Goal: Task Accomplishment & Management: Manage account settings

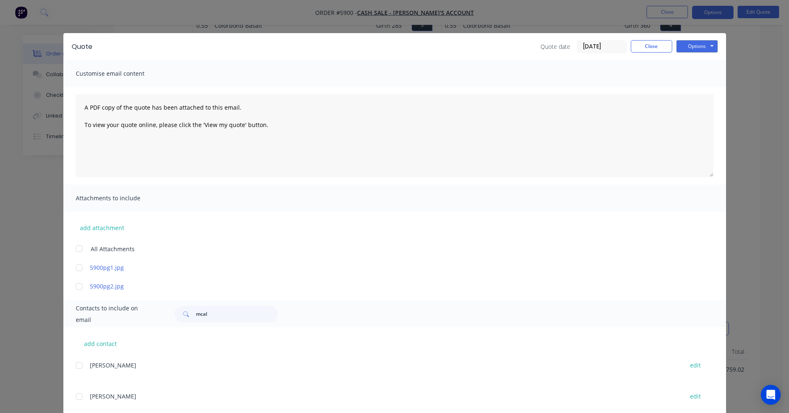
scroll to position [447, 0]
click at [637, 47] on button "Close" at bounding box center [651, 46] width 41 height 12
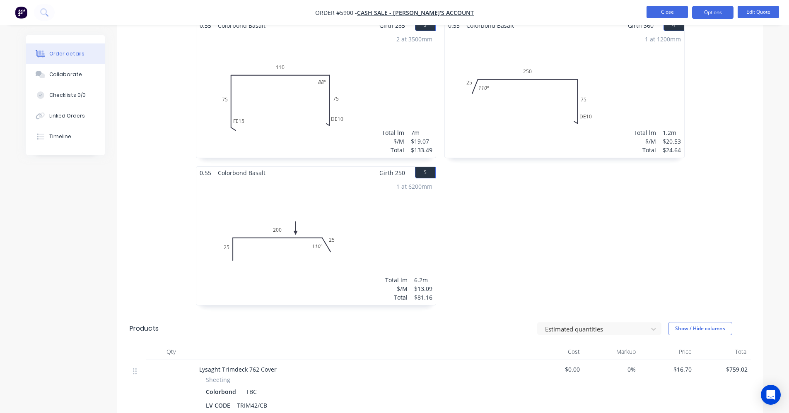
click at [664, 11] on button "Close" at bounding box center [667, 12] width 41 height 12
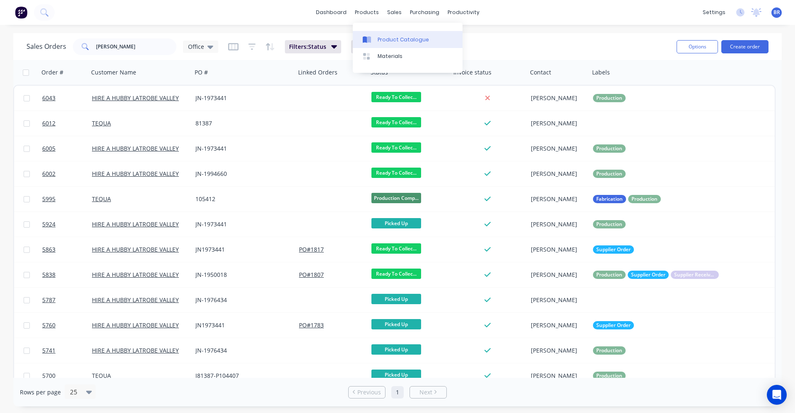
click at [394, 34] on link "Product Catalogue" at bounding box center [408, 39] width 110 height 17
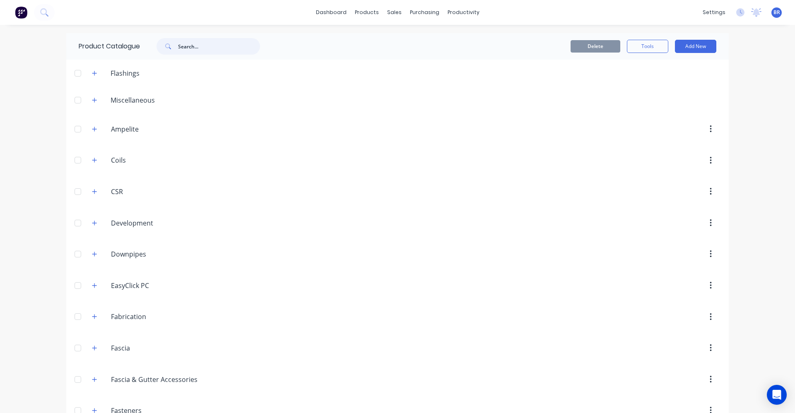
click at [198, 49] on input "text" at bounding box center [219, 46] width 82 height 17
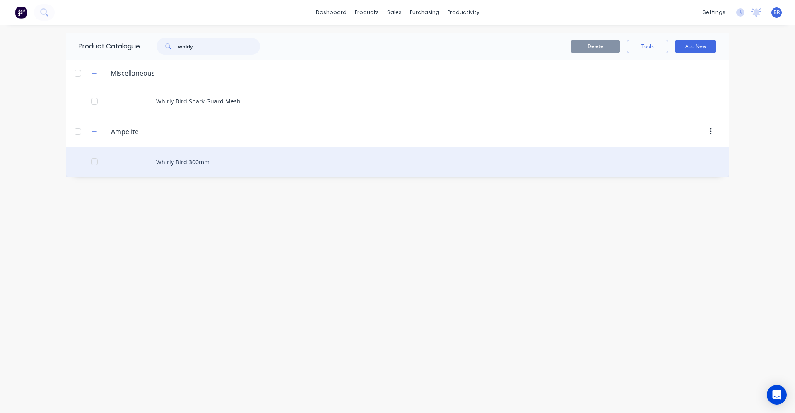
type input "whirly"
click at [183, 165] on div "Whirly Bird 300mm" at bounding box center [397, 161] width 663 height 29
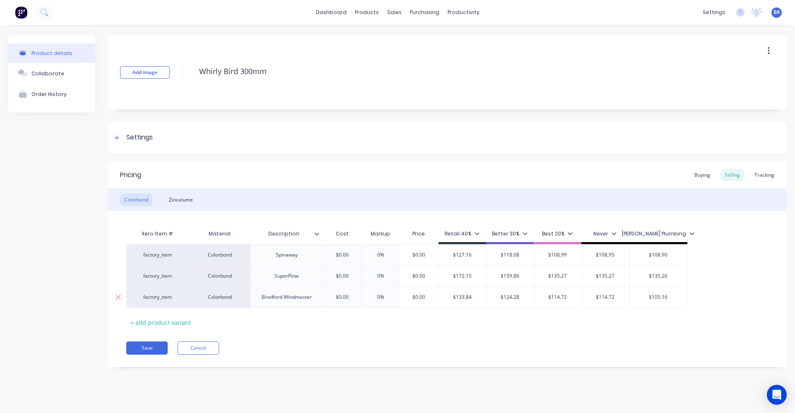
type textarea "x"
click at [182, 200] on div "Zincalume" at bounding box center [181, 200] width 32 height 12
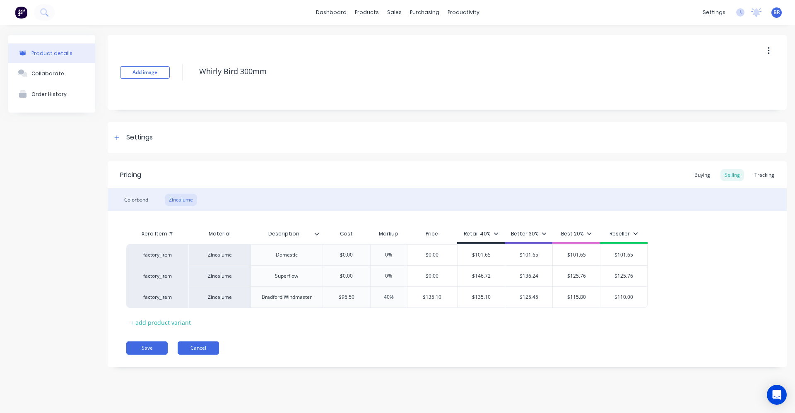
click at [196, 352] on button "Cancel" at bounding box center [198, 348] width 41 height 13
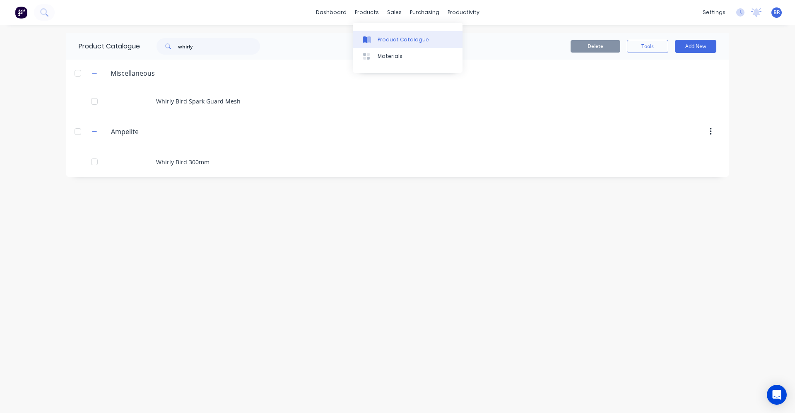
click at [388, 40] on div "Product Catalogue" at bounding box center [403, 39] width 51 height 7
drag, startPoint x: 200, startPoint y: 43, endPoint x: 174, endPoint y: 34, distance: 26.6
click at [171, 37] on div "Product Catalogue whirly" at bounding box center [173, 46] width 215 height 27
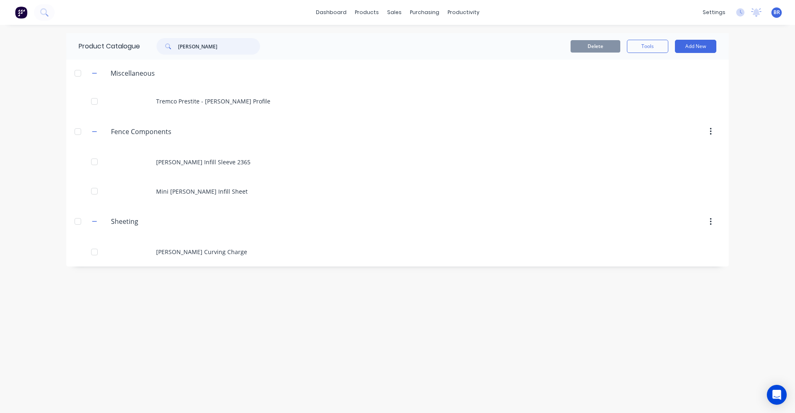
drag, startPoint x: 201, startPoint y: 47, endPoint x: 131, endPoint y: 24, distance: 73.6
click at [125, 28] on div "dashboard products sales purchasing productivity dashboard products Product Cat…" at bounding box center [397, 206] width 795 height 413
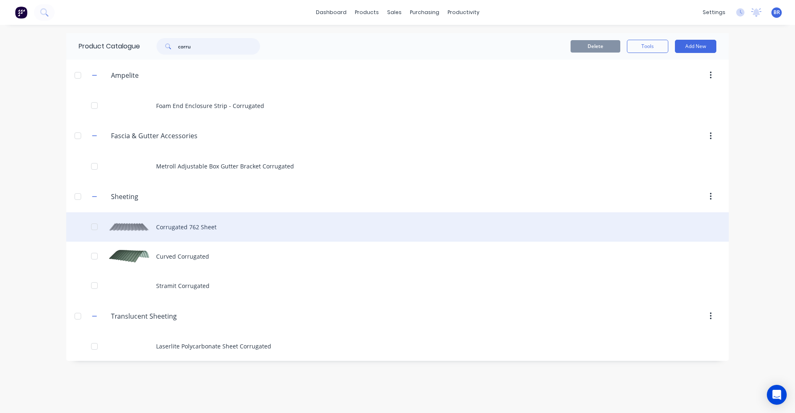
type input "corru"
click at [212, 227] on div "Corrugated 762 Sheet" at bounding box center [397, 226] width 663 height 29
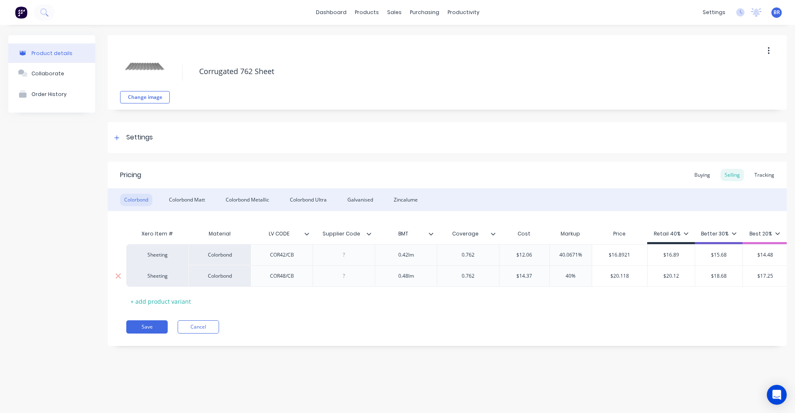
type textarea "x"
click at [408, 36] on div "Sales Orders" at bounding box center [425, 39] width 34 height 7
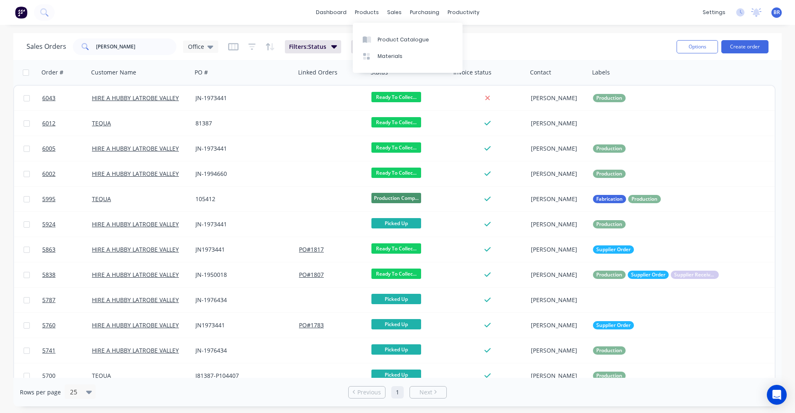
drag, startPoint x: 367, startPoint y: 12, endPoint x: 388, endPoint y: 27, distance: 26.1
click at [368, 13] on div "products" at bounding box center [367, 12] width 32 height 12
click at [394, 34] on link "Product Catalogue" at bounding box center [408, 39] width 110 height 17
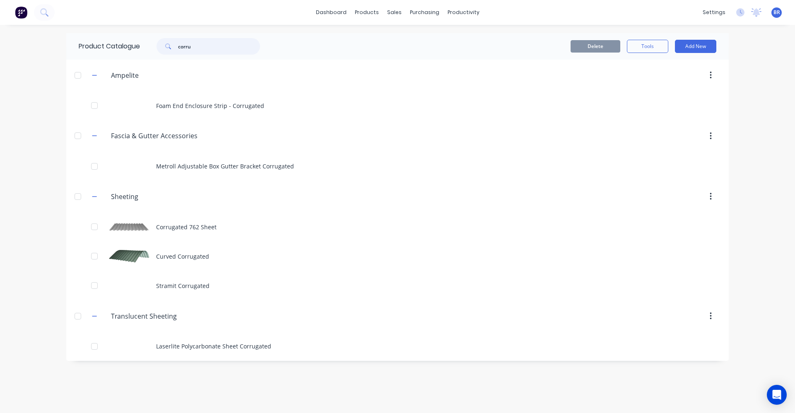
drag, startPoint x: 206, startPoint y: 49, endPoint x: 127, endPoint y: 17, distance: 85.3
click at [121, 30] on div "dashboard products sales purchasing productivity dashboard products Product Cat…" at bounding box center [397, 206] width 795 height 413
type input "poli"
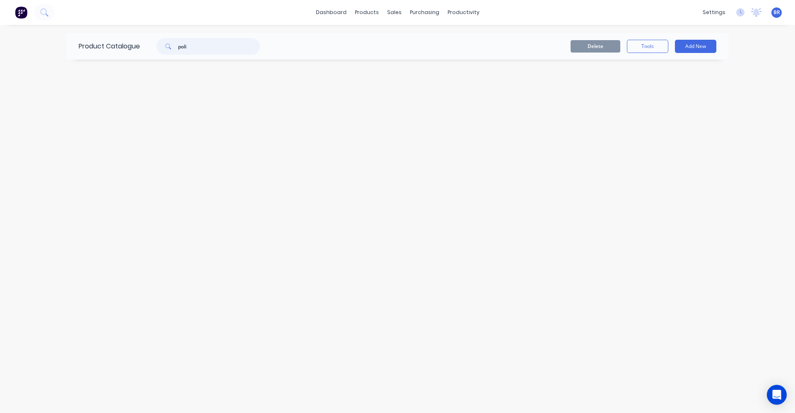
drag, startPoint x: 212, startPoint y: 43, endPoint x: 27, endPoint y: 17, distance: 187.0
click at [27, 17] on div "dashboard products sales purchasing productivity dashboard products Product Cat…" at bounding box center [397, 206] width 795 height 413
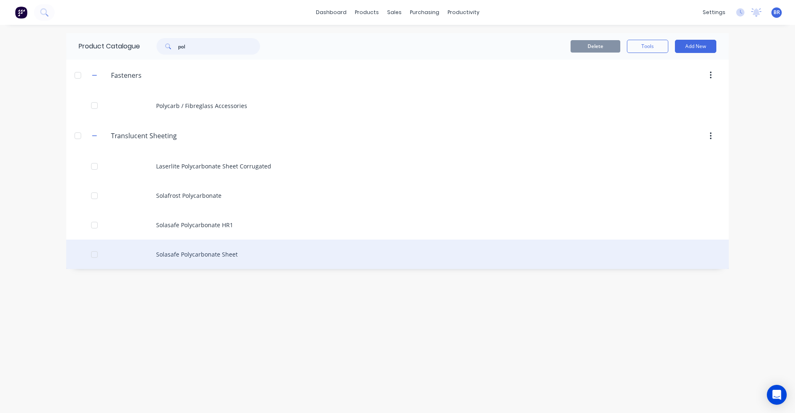
type input "pol"
click at [210, 252] on div "Solasafe Polycarbonate Sheet" at bounding box center [397, 254] width 663 height 29
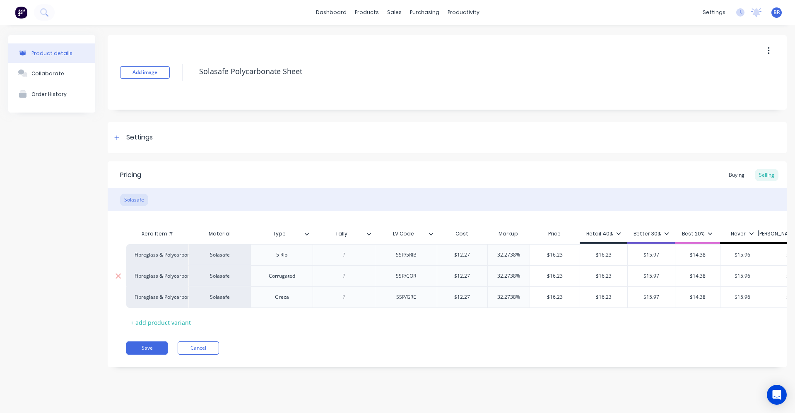
type textarea "x"
click at [200, 354] on button "Cancel" at bounding box center [198, 348] width 41 height 13
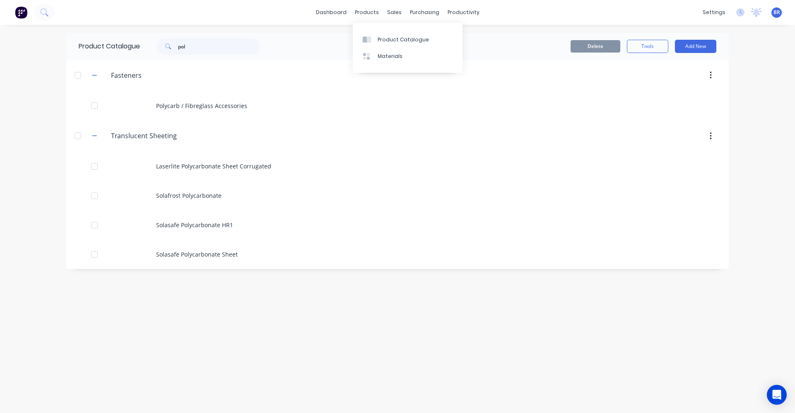
drag, startPoint x: 371, startPoint y: 15, endPoint x: 374, endPoint y: 22, distance: 7.2
click at [374, 22] on body "dashboard products sales purchasing productivity dashboard products Product Cat…" at bounding box center [397, 206] width 795 height 413
click at [394, 12] on div "sales" at bounding box center [394, 12] width 23 height 12
click at [413, 38] on div "Sales Orders" at bounding box center [425, 39] width 34 height 7
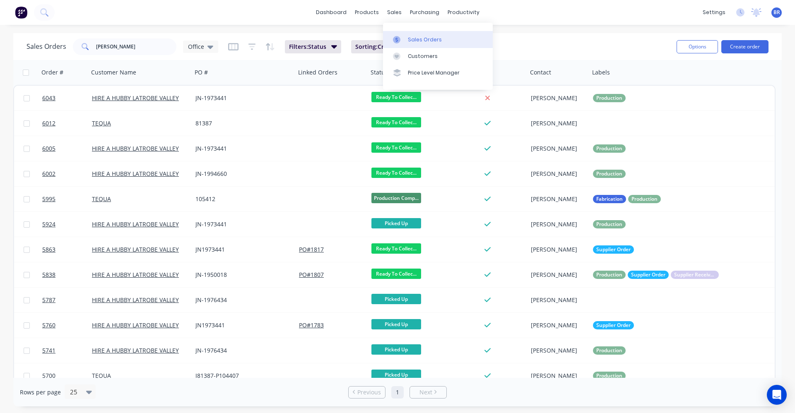
click at [417, 40] on div "Sales Orders" at bounding box center [425, 39] width 34 height 7
click at [376, 40] on link "Product Catalogue" at bounding box center [408, 39] width 110 height 17
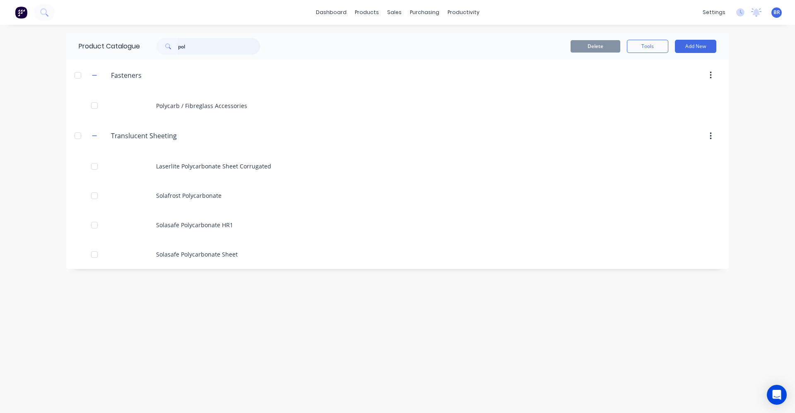
drag, startPoint x: 177, startPoint y: 45, endPoint x: 158, endPoint y: 42, distance: 19.3
click at [158, 42] on div "pol" at bounding box center [209, 46] width 104 height 17
click at [374, 14] on div "products" at bounding box center [367, 12] width 32 height 12
click at [387, 43] on div "Product Catalogue" at bounding box center [403, 39] width 51 height 7
drag, startPoint x: 193, startPoint y: 31, endPoint x: 251, endPoint y: 48, distance: 60.9
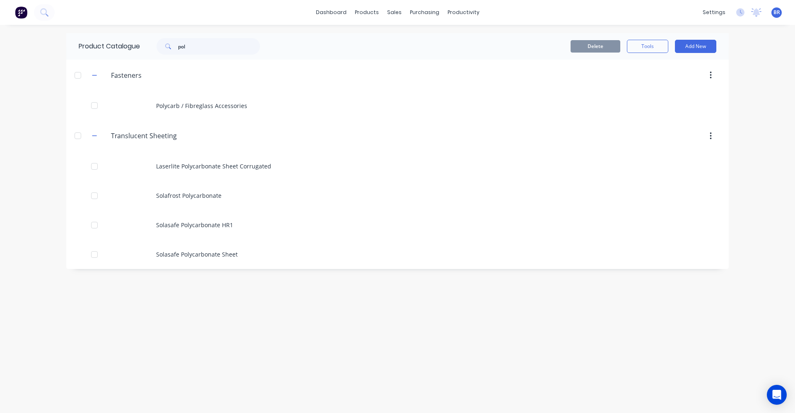
click at [173, 39] on div "dashboard products sales purchasing productivity dashboard products Product Cat…" at bounding box center [397, 206] width 795 height 413
click at [204, 51] on div "Product Catalogue pol" at bounding box center [173, 46] width 215 height 27
drag, startPoint x: 203, startPoint y: 47, endPoint x: 158, endPoint y: 41, distance: 45.2
click at [167, 41] on div "pol" at bounding box center [209, 46] width 104 height 17
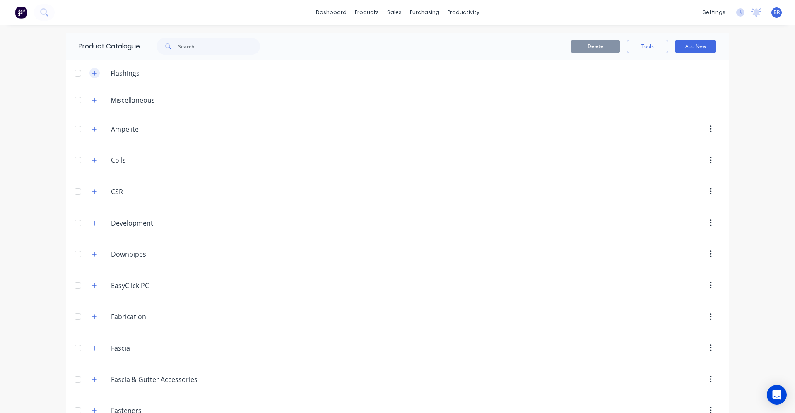
click at [92, 74] on icon "button" at bounding box center [94, 73] width 5 height 6
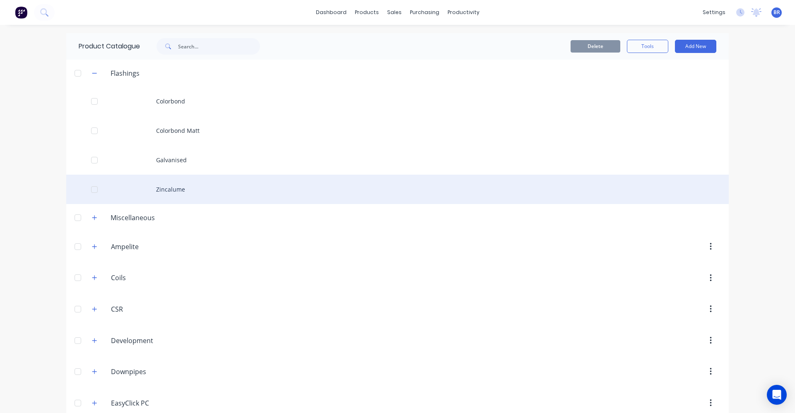
click at [164, 192] on div "Zincalume" at bounding box center [397, 189] width 663 height 29
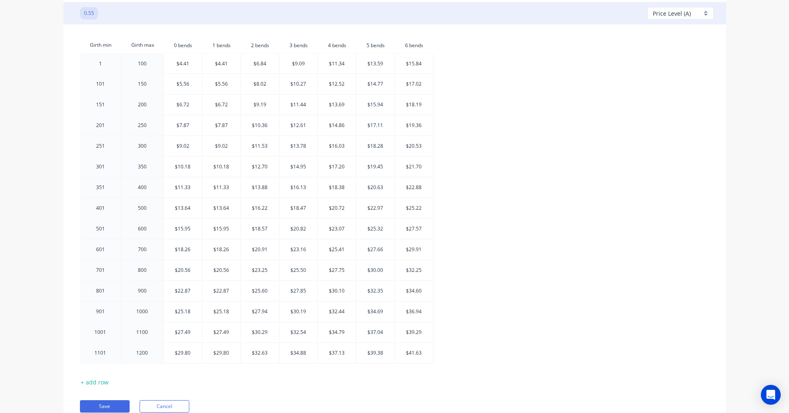
scroll to position [331, 0]
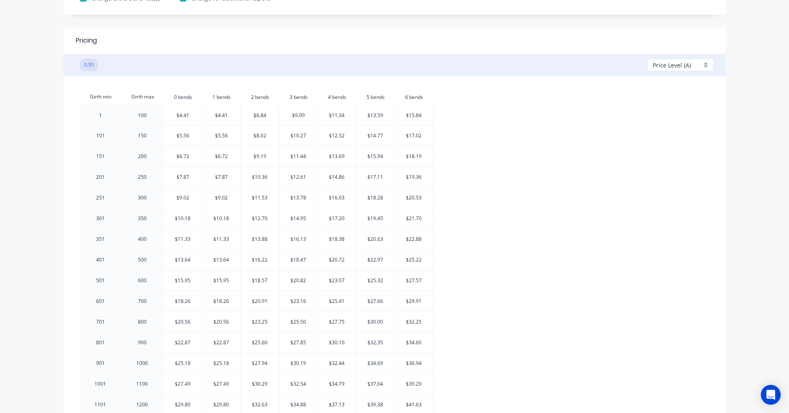
click at [707, 63] on div "Price Level (A)" at bounding box center [680, 65] width 66 height 12
click at [670, 125] on div at bounding box center [683, 129] width 60 height 10
checkbox input "false"
click at [699, 70] on div "Price Level (C)" at bounding box center [680, 65] width 66 height 12
click at [668, 111] on div at bounding box center [683, 113] width 60 height 10
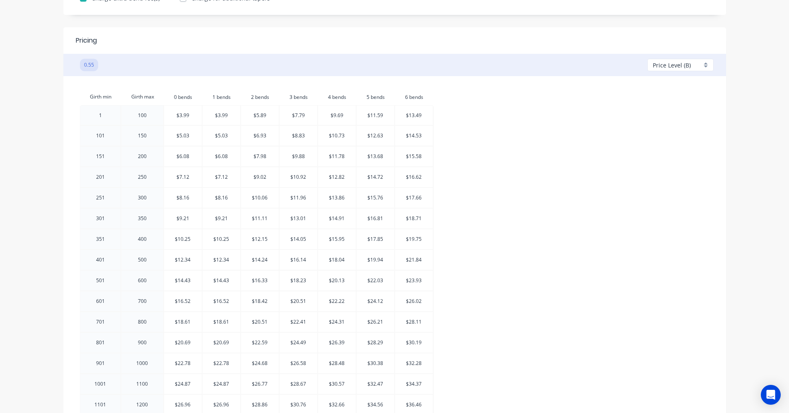
click at [683, 66] on span "Price Level (B)" at bounding box center [672, 65] width 38 height 9
click at [661, 129] on div at bounding box center [683, 129] width 60 height 10
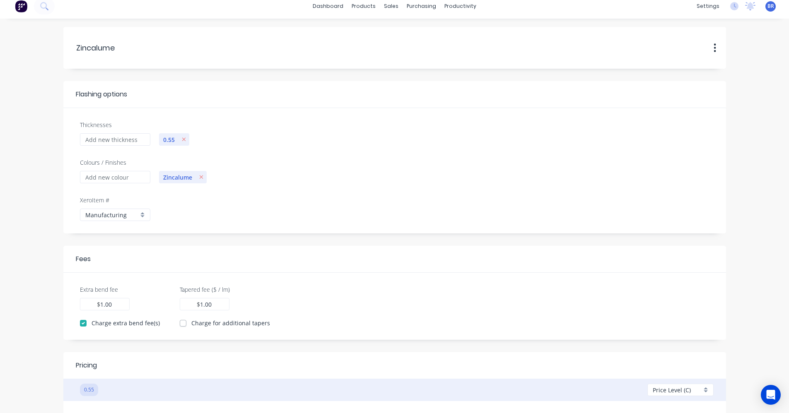
scroll to position [0, 0]
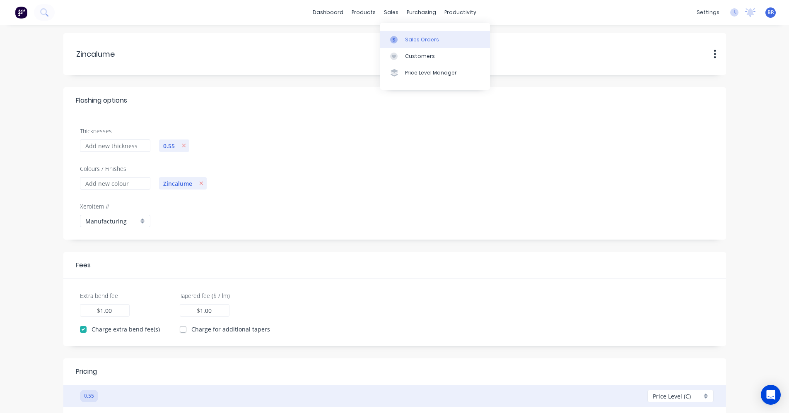
click at [411, 36] on div "Sales Orders" at bounding box center [422, 39] width 34 height 7
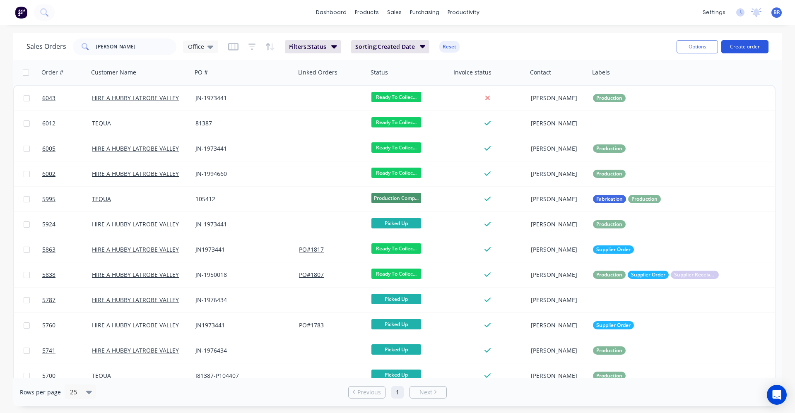
click at [748, 45] on button "Create order" at bounding box center [744, 46] width 47 height 13
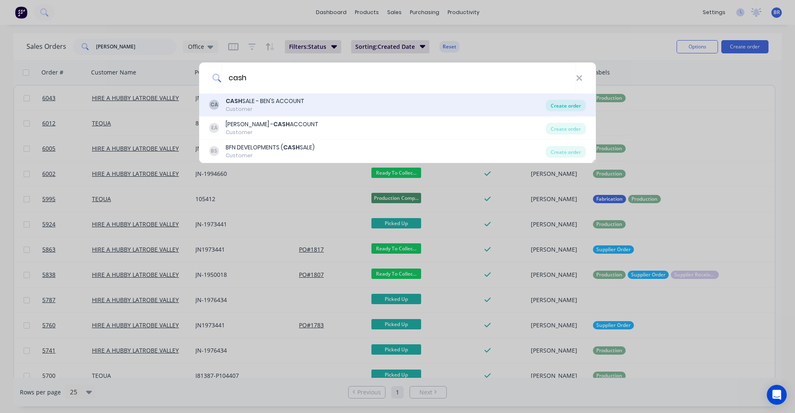
type input "cash"
click at [567, 108] on div "Create order" at bounding box center [566, 106] width 40 height 12
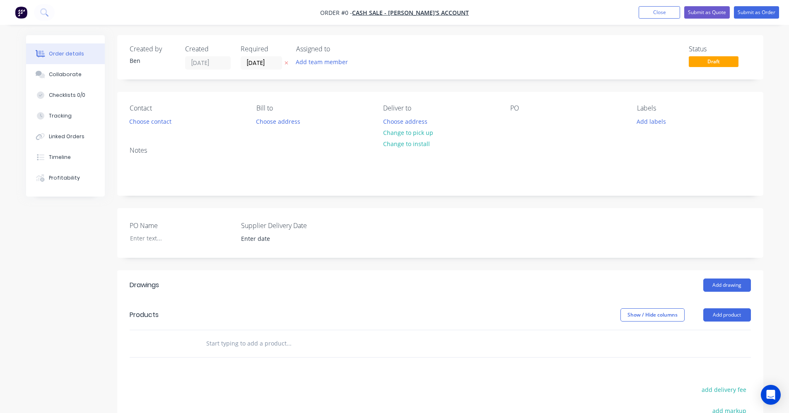
drag, startPoint x: 247, startPoint y: 340, endPoint x: 263, endPoint y: 320, distance: 26.3
click at [247, 340] on input "text" at bounding box center [289, 343] width 166 height 17
type input "c"
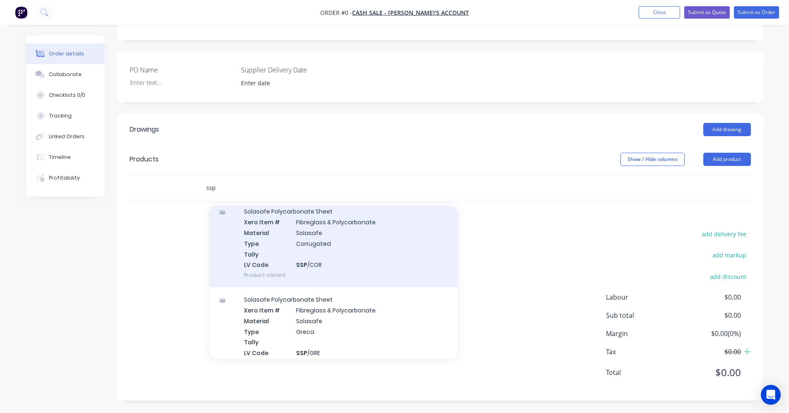
scroll to position [124, 0]
type input "ssp"
click at [326, 254] on div "Solasafe Polycarbonate Sheet Xero Item # Fibreglass & Polycarbonate Material So…" at bounding box center [333, 240] width 249 height 88
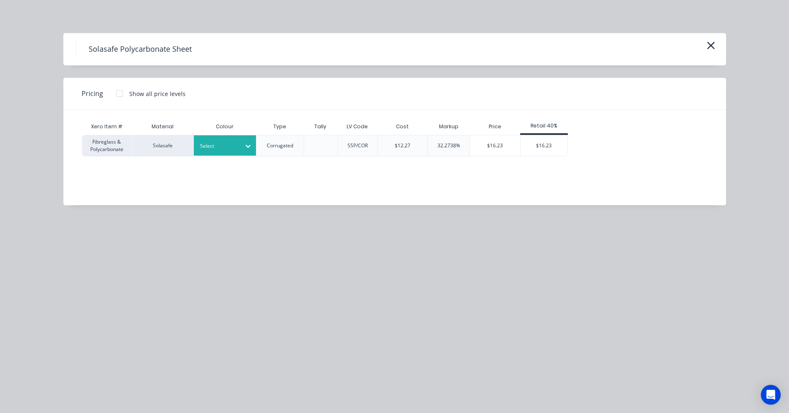
click at [236, 151] on div "Select" at bounding box center [217, 146] width 46 height 11
click at [104, 293] on div "Grey Tint" at bounding box center [52, 300] width 104 height 15
click at [546, 148] on div "$16.23" at bounding box center [544, 145] width 47 height 21
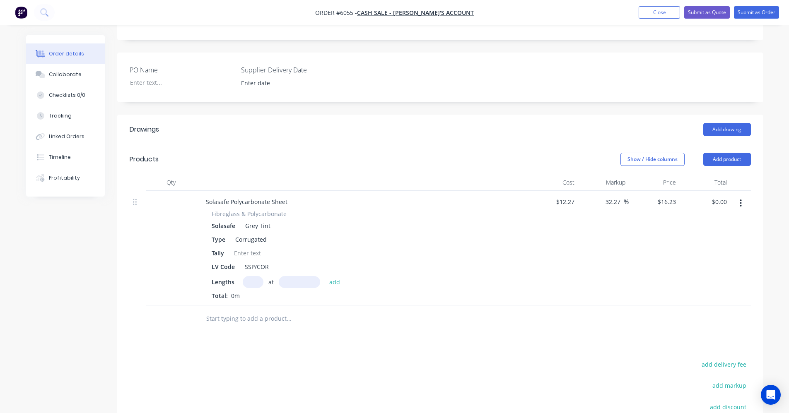
click at [251, 280] on input "text" at bounding box center [253, 282] width 21 height 12
type input "10"
type input "2700"
click at [325, 276] on button "add" at bounding box center [334, 281] width 19 height 11
type input "$438.21"
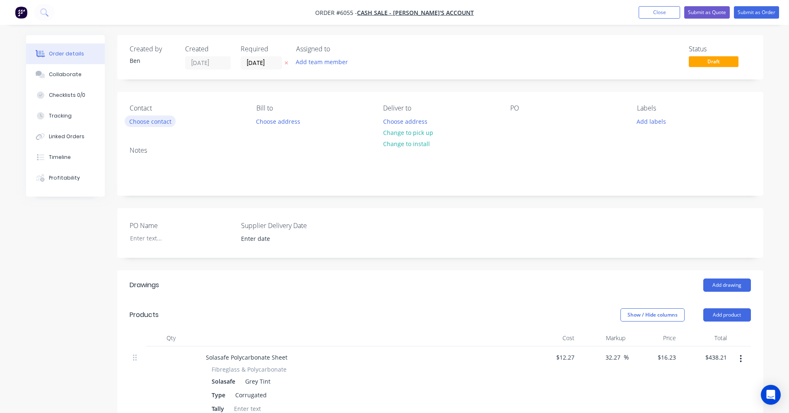
click at [158, 121] on button "Choose contact" at bounding box center [150, 121] width 51 height 11
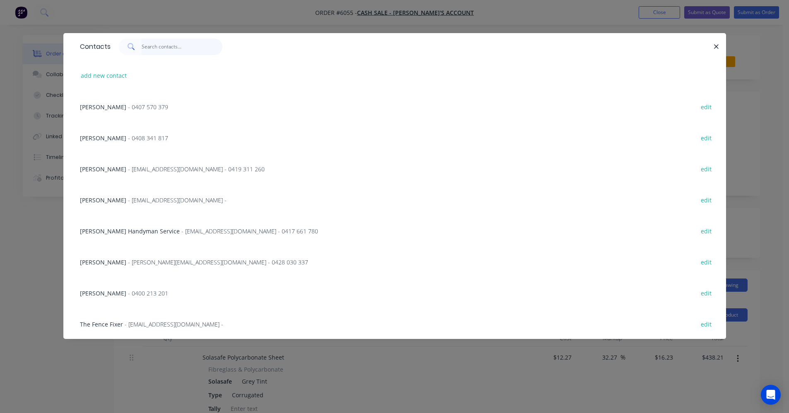
click at [163, 47] on input "text" at bounding box center [182, 47] width 81 height 17
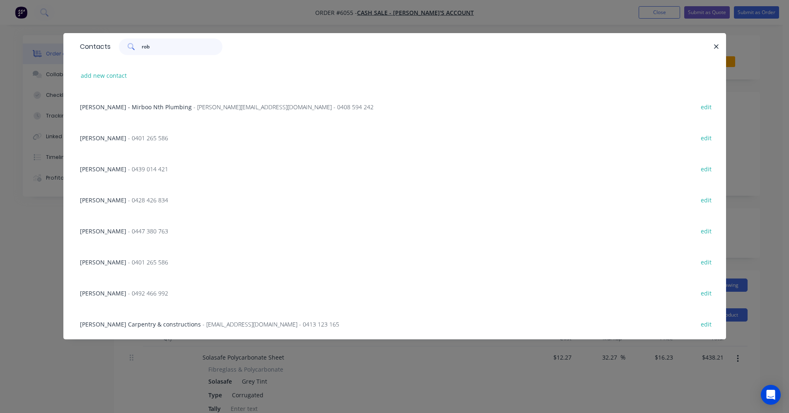
type input "rob"
click at [136, 229] on span "- 0447 380 763" at bounding box center [148, 231] width 40 height 8
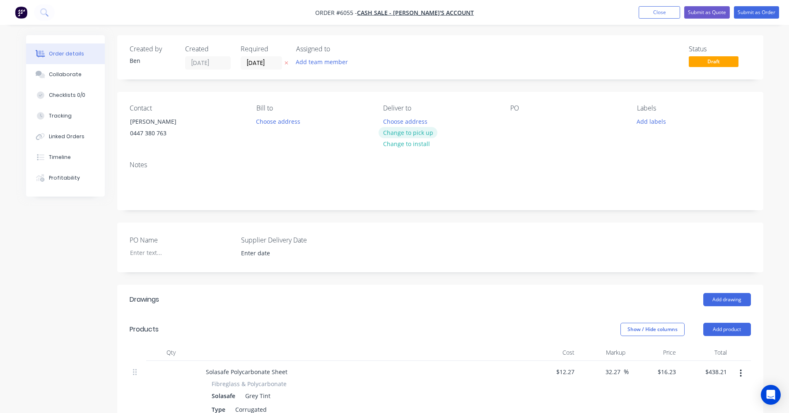
drag, startPoint x: 410, startPoint y: 134, endPoint x: 493, endPoint y: 145, distance: 83.6
click at [411, 134] on button "Change to pick up" at bounding box center [408, 132] width 59 height 11
click at [707, 13] on button "Submit as Quote" at bounding box center [707, 12] width 46 height 12
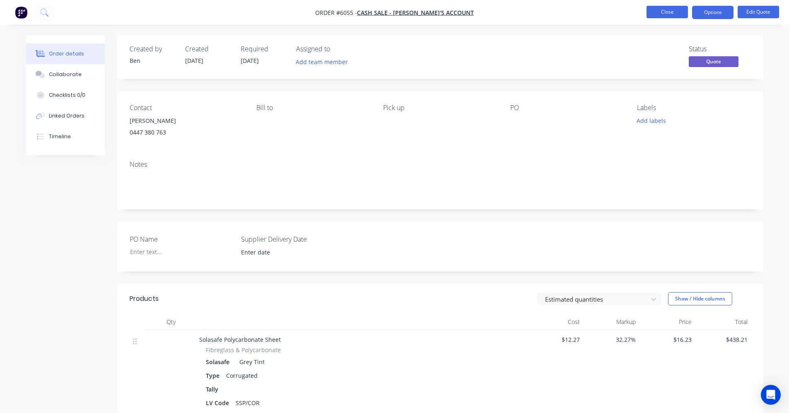
click at [656, 17] on button "Close" at bounding box center [667, 12] width 41 height 12
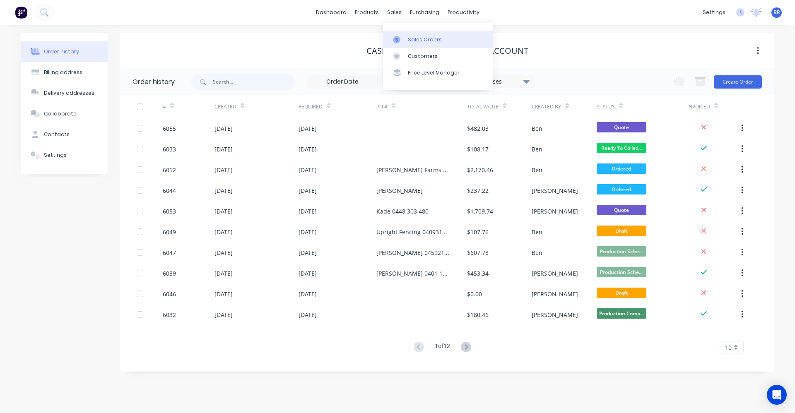
click at [412, 43] on div "Sales Orders" at bounding box center [425, 39] width 34 height 7
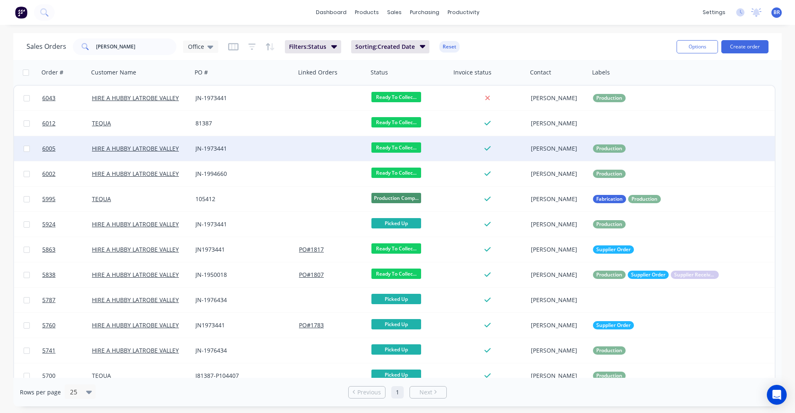
click at [325, 151] on div at bounding box center [332, 148] width 72 height 25
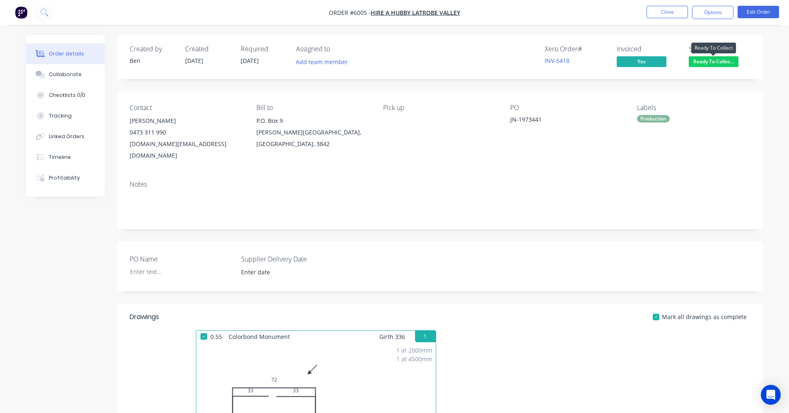
click at [706, 65] on span "Ready To Collec..." at bounding box center [714, 61] width 50 height 10
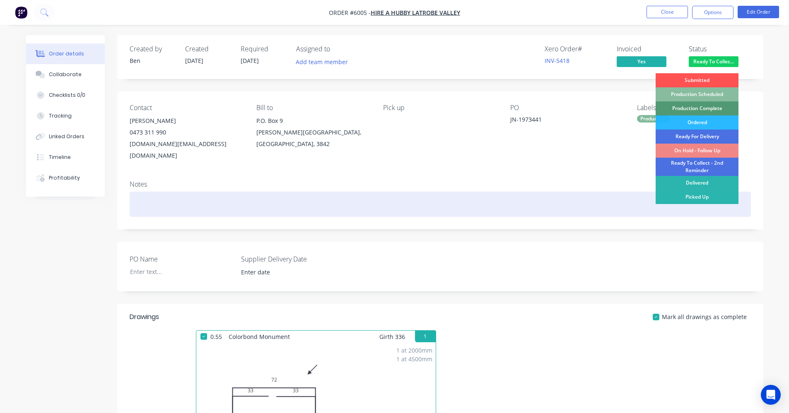
click at [692, 194] on div "Picked Up" at bounding box center [697, 197] width 83 height 14
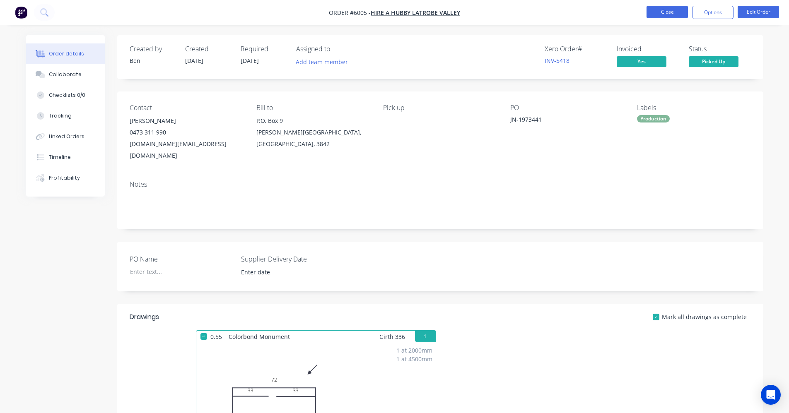
click at [663, 16] on button "Close" at bounding box center [667, 12] width 41 height 12
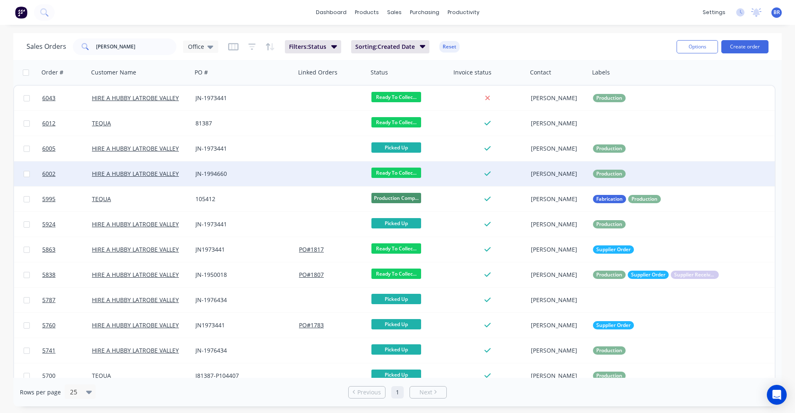
click at [307, 177] on div at bounding box center [332, 174] width 72 height 25
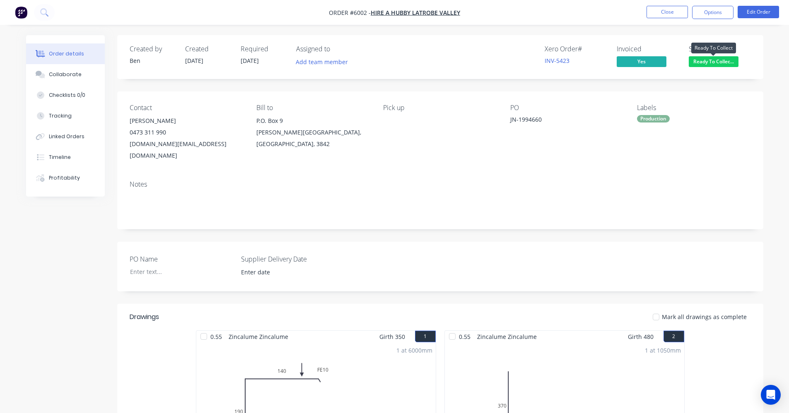
click at [711, 64] on span "Ready To Collec..." at bounding box center [714, 61] width 50 height 10
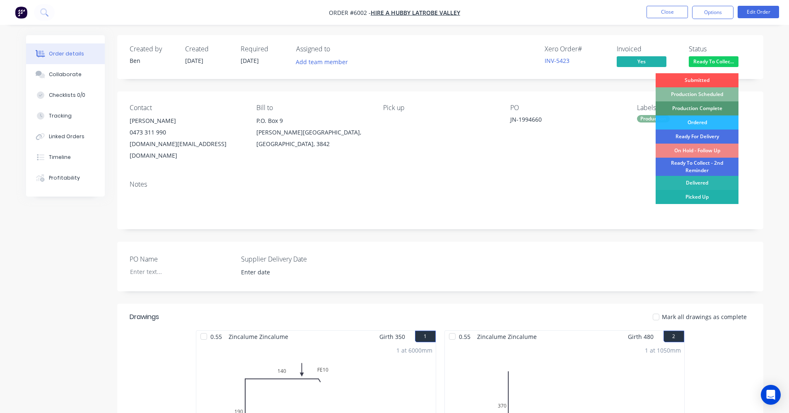
click at [678, 195] on div "Picked Up" at bounding box center [697, 197] width 83 height 14
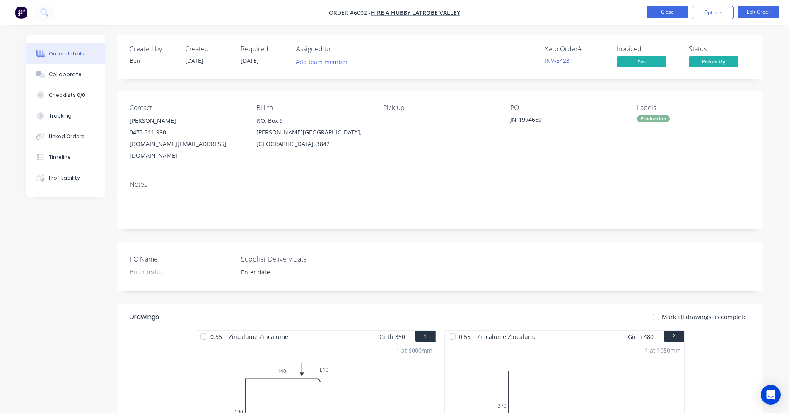
click at [664, 15] on button "Close" at bounding box center [667, 12] width 41 height 12
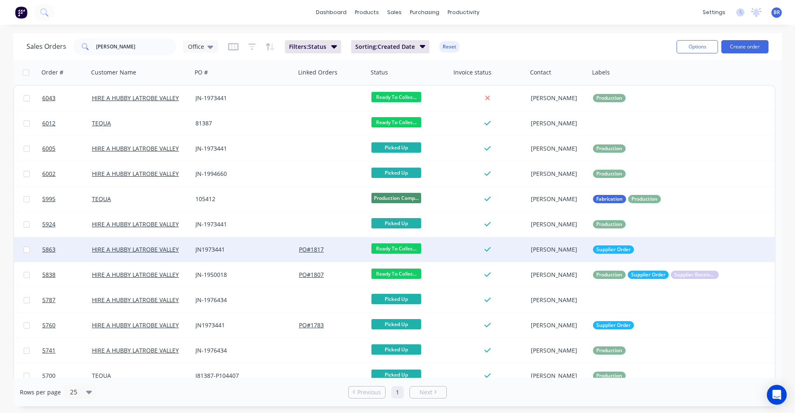
click at [248, 251] on div "JN1973441" at bounding box center [241, 250] width 92 height 8
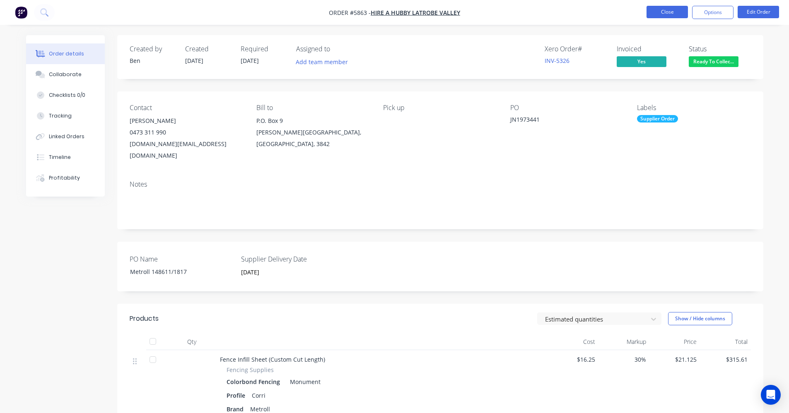
click at [670, 12] on button "Close" at bounding box center [667, 12] width 41 height 12
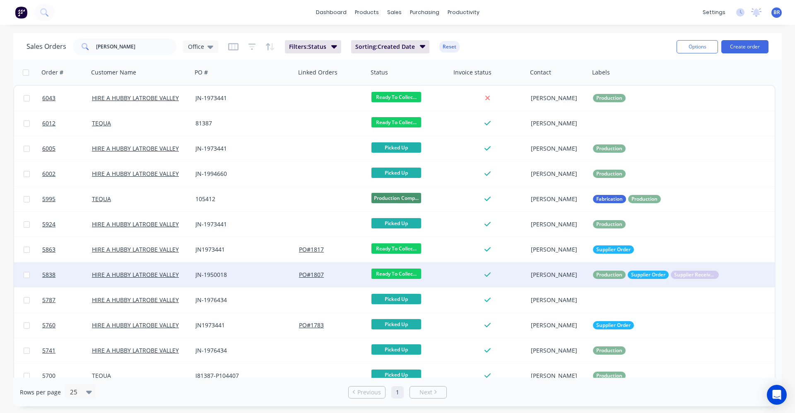
click at [264, 277] on div "JN-1950018" at bounding box center [241, 275] width 92 height 8
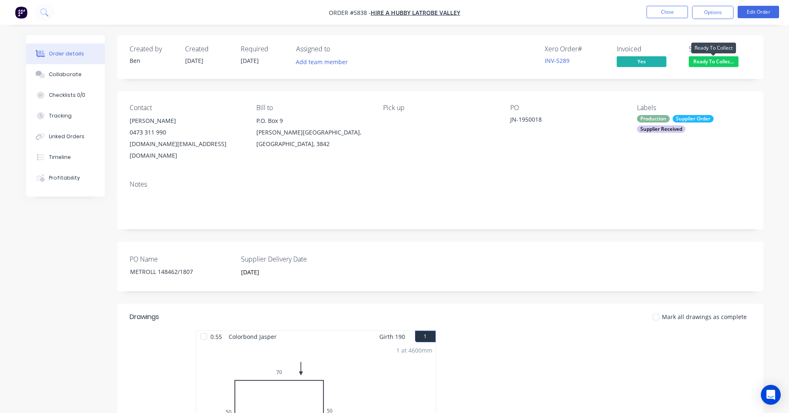
click at [715, 60] on span "Ready To Collec..." at bounding box center [714, 61] width 50 height 10
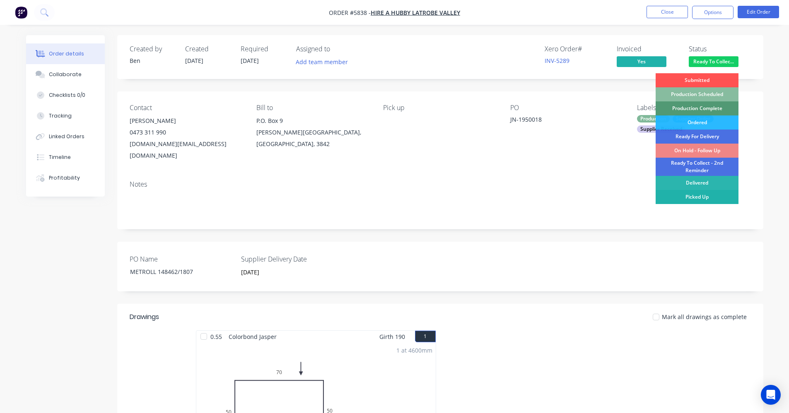
click at [692, 199] on div "Picked Up" at bounding box center [697, 197] width 83 height 14
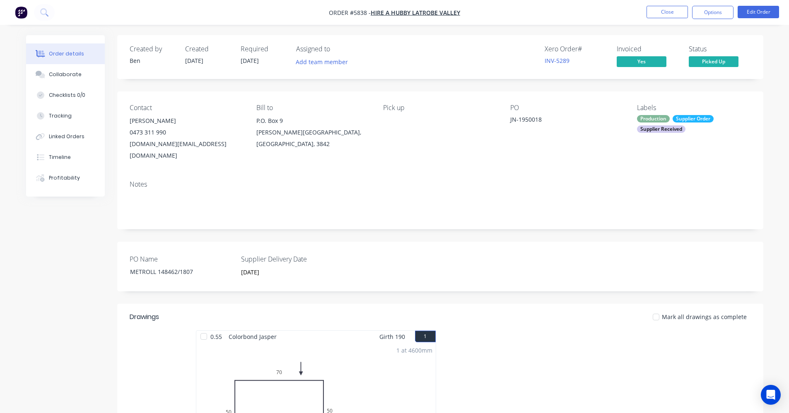
click at [665, 5] on nav "Order #5838 - HIRE A HUBBY LATROBE VALLEY Close Options Edit Order" at bounding box center [394, 12] width 789 height 25
click at [664, 12] on button "Close" at bounding box center [667, 12] width 41 height 12
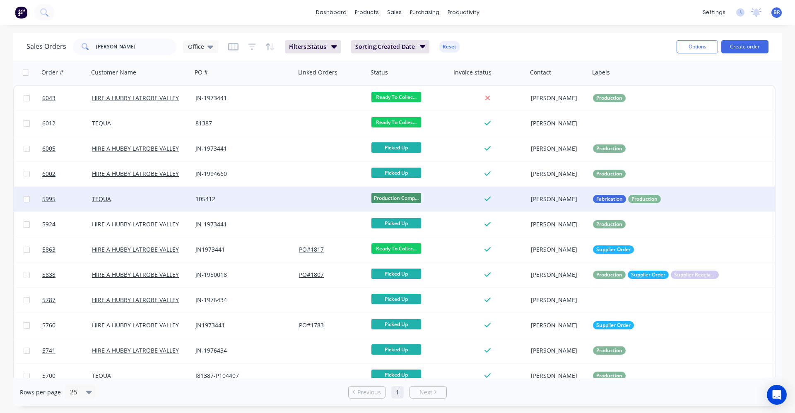
click at [290, 203] on div "105412" at bounding box center [243, 199] width 97 height 8
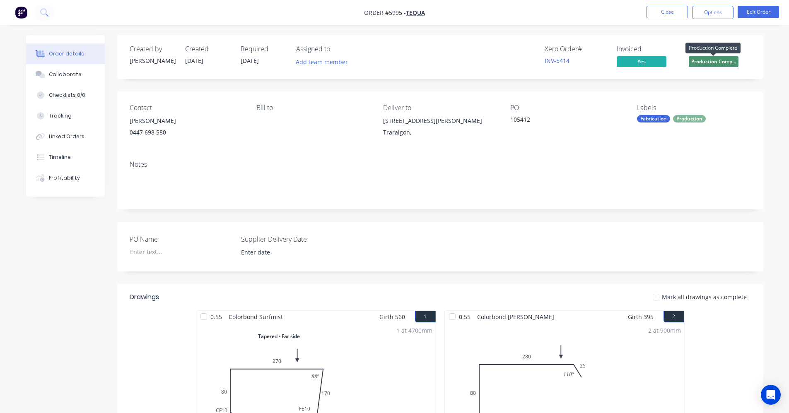
click at [702, 61] on span "Production Comp..." at bounding box center [714, 61] width 50 height 10
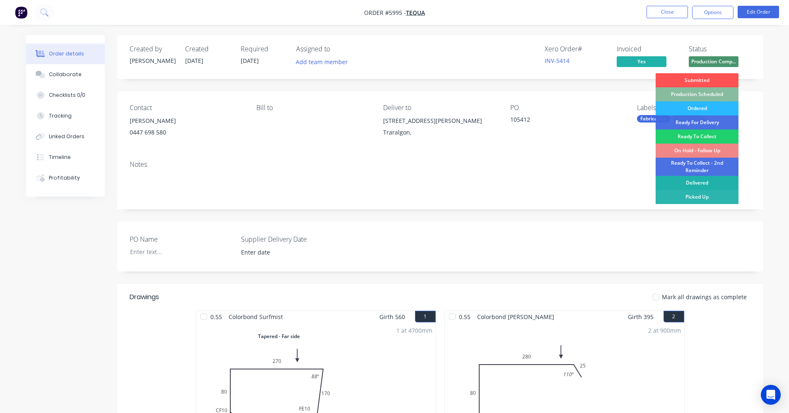
click at [700, 183] on div "Delivered" at bounding box center [697, 183] width 83 height 14
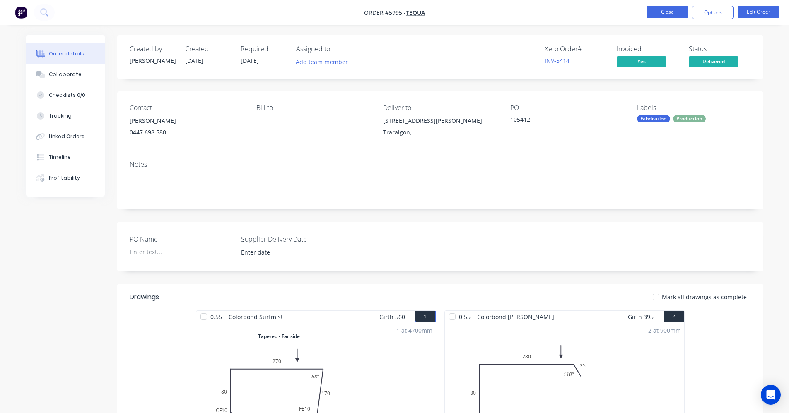
click at [671, 8] on button "Close" at bounding box center [667, 12] width 41 height 12
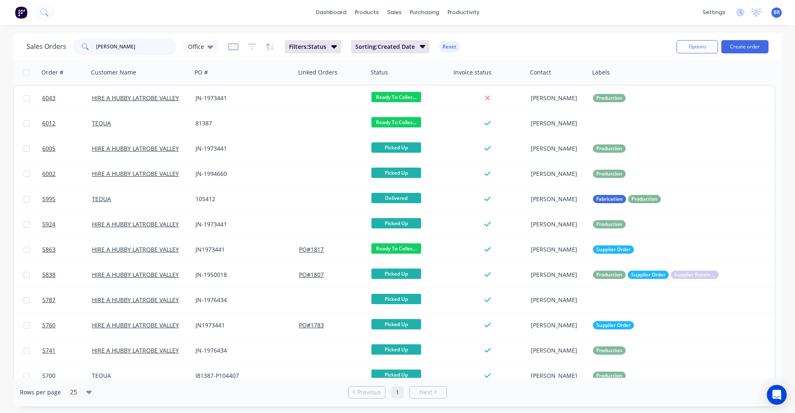
drag, startPoint x: 133, startPoint y: 46, endPoint x: 36, endPoint y: 32, distance: 98.7
click at [41, 33] on div "Sales Orders corey Office Filters: Status Sorting: Created Date Reset Options C…" at bounding box center [397, 46] width 769 height 27
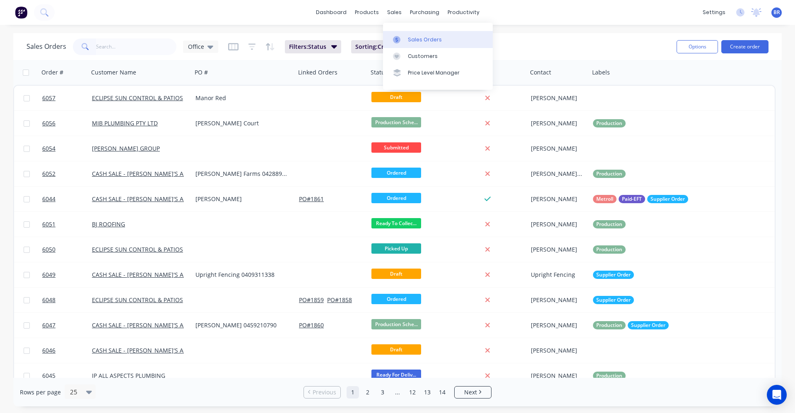
click at [410, 40] on div "Sales Orders" at bounding box center [425, 39] width 34 height 7
click at [754, 48] on button "Create order" at bounding box center [744, 46] width 47 height 13
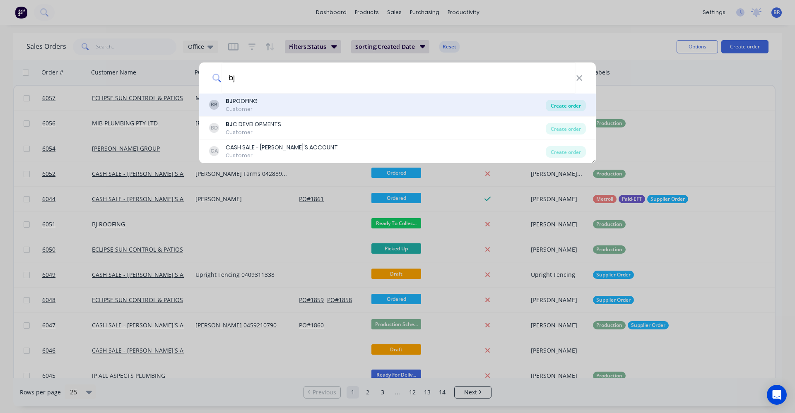
type input "bj"
click at [565, 105] on div "Create order" at bounding box center [566, 106] width 40 height 12
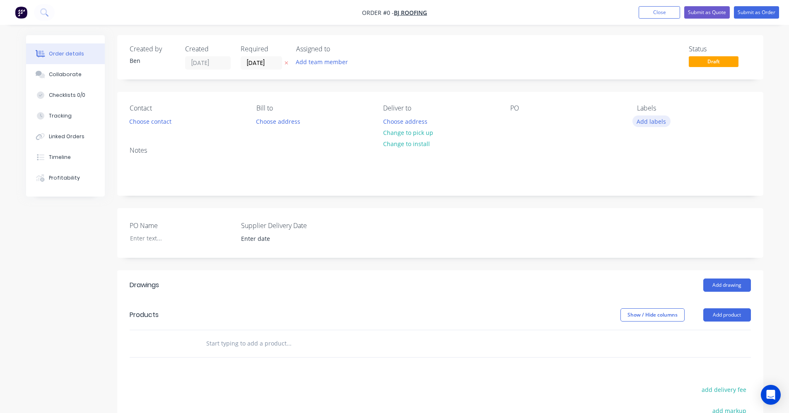
click at [659, 125] on button "Add labels" at bounding box center [651, 121] width 38 height 11
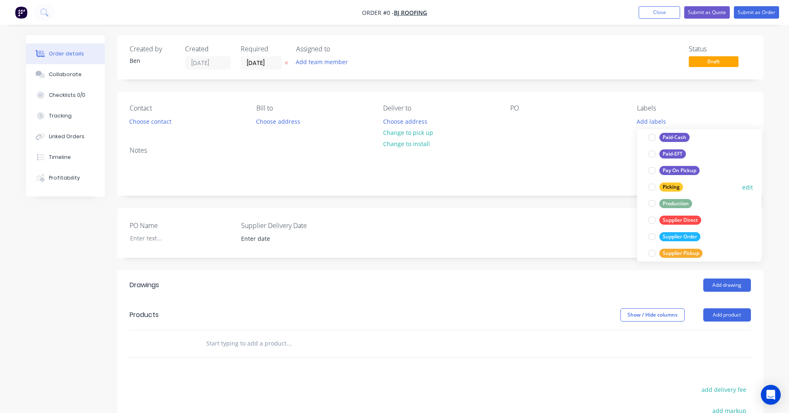
scroll to position [99, 0]
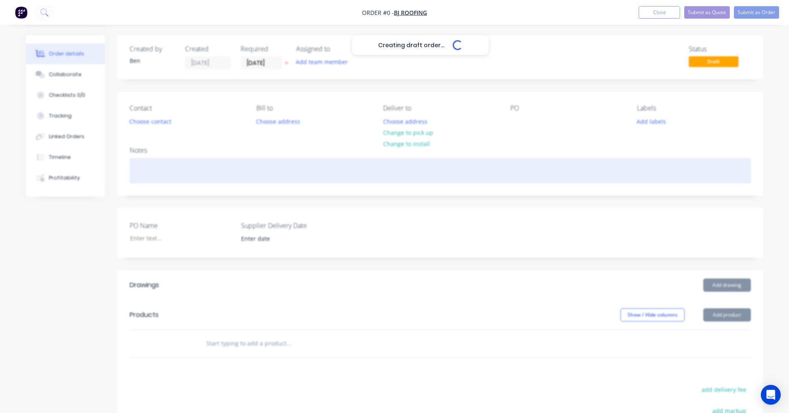
click at [485, 171] on div "Creating draft order... Loading... Order details Collaborate Checklists 0/0 Tra…" at bounding box center [395, 302] width 754 height 534
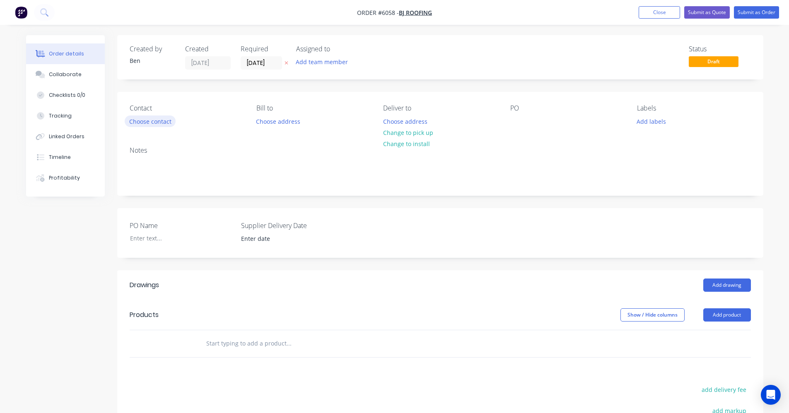
click at [154, 119] on button "Choose contact" at bounding box center [150, 121] width 51 height 11
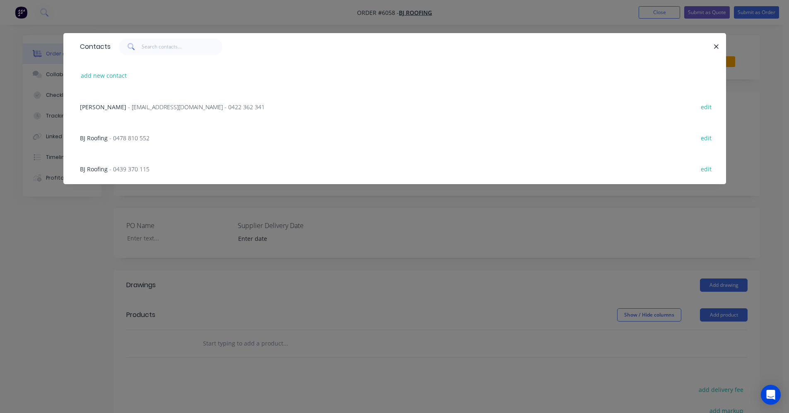
drag, startPoint x: 190, startPoint y: 107, endPoint x: 293, endPoint y: 133, distance: 106.6
click at [191, 107] on span "- bj_roofing@hotmail.com - 0422 362 341" at bounding box center [196, 107] width 137 height 8
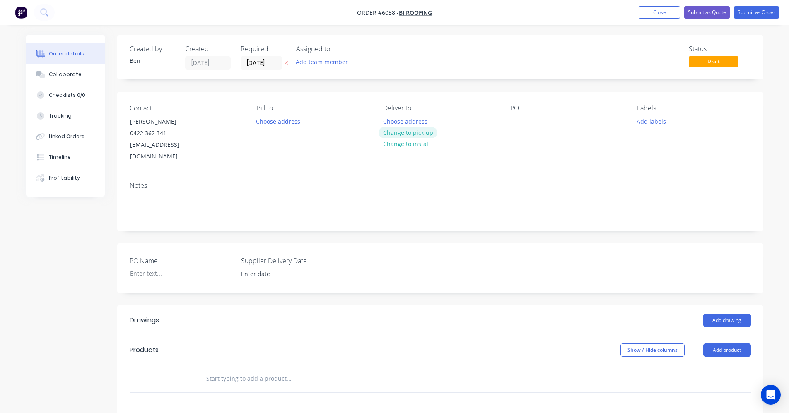
click at [418, 134] on button "Change to pick up" at bounding box center [408, 132] width 59 height 11
click at [516, 124] on div at bounding box center [516, 122] width 13 height 12
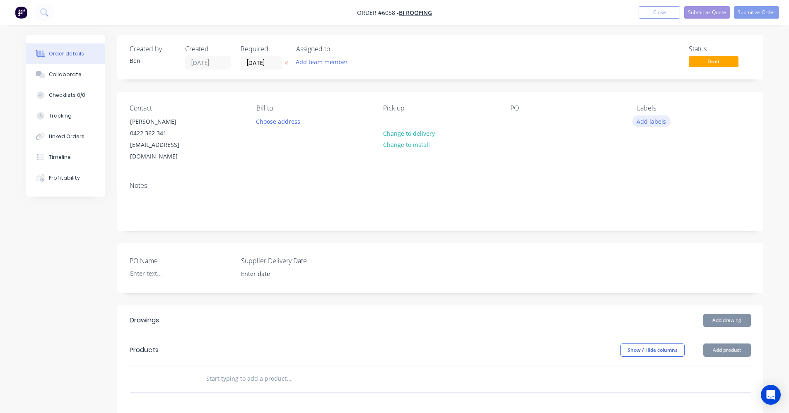
drag, startPoint x: 647, startPoint y: 119, endPoint x: 657, endPoint y: 126, distance: 13.1
click at [647, 119] on button "Add labels" at bounding box center [651, 121] width 38 height 11
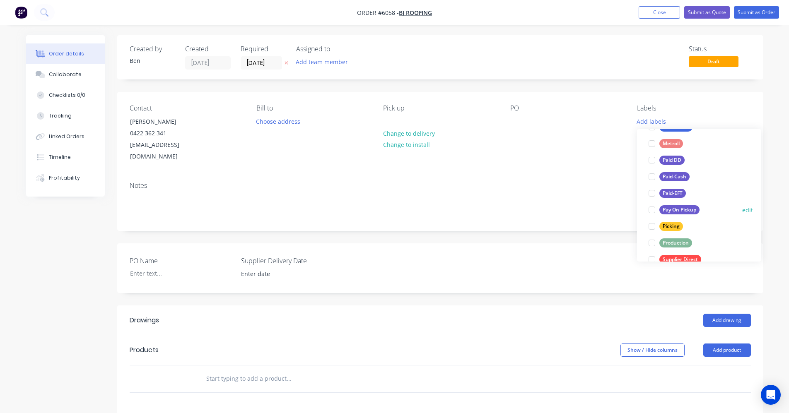
scroll to position [83, 0]
click at [675, 147] on div "Fabrication" at bounding box center [675, 145] width 33 height 9
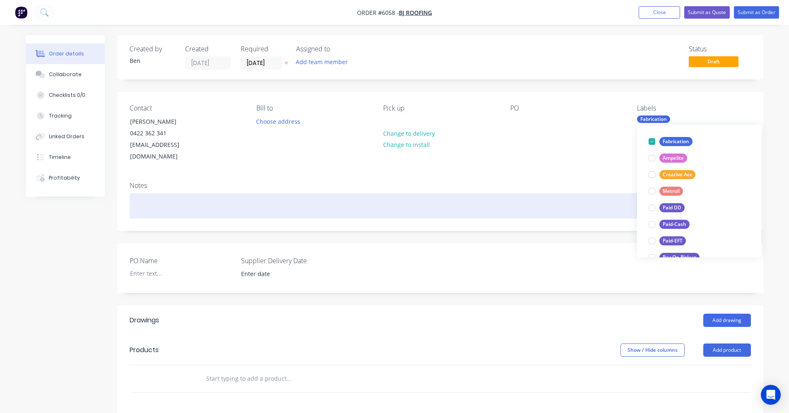
drag, startPoint x: 428, startPoint y: 193, endPoint x: 434, endPoint y: 195, distance: 6.5
click at [428, 193] on div at bounding box center [440, 205] width 621 height 25
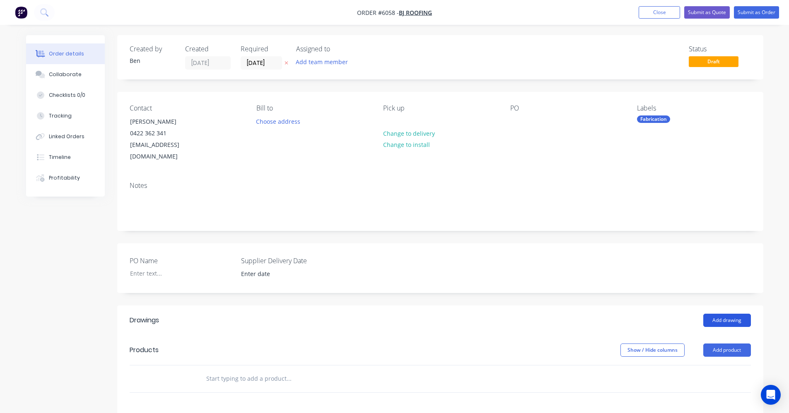
click at [719, 314] on button "Add drawing" at bounding box center [727, 320] width 48 height 13
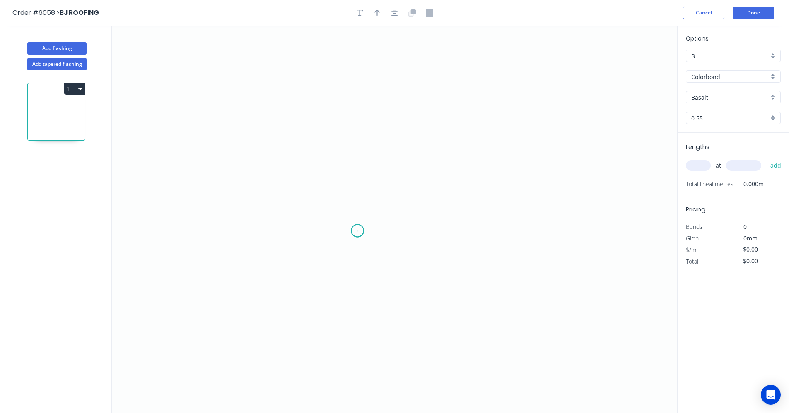
click at [357, 231] on icon "0" at bounding box center [394, 220] width 565 height 388
drag, startPoint x: 357, startPoint y: 260, endPoint x: 392, endPoint y: 262, distance: 34.9
click at [358, 260] on icon "0" at bounding box center [394, 220] width 565 height 388
drag, startPoint x: 509, startPoint y: 263, endPoint x: 514, endPoint y: 200, distance: 63.6
click at [507, 258] on icon "0 ?" at bounding box center [394, 220] width 565 height 388
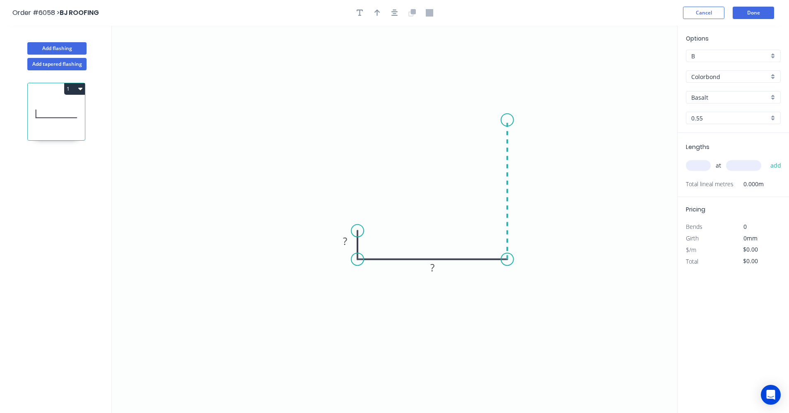
click at [505, 120] on icon "0 ? ?" at bounding box center [394, 220] width 565 height 388
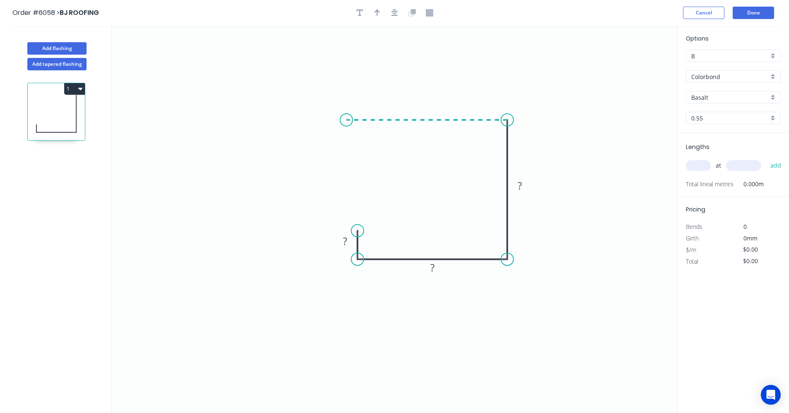
drag, startPoint x: 346, startPoint y: 113, endPoint x: 321, endPoint y: 163, distance: 56.5
click at [346, 113] on icon "0 ? ? ?" at bounding box center [394, 220] width 565 height 388
click at [338, 258] on icon "0 ? ? ? ?" at bounding box center [394, 220] width 565 height 388
drag, startPoint x: 333, startPoint y: 239, endPoint x: 324, endPoint y: 238, distance: 9.1
click at [324, 238] on rect at bounding box center [336, 240] width 27 height 17
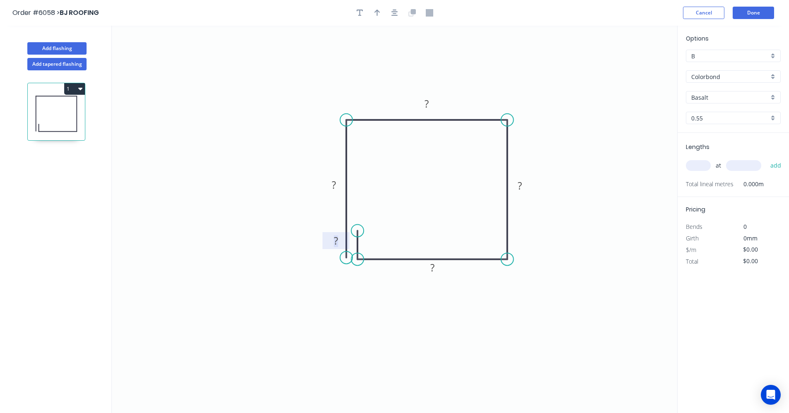
click at [335, 241] on tspan "?" at bounding box center [336, 241] width 4 height 14
click at [765, 102] on div "Basalt" at bounding box center [733, 97] width 95 height 12
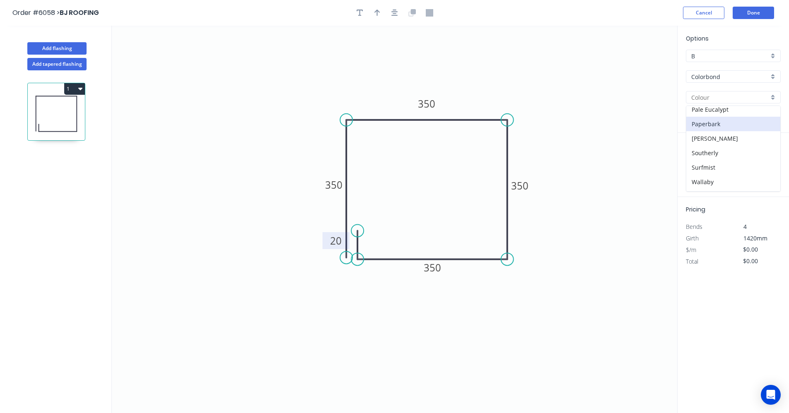
scroll to position [207, 0]
click at [714, 165] on div "Surfmist" at bounding box center [733, 167] width 94 height 14
type input "Surfmist"
click at [697, 167] on input "text" at bounding box center [698, 165] width 25 height 11
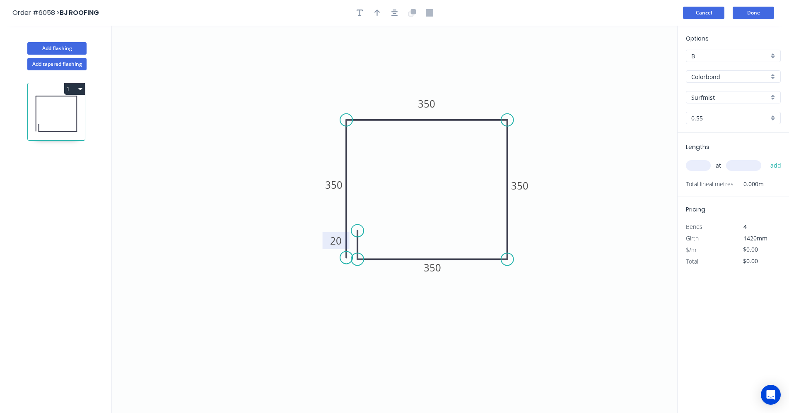
click at [701, 14] on button "Cancel" at bounding box center [703, 13] width 41 height 12
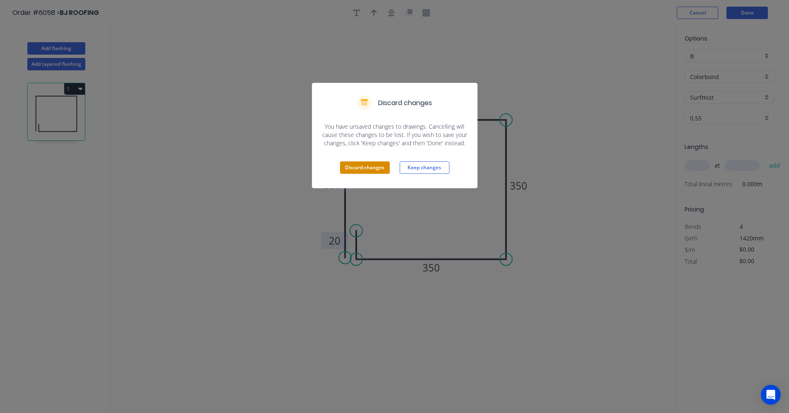
click at [375, 165] on button "Discard changes" at bounding box center [365, 168] width 50 height 12
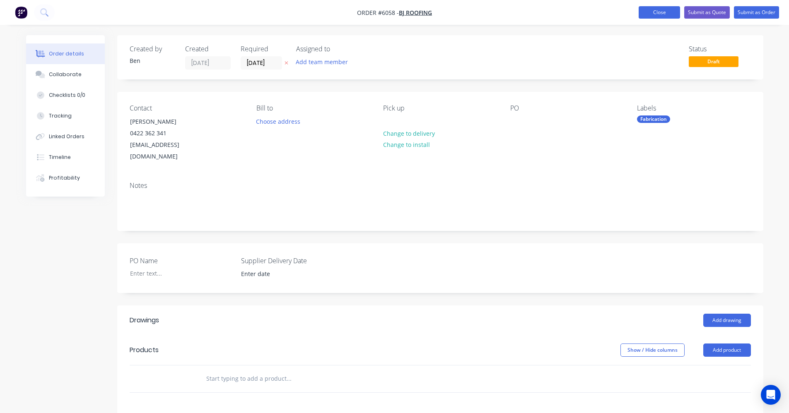
click at [654, 14] on button "Close" at bounding box center [659, 12] width 41 height 12
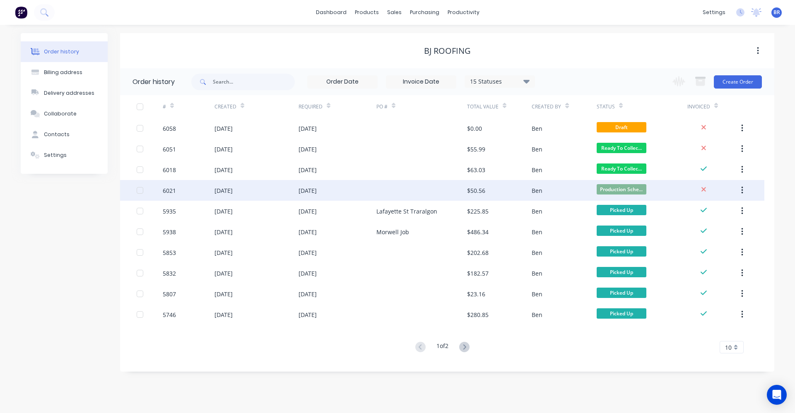
click at [407, 192] on div at bounding box center [421, 190] width 91 height 21
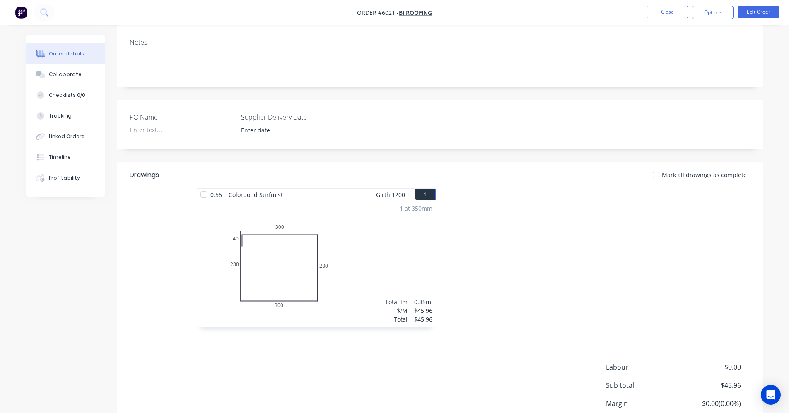
scroll to position [118, 0]
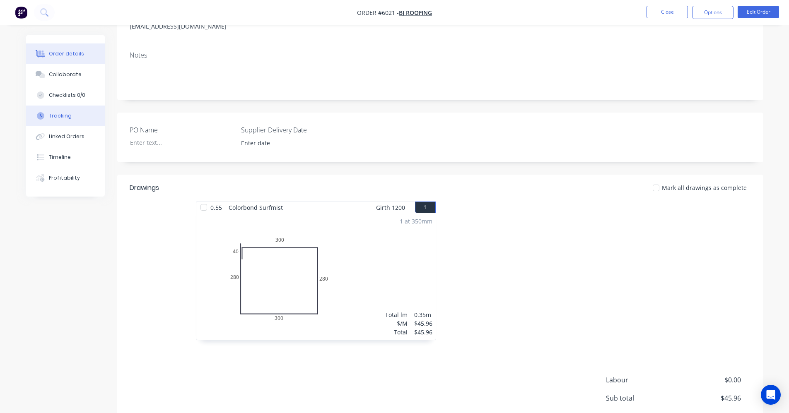
click at [51, 116] on div "Tracking" at bounding box center [60, 115] width 23 height 7
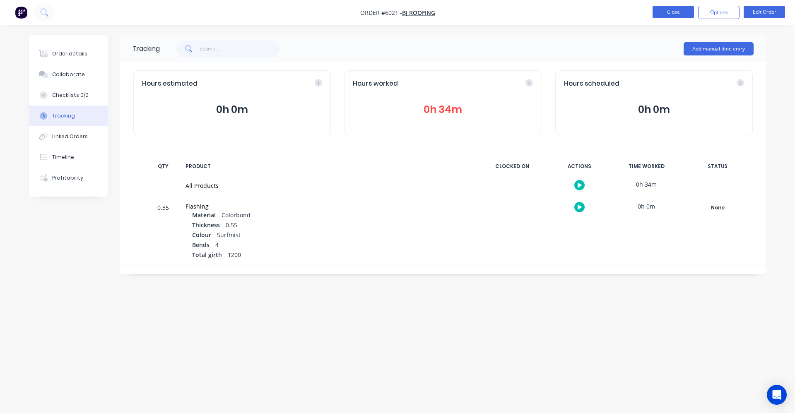
click at [669, 12] on button "Close" at bounding box center [673, 12] width 41 height 12
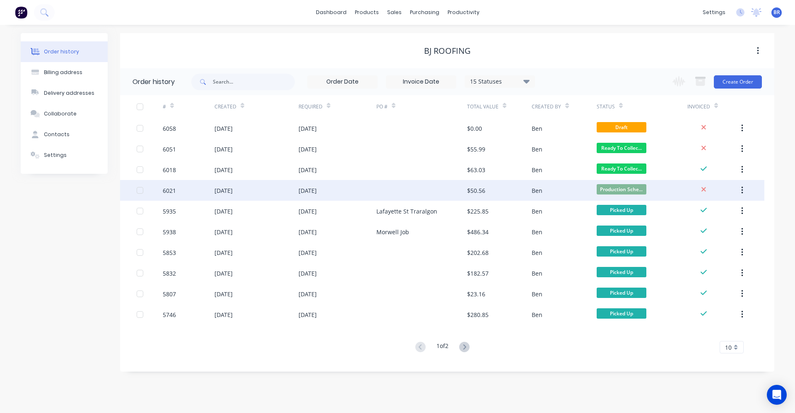
click at [424, 193] on div at bounding box center [421, 190] width 91 height 21
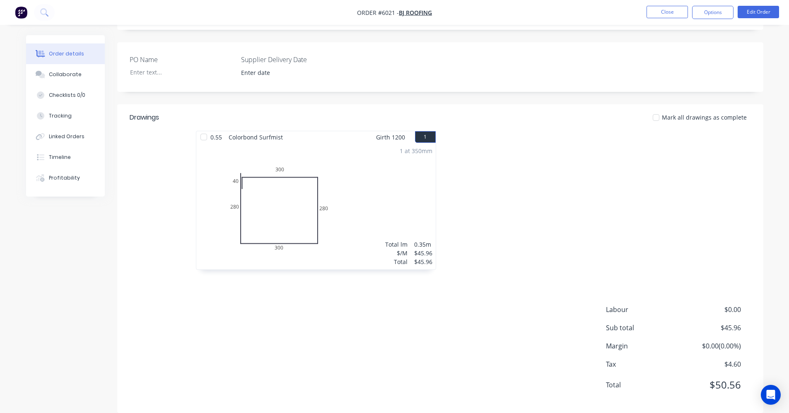
scroll to position [200, 0]
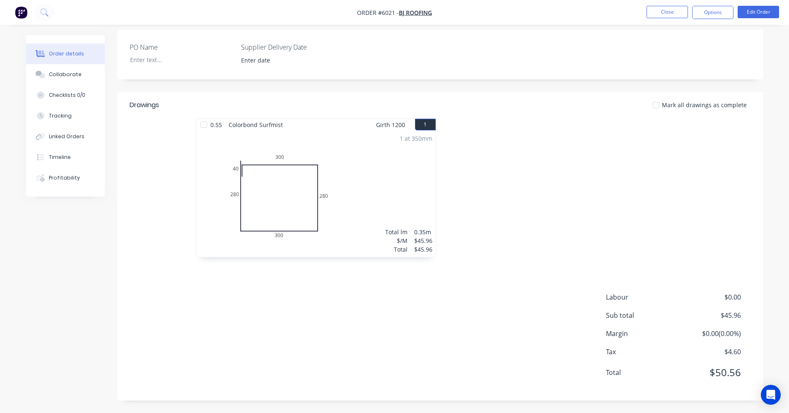
click at [429, 125] on button "1" at bounding box center [425, 125] width 21 height 12
click at [361, 164] on div "1 at 350mm Total lm $/M Total 0.35m $45.96 $45.96" at bounding box center [315, 194] width 239 height 126
click at [754, 12] on button "Edit Order" at bounding box center [758, 12] width 41 height 12
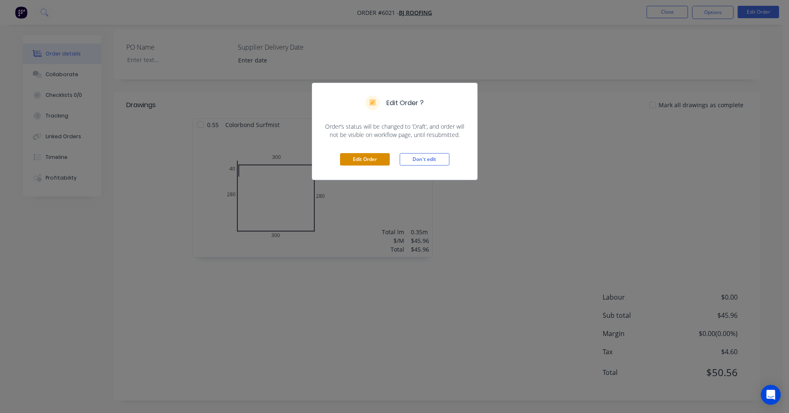
click at [367, 154] on button "Edit Order" at bounding box center [365, 159] width 50 height 12
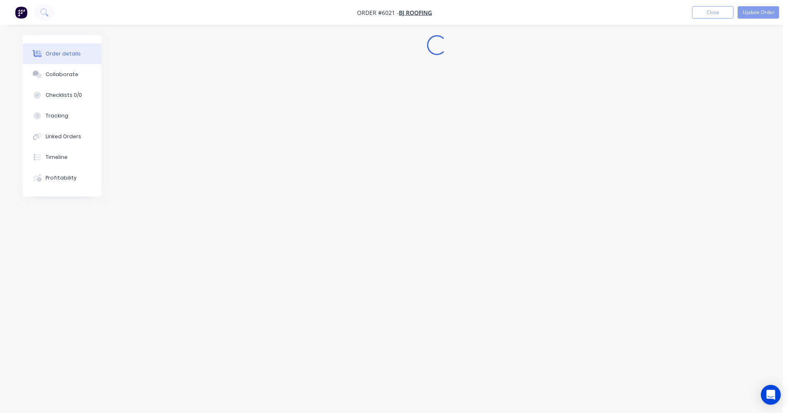
scroll to position [0, 0]
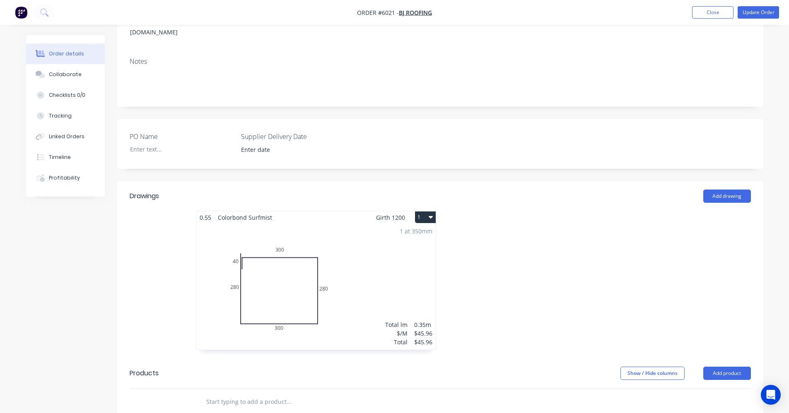
click at [374, 270] on div "1 at 350mm Total lm $/M Total 0.35m $45.96 $45.96" at bounding box center [315, 287] width 239 height 126
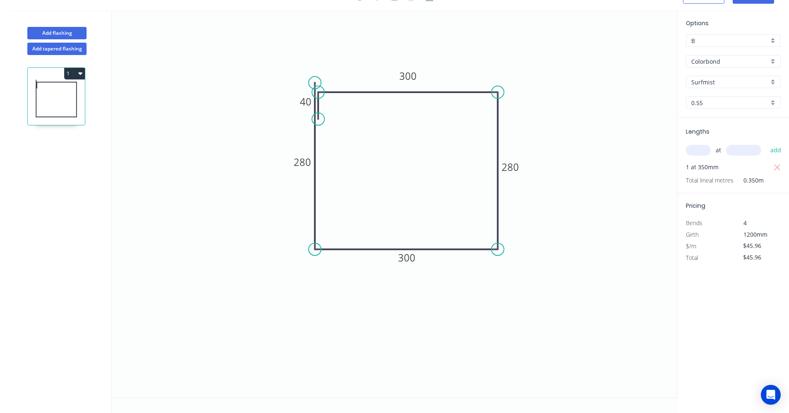
click at [705, 150] on input "text" at bounding box center [698, 150] width 25 height 11
type input "5"
type input "350"
click at [766, 143] on button "add" at bounding box center [775, 150] width 19 height 14
click at [775, 168] on icon "button" at bounding box center [777, 168] width 7 height 10
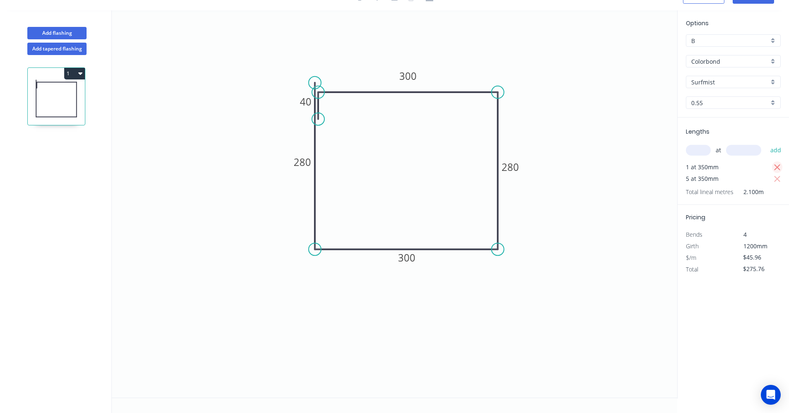
type input "$229.80"
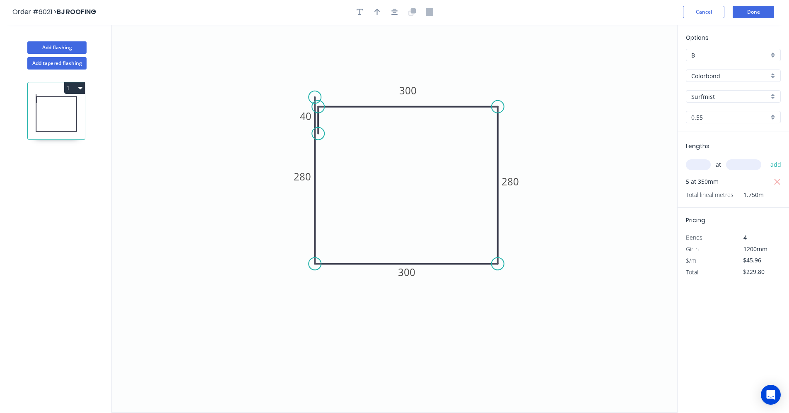
scroll to position [0, 0]
click at [764, 14] on button "Done" at bounding box center [753, 13] width 41 height 12
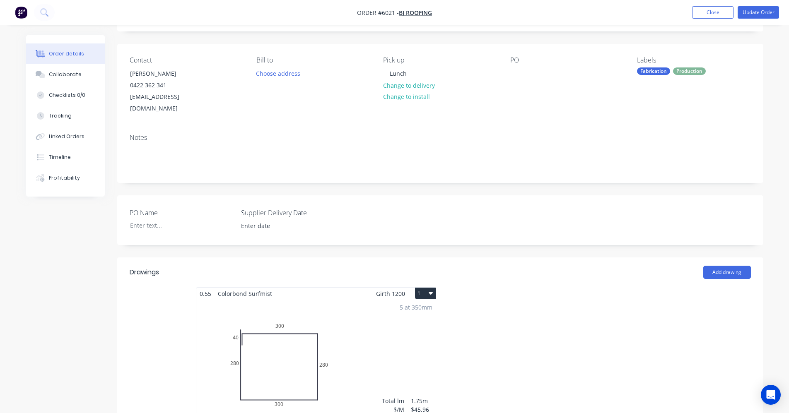
scroll to position [249, 0]
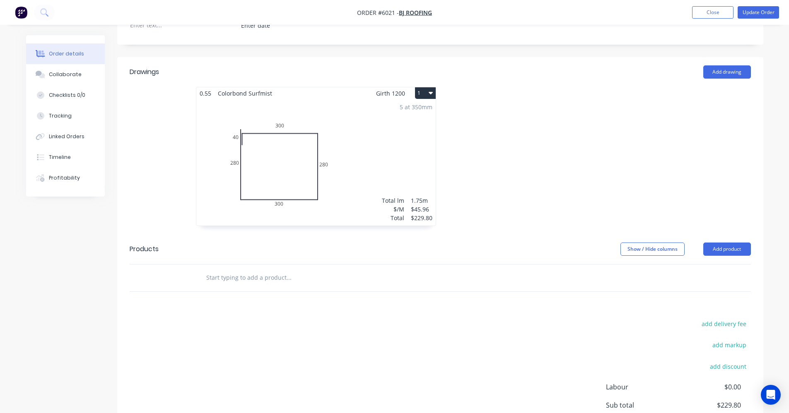
click at [428, 87] on button "1" at bounding box center [425, 93] width 21 height 12
click at [385, 124] on div "Duplicate" at bounding box center [396, 130] width 64 height 12
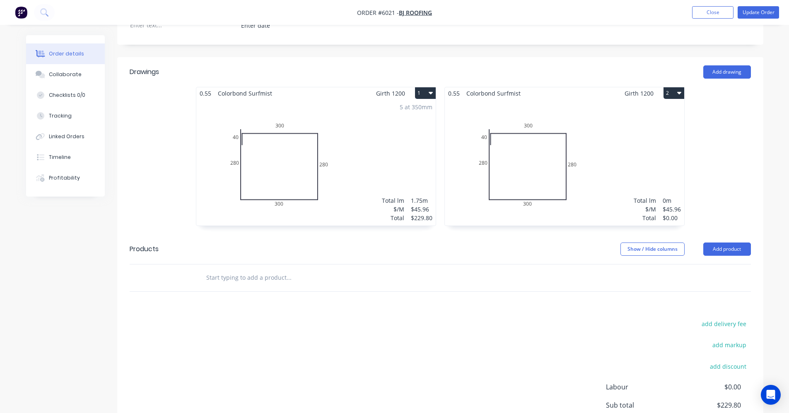
click at [589, 144] on div "Total lm $/M Total 0m $45.96 $0.00" at bounding box center [564, 162] width 239 height 126
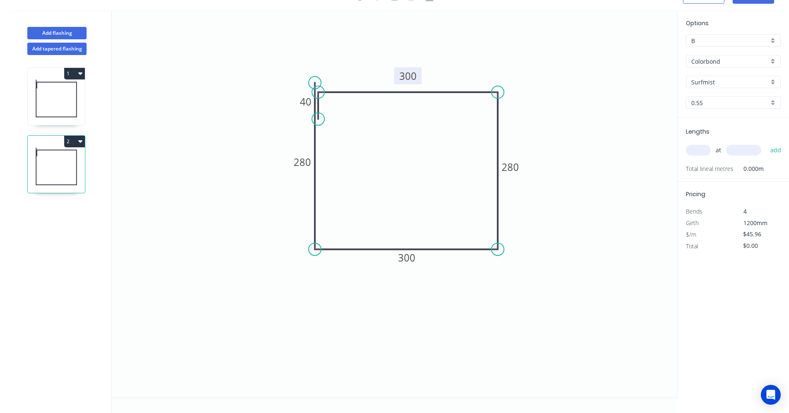
click at [412, 77] on tspan "300" at bounding box center [407, 76] width 17 height 14
click at [309, 101] on tspan "20" at bounding box center [306, 102] width 12 height 14
type input "$26.76"
click at [302, 162] on tspan "50" at bounding box center [303, 162] width 12 height 14
click at [697, 147] on input "text" at bounding box center [698, 150] width 25 height 11
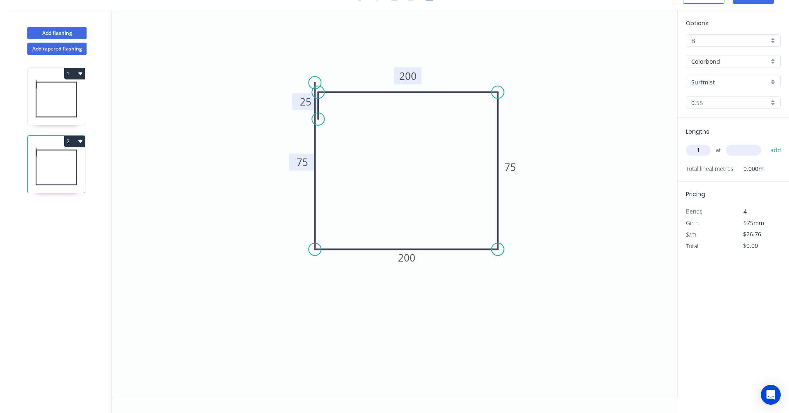
type input "1"
type input "2220"
click at [766, 143] on button "add" at bounding box center [775, 150] width 19 height 14
type input "$59.41"
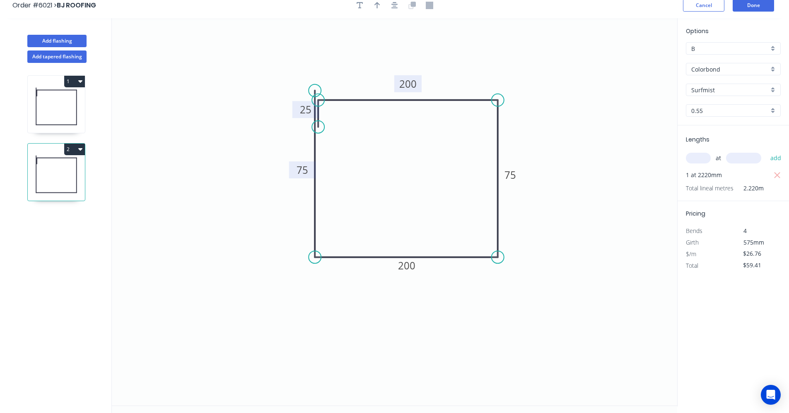
scroll to position [0, 0]
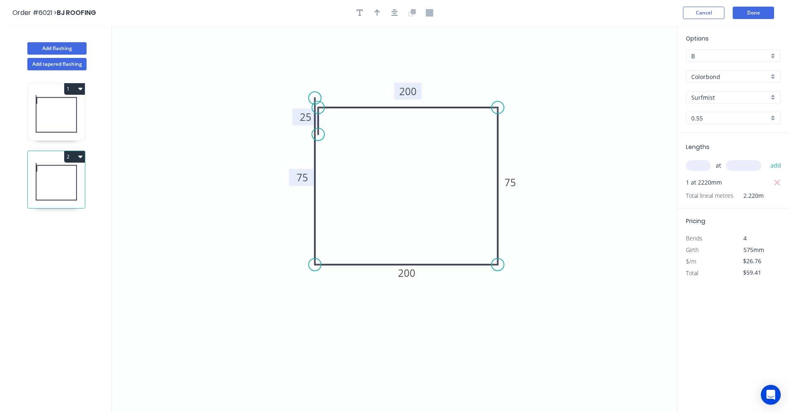
click at [56, 110] on icon at bounding box center [56, 113] width 57 height 53
type input "$45.96"
type input "$229.80"
click at [407, 91] on tspan "300" at bounding box center [407, 91] width 17 height 14
type input "$39.56"
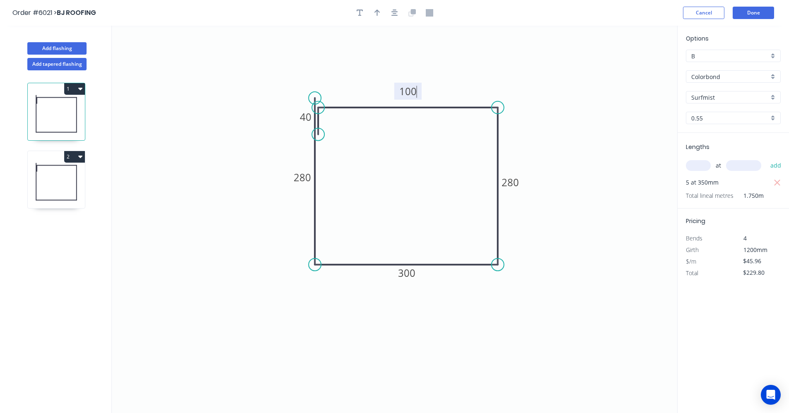
type input "$197.80"
type input "$33.16"
type input "$165.80"
type input "$26.76"
type input "$133.80"
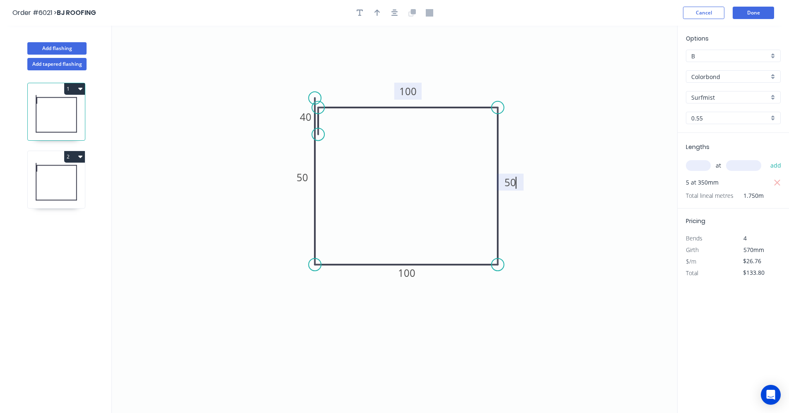
type input "$18.76"
type input "$93.80"
click at [304, 175] on tspan "50" at bounding box center [303, 178] width 12 height 14
type input "$20.36"
click at [306, 119] on tspan "20" at bounding box center [306, 117] width 12 height 14
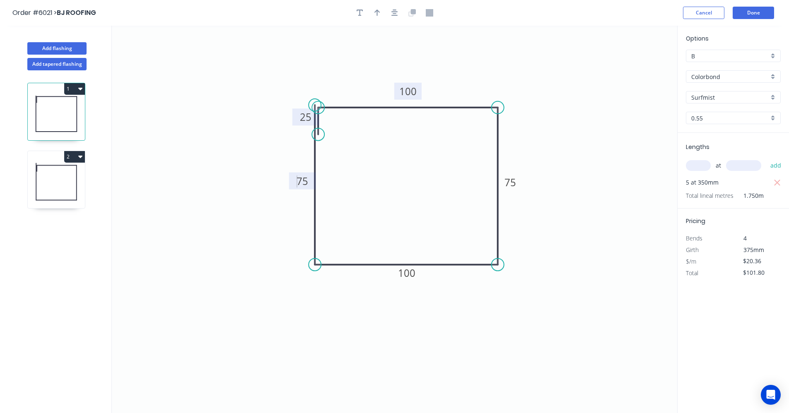
drag, startPoint x: 313, startPoint y: 95, endPoint x: 349, endPoint y: 122, distance: 45.6
click at [312, 106] on circle at bounding box center [315, 105] width 12 height 12
drag, startPoint x: 778, startPoint y: 184, endPoint x: 729, endPoint y: 174, distance: 50.6
click at [777, 184] on icon "button" at bounding box center [777, 183] width 7 height 10
type input "$0.00"
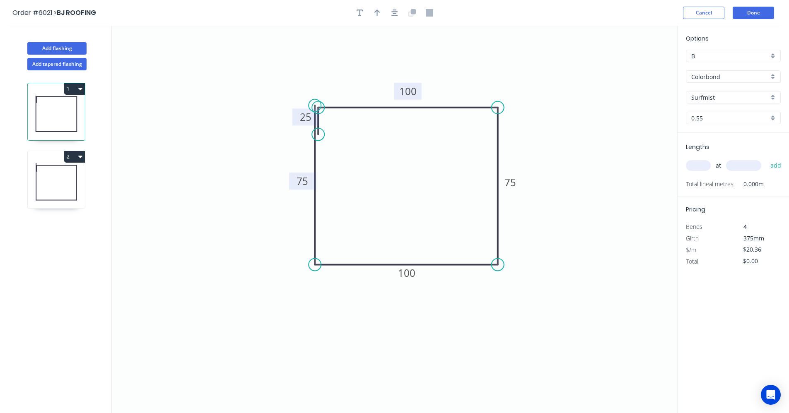
click at [696, 170] on input "text" at bounding box center [698, 165] width 25 height 11
type input "5"
type input "1420"
click at [766, 159] on button "add" at bounding box center [775, 166] width 19 height 14
type input "$144.56"
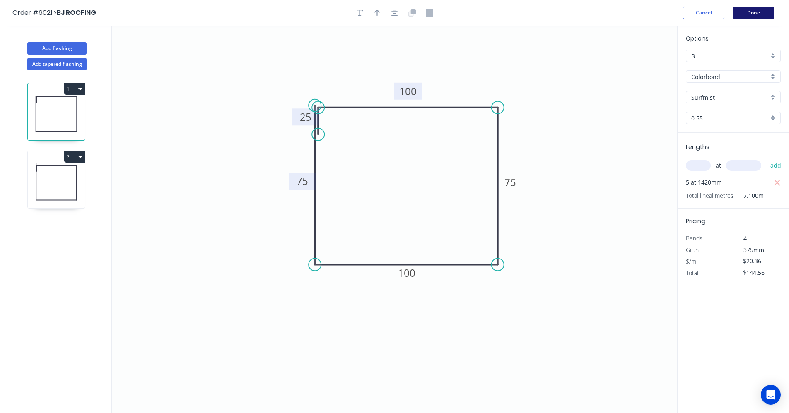
click at [748, 13] on button "Done" at bounding box center [753, 13] width 41 height 12
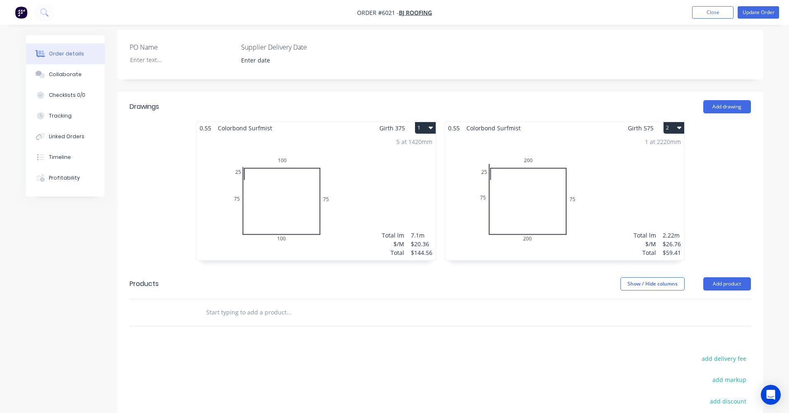
scroll to position [327, 0]
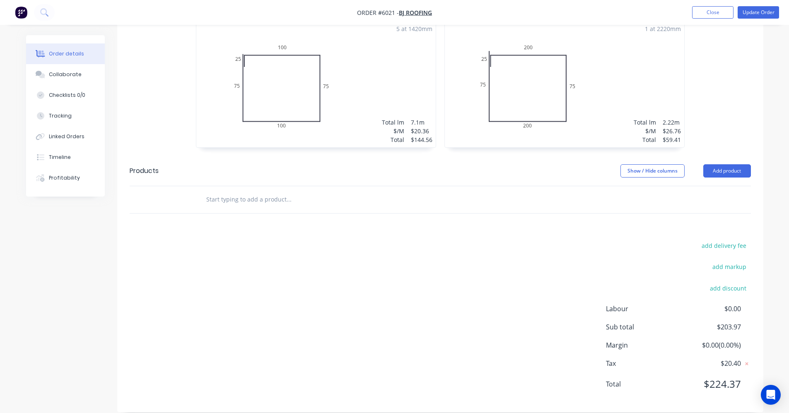
click at [255, 191] on input "text" at bounding box center [289, 199] width 166 height 17
type input "labour"
click at [559, 253] on div "add delivery fee add markup add discount Labour $0.00 Sub total $203.97 Margin …" at bounding box center [440, 320] width 621 height 160
click at [732, 304] on span "$0.00" at bounding box center [709, 309] width 61 height 10
click at [735, 304] on span "$0.00" at bounding box center [709, 309] width 61 height 10
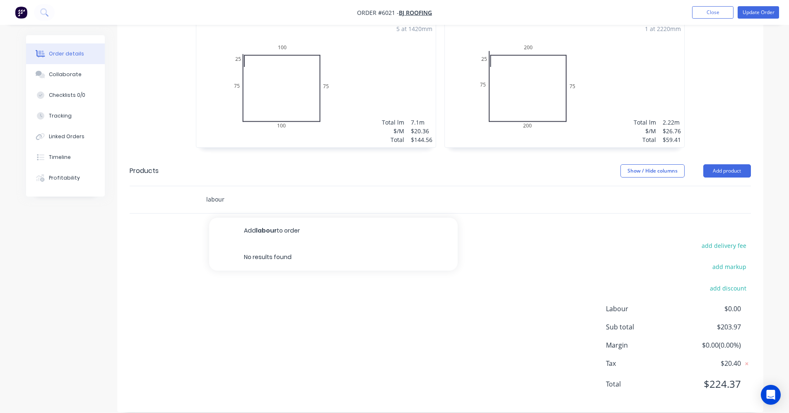
drag, startPoint x: 218, startPoint y: 186, endPoint x: 203, endPoint y: 186, distance: 15.8
click at [203, 191] on div "labour Add labour to order No results found" at bounding box center [323, 199] width 249 height 17
click at [737, 304] on span "$0.00" at bounding box center [709, 309] width 61 height 10
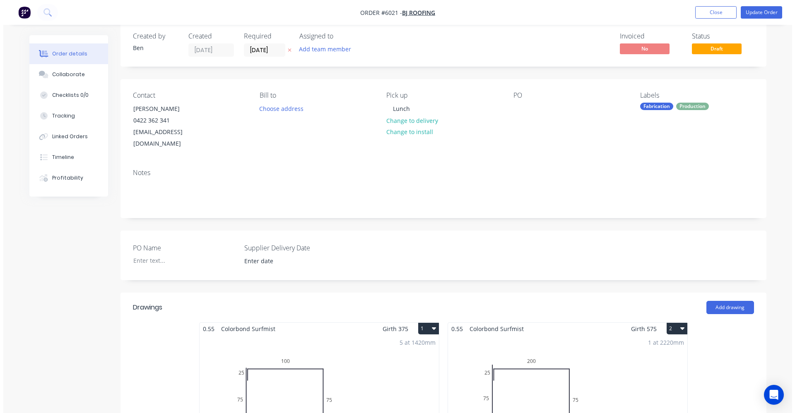
scroll to position [0, 0]
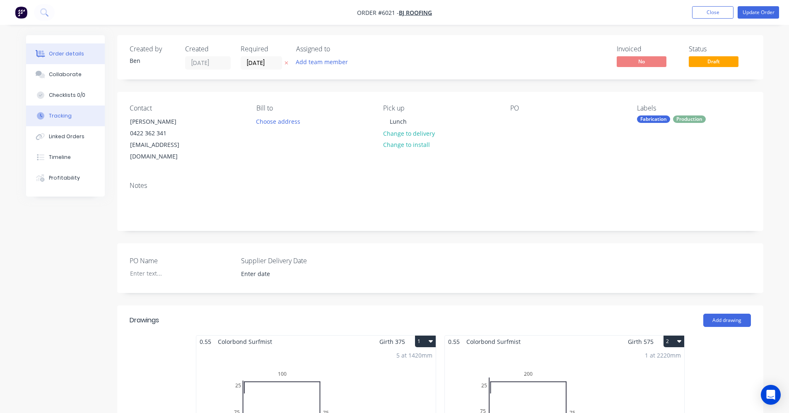
click at [63, 116] on div "Tracking" at bounding box center [60, 115] width 23 height 7
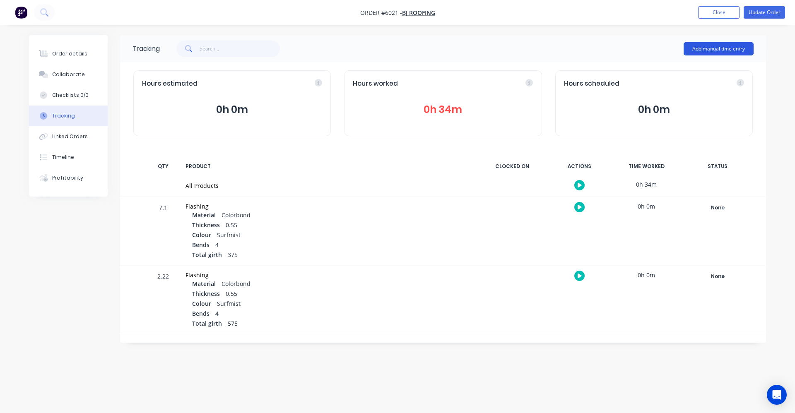
click at [722, 52] on button "Add manual time entry" at bounding box center [719, 48] width 70 height 13
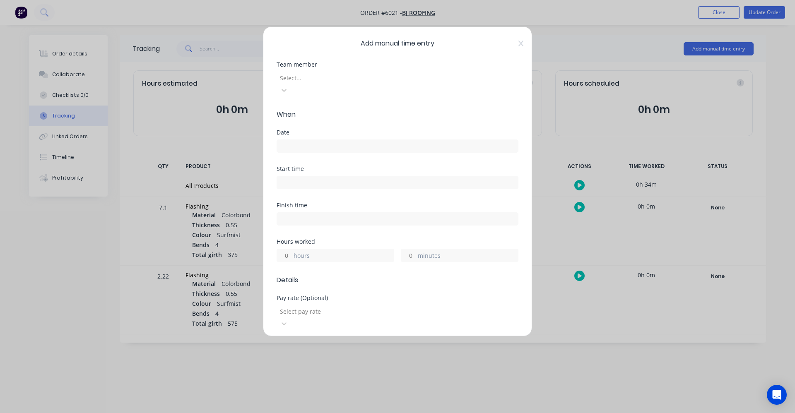
click at [345, 83] on div at bounding box center [338, 78] width 119 height 10
click at [305, 140] on input at bounding box center [397, 146] width 241 height 12
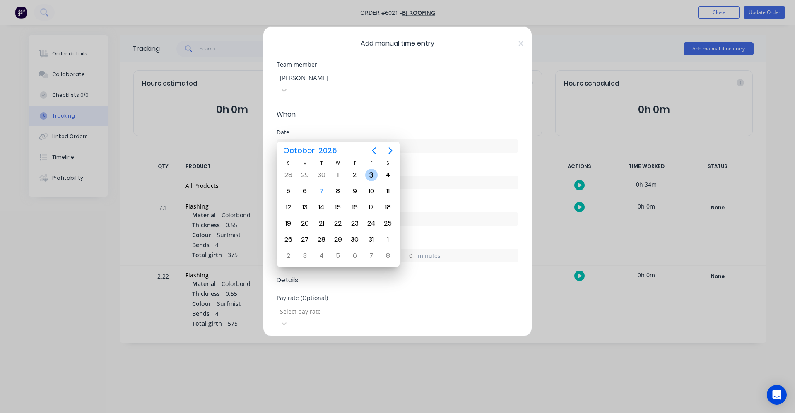
click at [376, 175] on div "3" at bounding box center [371, 175] width 12 height 12
type input "03/10/2025"
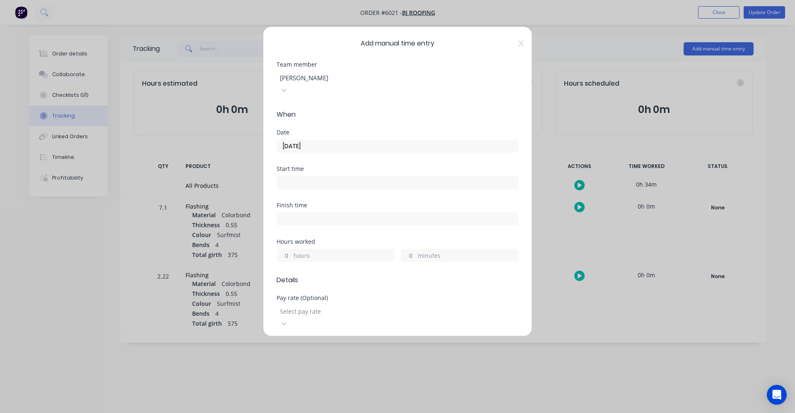
click at [309, 176] on input at bounding box center [397, 182] width 241 height 12
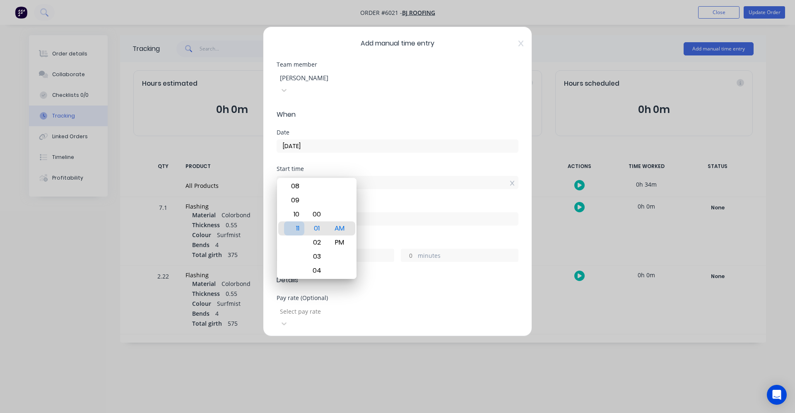
click at [294, 230] on div "11" at bounding box center [294, 229] width 20 height 14
click at [319, 215] on div "00" at bounding box center [317, 215] width 20 height 14
type input "11:00 AM"
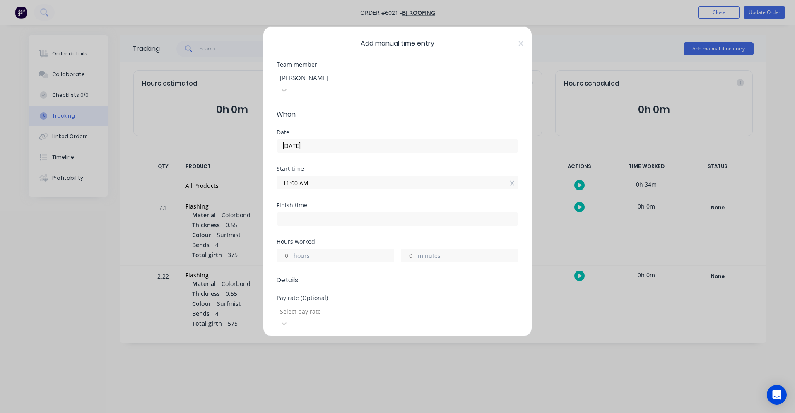
click at [417, 166] on div "Start time" at bounding box center [398, 169] width 242 height 6
click at [335, 213] on input at bounding box center [397, 219] width 241 height 12
type input "11:01 AM"
type input "0"
type input "1"
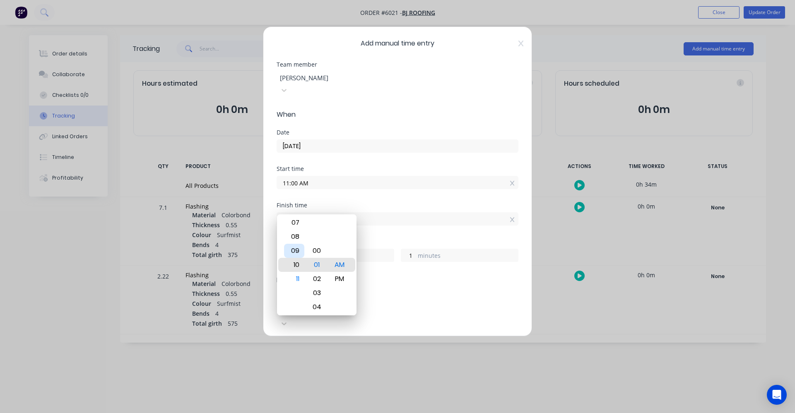
type input "10:01 AM"
type input "23"
type input "07:01 AM"
type input "20"
type input "05:01 AM"
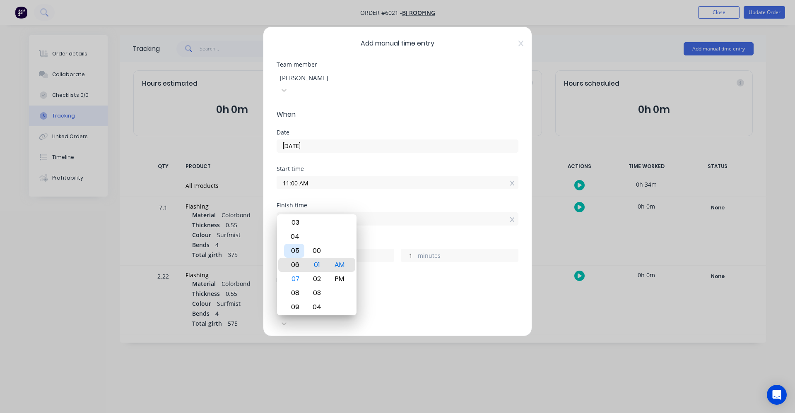
type input "18"
click at [295, 228] on div "02" at bounding box center [294, 223] width 20 height 14
type input "02:01 AM"
type input "15"
type input "02:04 AM"
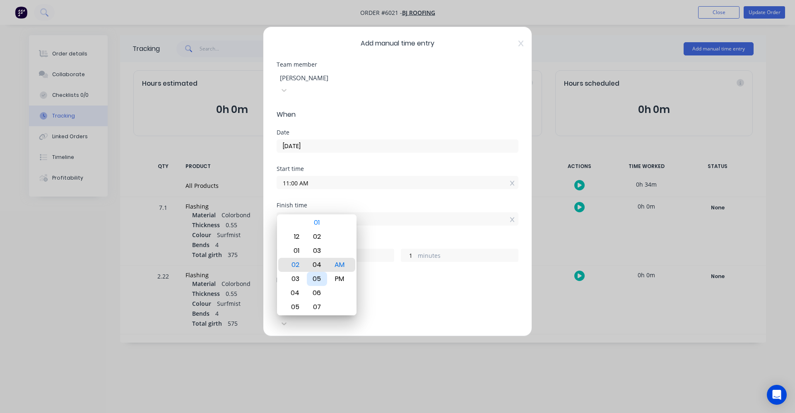
type input "4"
type input "02:06 AM"
type input "6"
type input "02:09 AM"
type input "9"
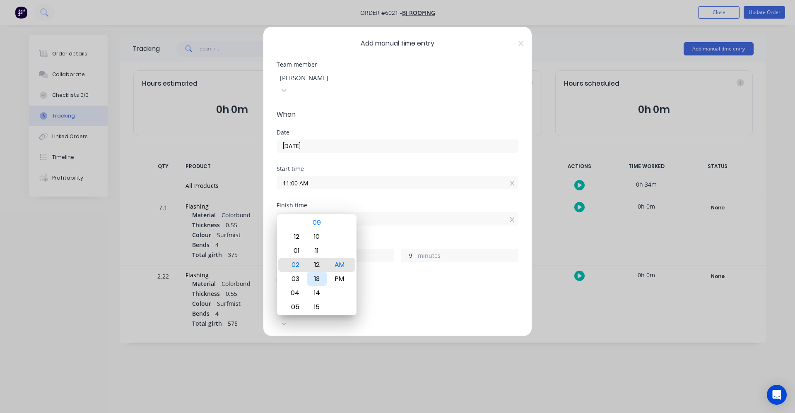
type input "02:12 AM"
type input "12"
type input "02:15 AM"
type input "15"
type input "02:17 AM"
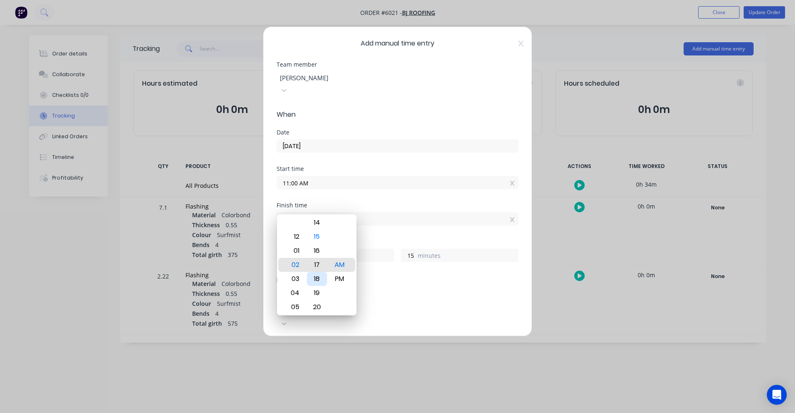
type input "17"
type input "02:20 AM"
type input "20"
type input "02:24 AM"
type input "24"
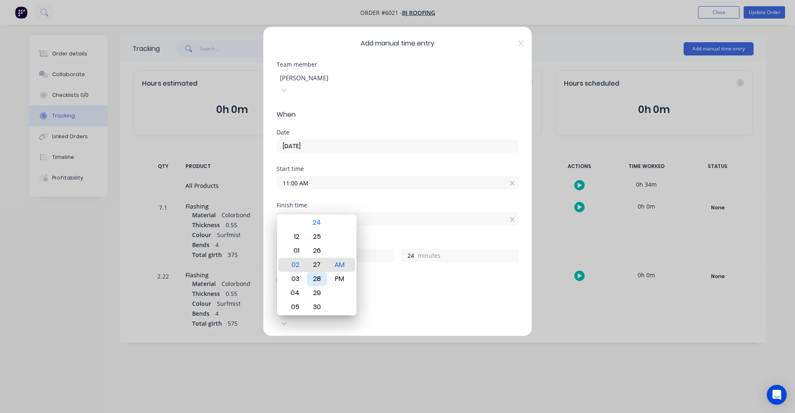
type input "02:27 AM"
type input "27"
type input "02:31 AM"
type input "31"
type input "02:34 AM"
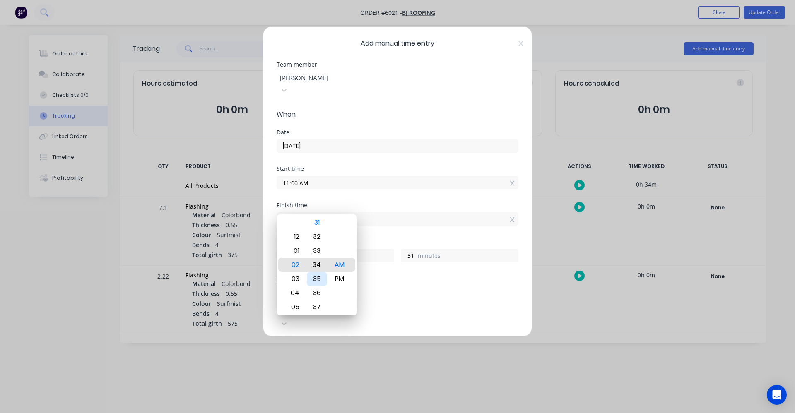
type input "34"
type input "02:32 AM"
type input "32"
type input "02:30 AM"
type input "30"
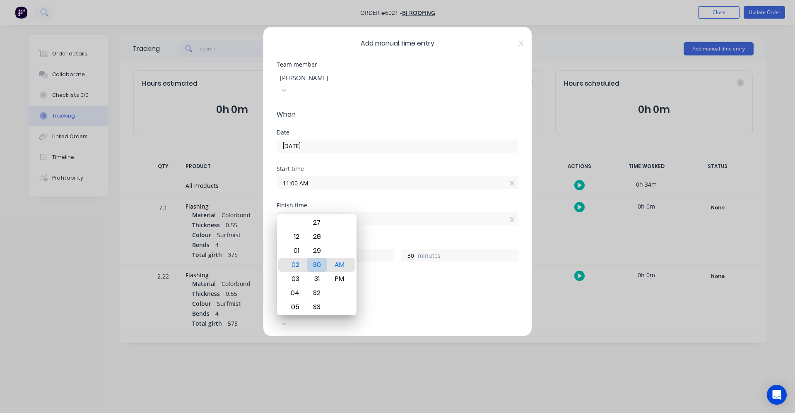
click at [314, 264] on div "30" at bounding box center [317, 265] width 20 height 14
click at [343, 280] on div "PM" at bounding box center [340, 279] width 20 height 14
type input "02:30 PM"
type input "3"
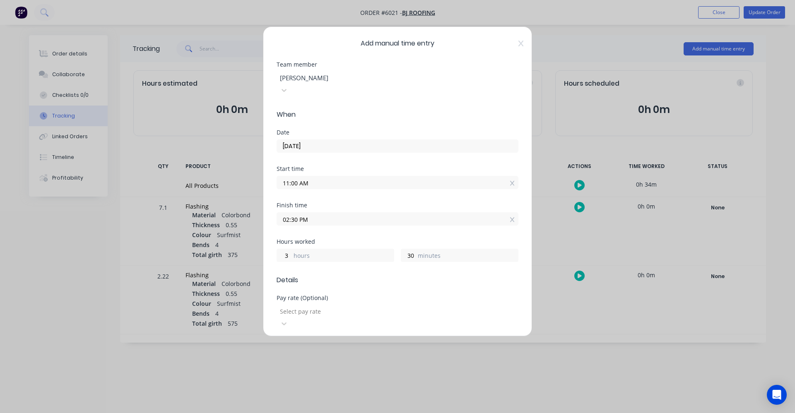
click at [405, 224] on div "Finish time 02:30 PM" at bounding box center [398, 221] width 242 height 36
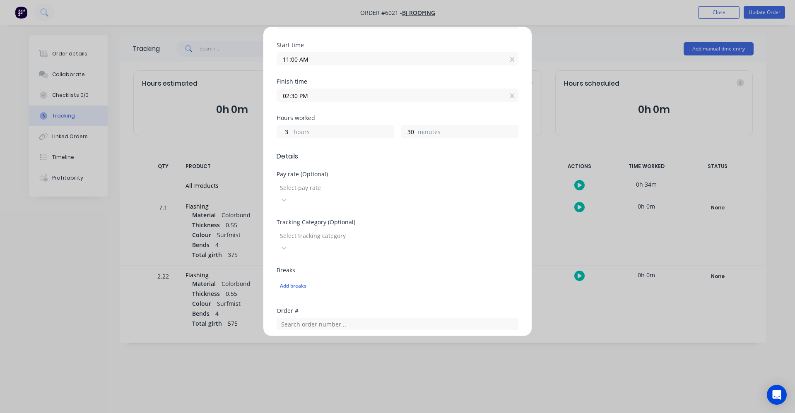
scroll to position [124, 0]
click at [347, 182] on div at bounding box center [338, 187] width 119 height 10
click at [323, 413] on div "Select pay rate" at bounding box center [397, 420] width 795 height 15
click at [345, 230] on div at bounding box center [338, 235] width 119 height 10
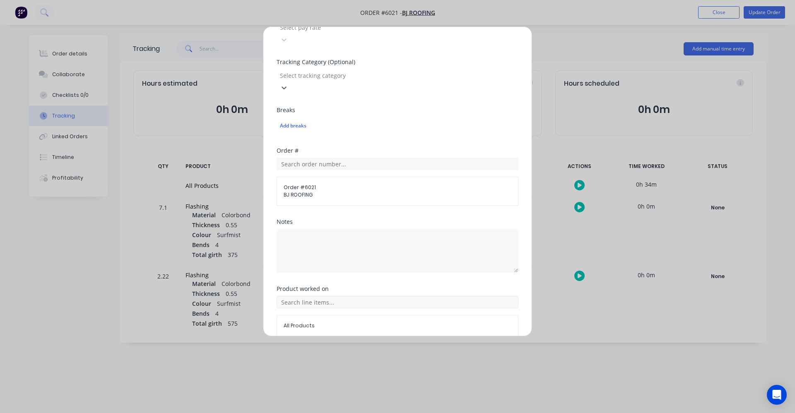
scroll to position [285, 0]
click at [338, 295] on input "text" at bounding box center [398, 301] width 242 height 12
click at [343, 295] on input "text" at bounding box center [398, 301] width 242 height 12
click at [330, 321] on span "All Products" at bounding box center [398, 324] width 228 height 7
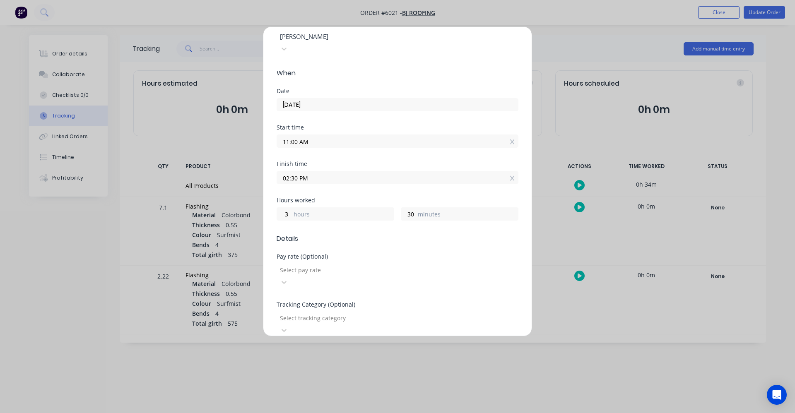
scroll to position [37, 0]
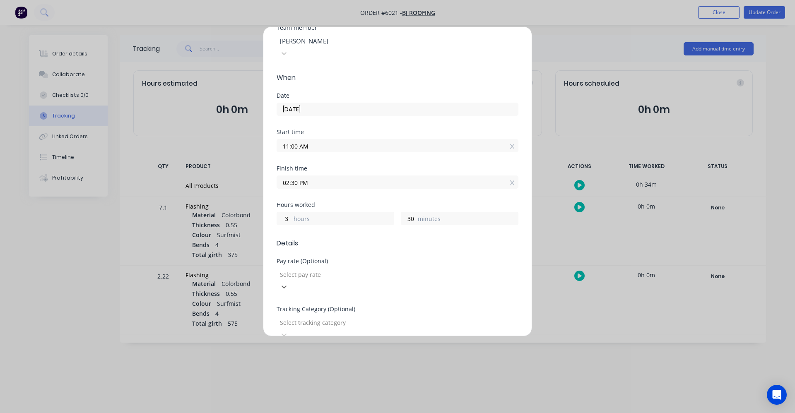
click at [304, 270] on div at bounding box center [338, 275] width 119 height 10
click at [352, 239] on span "Details" at bounding box center [398, 244] width 242 height 10
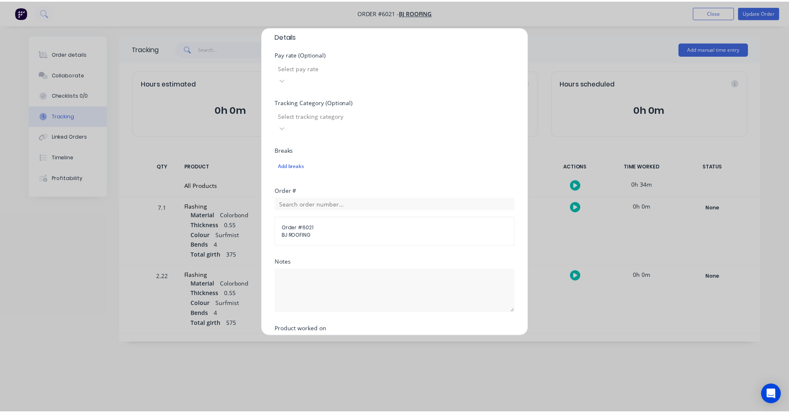
scroll to position [285, 0]
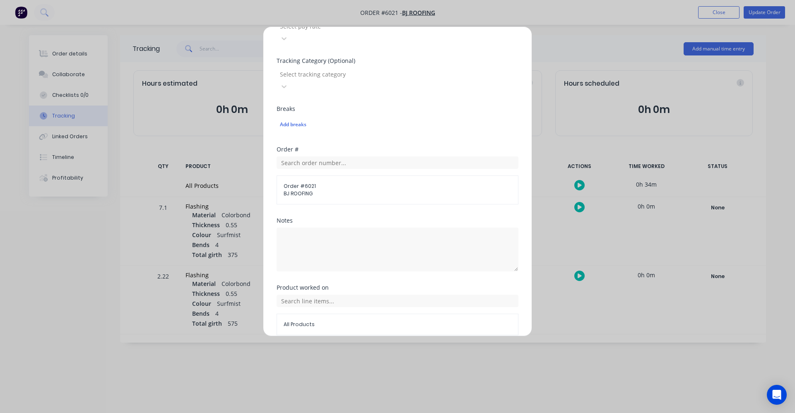
click at [372, 349] on button "Add manual time entry" at bounding box center [378, 355] width 70 height 13
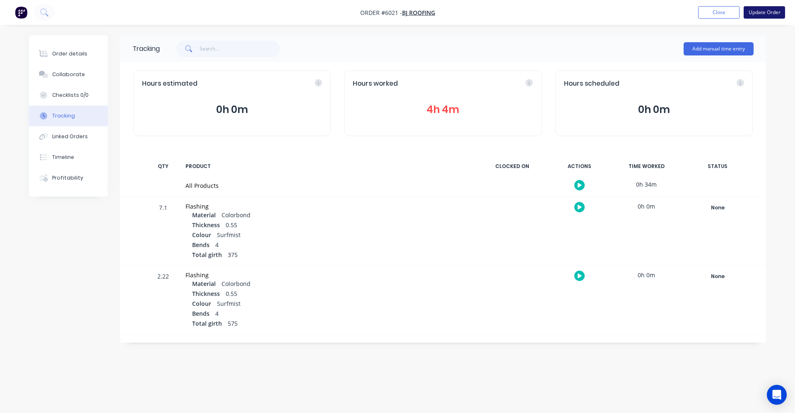
click at [758, 12] on button "Update Order" at bounding box center [764, 12] width 41 height 12
click at [673, 14] on button "Close" at bounding box center [673, 12] width 41 height 12
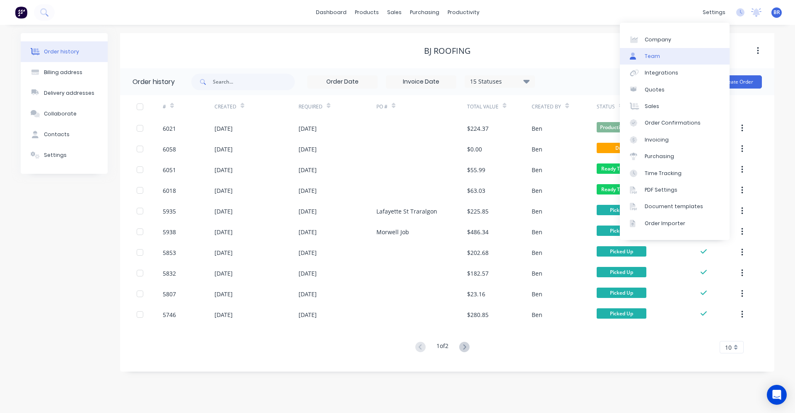
click at [664, 55] on link "Team" at bounding box center [675, 56] width 110 height 17
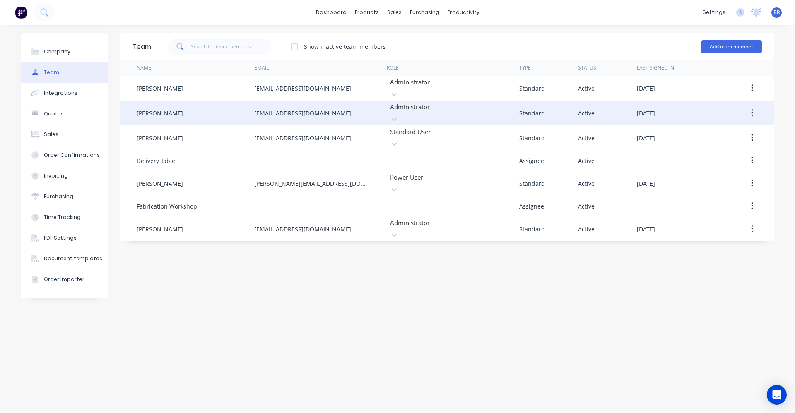
click at [754, 106] on button "button" at bounding box center [752, 113] width 19 height 15
click at [715, 129] on div "Edit" at bounding box center [723, 135] width 64 height 12
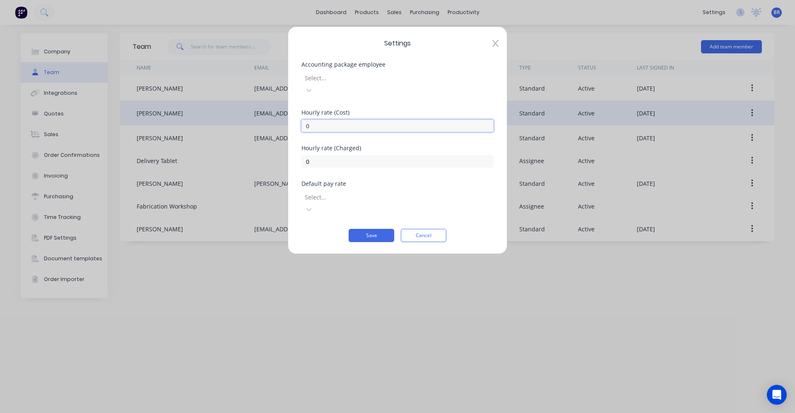
click at [325, 120] on input "0" at bounding box center [398, 126] width 192 height 12
type input "41"
click at [313, 155] on input "0" at bounding box center [398, 161] width 192 height 12
type input "65"
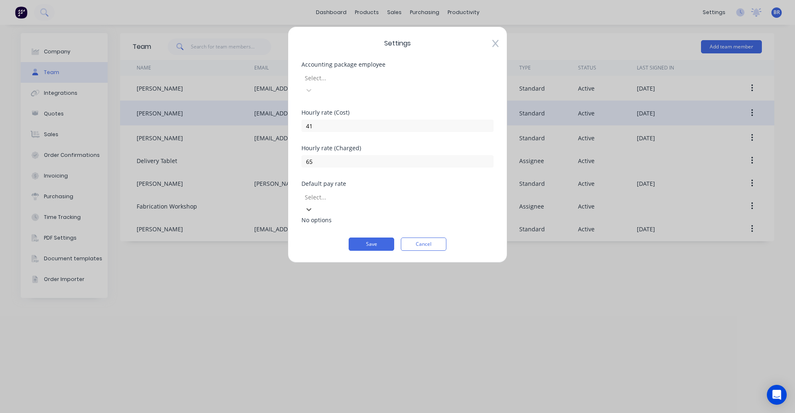
click at [372, 192] on div at bounding box center [363, 197] width 119 height 10
click at [373, 167] on div "Hourly rate (Charged) 65" at bounding box center [398, 163] width 192 height 36
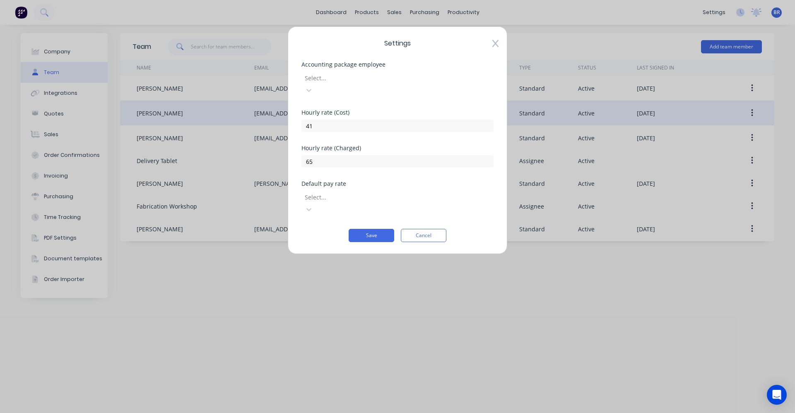
click at [423, 75] on div at bounding box center [363, 78] width 119 height 10
click at [415, 59] on div "Settings Accounting package employee Select... Hourly rate (Cost) 41 Hourly rat…" at bounding box center [398, 141] width 220 height 228
drag, startPoint x: 374, startPoint y: 208, endPoint x: 404, endPoint y: 227, distance: 36.1
click at [374, 229] on button "Save" at bounding box center [372, 235] width 46 height 13
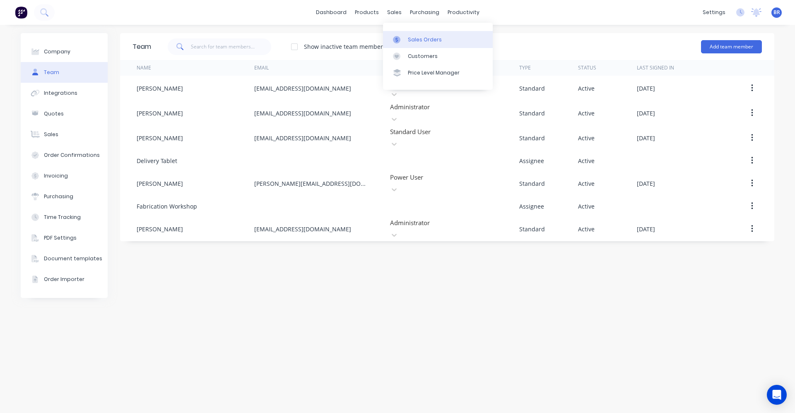
click at [409, 41] on div "Sales Orders" at bounding box center [425, 39] width 34 height 7
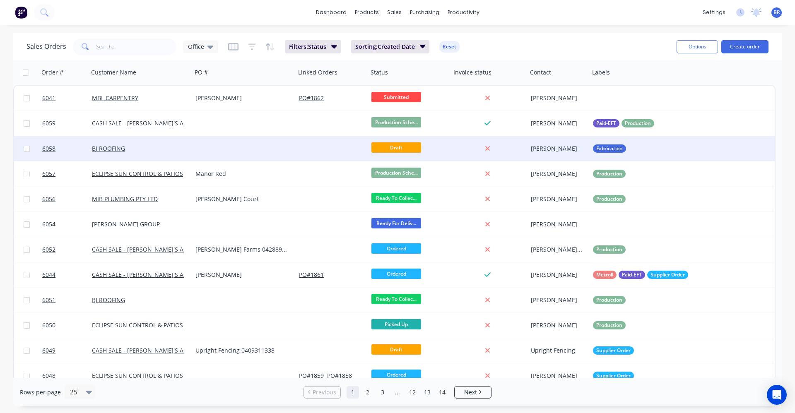
click at [261, 145] on div at bounding box center [244, 148] width 104 height 25
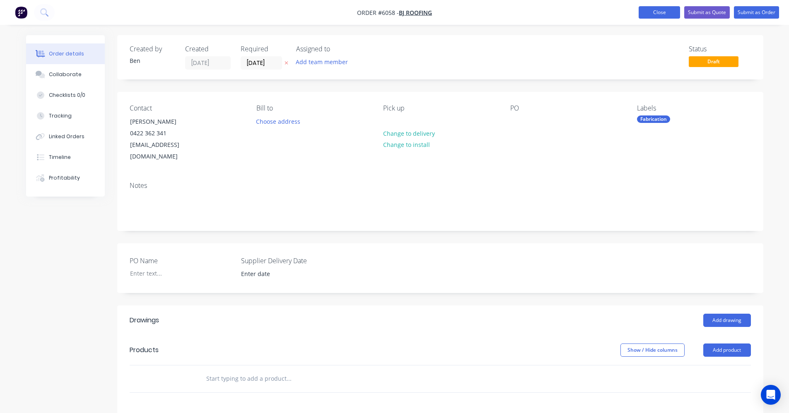
click at [655, 17] on button "Close" at bounding box center [659, 12] width 41 height 12
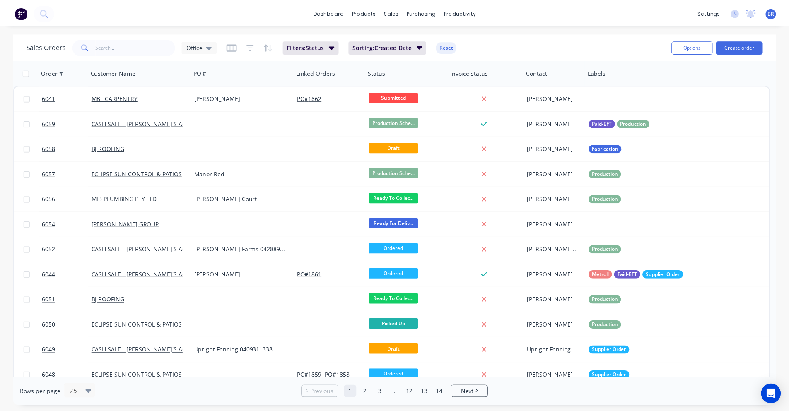
scroll to position [41, 0]
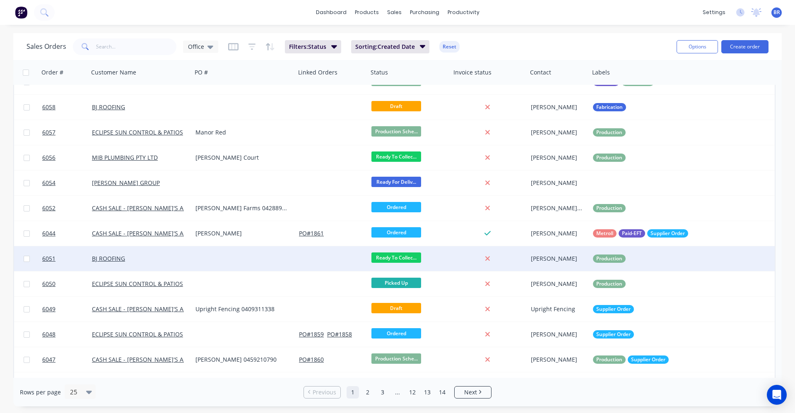
click at [223, 263] on div at bounding box center [244, 258] width 104 height 25
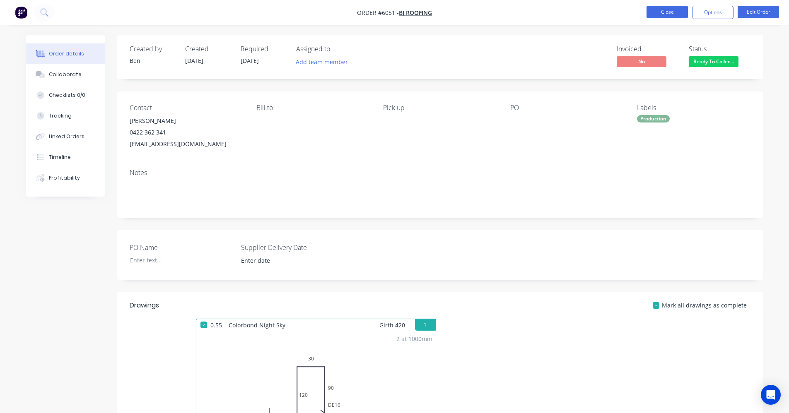
click at [675, 15] on button "Close" at bounding box center [667, 12] width 41 height 12
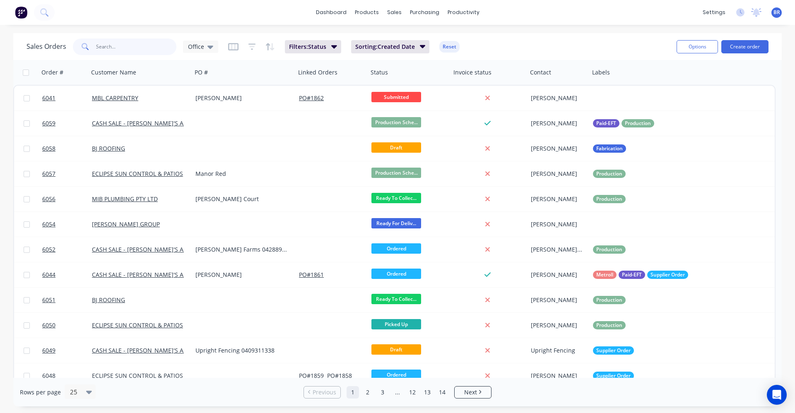
click at [120, 48] on input "text" at bounding box center [136, 47] width 81 height 17
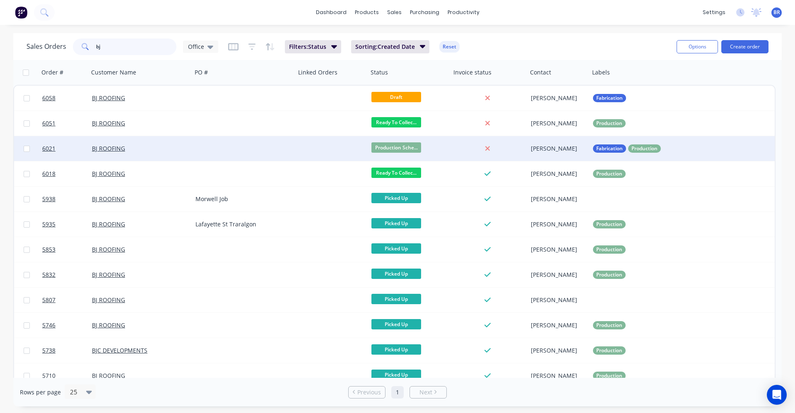
type input "bj"
click at [268, 145] on div at bounding box center [244, 148] width 104 height 25
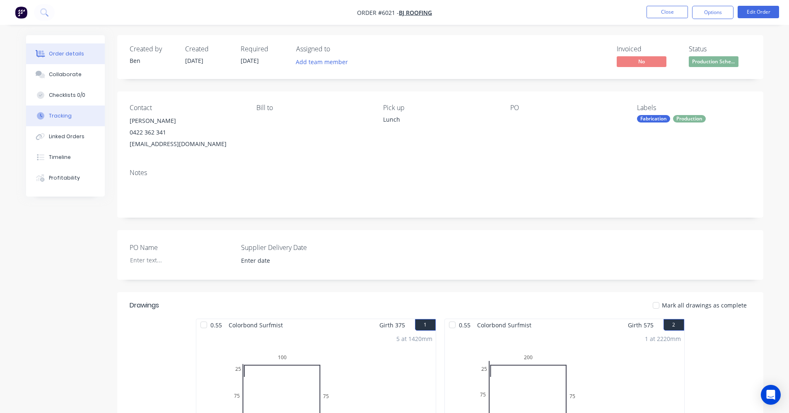
click at [53, 117] on div "Tracking" at bounding box center [60, 115] width 23 height 7
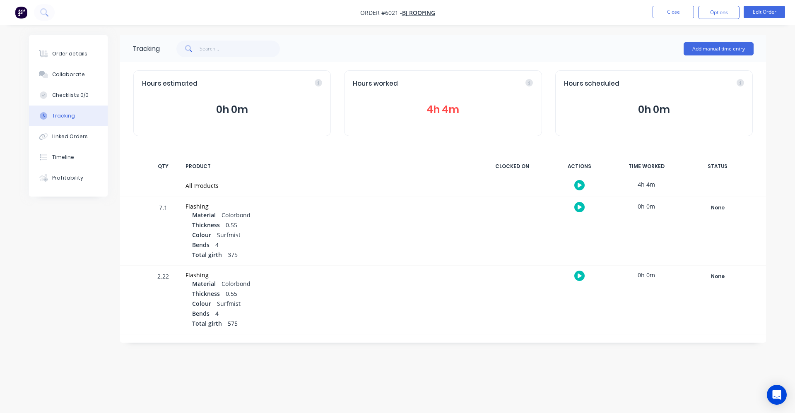
click at [442, 101] on div "Hours worked 4h 4m" at bounding box center [443, 103] width 198 height 66
click at [470, 118] on div "Hours worked 4h 4m" at bounding box center [443, 103] width 198 height 66
click at [66, 136] on div "Linked Orders" at bounding box center [70, 136] width 36 height 7
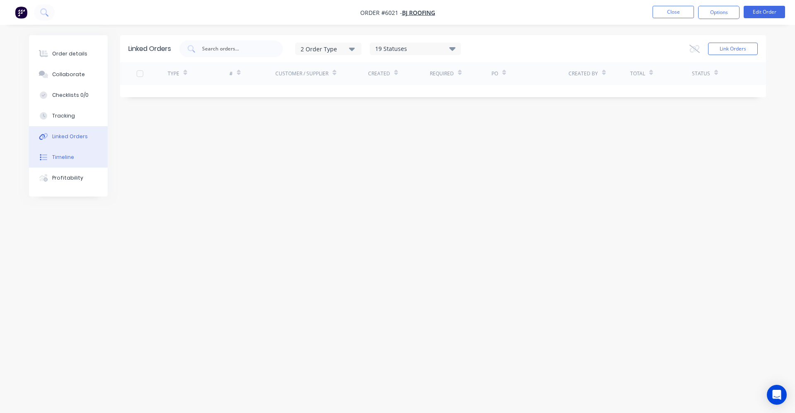
click at [63, 158] on div "Timeline" at bounding box center [63, 157] width 22 height 7
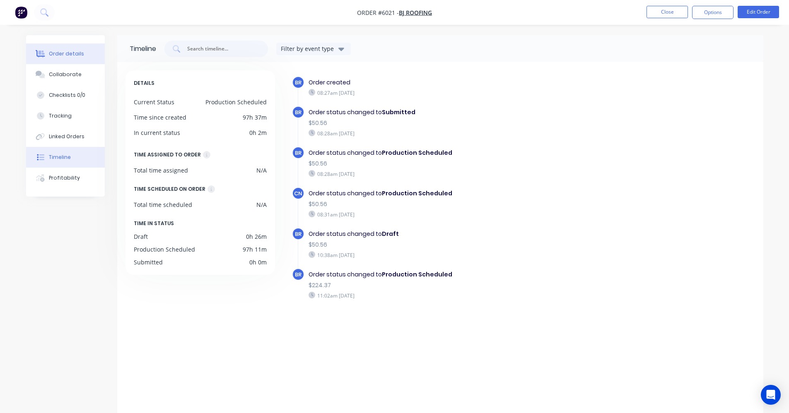
click at [57, 54] on div "Order details" at bounding box center [66, 53] width 35 height 7
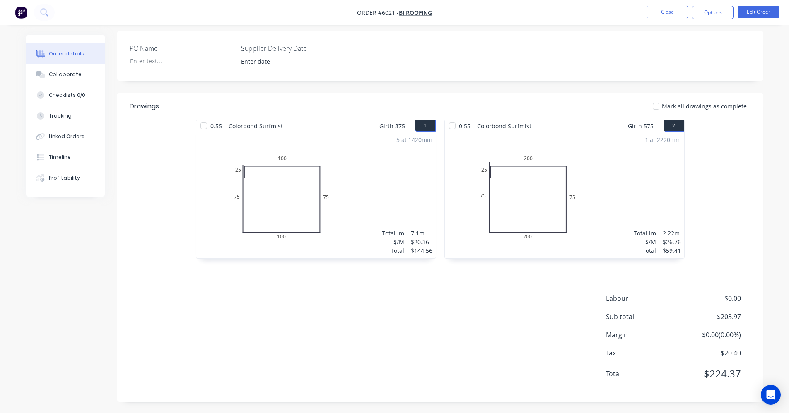
scroll to position [200, 0]
click at [728, 297] on span "$0.00" at bounding box center [709, 297] width 61 height 10
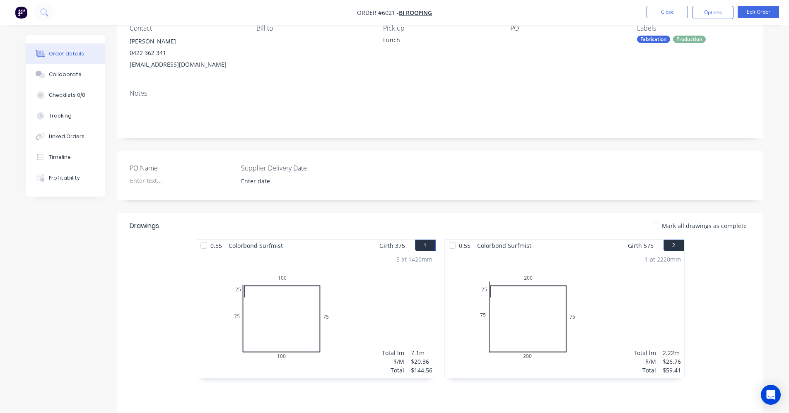
scroll to position [76, 0]
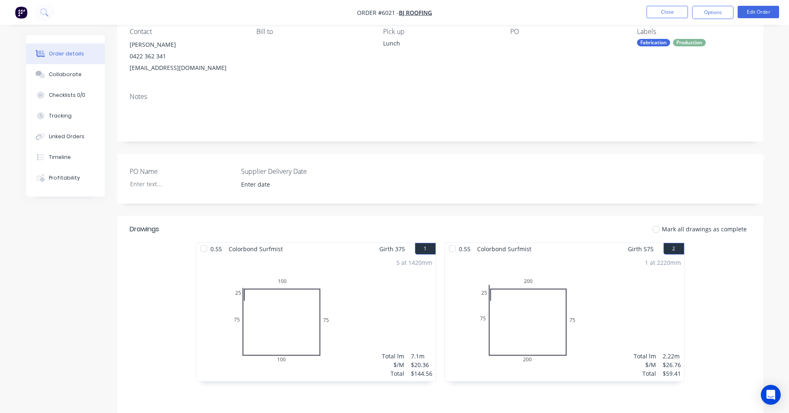
click at [603, 305] on div "1 at 2220mm Total lm $/M Total 2.22m $26.76 $59.41" at bounding box center [564, 318] width 239 height 126
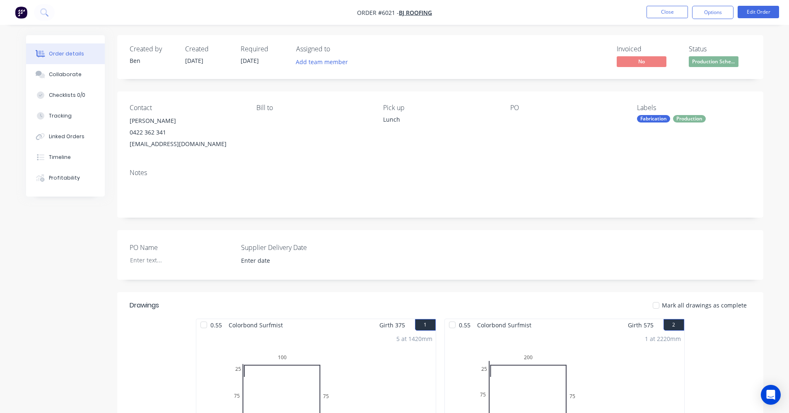
scroll to position [200, 0]
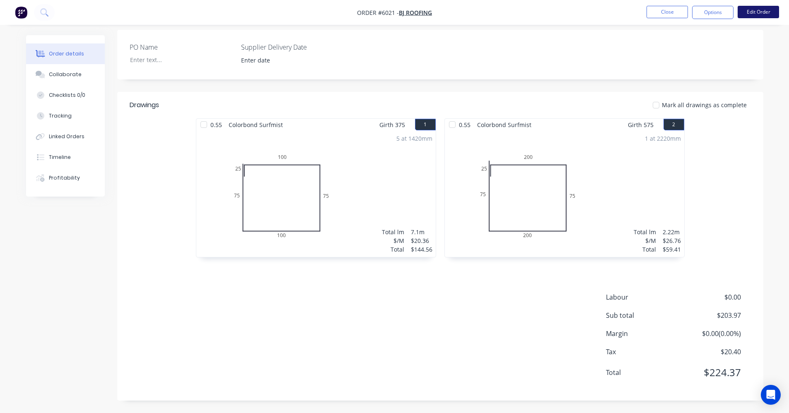
click at [762, 9] on button "Edit Order" at bounding box center [758, 12] width 41 height 12
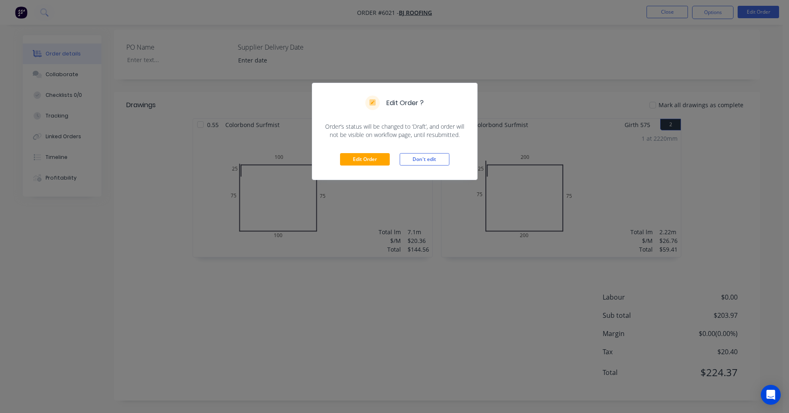
click at [708, 16] on div "Edit Order ? Order’s status will be changed to ‘Draft’, and order will not be v…" at bounding box center [394, 206] width 789 height 413
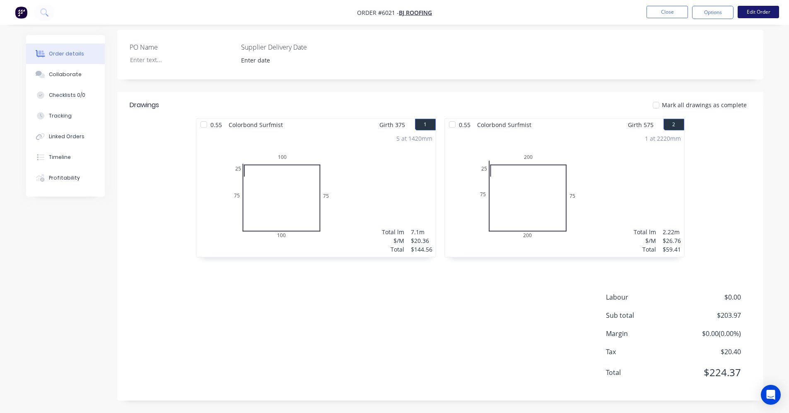
click at [756, 12] on button "Edit Order" at bounding box center [758, 12] width 41 height 12
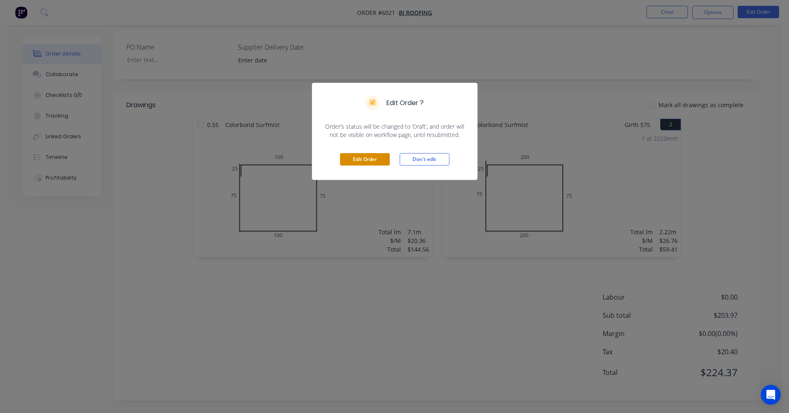
click at [376, 156] on button "Edit Order" at bounding box center [365, 159] width 50 height 12
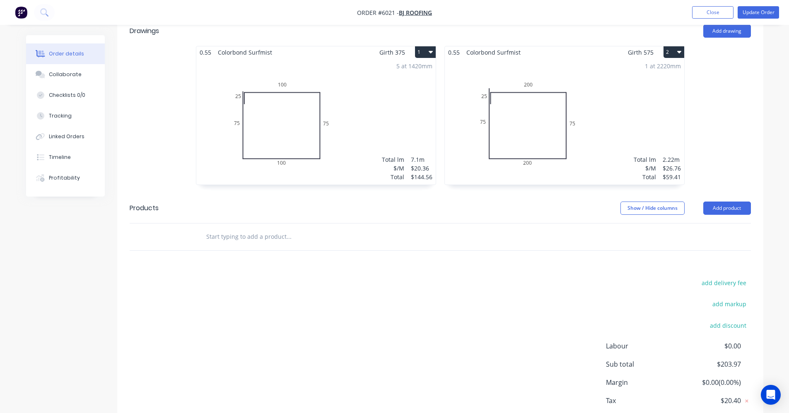
scroll to position [327, 0]
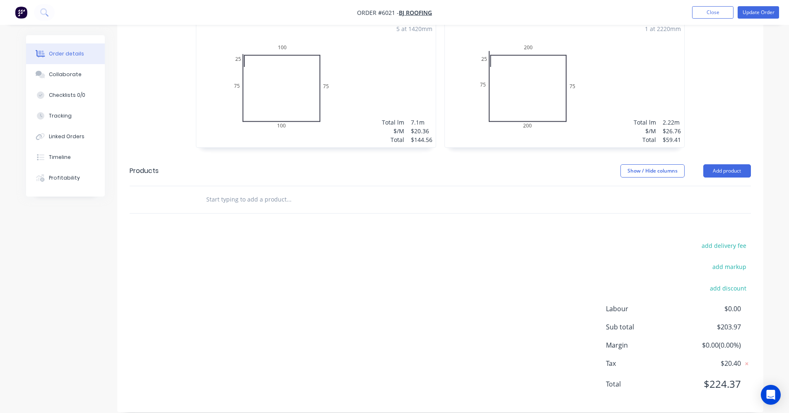
click at [265, 195] on input "text" at bounding box center [289, 199] width 166 height 17
type input "m"
type input "l"
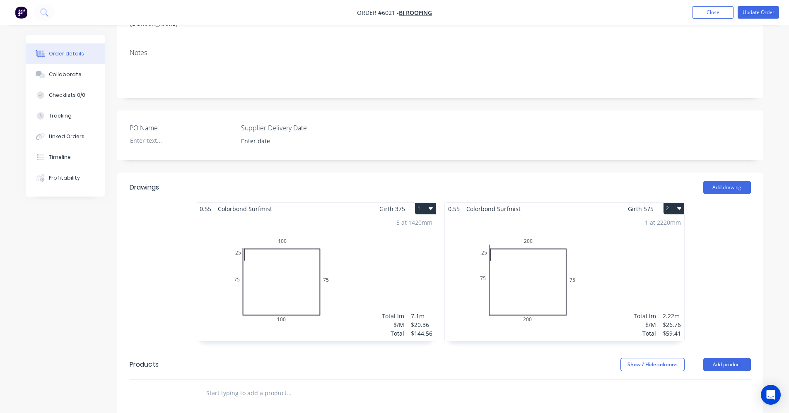
scroll to position [120, 0]
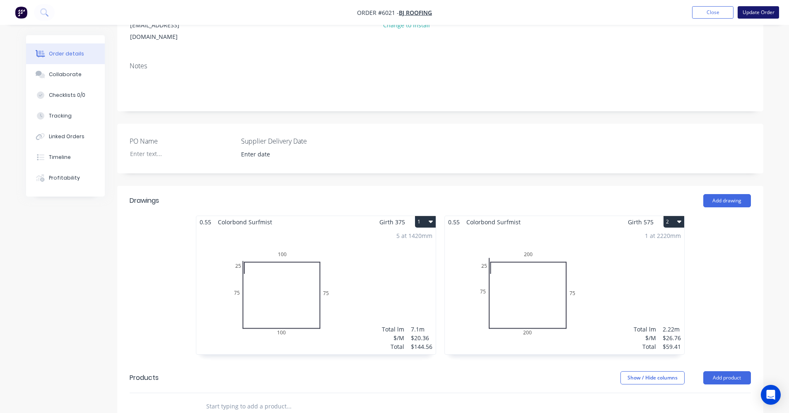
click at [759, 15] on button "Update Order" at bounding box center [758, 12] width 41 height 12
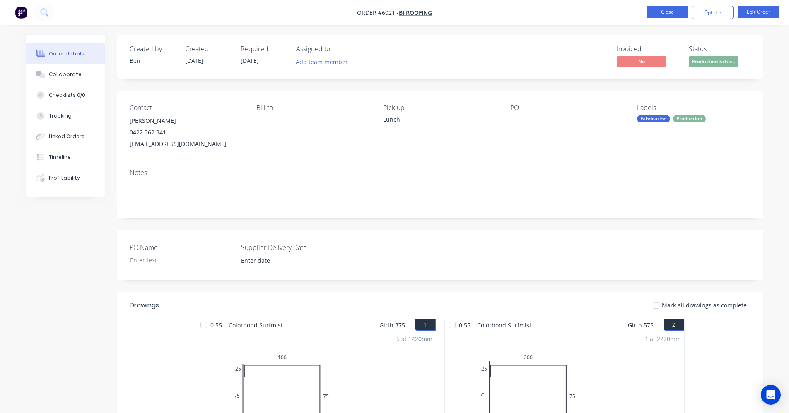
click at [667, 12] on button "Close" at bounding box center [667, 12] width 41 height 12
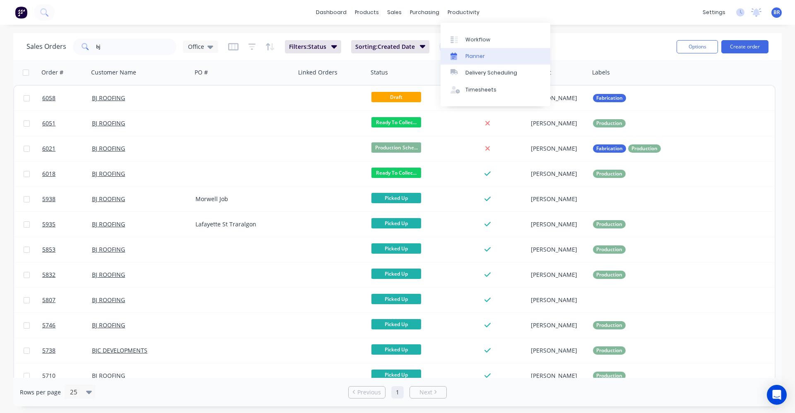
click at [481, 56] on div "Planner" at bounding box center [475, 56] width 19 height 7
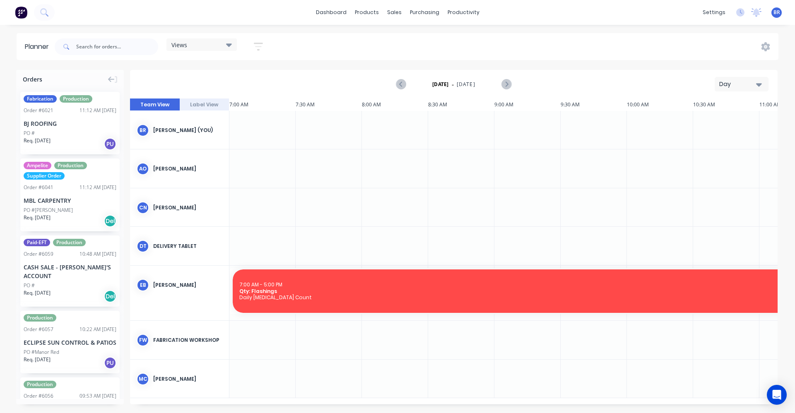
scroll to position [0, 531]
click at [170, 125] on div "BR Ben Richardson (You)" at bounding box center [179, 130] width 99 height 39
click at [63, 128] on div "BJ ROOFING" at bounding box center [70, 123] width 93 height 9
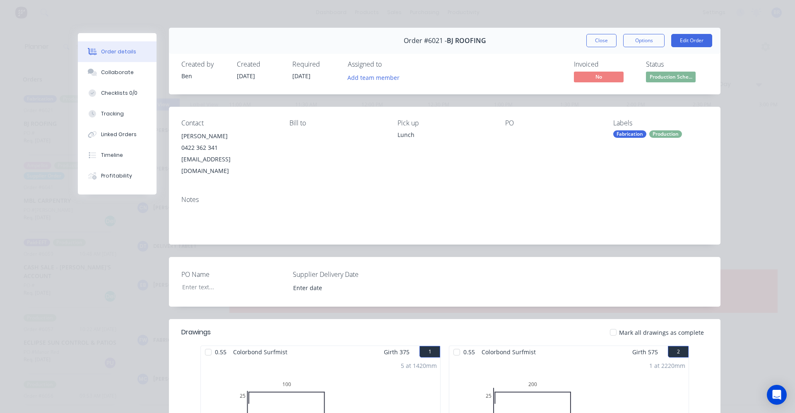
scroll to position [0, 0]
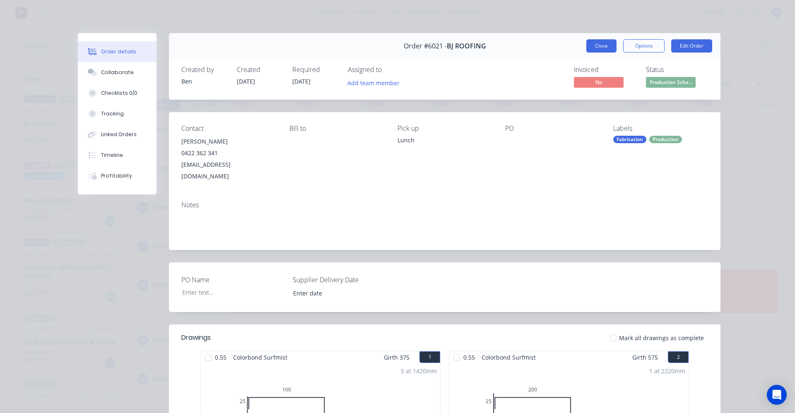
click at [594, 48] on button "Close" at bounding box center [601, 45] width 30 height 13
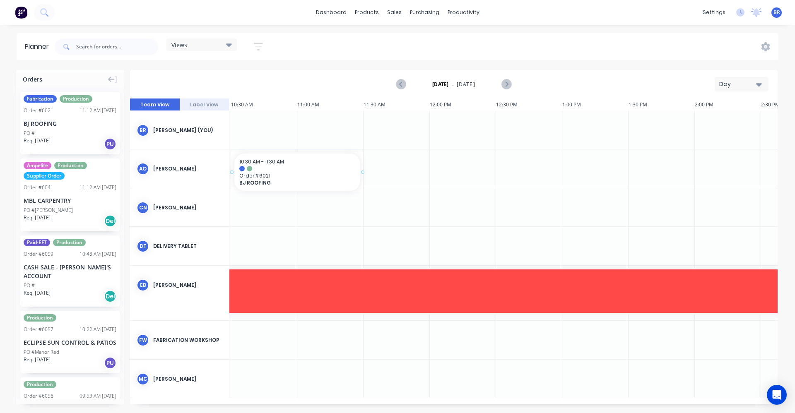
scroll to position [0, 460]
drag, startPoint x: 57, startPoint y: 133, endPoint x: 50, endPoint y: 111, distance: 23.8
click at [401, 84] on icon "Previous page" at bounding box center [402, 84] width 4 height 7
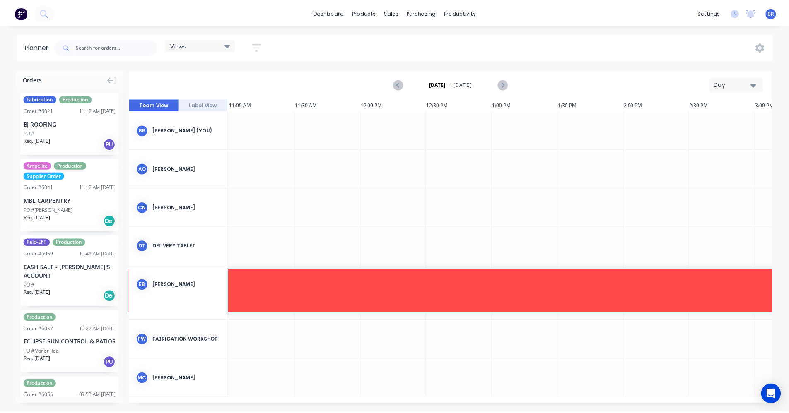
scroll to position [0, 531]
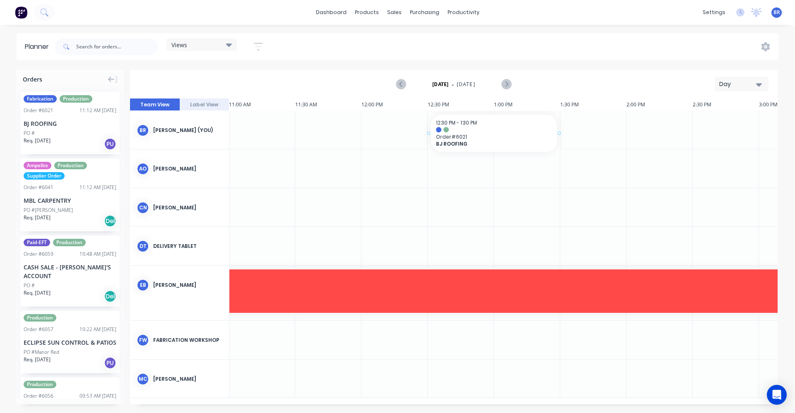
drag, startPoint x: 62, startPoint y: 128, endPoint x: 467, endPoint y: 138, distance: 405.6
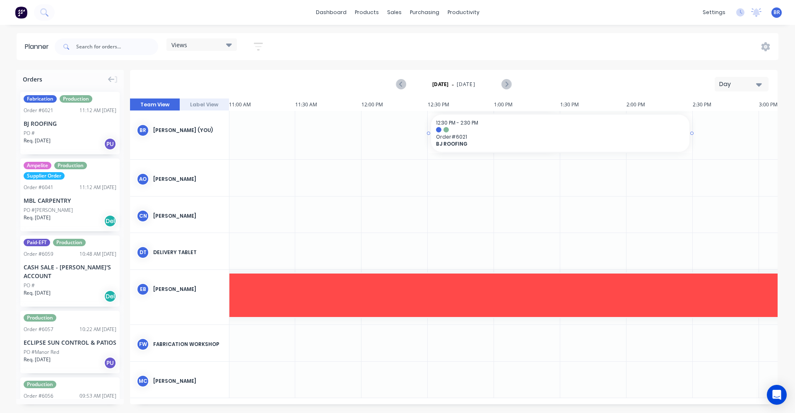
drag, startPoint x: 558, startPoint y: 133, endPoint x: 697, endPoint y: 134, distance: 138.8
drag, startPoint x: 427, startPoint y: 134, endPoint x: 380, endPoint y: 135, distance: 46.8
click at [391, 13] on div "sales" at bounding box center [394, 12] width 23 height 12
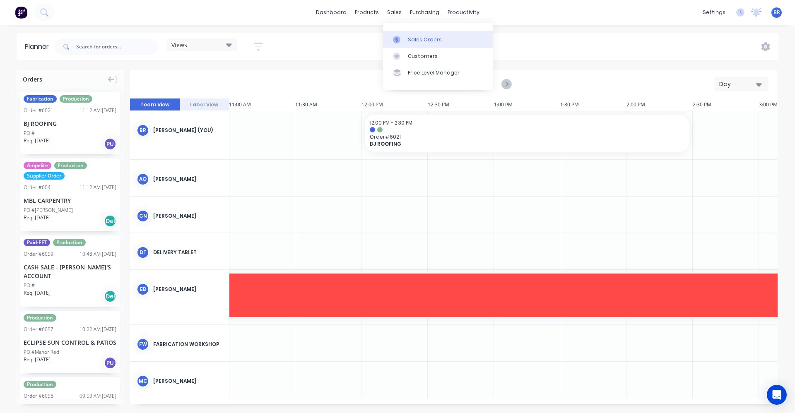
click at [415, 40] on div "Sales Orders" at bounding box center [425, 39] width 34 height 7
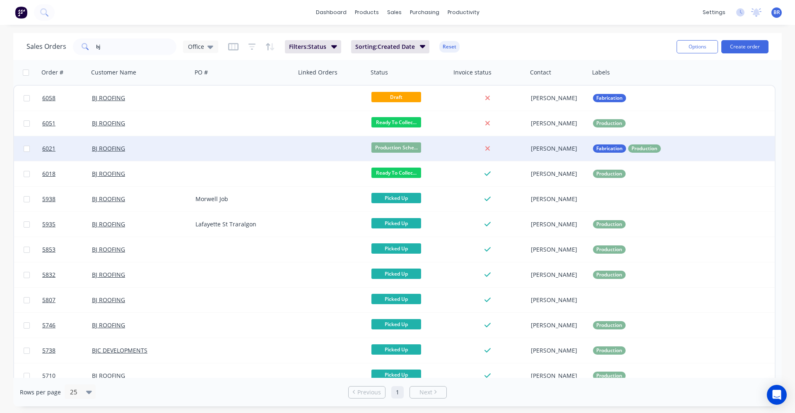
click at [327, 148] on div at bounding box center [332, 148] width 72 height 25
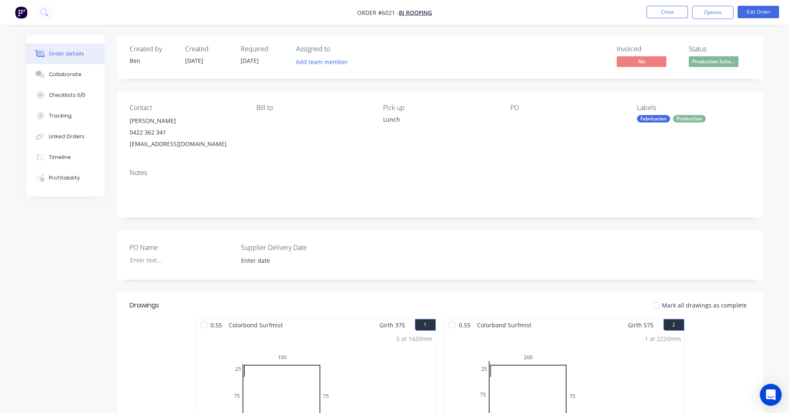
click at [771, 396] on icon "Open Intercom Messenger" at bounding box center [771, 395] width 10 height 11
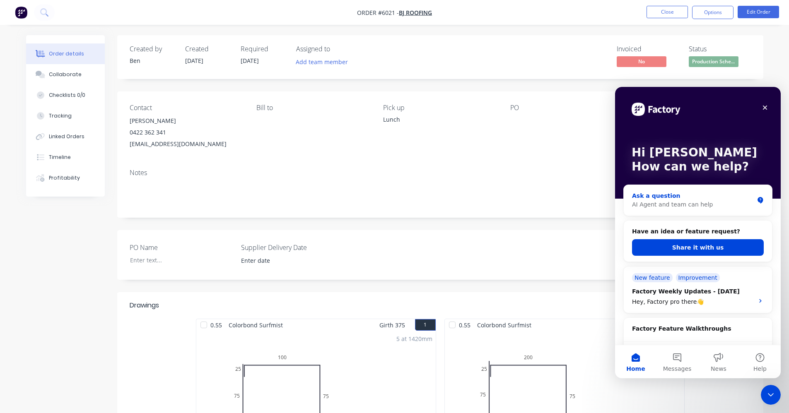
click at [661, 205] on div "AI Agent and team can help" at bounding box center [693, 204] width 122 height 9
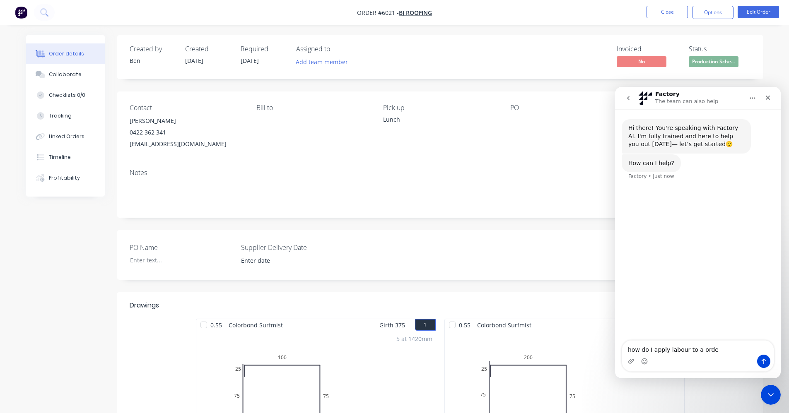
type textarea "how do I apply labour to a order"
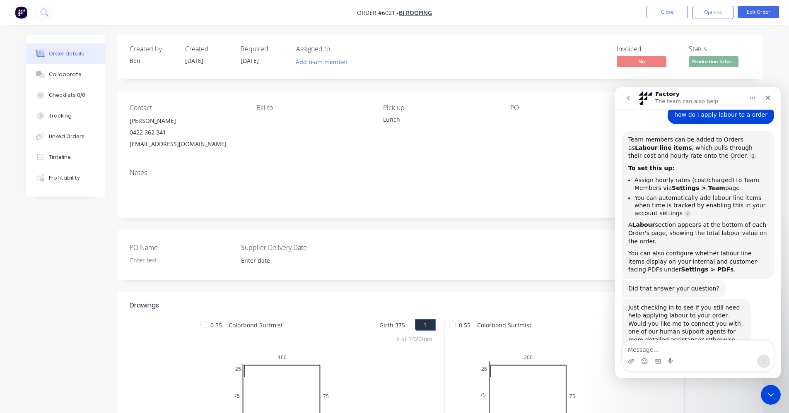
scroll to position [115, 0]
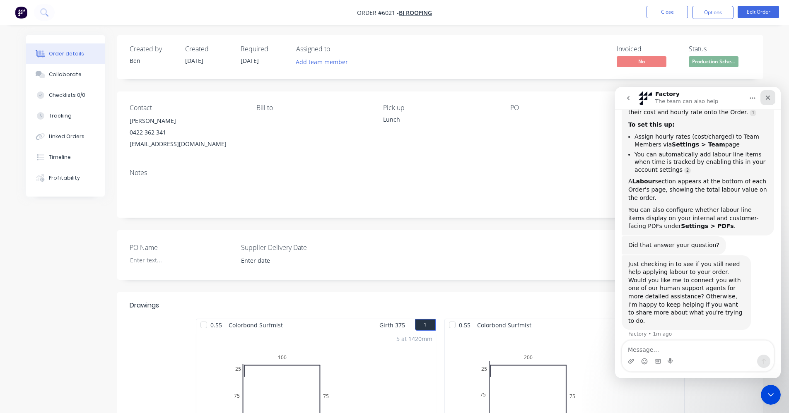
click at [767, 96] on icon "Close" at bounding box center [768, 97] width 7 height 7
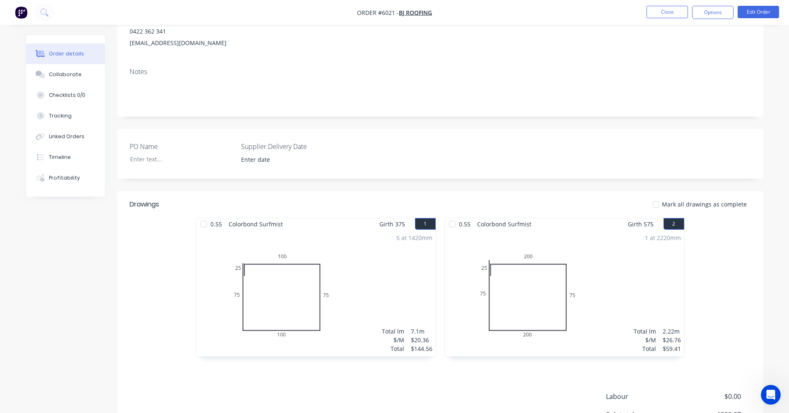
scroll to position [200, 0]
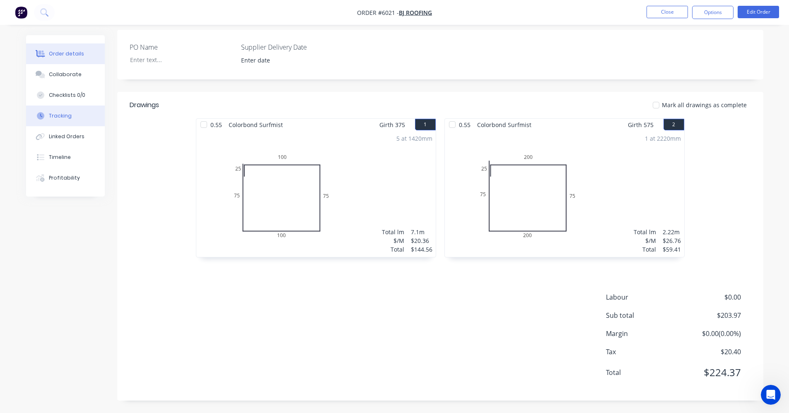
click at [60, 117] on div "Tracking" at bounding box center [60, 115] width 23 height 7
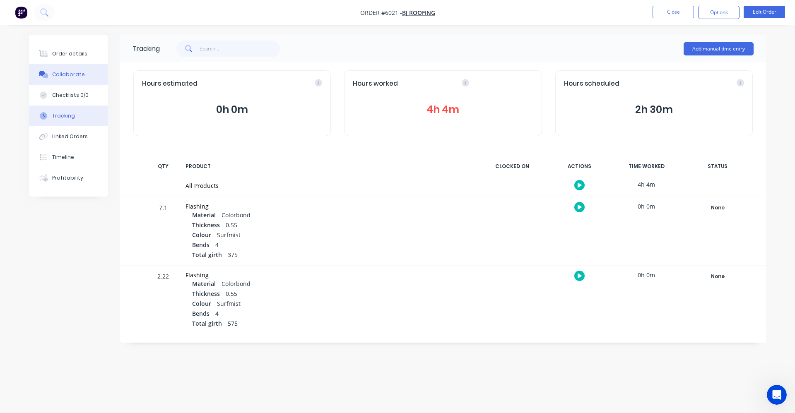
click at [63, 74] on div "Collaborate" at bounding box center [68, 74] width 33 height 7
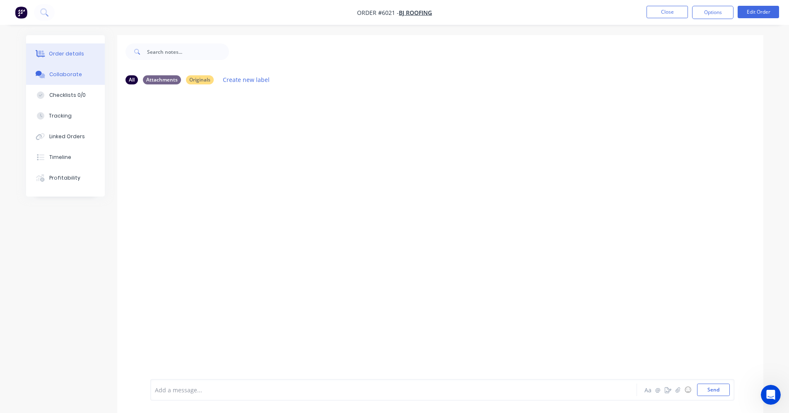
click at [58, 53] on div "Order details" at bounding box center [66, 53] width 35 height 7
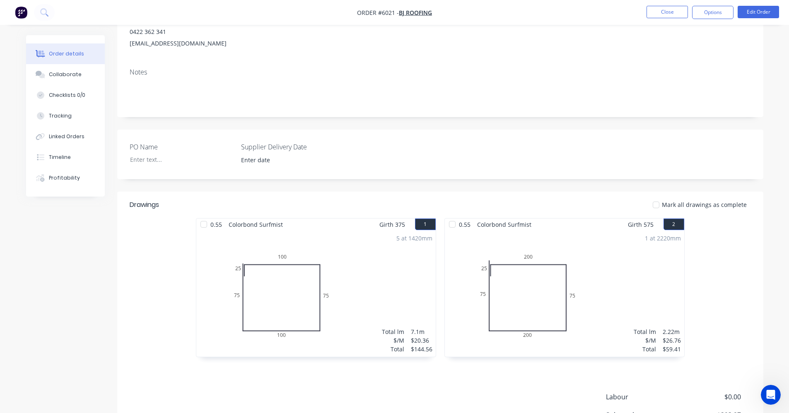
scroll to position [200, 0]
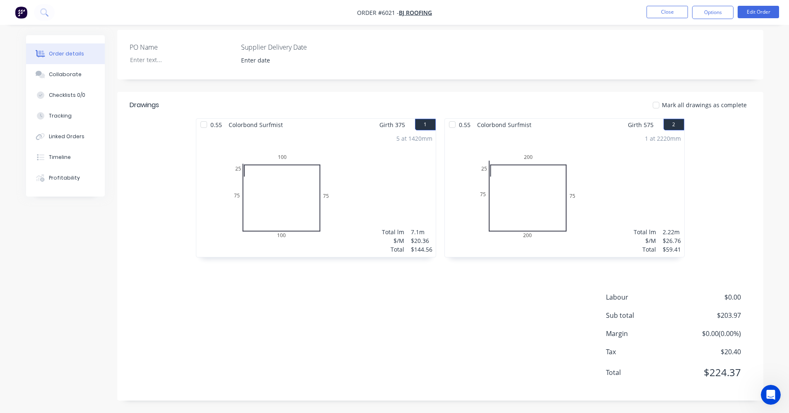
click at [728, 292] on span "$0.00" at bounding box center [709, 297] width 61 height 10
click at [723, 11] on button "Options" at bounding box center [712, 12] width 41 height 13
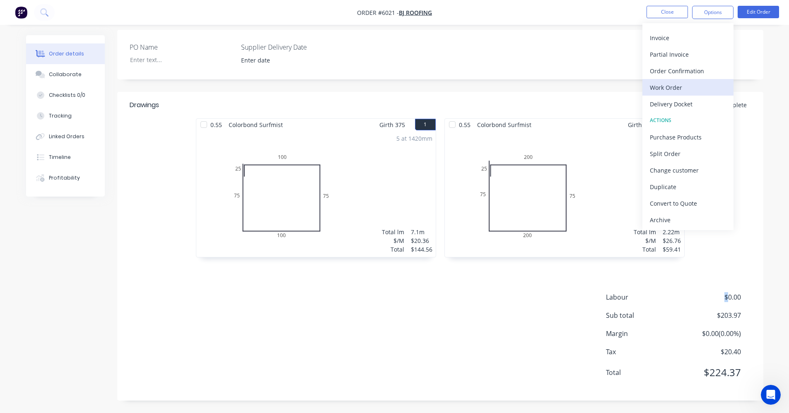
scroll to position [0, 0]
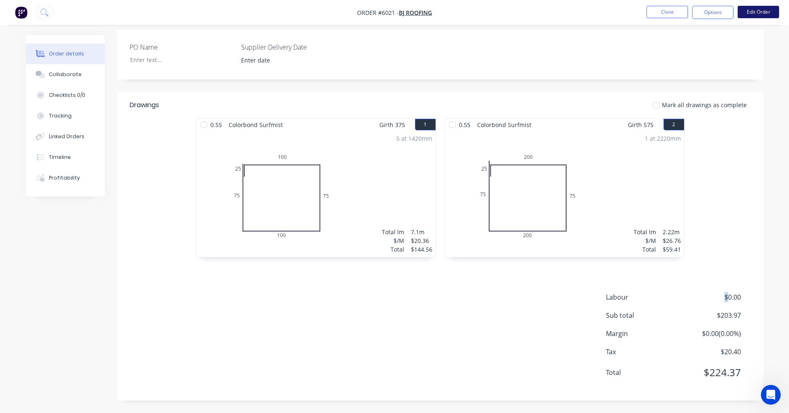
click at [763, 12] on button "Edit Order" at bounding box center [758, 12] width 41 height 12
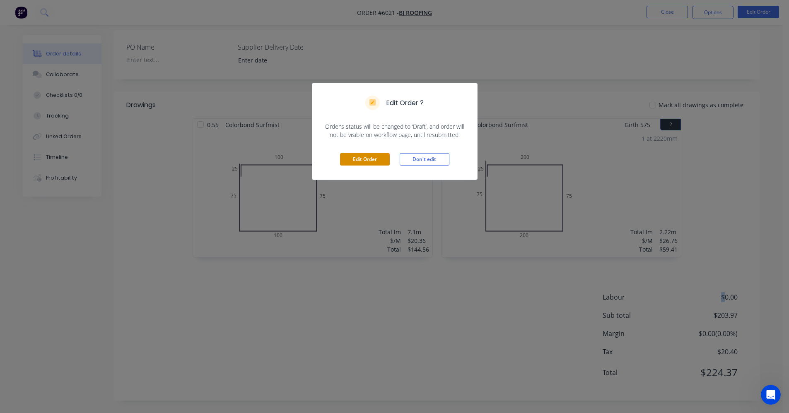
click at [363, 162] on button "Edit Order" at bounding box center [365, 159] width 50 height 12
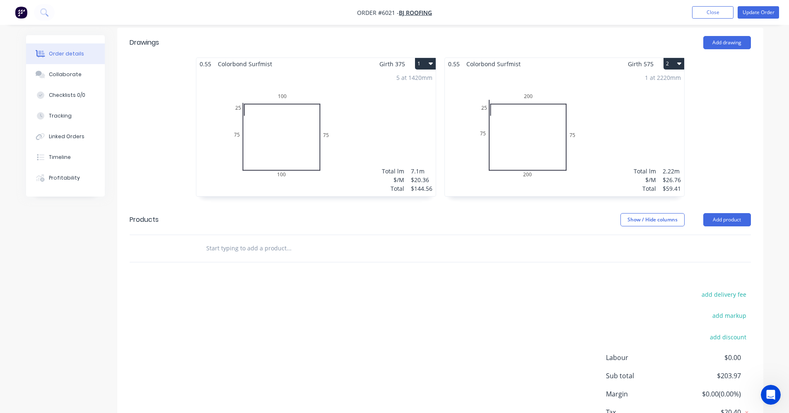
scroll to position [327, 0]
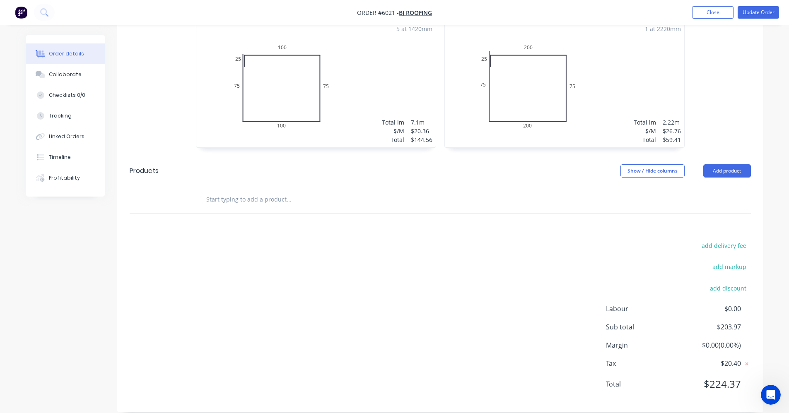
click at [746, 304] on div "Labour $0.00" at bounding box center [678, 309] width 145 height 10
click at [726, 304] on span "$0.00" at bounding box center [709, 309] width 61 height 10
click at [729, 304] on span "$0.00" at bounding box center [709, 309] width 61 height 10
click at [54, 115] on div "Tracking" at bounding box center [60, 115] width 23 height 7
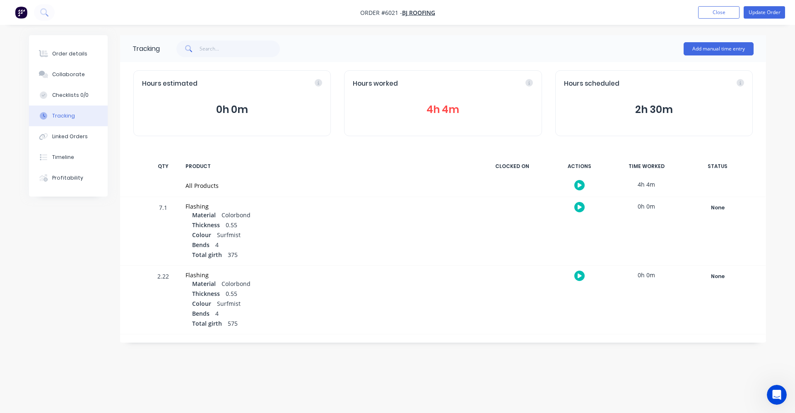
click at [718, 176] on div "All Products 4h 4m" at bounding box center [443, 186] width 646 height 22
drag, startPoint x: 726, startPoint y: 215, endPoint x: 719, endPoint y: 205, distance: 12.1
click at [725, 215] on div "None Create status None edit Ampelite Received edit Invoiced edit Lysaght Order…" at bounding box center [718, 231] width 70 height 68
click at [719, 205] on div "None" at bounding box center [718, 208] width 60 height 11
click at [712, 205] on div "None" at bounding box center [718, 208] width 60 height 11
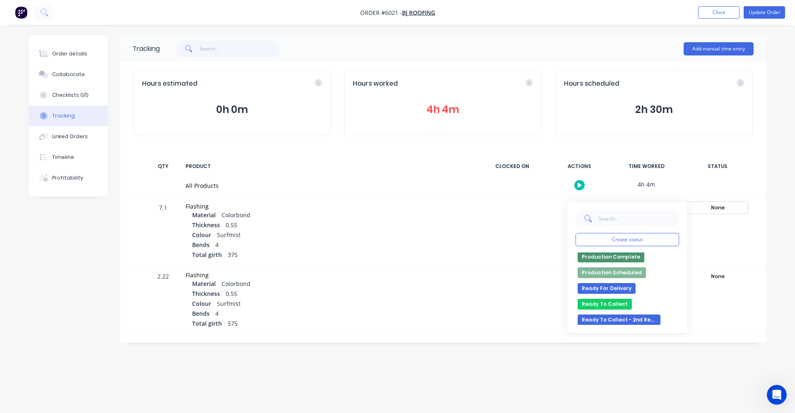
scroll to position [92, 0]
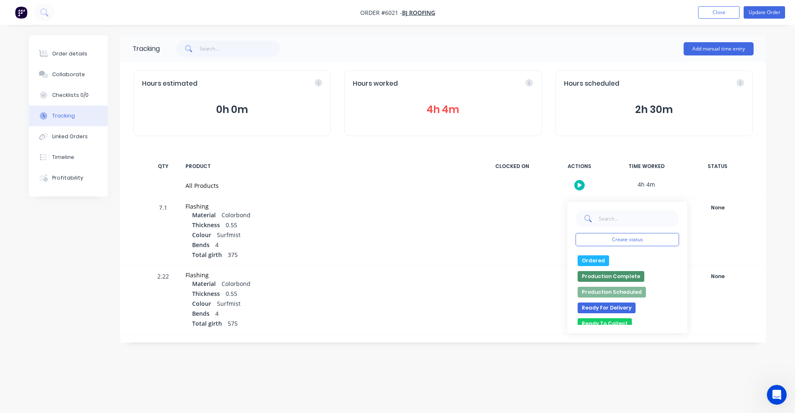
click at [618, 275] on button "Production Complete" at bounding box center [611, 276] width 67 height 11
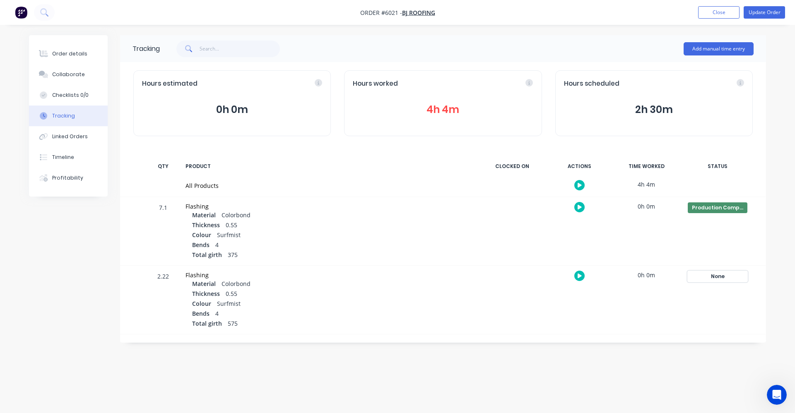
click at [721, 276] on div "None" at bounding box center [718, 276] width 60 height 11
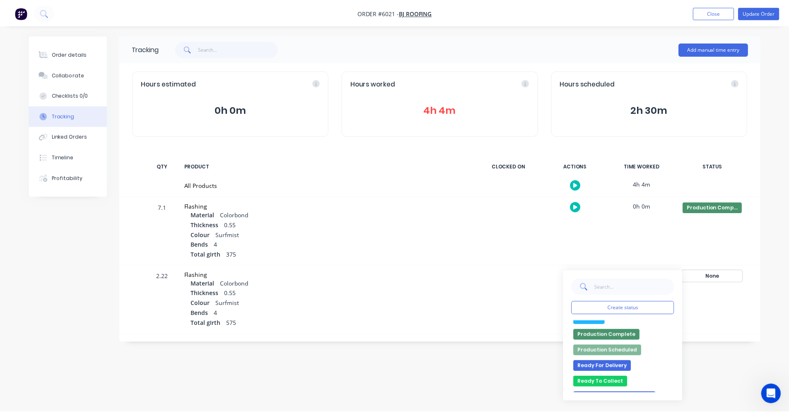
scroll to position [83, 0]
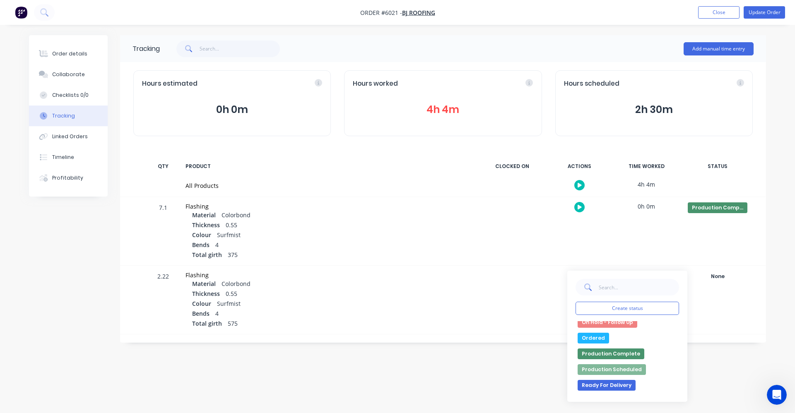
click at [622, 356] on button "Production Complete" at bounding box center [611, 354] width 67 height 11
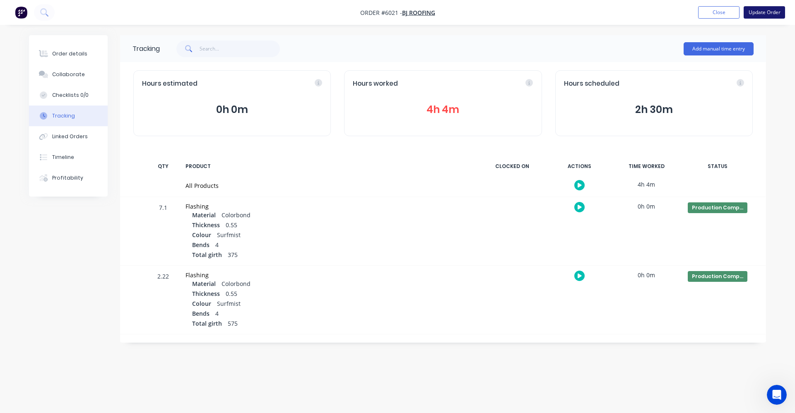
click at [761, 11] on button "Update Order" at bounding box center [764, 12] width 41 height 12
click at [56, 50] on button "Order details" at bounding box center [68, 53] width 79 height 21
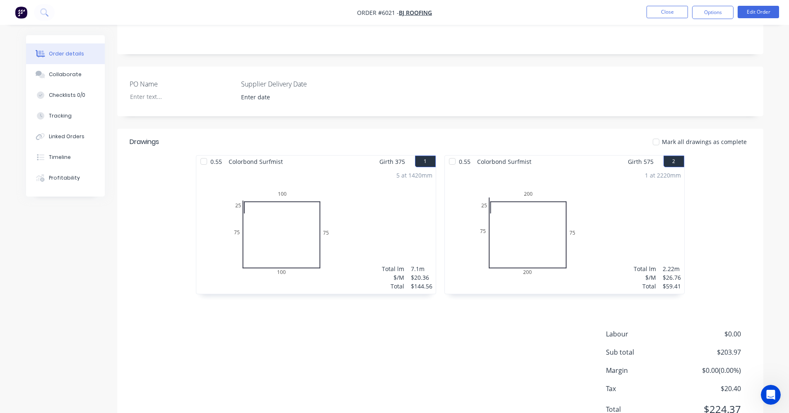
scroll to position [200, 0]
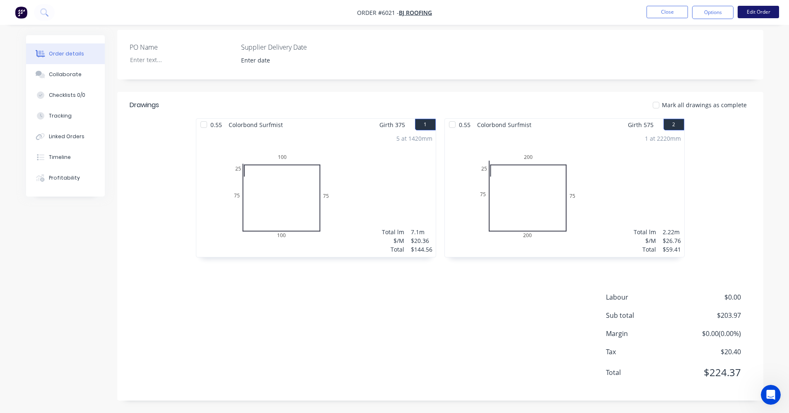
click at [769, 16] on button "Edit Order" at bounding box center [758, 12] width 41 height 12
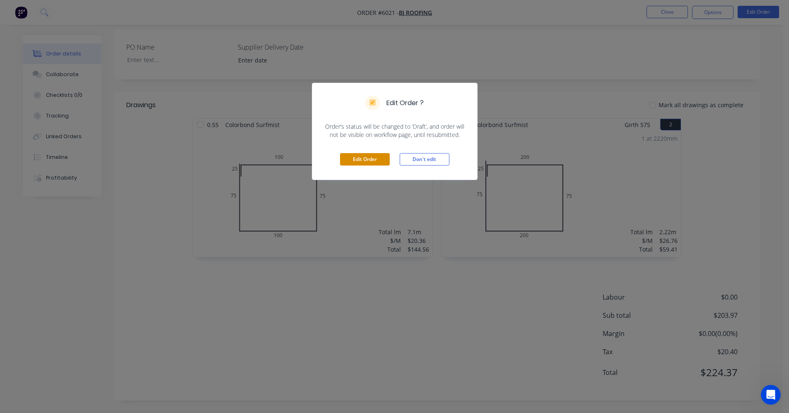
click at [379, 158] on button "Edit Order" at bounding box center [365, 159] width 50 height 12
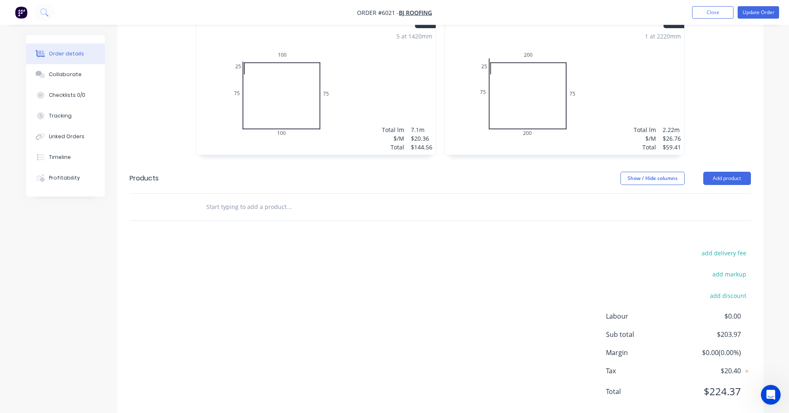
scroll to position [327, 0]
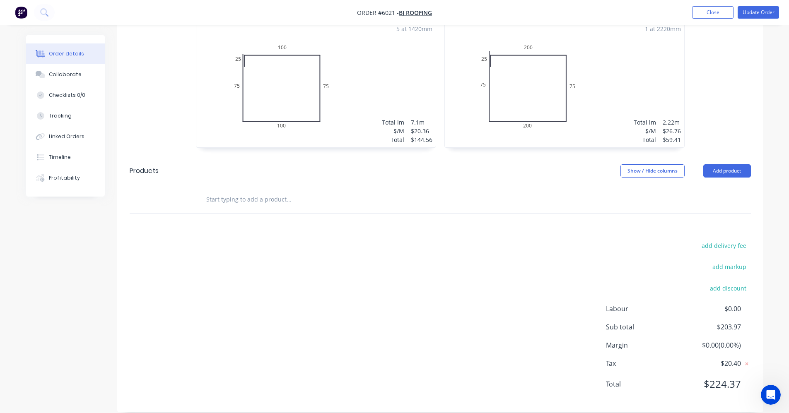
click at [253, 191] on input "text" at bounding box center [289, 199] width 166 height 17
type input "m"
type input "f"
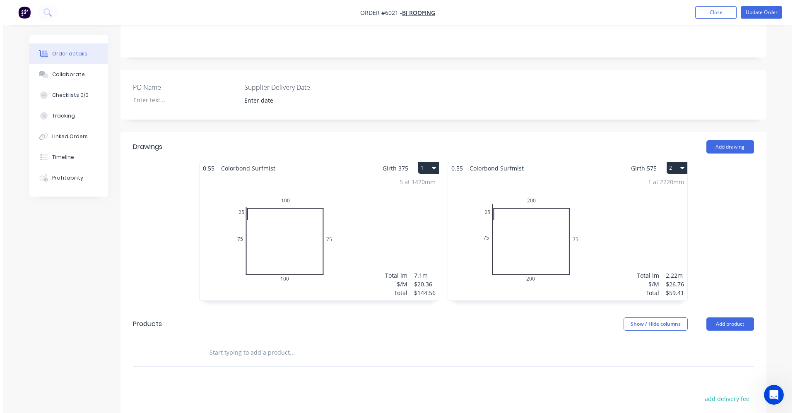
scroll to position [285, 0]
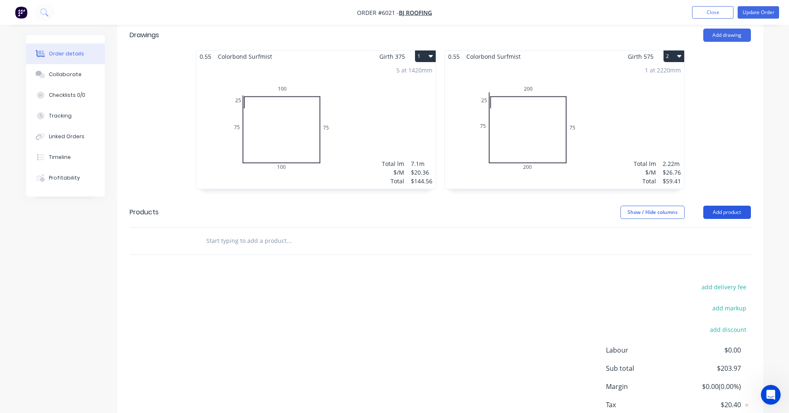
click at [729, 206] on button "Add product" at bounding box center [727, 212] width 48 height 13
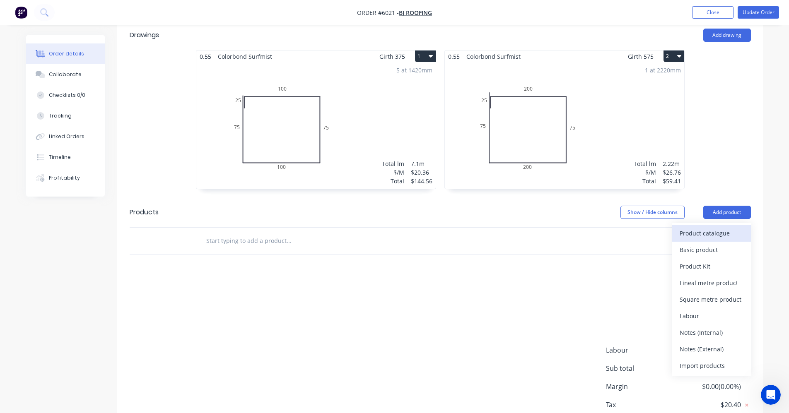
click at [713, 227] on div "Product catalogue" at bounding box center [712, 233] width 64 height 12
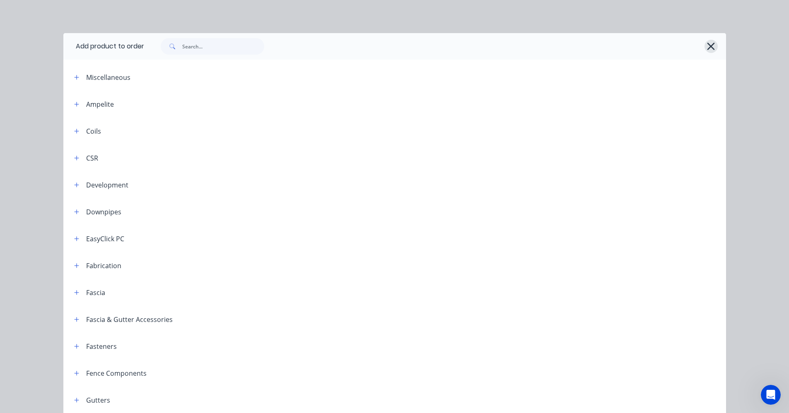
click at [709, 49] on icon "button" at bounding box center [711, 47] width 9 height 12
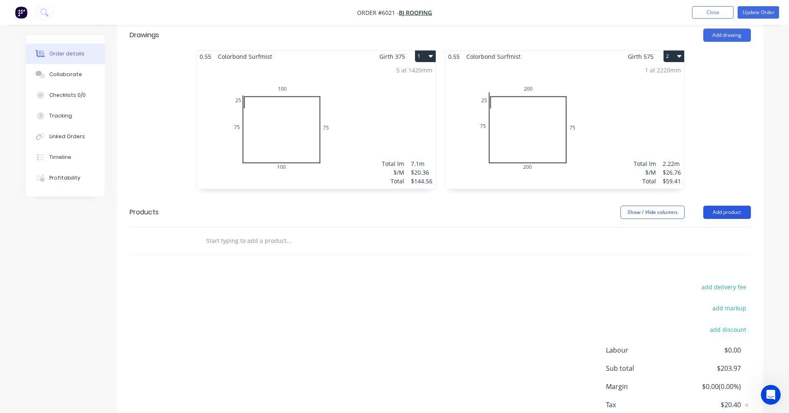
click at [722, 206] on button "Add product" at bounding box center [727, 212] width 48 height 13
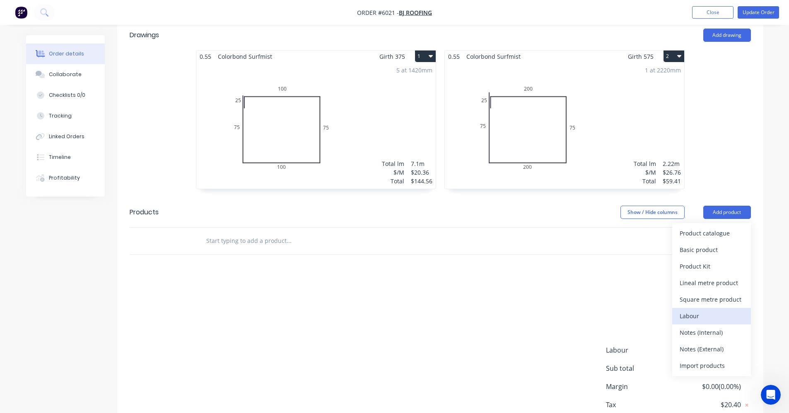
click at [704, 310] on div "Labour" at bounding box center [712, 316] width 64 height 12
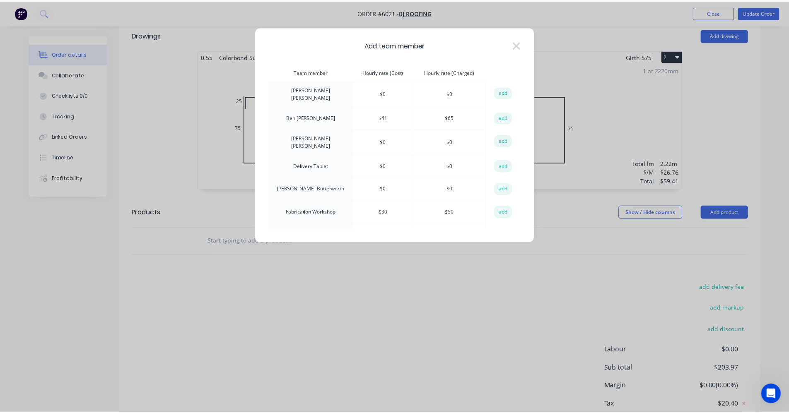
scroll to position [13, 0]
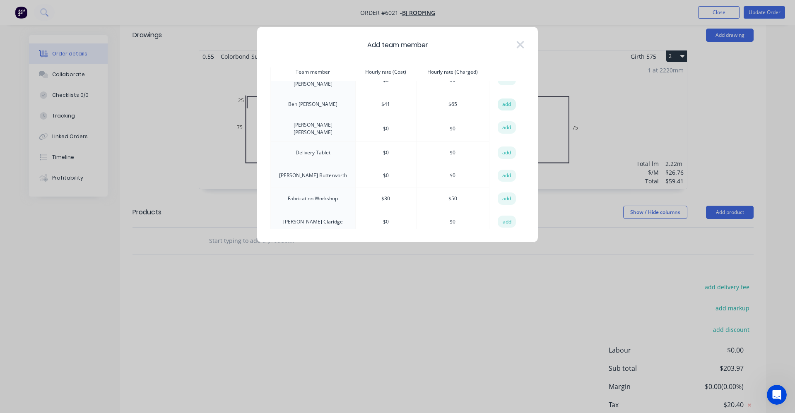
click at [505, 103] on button "add" at bounding box center [507, 105] width 18 height 12
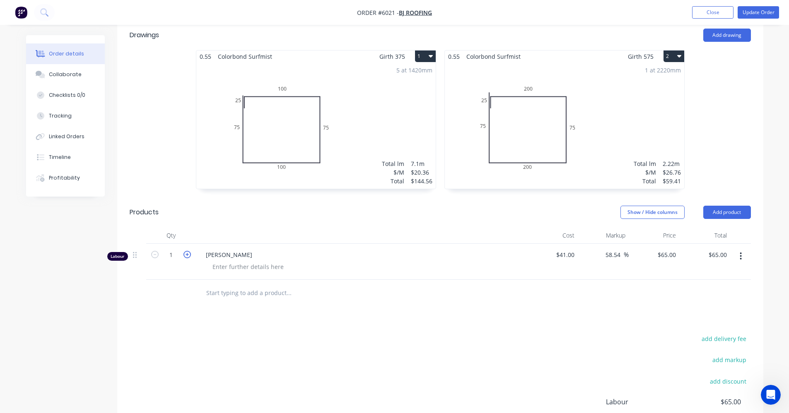
click at [188, 251] on icon "button" at bounding box center [186, 254] width 7 height 7
type input "2"
type input "$130.00"
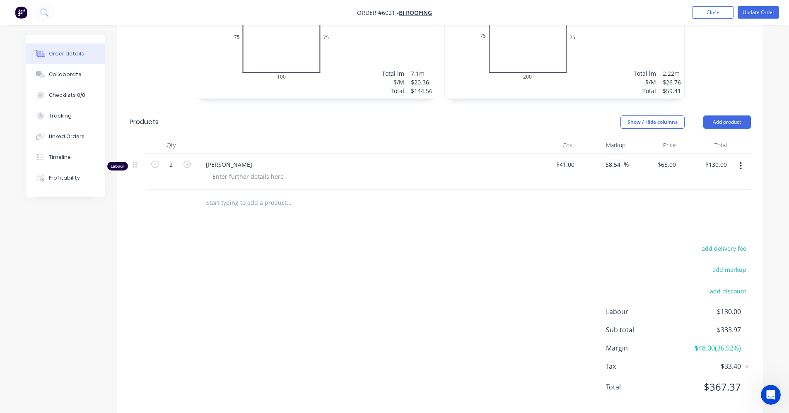
scroll to position [379, 0]
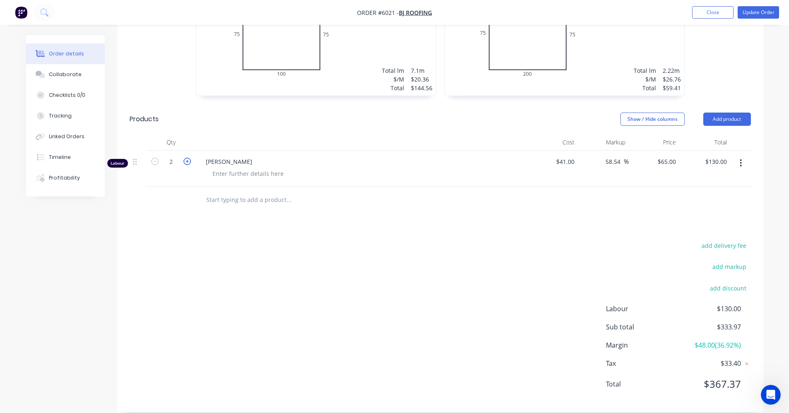
click at [190, 158] on icon "button" at bounding box center [186, 161] width 7 height 7
type input "3"
type input "$195.00"
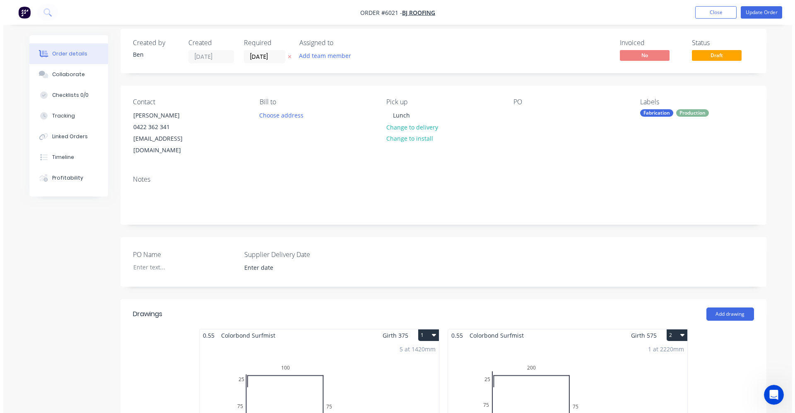
scroll to position [0, 0]
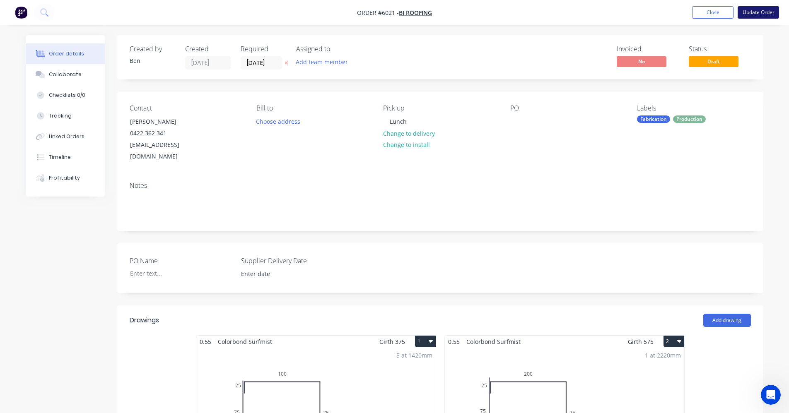
click at [762, 15] on button "Update Order" at bounding box center [758, 12] width 41 height 12
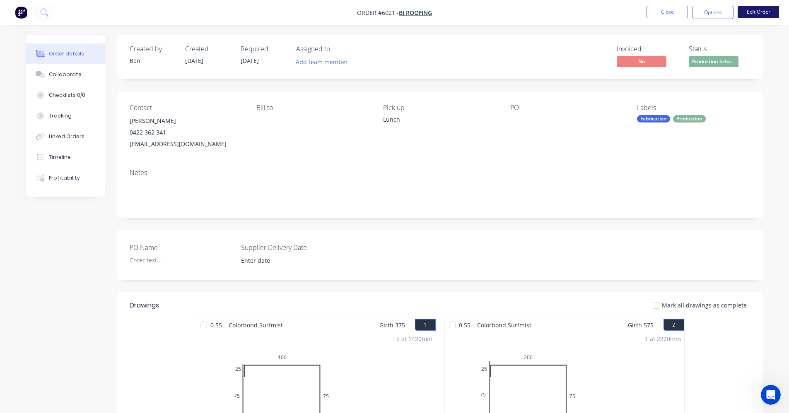
click at [751, 15] on button "Edit Order" at bounding box center [758, 12] width 41 height 12
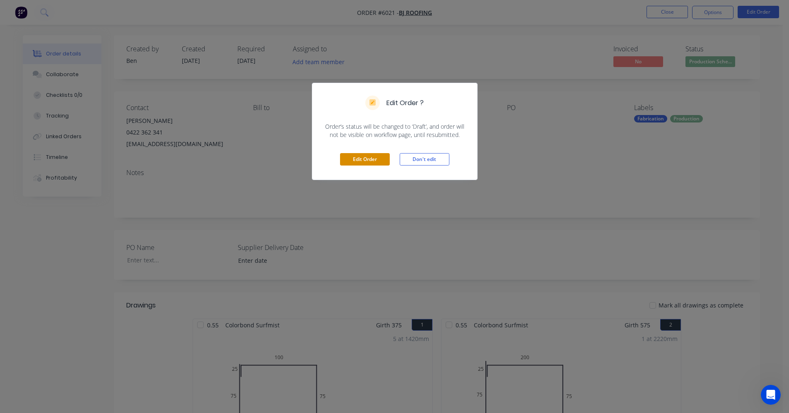
click at [368, 160] on button "Edit Order" at bounding box center [365, 159] width 50 height 12
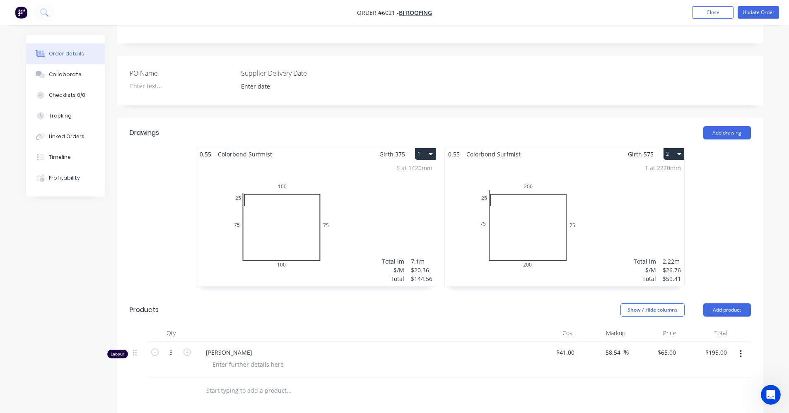
scroll to position [207, 0]
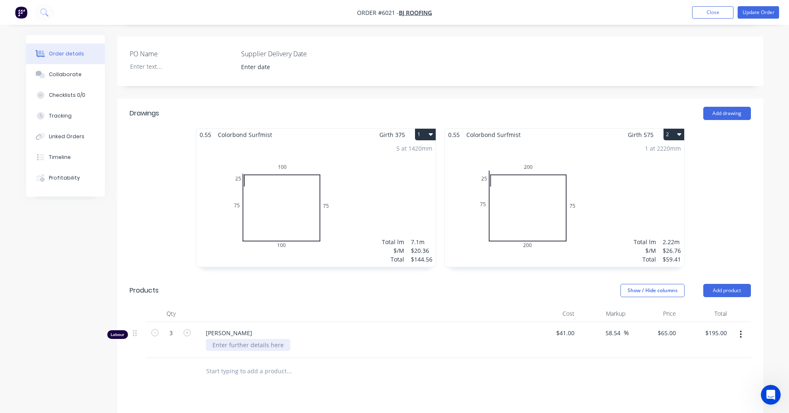
click at [230, 339] on div at bounding box center [248, 345] width 84 height 12
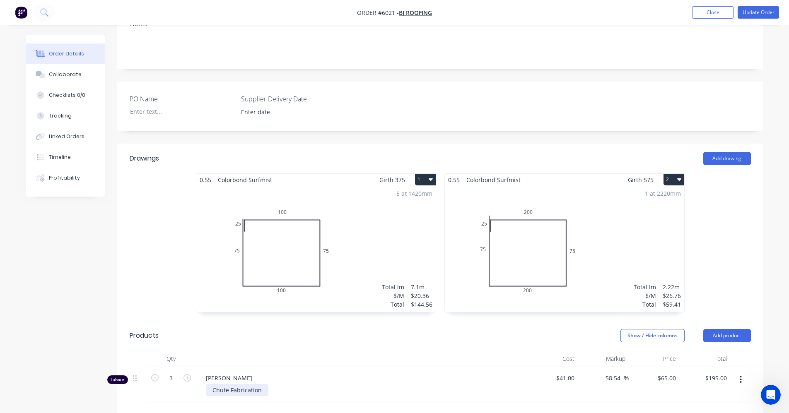
scroll to position [166, 0]
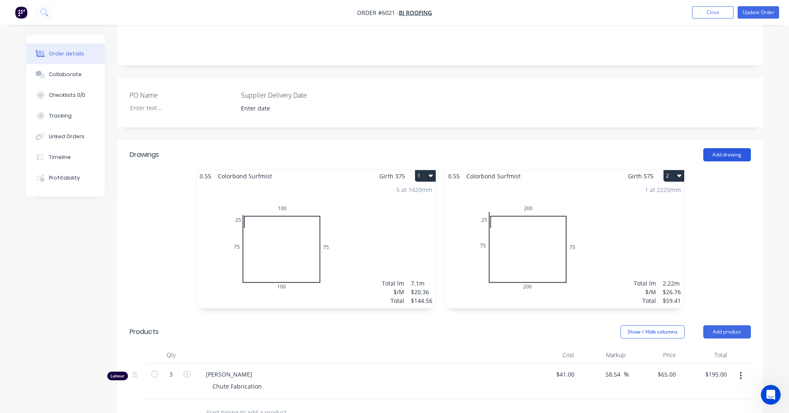
click at [725, 148] on button "Add drawing" at bounding box center [727, 154] width 48 height 13
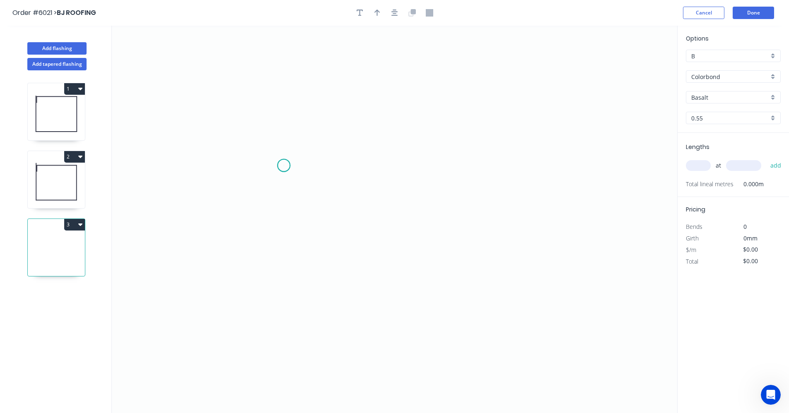
drag, startPoint x: 284, startPoint y: 166, endPoint x: 292, endPoint y: 165, distance: 8.3
click at [292, 165] on icon "0" at bounding box center [394, 220] width 565 height 388
click at [538, 174] on icon "0 ?" at bounding box center [394, 220] width 565 height 388
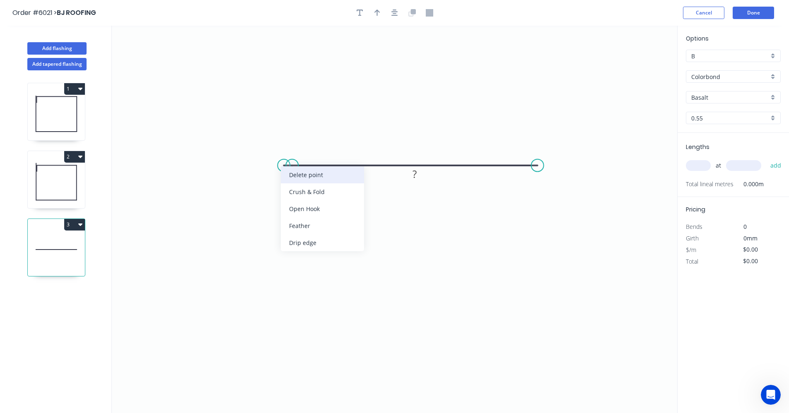
click at [305, 176] on div "Delete point" at bounding box center [322, 174] width 83 height 17
click at [311, 225] on div "Feather" at bounding box center [334, 226] width 83 height 17
click at [314, 199] on div "Flip bend" at bounding box center [336, 195] width 83 height 17
drag, startPoint x: 564, startPoint y: 227, endPoint x: 557, endPoint y: 227, distance: 6.2
click at [563, 227] on div "Feather" at bounding box center [579, 228] width 83 height 17
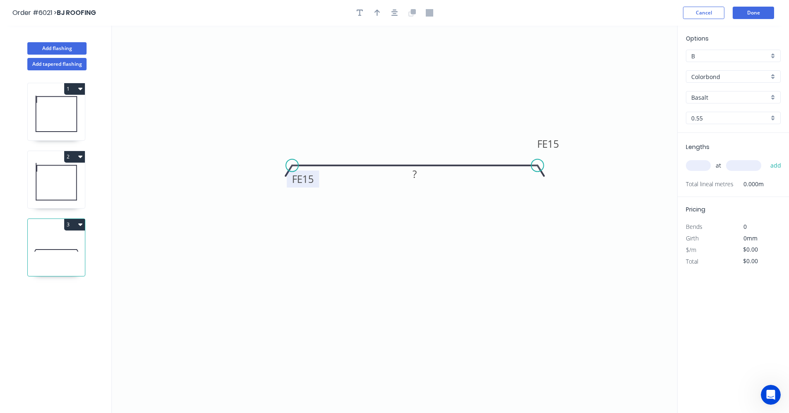
click at [311, 179] on tspan "15" at bounding box center [308, 179] width 12 height 14
type input "$32.58"
click at [775, 99] on div "Basalt" at bounding box center [733, 97] width 95 height 12
click at [702, 140] on div "Surfmist" at bounding box center [733, 140] width 94 height 14
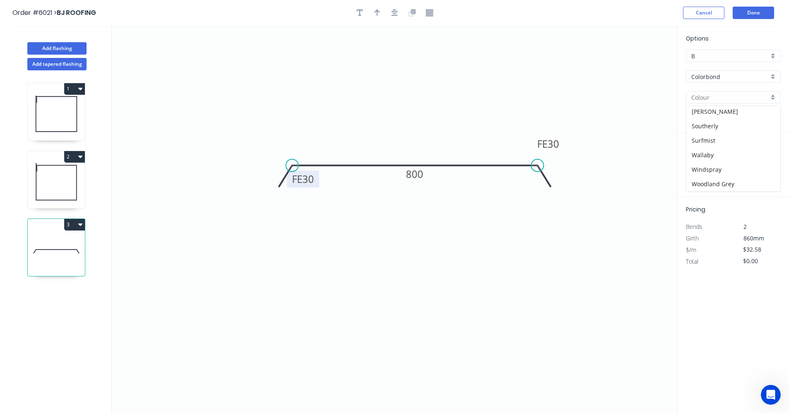
type input "Surfmist"
click at [703, 170] on input "text" at bounding box center [698, 165] width 25 height 11
type input "1"
type input "3000"
click at [766, 159] on button "add" at bounding box center [775, 166] width 19 height 14
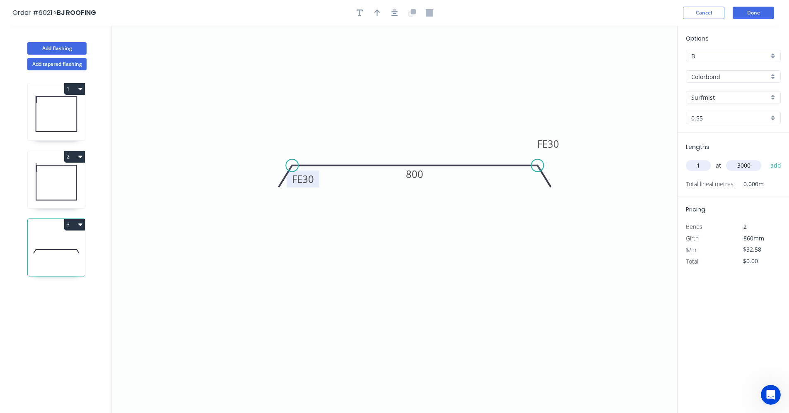
type input "$97.74"
drag, startPoint x: 749, startPoint y: 17, endPoint x: 453, endPoint y: 67, distance: 300.0
click at [454, 70] on div "Order #6021 > BJ ROOFING Cancel Done Add flashing Add tapered flashing 1 2 3 0 …" at bounding box center [394, 214] width 789 height 429
drag, startPoint x: 395, startPoint y: 18, endPoint x: 384, endPoint y: 16, distance: 11.0
click at [393, 18] on button "button" at bounding box center [394, 13] width 12 height 12
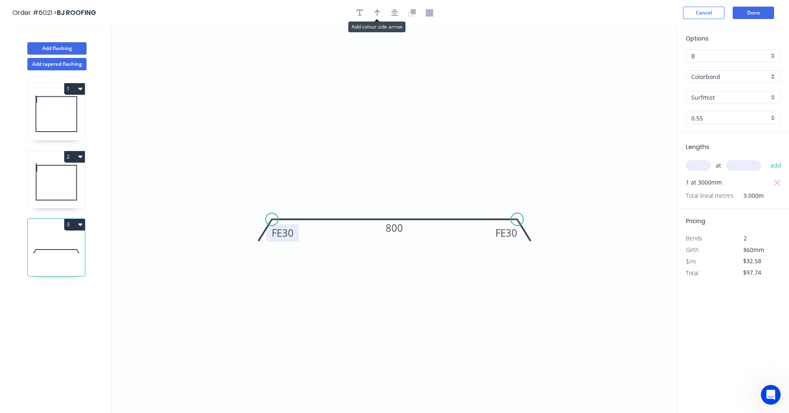
drag, startPoint x: 374, startPoint y: 16, endPoint x: 497, endPoint y: 65, distance: 132.7
click at [376, 16] on icon "button" at bounding box center [377, 12] width 6 height 7
drag, startPoint x: 636, startPoint y: 69, endPoint x: 497, endPoint y: 209, distance: 196.8
click at [461, 212] on icon at bounding box center [462, 202] width 7 height 27
click at [755, 13] on button "Done" at bounding box center [753, 13] width 41 height 12
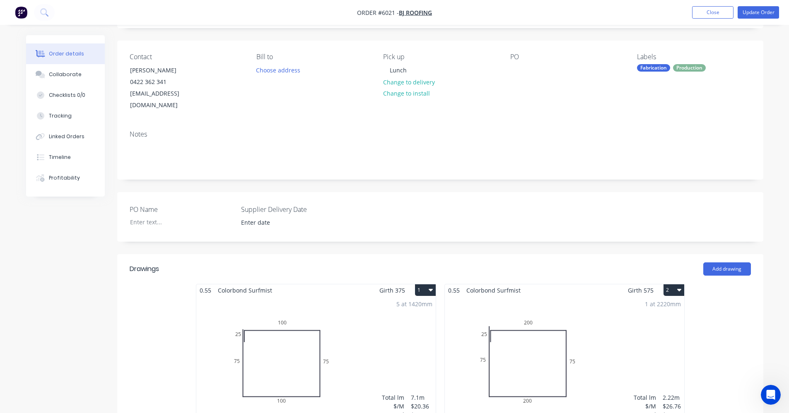
scroll to position [124, 0]
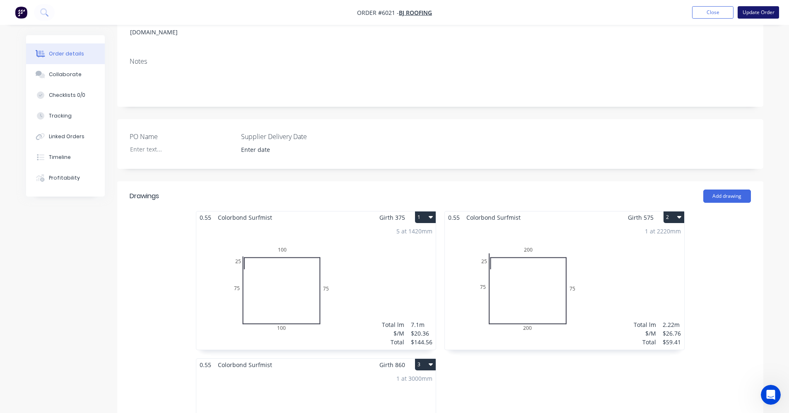
click at [756, 11] on button "Update Order" at bounding box center [758, 12] width 41 height 12
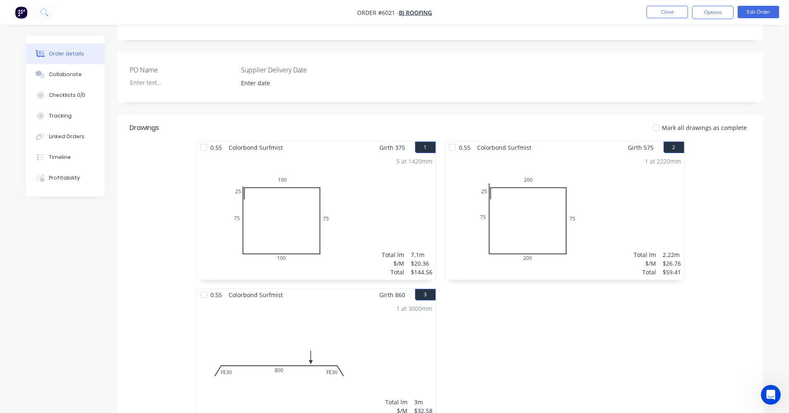
scroll to position [177, 0]
click at [364, 176] on div "5 at 1420mm Total lm $/M Total 7.1m $20.36 $144.56" at bounding box center [315, 217] width 239 height 126
click at [750, 12] on button "Edit Order" at bounding box center [758, 12] width 41 height 12
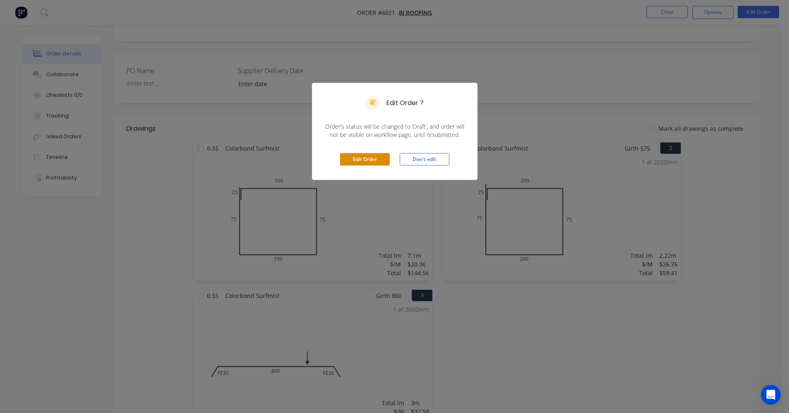
click at [358, 157] on button "Edit Order" at bounding box center [365, 159] width 50 height 12
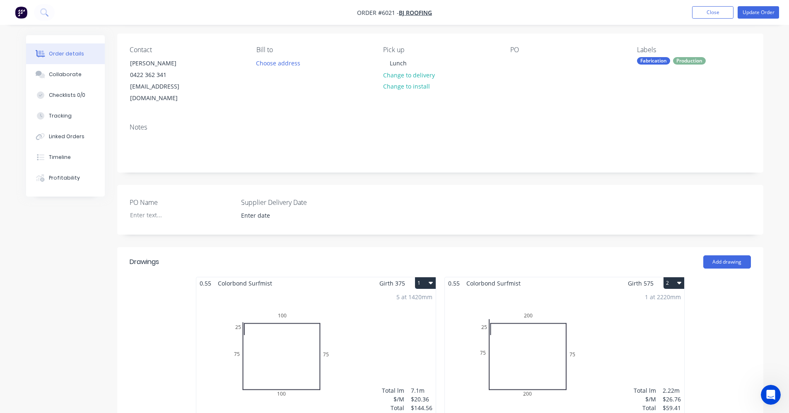
scroll to position [207, 0]
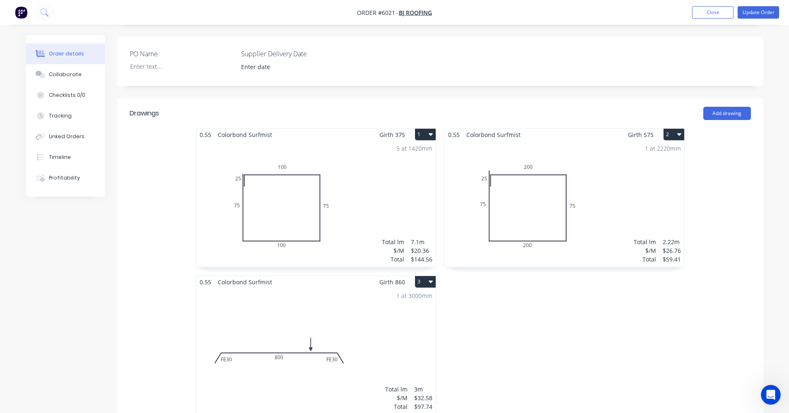
click at [388, 189] on div "5 at 1420mm Total lm $/M Total 7.1m $20.36 $144.56" at bounding box center [315, 204] width 239 height 126
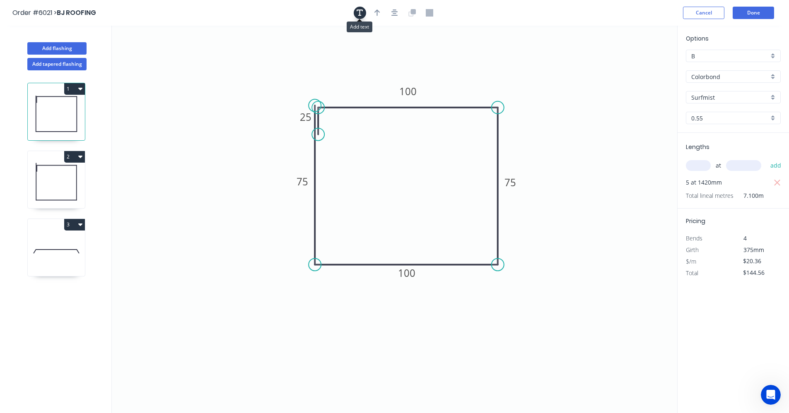
click at [358, 12] on icon "button" at bounding box center [360, 12] width 7 height 7
click at [155, 53] on textarea at bounding box center [165, 58] width 67 height 31
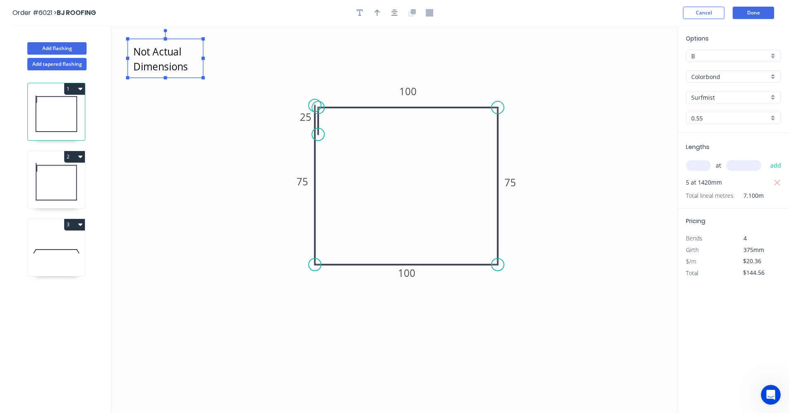
click at [195, 55] on textarea "Not Actual Dimensions" at bounding box center [165, 58] width 67 height 31
click at [195, 77] on g "Not Actual Dimensions" at bounding box center [165, 54] width 79 height 51
type textarea "Not Actual Dimensions"
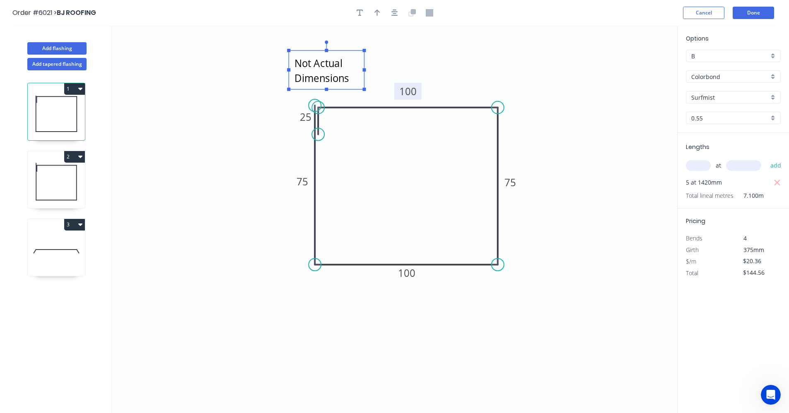
drag, startPoint x: 194, startPoint y: 75, endPoint x: 408, endPoint y: 87, distance: 214.5
click at [357, 86] on rect at bounding box center [326, 70] width 75 height 39
click at [43, 184] on icon at bounding box center [56, 181] width 57 height 53
click at [72, 177] on icon at bounding box center [56, 181] width 57 height 53
type input "$26.76"
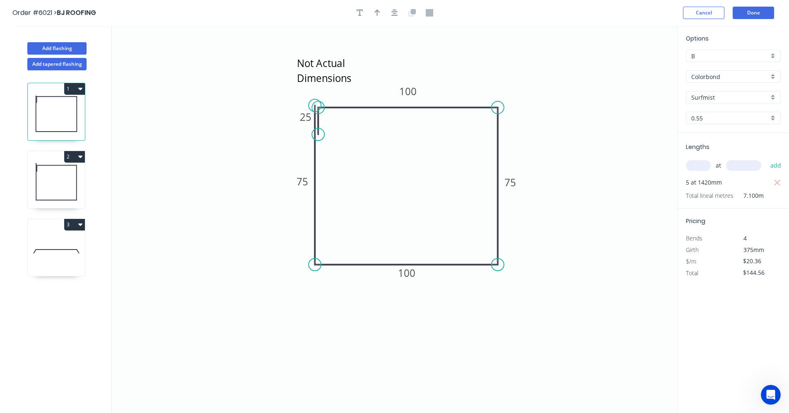
type input "$59.41"
click at [361, 15] on icon "button" at bounding box center [360, 12] width 7 height 7
drag, startPoint x: 190, startPoint y: 60, endPoint x: 367, endPoint y: 66, distance: 177.0
click at [367, 66] on textarea at bounding box center [342, 64] width 67 height 31
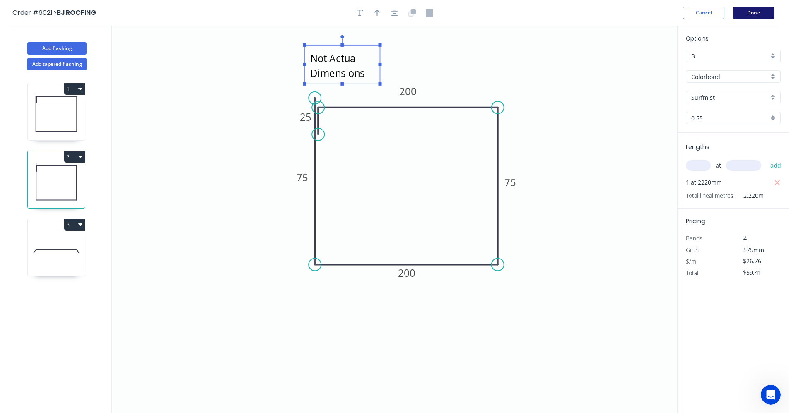
type textarea "Not Actual Dimensions"
click at [744, 12] on button "Done" at bounding box center [753, 13] width 41 height 12
click at [747, 13] on button "Done" at bounding box center [753, 13] width 41 height 12
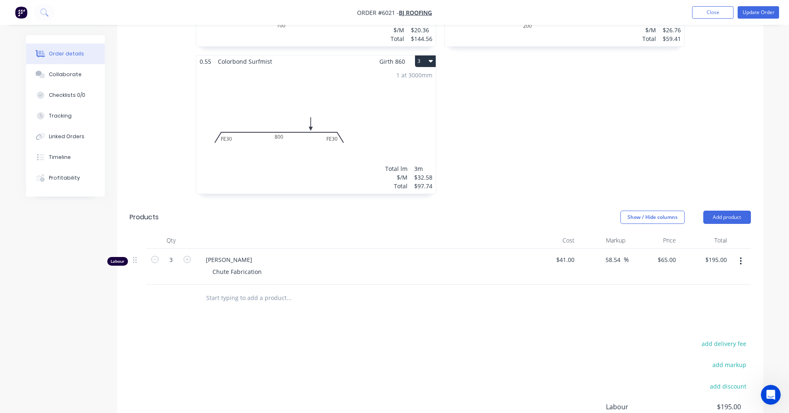
scroll to position [526, 0]
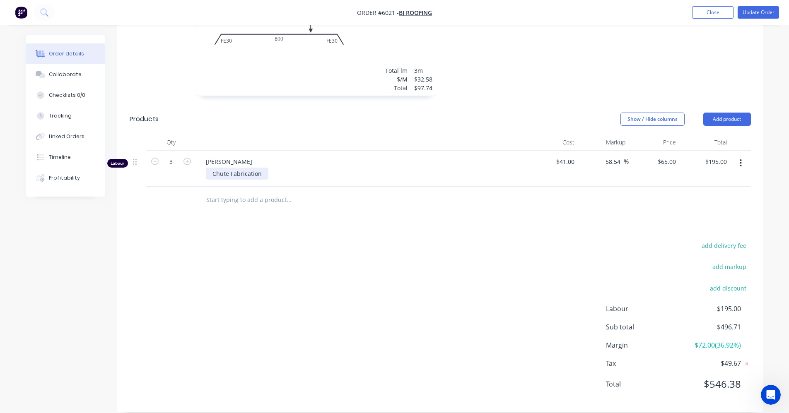
click at [227, 168] on div "Chute Fabrication" at bounding box center [237, 174] width 63 height 12
click at [382, 222] on div "Drawings Add drawing 0.55 Colorbond Surfmist Girth 375 1 Not Actual Dimensions …" at bounding box center [440, 96] width 646 height 633
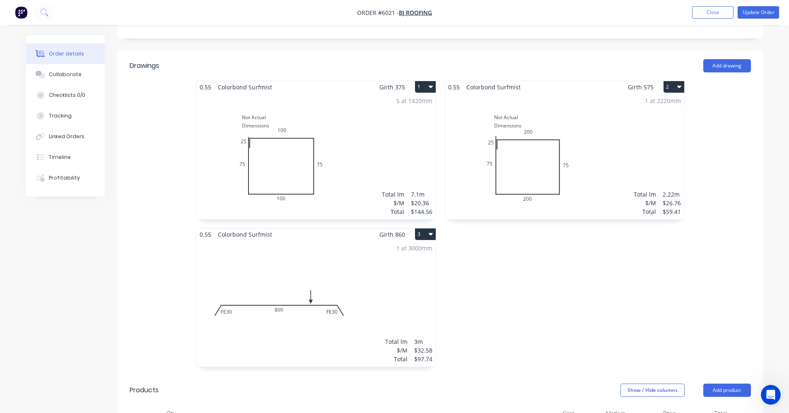
scroll to position [195, 0]
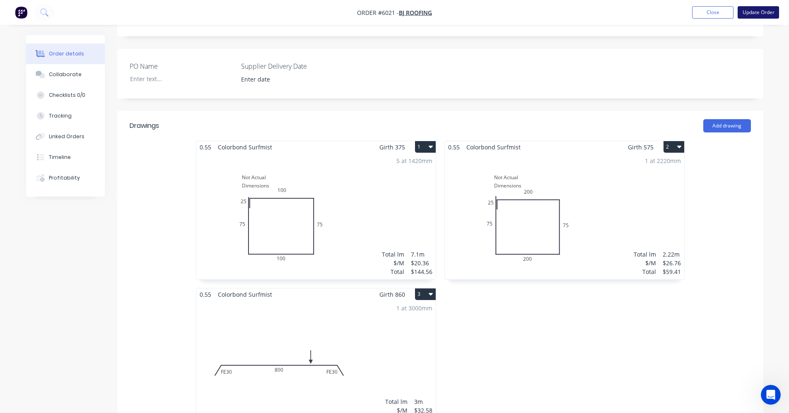
click at [759, 10] on button "Update Order" at bounding box center [758, 12] width 41 height 12
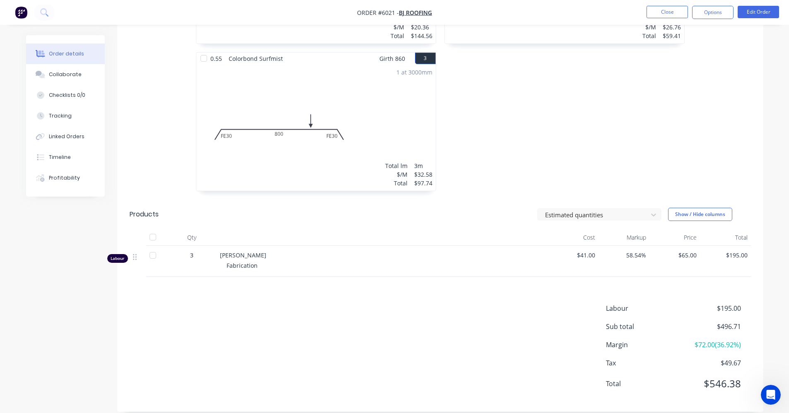
scroll to position [425, 0]
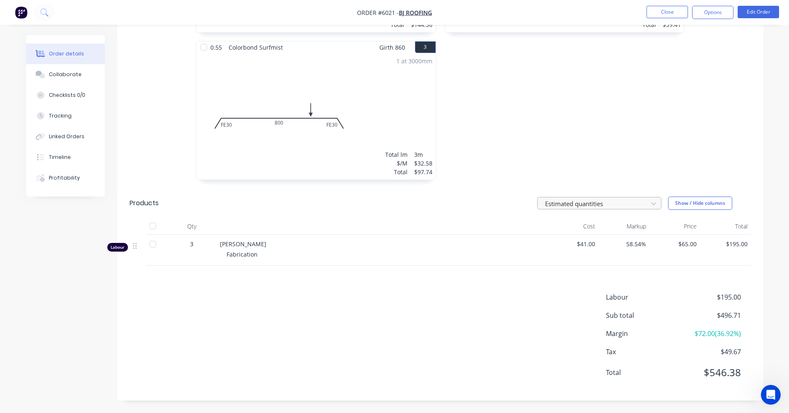
click at [646, 205] on div "Estimated quantities" at bounding box center [594, 204] width 104 height 12
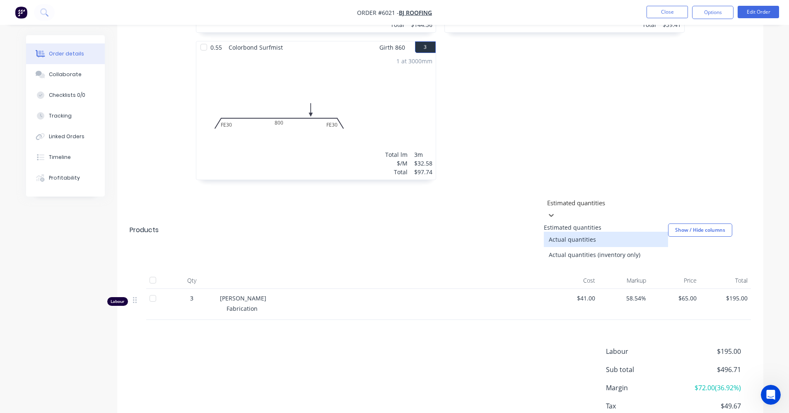
click at [585, 236] on div "Actual quantities" at bounding box center [606, 239] width 124 height 15
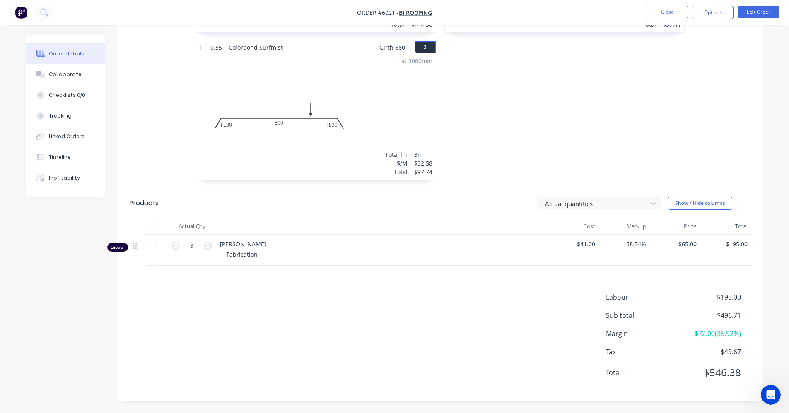
click at [480, 298] on div "Labour $195.00 Sub total $496.71 Margin $72.00 ( 36.92 %) Tax $49.67 Total $546…" at bounding box center [440, 340] width 621 height 96
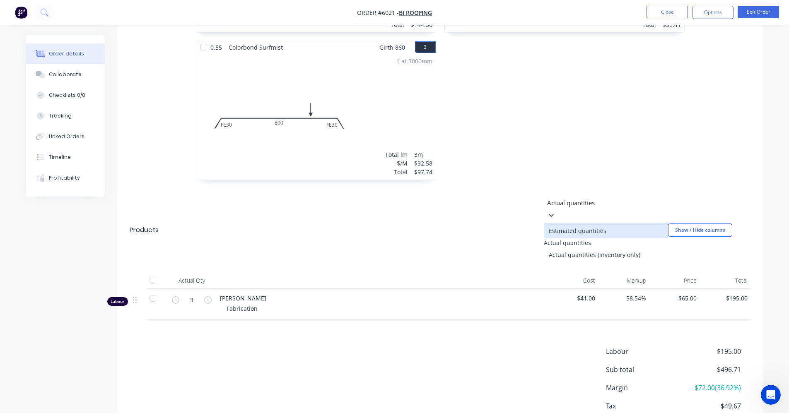
click at [628, 203] on div at bounding box center [605, 203] width 119 height 10
click at [593, 224] on div "Estimated quantities" at bounding box center [606, 230] width 124 height 15
click at [594, 205] on div at bounding box center [605, 203] width 119 height 10
click at [600, 255] on div "Actual quantities (inventory only)" at bounding box center [606, 254] width 124 height 15
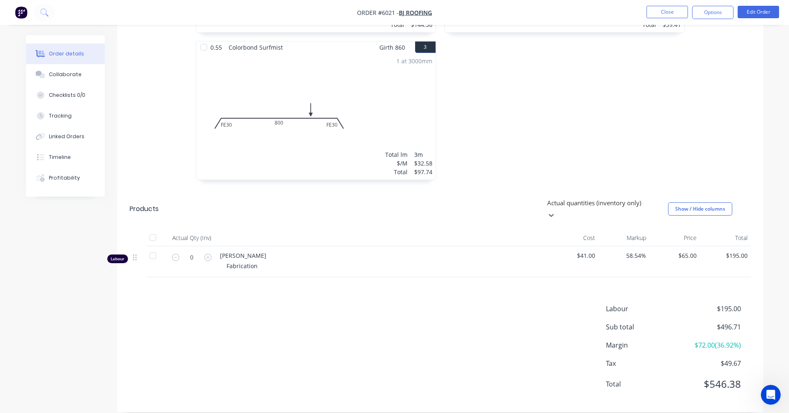
click at [584, 205] on div at bounding box center [605, 203] width 119 height 10
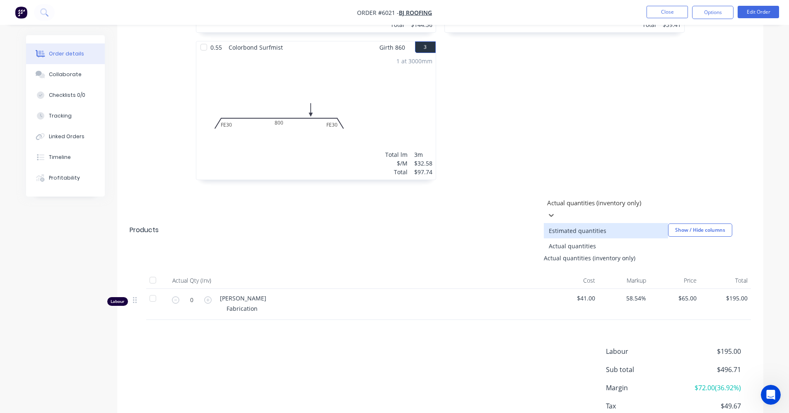
click at [583, 226] on div "Estimated quantities" at bounding box center [606, 230] width 124 height 15
drag, startPoint x: 578, startPoint y: 204, endPoint x: 577, endPoint y: 218, distance: 13.8
click at [578, 205] on div at bounding box center [605, 203] width 119 height 10
click at [568, 237] on div "Actual quantities" at bounding box center [606, 239] width 124 height 15
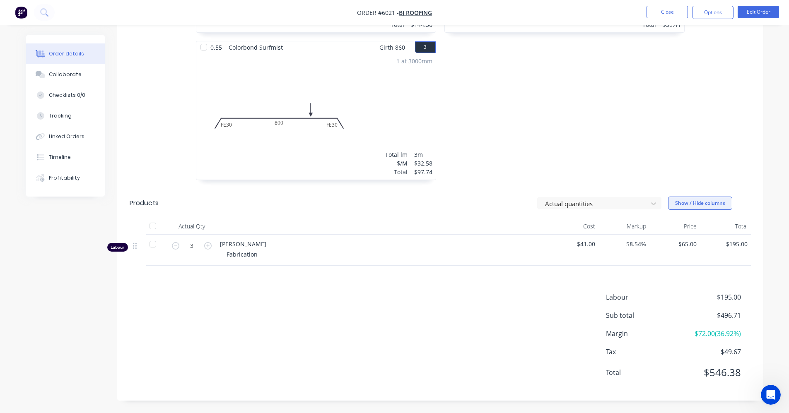
click at [687, 204] on button "Show / Hide columns" at bounding box center [700, 203] width 64 height 13
click at [640, 139] on div "0.55 Colorbond Surfmist Girth 575 2 Not Actual Dimensions 75 200 75 200 25 Not …" at bounding box center [564, 41] width 249 height 295
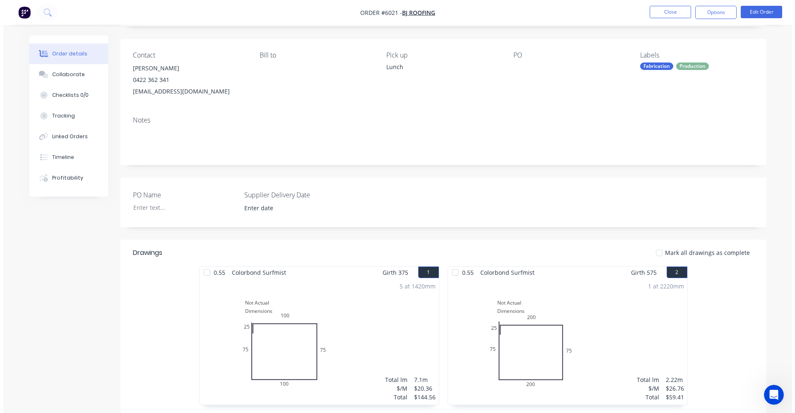
scroll to position [0, 0]
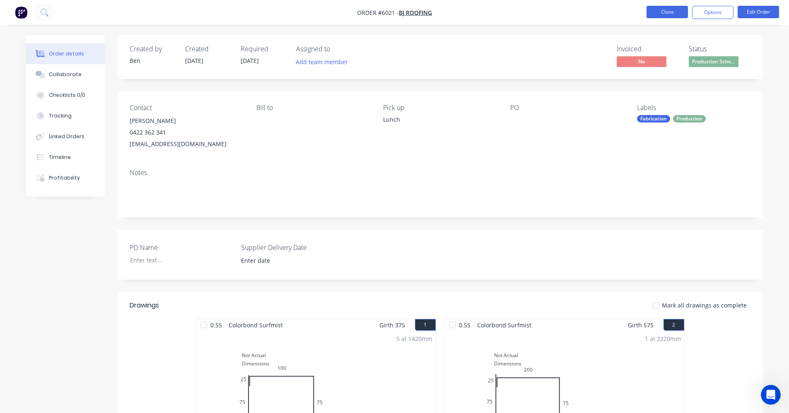
click at [666, 11] on button "Close" at bounding box center [667, 12] width 41 height 12
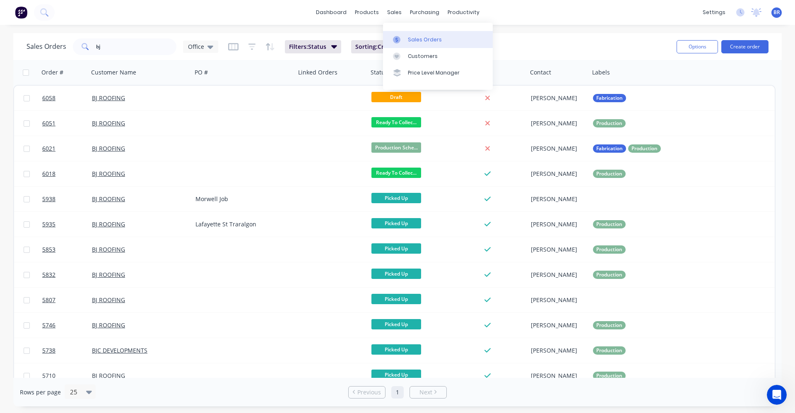
click at [405, 36] on link "Sales Orders" at bounding box center [438, 39] width 110 height 17
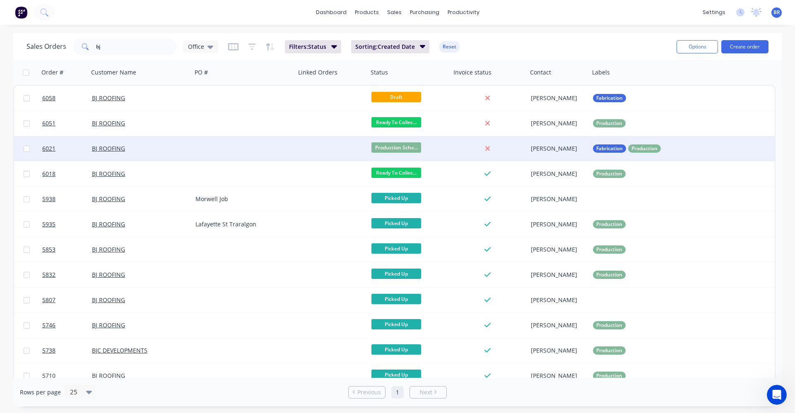
click at [238, 153] on div at bounding box center [244, 148] width 104 height 25
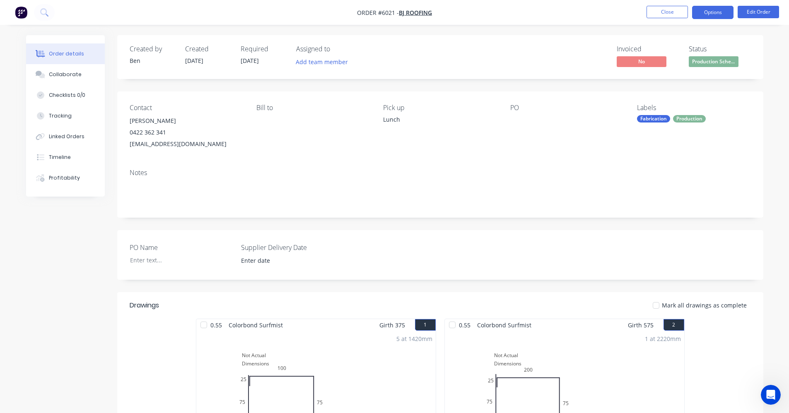
click at [703, 12] on button "Options" at bounding box center [712, 12] width 41 height 13
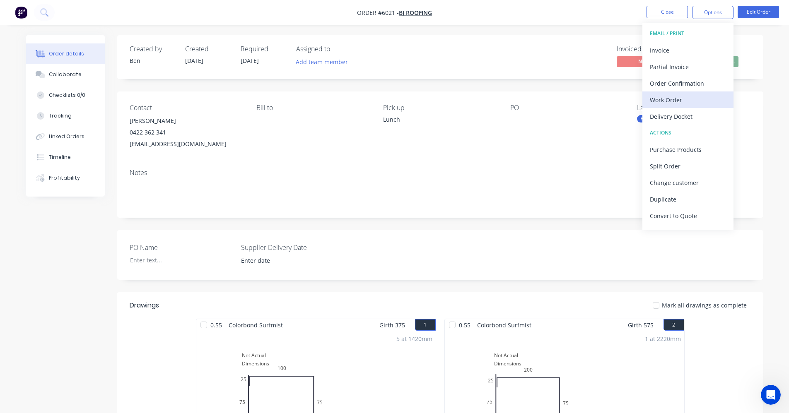
click at [669, 100] on div "Work Order" at bounding box center [688, 100] width 76 height 12
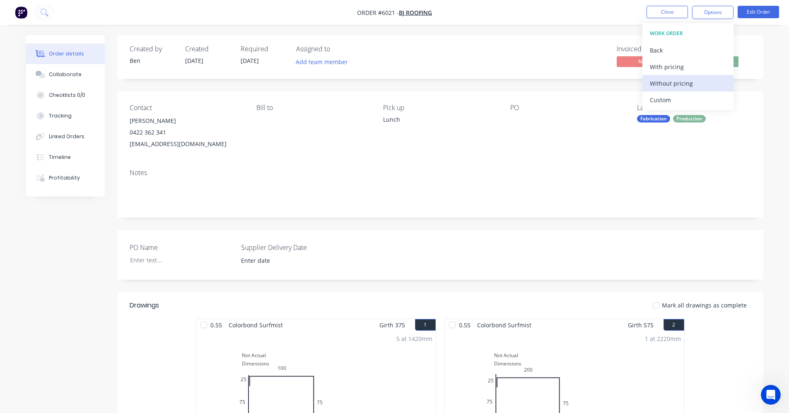
click at [688, 82] on div "Without pricing" at bounding box center [688, 83] width 76 height 12
drag, startPoint x: 380, startPoint y: 167, endPoint x: 404, endPoint y: 167, distance: 24.0
click at [385, 167] on div "Notes" at bounding box center [440, 189] width 646 height 55
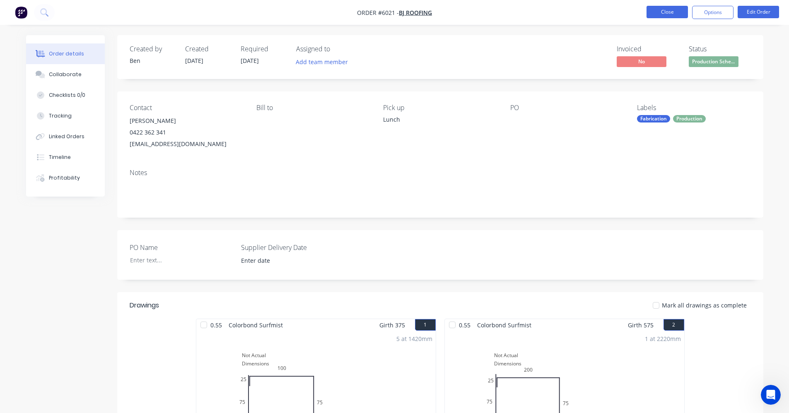
click at [666, 10] on button "Close" at bounding box center [667, 12] width 41 height 12
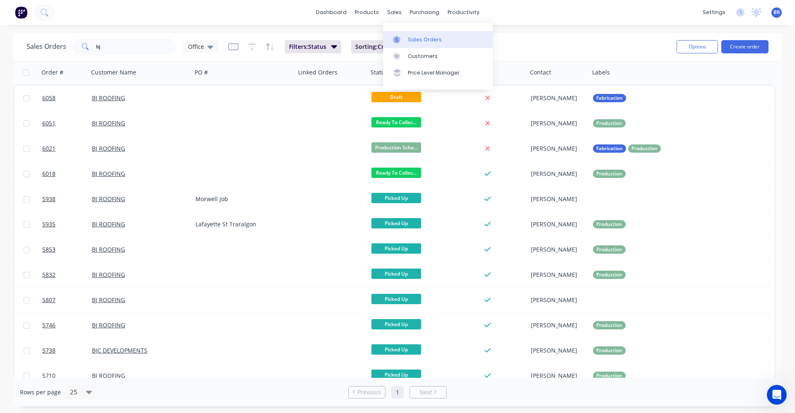
click at [420, 44] on link "Sales Orders" at bounding box center [438, 39] width 110 height 17
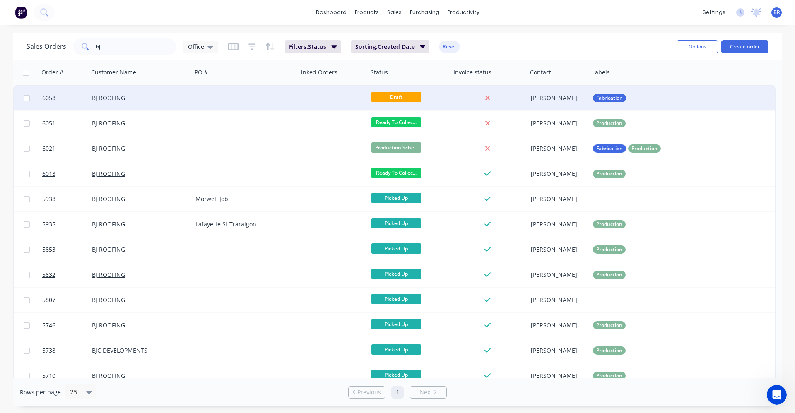
click at [310, 104] on div at bounding box center [332, 98] width 72 height 25
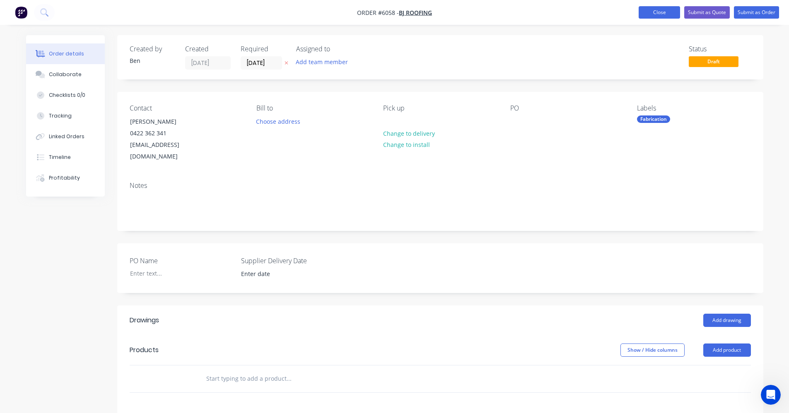
click at [658, 9] on button "Close" at bounding box center [659, 12] width 41 height 12
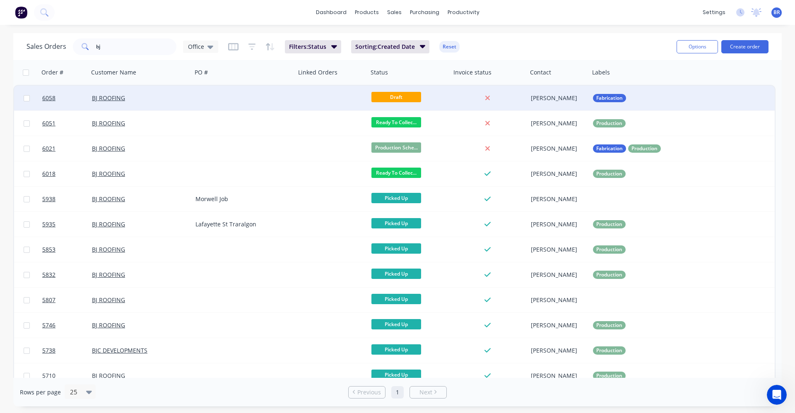
drag, startPoint x: 27, startPoint y: 97, endPoint x: 66, endPoint y: 97, distance: 38.9
click at [28, 97] on input "checkbox" at bounding box center [27, 98] width 6 height 6
checkbox input "true"
click at [700, 46] on button "Options" at bounding box center [697, 46] width 41 height 13
click at [659, 85] on div "Archive" at bounding box center [673, 84] width 76 height 12
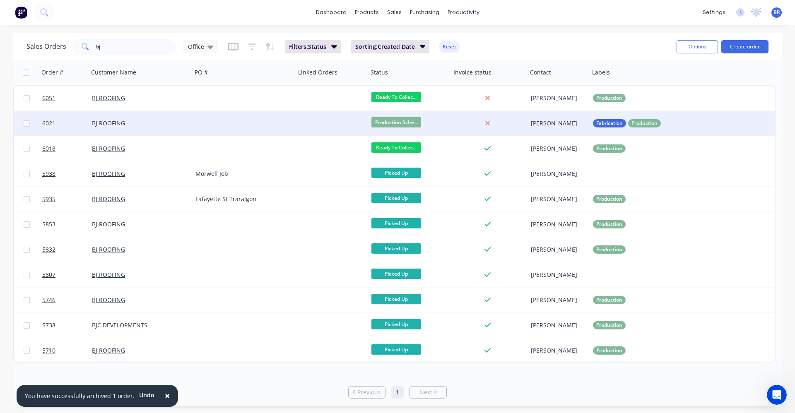
click at [315, 130] on div at bounding box center [332, 123] width 72 height 25
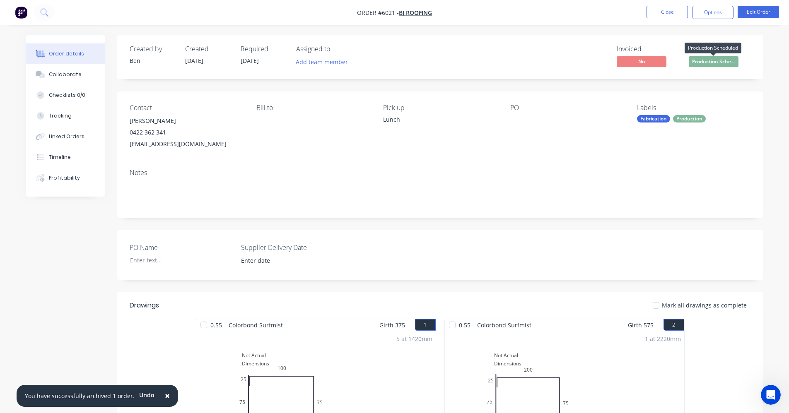
drag, startPoint x: 720, startPoint y: 62, endPoint x: 717, endPoint y: 71, distance: 9.4
click at [719, 65] on span "Production Sche..." at bounding box center [714, 61] width 50 height 10
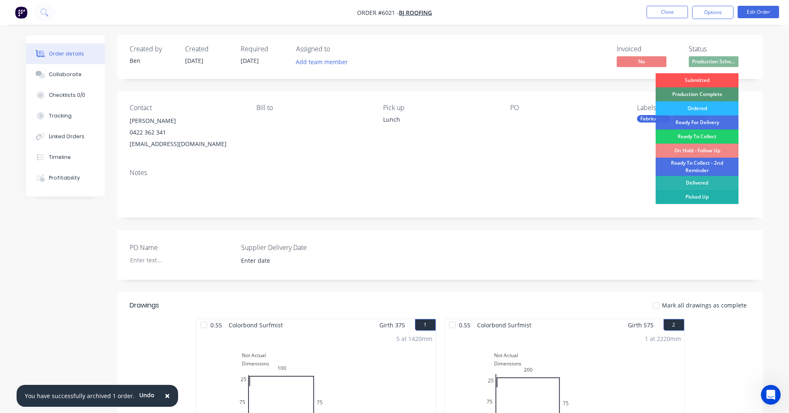
click at [695, 196] on div "Picked Up" at bounding box center [697, 197] width 83 height 14
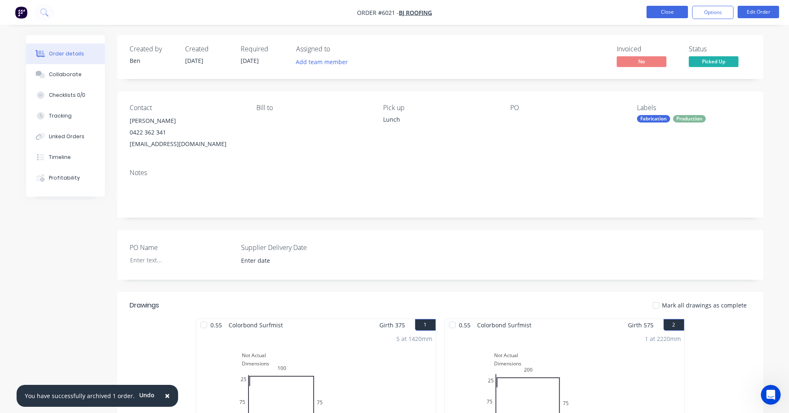
click at [670, 16] on button "Close" at bounding box center [667, 12] width 41 height 12
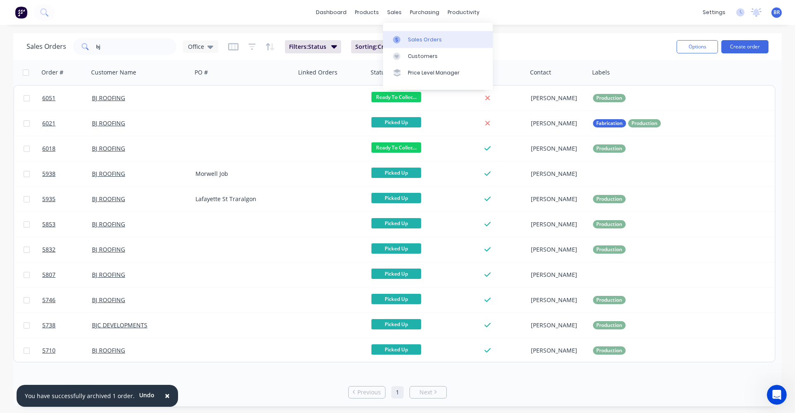
click at [405, 38] on div at bounding box center [399, 39] width 12 height 7
drag, startPoint x: 109, startPoint y: 48, endPoint x: 51, endPoint y: 34, distance: 59.9
click at [48, 37] on div "Sales Orders bj Office Filters: Status Sorting: Created Date Reset" at bounding box center [349, 46] width 644 height 20
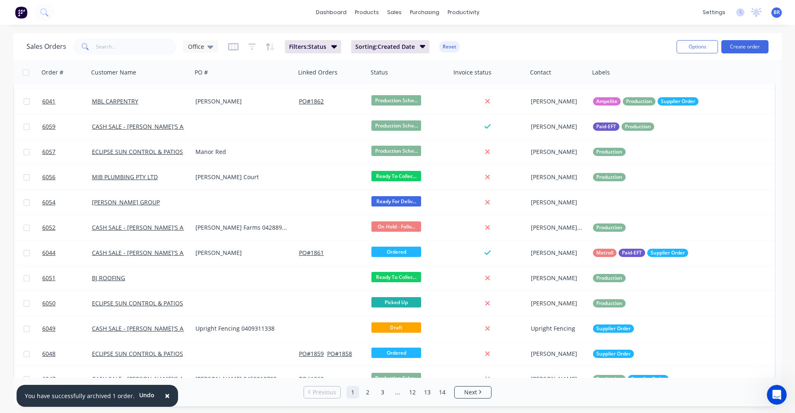
scroll to position [166, 0]
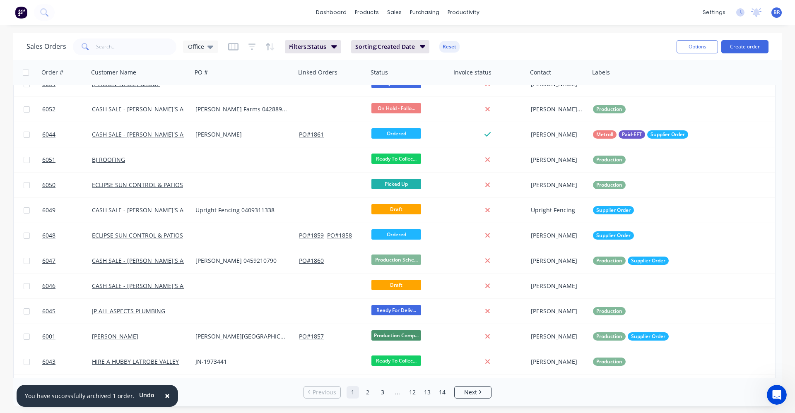
drag, startPoint x: 162, startPoint y: 395, endPoint x: 173, endPoint y: 395, distance: 10.8
click at [165, 395] on span "×" at bounding box center [167, 396] width 5 height 12
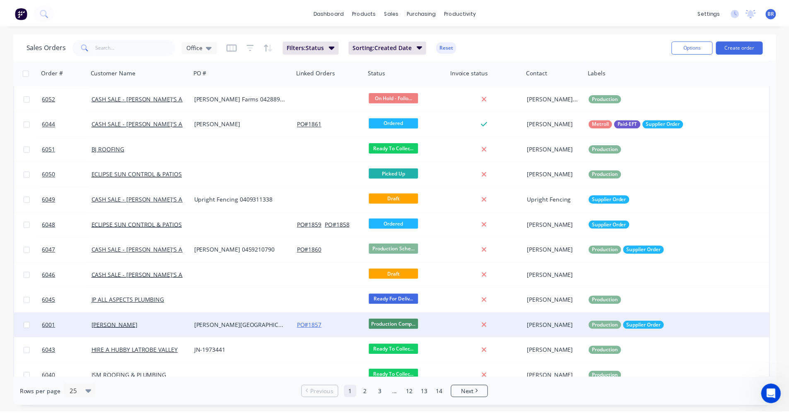
scroll to position [207, 0]
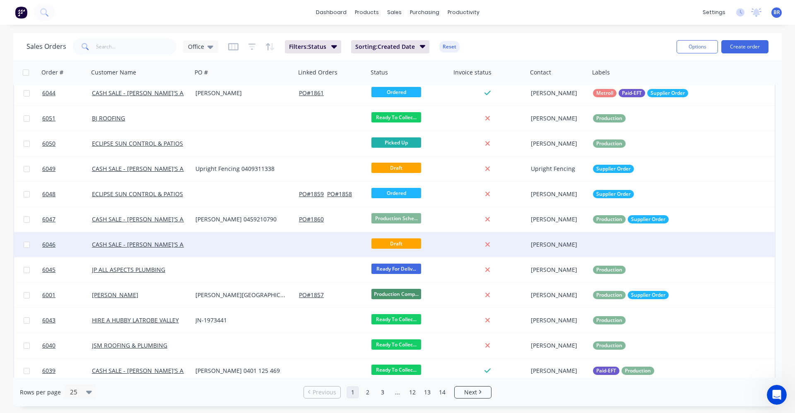
click at [242, 249] on div at bounding box center [244, 244] width 104 height 25
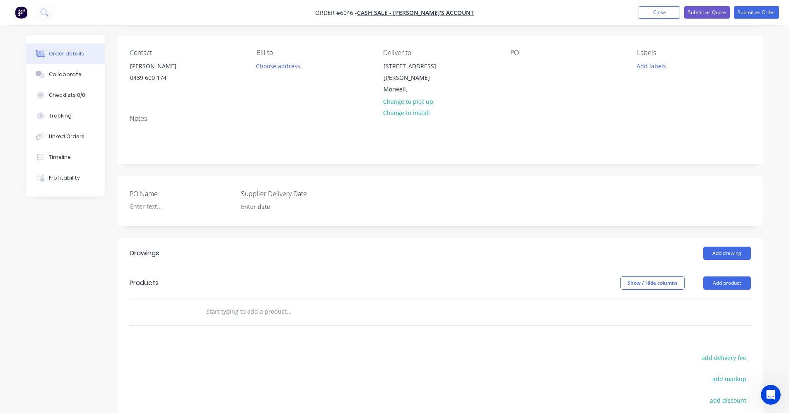
scroll to position [83, 0]
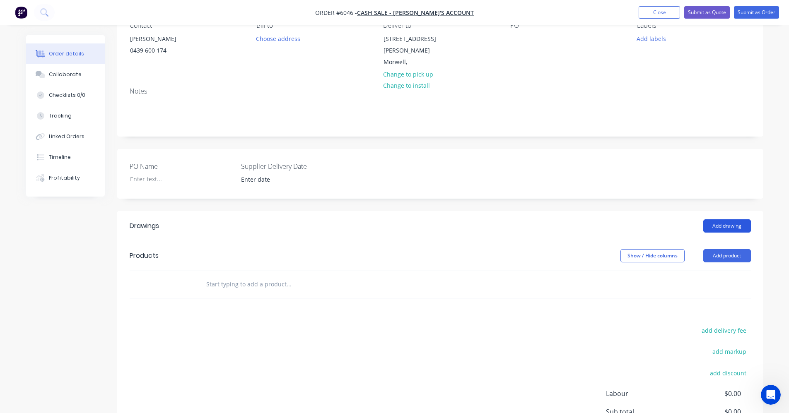
click at [723, 220] on button "Add drawing" at bounding box center [727, 226] width 48 height 13
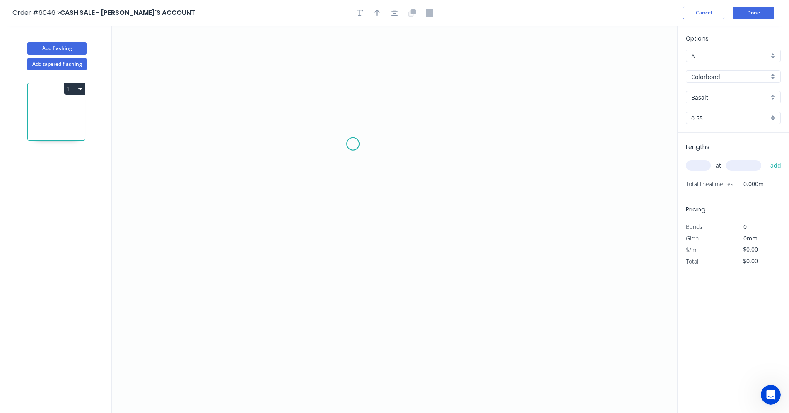
click at [352, 147] on icon "0" at bounding box center [394, 220] width 565 height 388
drag, startPoint x: 352, startPoint y: 268, endPoint x: 399, endPoint y: 263, distance: 47.0
click at [353, 267] on icon "0" at bounding box center [394, 220] width 565 height 388
click at [557, 260] on icon "0 ?" at bounding box center [394, 220] width 565 height 388
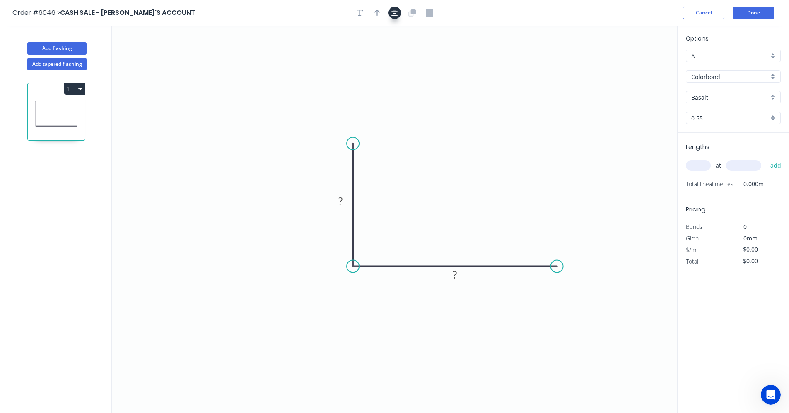
click at [393, 10] on icon "button" at bounding box center [394, 13] width 7 height 7
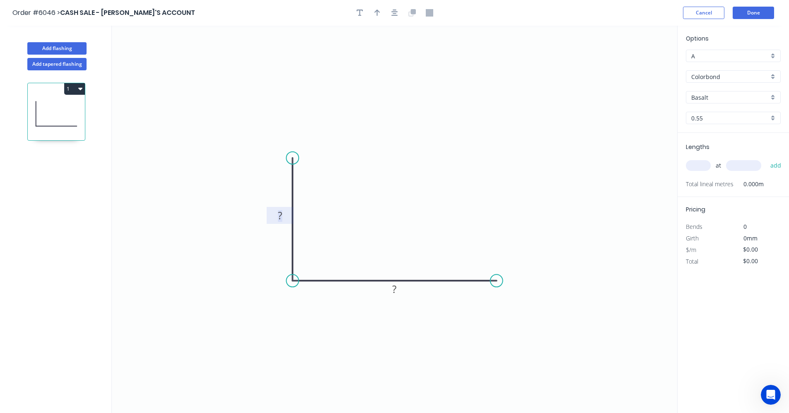
click at [282, 215] on rect at bounding box center [280, 216] width 17 height 12
type input "$23.44"
click at [772, 97] on div "Basalt" at bounding box center [733, 97] width 95 height 12
click at [710, 169] on div "Surfmist" at bounding box center [733, 167] width 94 height 14
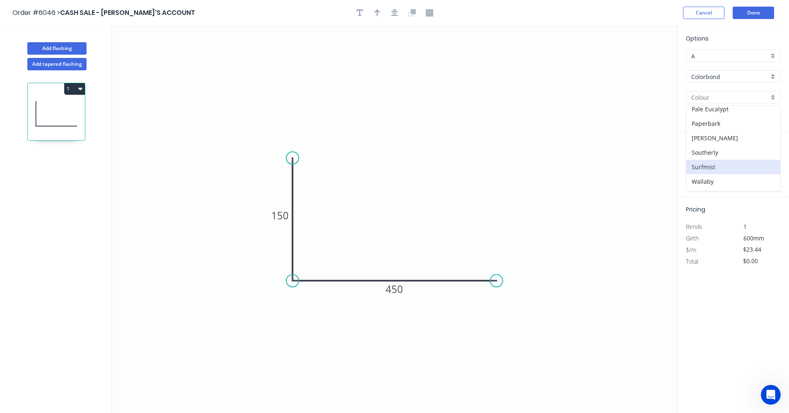
type input "Surfmist"
click at [699, 164] on input "text" at bounding box center [698, 165] width 25 height 11
type input "16"
type input "3000"
click at [766, 159] on button "add" at bounding box center [775, 166] width 19 height 14
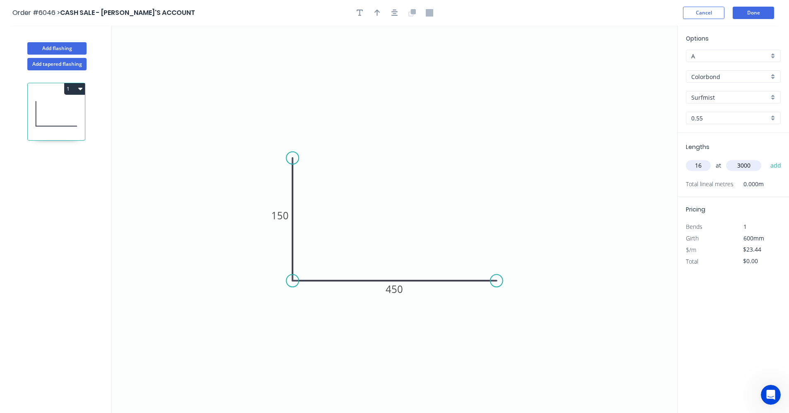
type input "$1,125.12"
click at [397, 13] on icon "button" at bounding box center [394, 12] width 7 height 7
drag, startPoint x: 382, startPoint y: 12, endPoint x: 404, endPoint y: 43, distance: 37.5
click at [381, 14] on button "button" at bounding box center [377, 13] width 12 height 12
drag, startPoint x: 620, startPoint y: 79, endPoint x: 227, endPoint y: 258, distance: 432.1
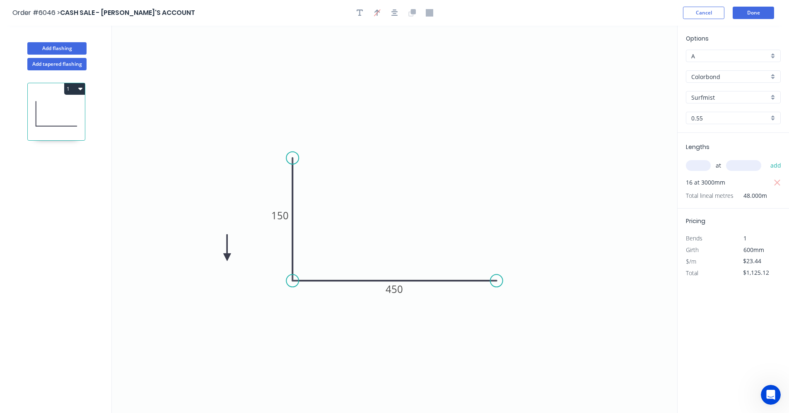
click at [227, 258] on icon at bounding box center [226, 247] width 7 height 27
click at [227, 258] on icon at bounding box center [236, 256] width 27 height 7
click at [227, 258] on icon at bounding box center [234, 264] width 24 height 24
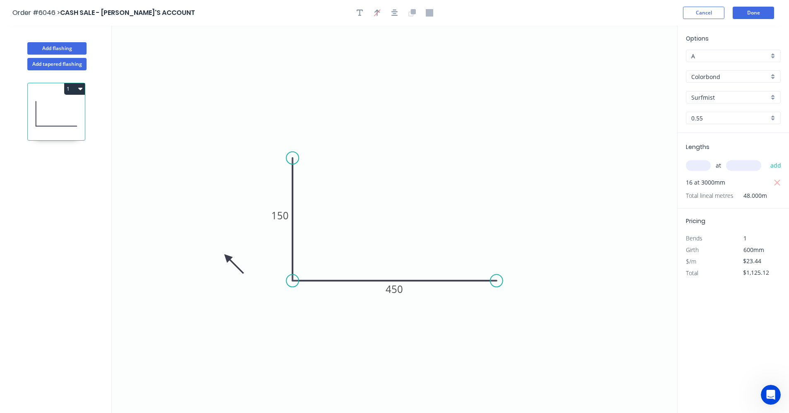
click at [227, 258] on icon at bounding box center [234, 264] width 24 height 24
click at [227, 258] on icon at bounding box center [220, 264] width 24 height 24
drag, startPoint x: 227, startPoint y: 258, endPoint x: 276, endPoint y: 249, distance: 50.3
click at [276, 249] on icon at bounding box center [265, 250] width 27 height 7
click at [751, 13] on button "Done" at bounding box center [753, 13] width 41 height 12
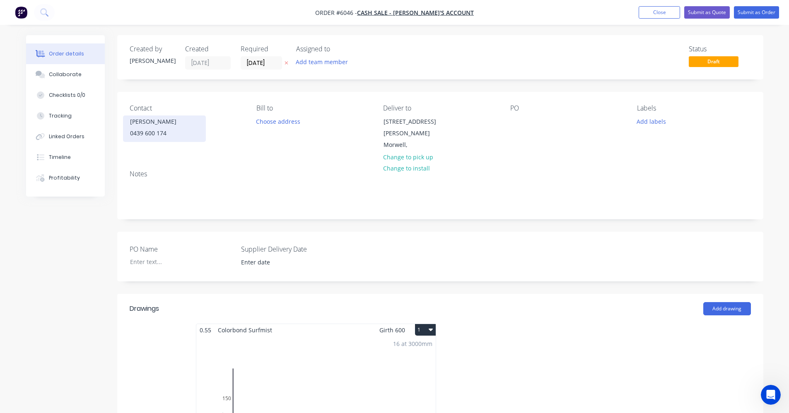
click at [173, 129] on div "0439 600 174" at bounding box center [164, 134] width 69 height 12
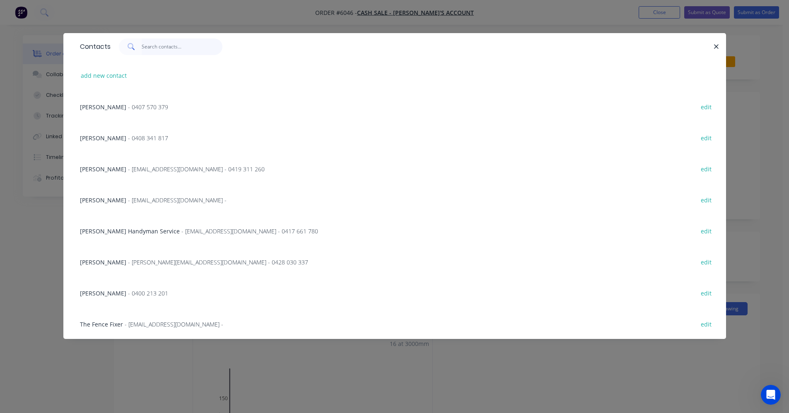
click at [161, 50] on input "text" at bounding box center [182, 47] width 81 height 17
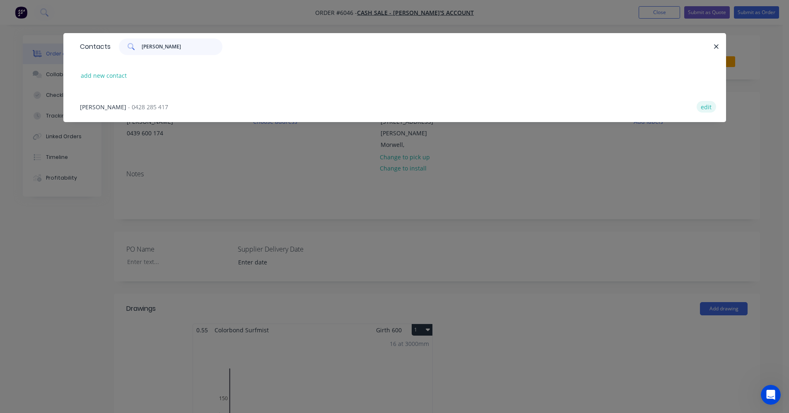
type input "bernie"
click at [710, 106] on button "edit" at bounding box center [706, 106] width 19 height 11
select select "AU"
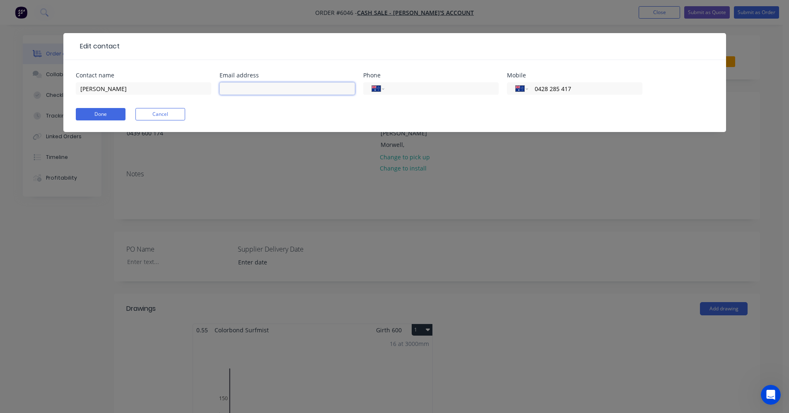
click at [234, 90] on input "text" at bounding box center [287, 88] width 135 height 12
type input "hoovyhi@icloud.com"
click at [113, 113] on button "Done" at bounding box center [101, 114] width 50 height 12
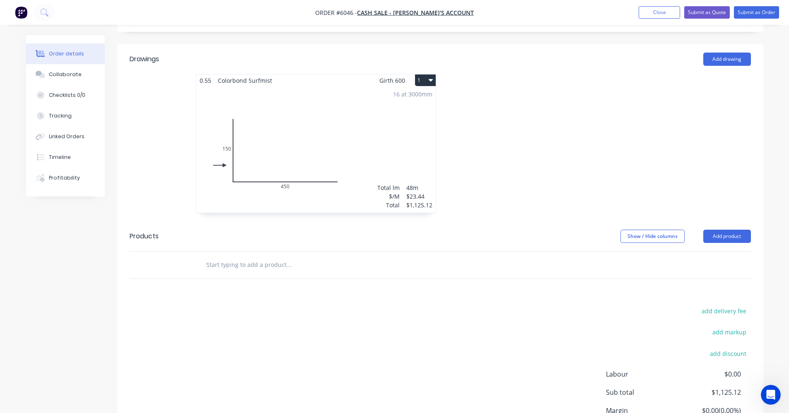
scroll to position [327, 0]
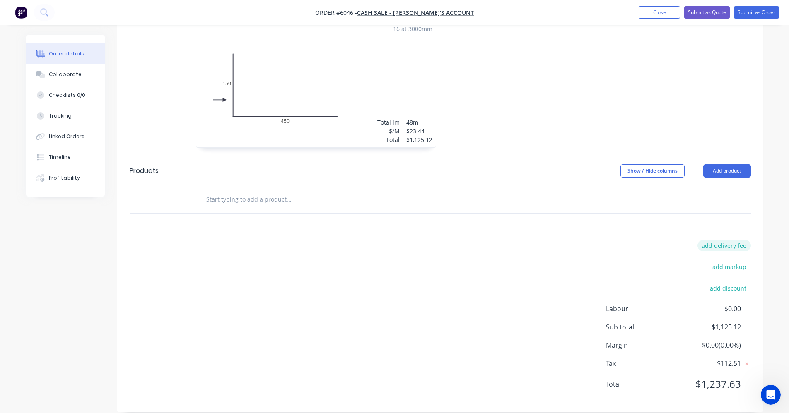
click at [731, 240] on button "add delivery fee" at bounding box center [723, 245] width 53 height 11
type input "55"
click input "submit" at bounding box center [0, 0] width 0 height 0
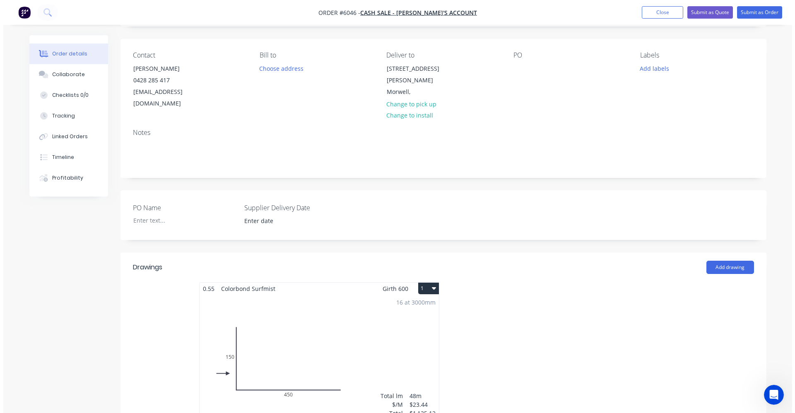
scroll to position [0, 0]
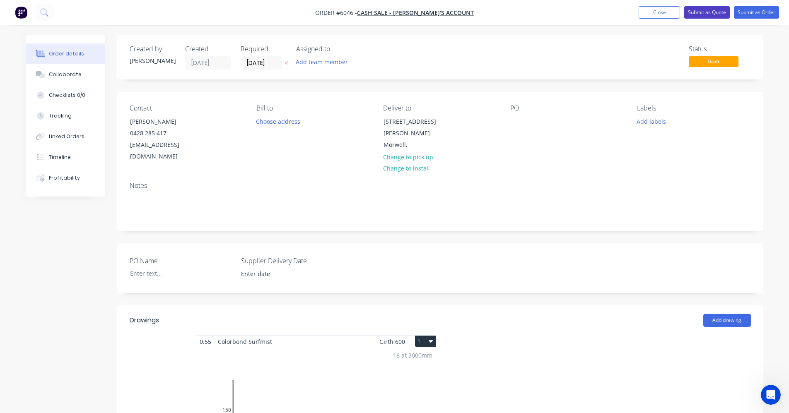
click at [702, 14] on button "Submit as Quote" at bounding box center [707, 12] width 46 height 12
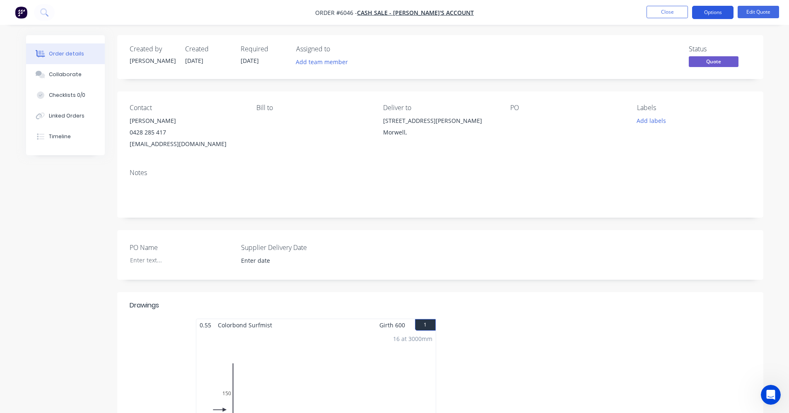
click at [713, 11] on button "Options" at bounding box center [712, 12] width 41 height 13
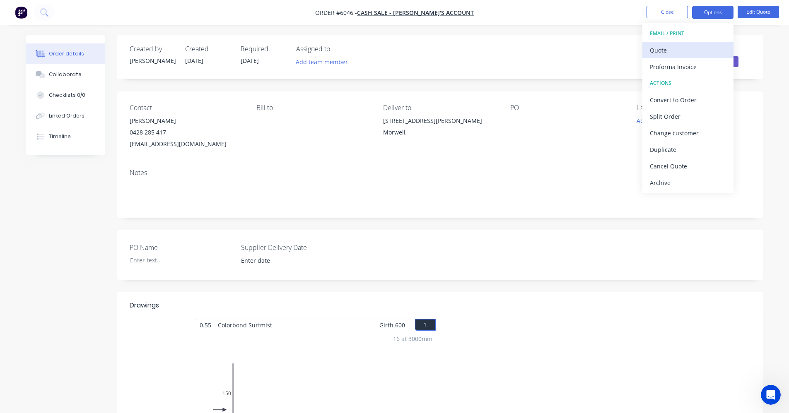
click at [677, 45] on div "Quote" at bounding box center [688, 50] width 76 height 12
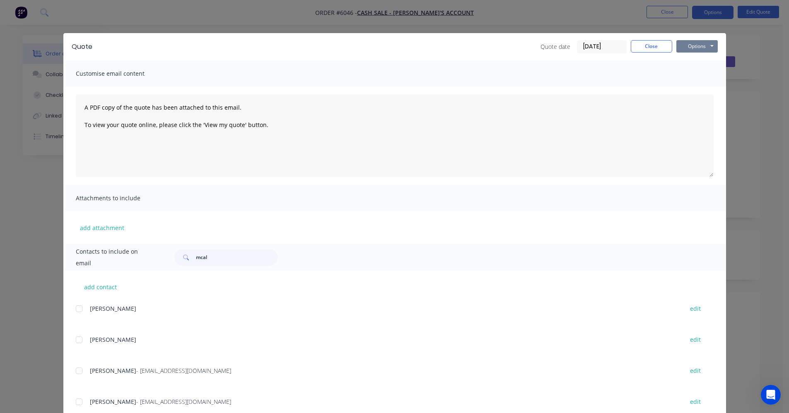
click at [701, 46] on button "Options" at bounding box center [696, 46] width 41 height 12
drag, startPoint x: 215, startPoint y: 258, endPoint x: 151, endPoint y: 248, distance: 64.6
click at [151, 248] on div "Contacts to include on email mcal" at bounding box center [394, 257] width 663 height 27
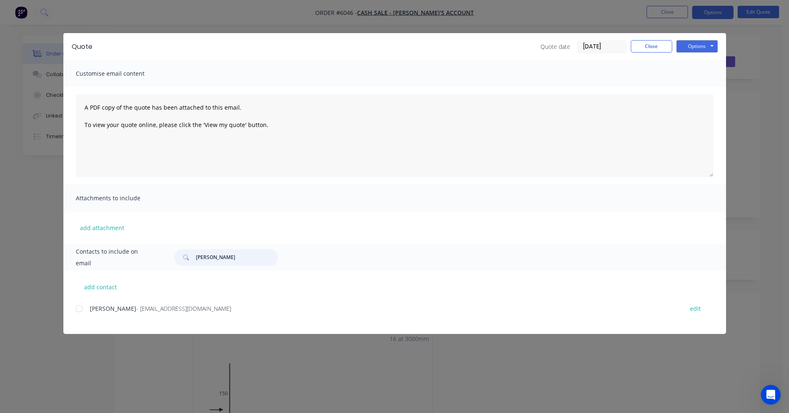
drag, startPoint x: 79, startPoint y: 310, endPoint x: 92, endPoint y: 309, distance: 13.7
click at [79, 310] on div at bounding box center [79, 309] width 17 height 17
type input "bernie"
click at [698, 45] on button "Options" at bounding box center [696, 46] width 41 height 12
click at [701, 88] on button "Email" at bounding box center [702, 89] width 53 height 14
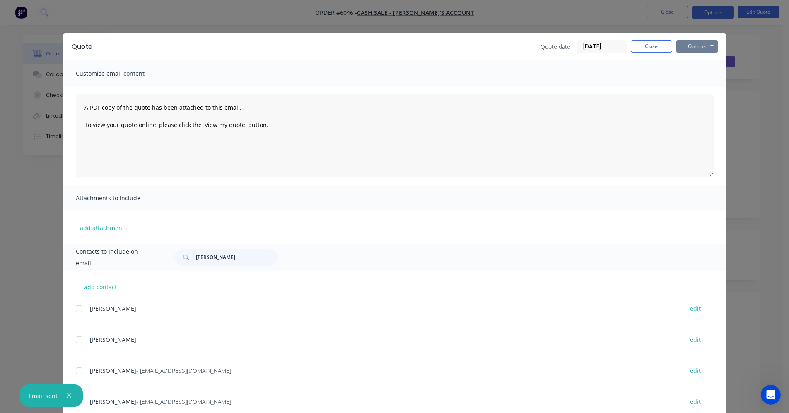
click at [680, 48] on button "Options" at bounding box center [696, 46] width 41 height 12
click at [688, 74] on button "Print" at bounding box center [702, 75] width 53 height 14
click at [654, 43] on button "Close" at bounding box center [651, 46] width 41 height 12
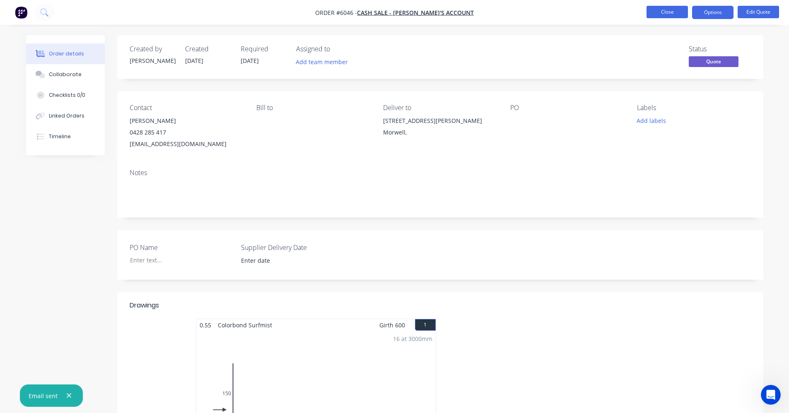
click at [663, 14] on button "Close" at bounding box center [667, 12] width 41 height 12
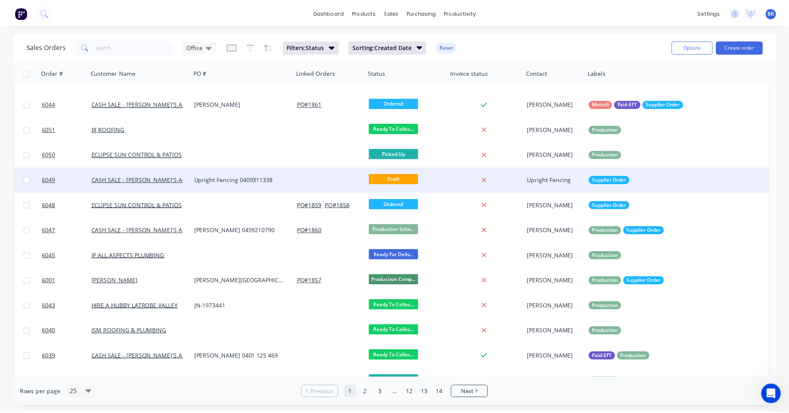
scroll to position [166, 0]
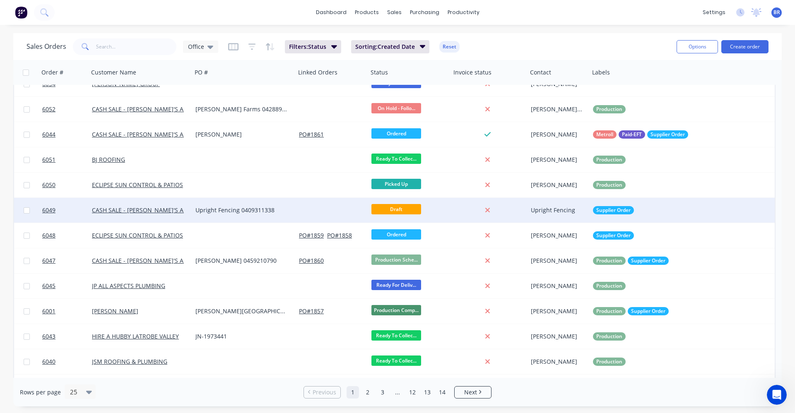
click at [301, 217] on div at bounding box center [332, 210] width 72 height 25
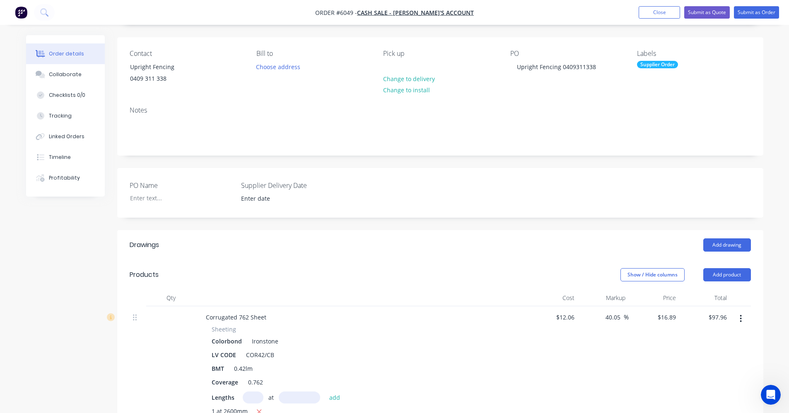
scroll to position [41, 0]
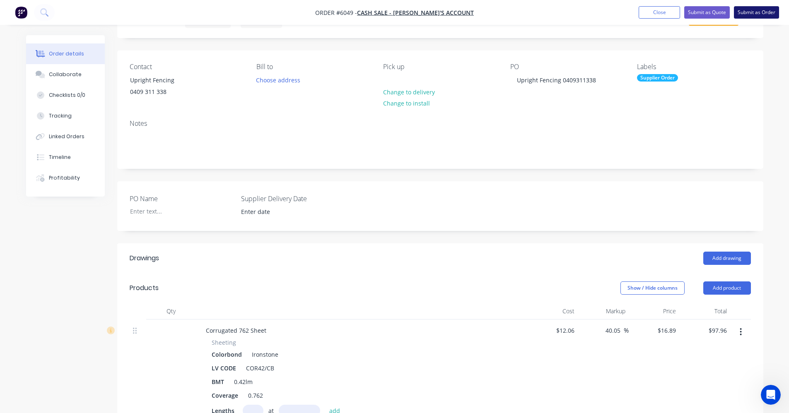
click at [750, 11] on button "Submit as Order" at bounding box center [756, 12] width 45 height 12
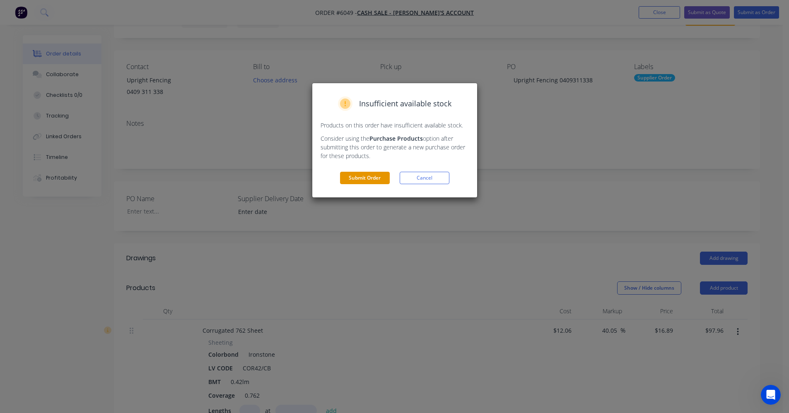
click at [379, 181] on button "Submit Order" at bounding box center [365, 178] width 50 height 12
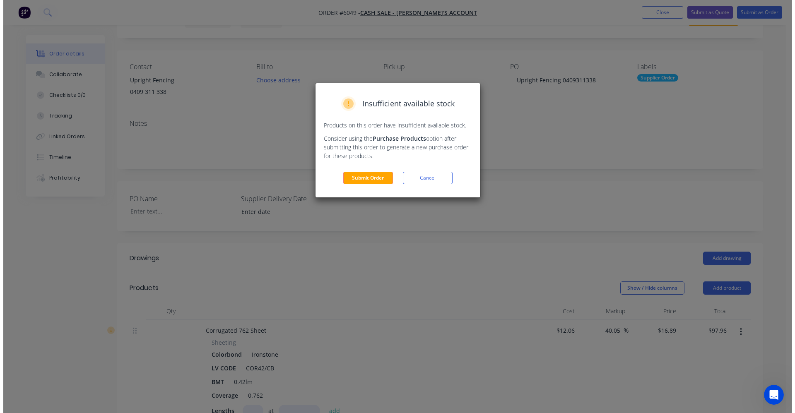
scroll to position [0, 0]
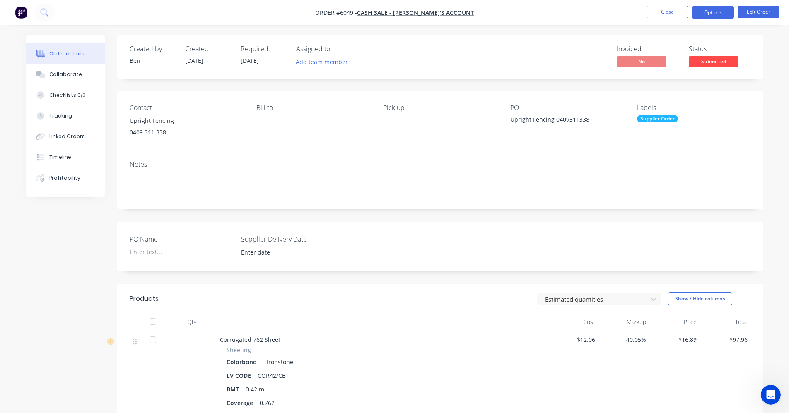
click at [712, 12] on button "Options" at bounding box center [712, 12] width 41 height 13
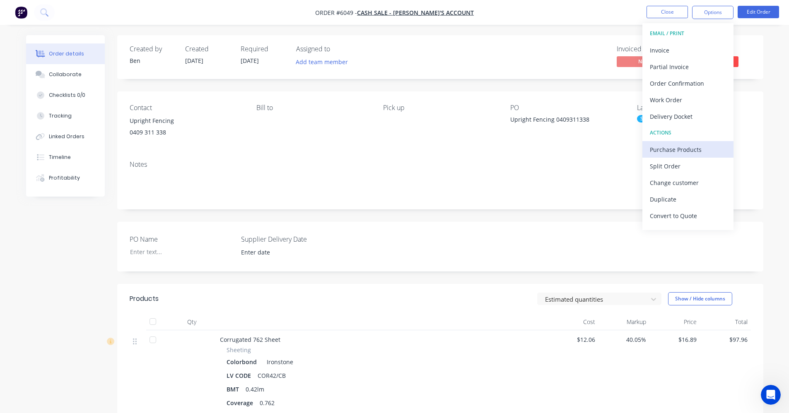
click at [676, 145] on div "Purchase Products" at bounding box center [688, 150] width 76 height 12
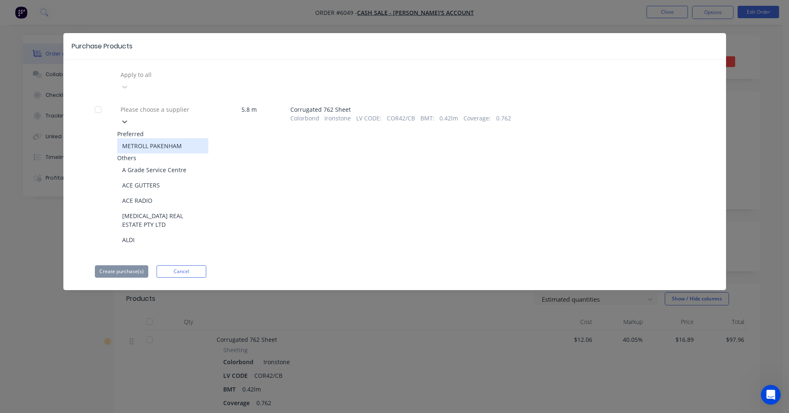
click at [176, 104] on div at bounding box center [179, 109] width 119 height 10
drag, startPoint x: 159, startPoint y: 127, endPoint x: 132, endPoint y: 131, distance: 27.6
click at [158, 138] on div "METROLL PAKENHAM" at bounding box center [162, 145] width 91 height 15
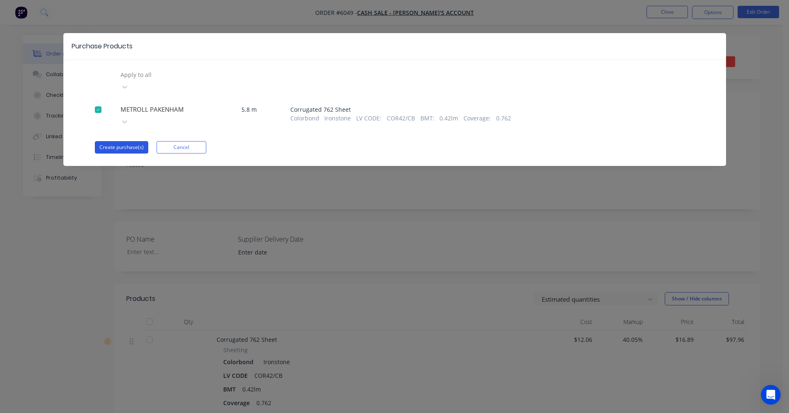
click at [123, 141] on button "Create purchase(s)" at bounding box center [121, 147] width 53 height 12
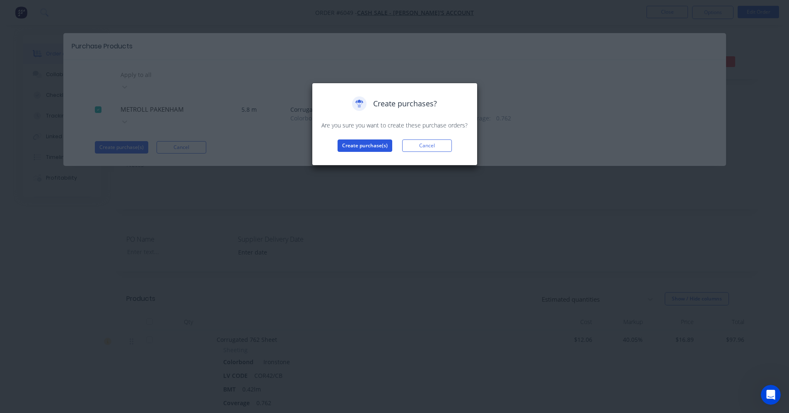
click at [358, 142] on button "Create purchase(s)" at bounding box center [365, 146] width 55 height 12
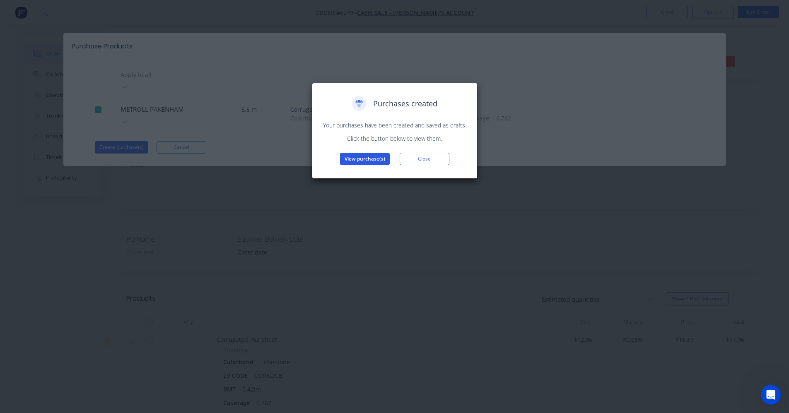
click at [379, 156] on button "View purchase(s)" at bounding box center [365, 159] width 50 height 12
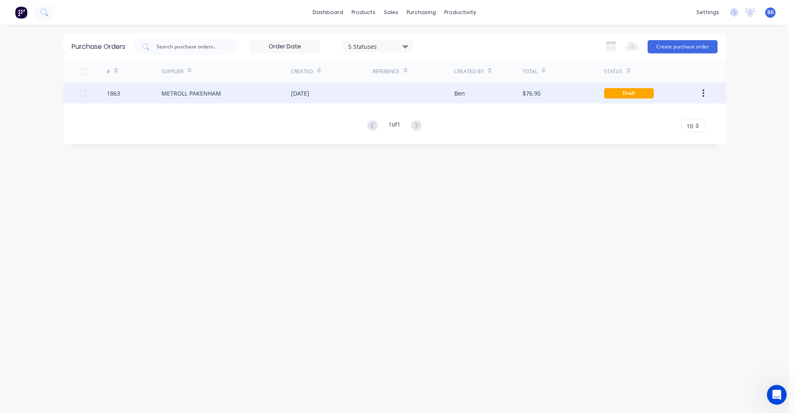
click at [387, 96] on div at bounding box center [414, 93] width 82 height 21
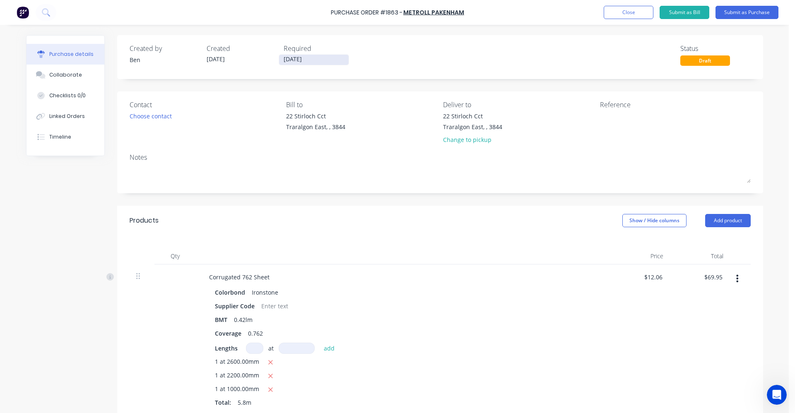
click at [292, 60] on input "07/10/25" at bounding box center [314, 60] width 70 height 10
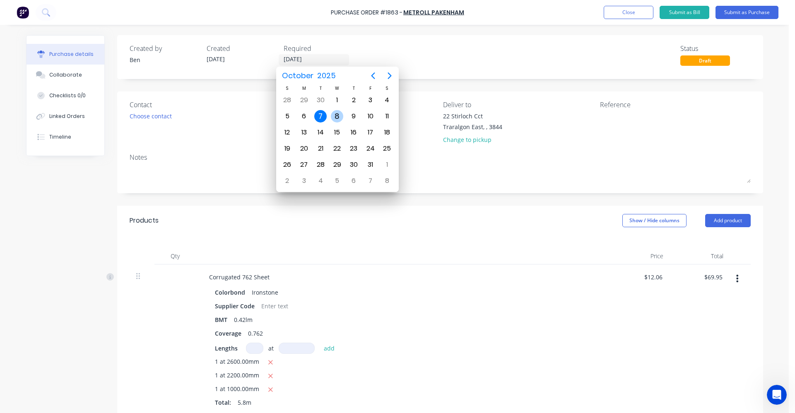
click at [338, 116] on div "8" at bounding box center [337, 116] width 12 height 12
type input "08/10/25"
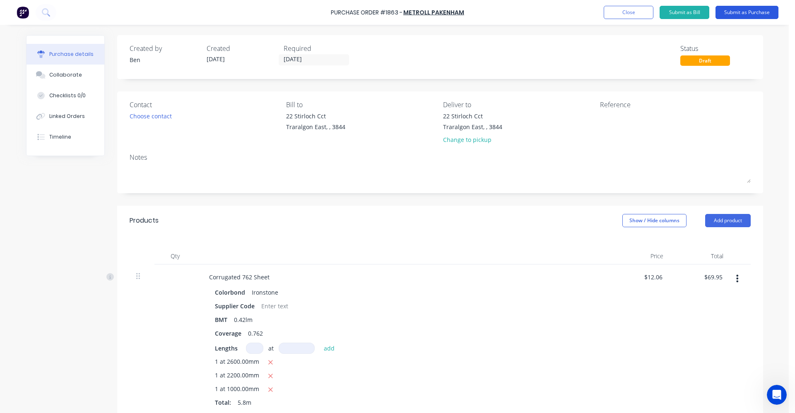
click at [753, 15] on button "Submit as Purchase" at bounding box center [747, 12] width 63 height 13
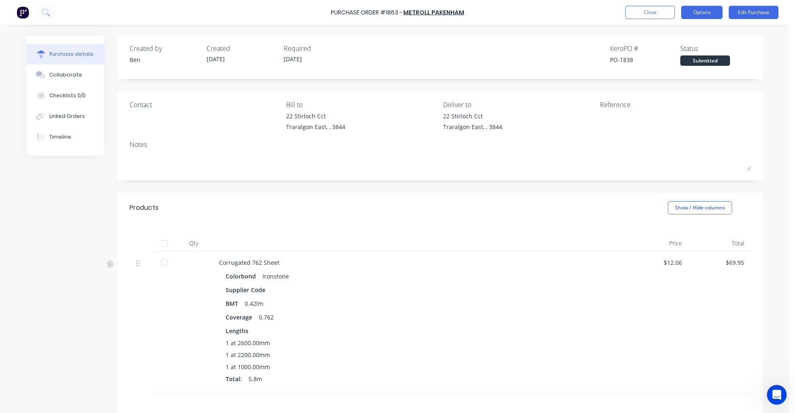
click at [705, 11] on button "Options" at bounding box center [701, 12] width 41 height 13
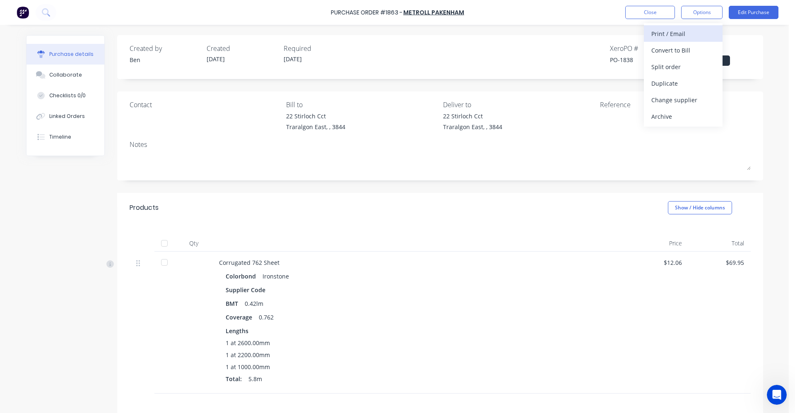
click at [673, 33] on div "Print / Email" at bounding box center [683, 34] width 64 height 12
click at [664, 48] on div "With pricing" at bounding box center [683, 50] width 64 height 12
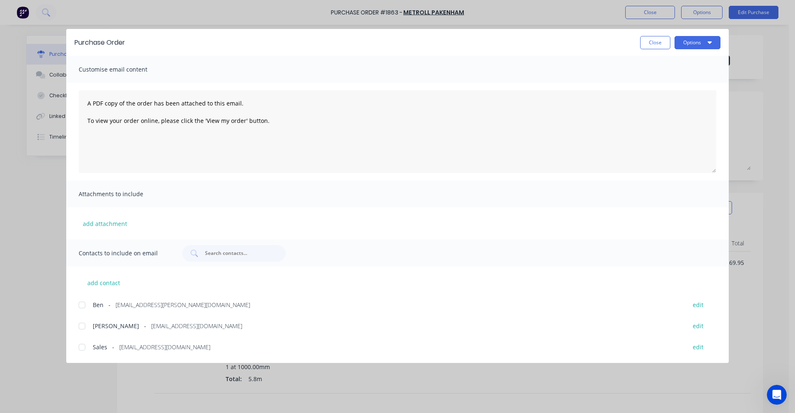
click at [81, 348] on div at bounding box center [82, 347] width 17 height 17
drag, startPoint x: 706, startPoint y: 42, endPoint x: 706, endPoint y: 52, distance: 9.9
click at [706, 43] on button "Options" at bounding box center [698, 42] width 46 height 13
click at [659, 96] on div "Email" at bounding box center [681, 97] width 64 height 12
click at [654, 41] on button "Close" at bounding box center [655, 42] width 30 height 13
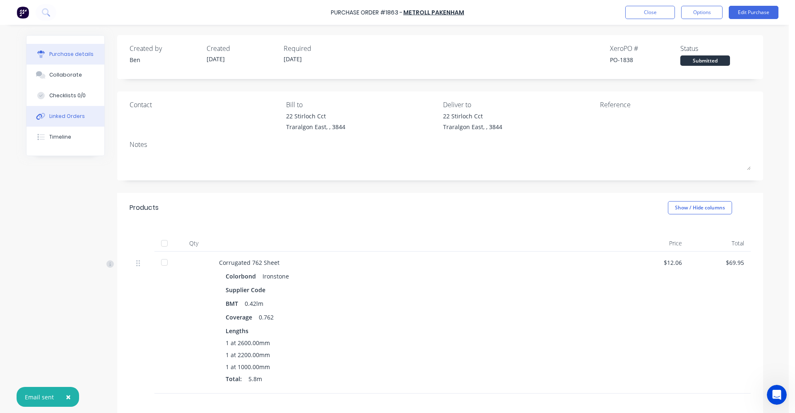
click at [60, 118] on div "Linked Orders" at bounding box center [67, 116] width 36 height 7
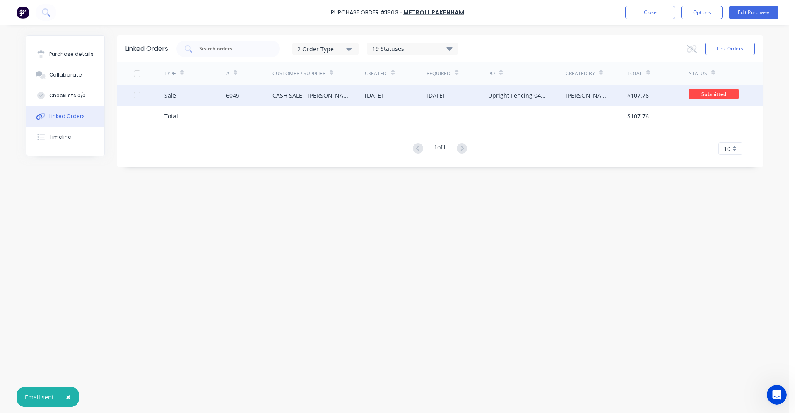
click at [335, 99] on div "CASH SALE - [PERSON_NAME]'S ACCOUNT" at bounding box center [311, 95] width 76 height 9
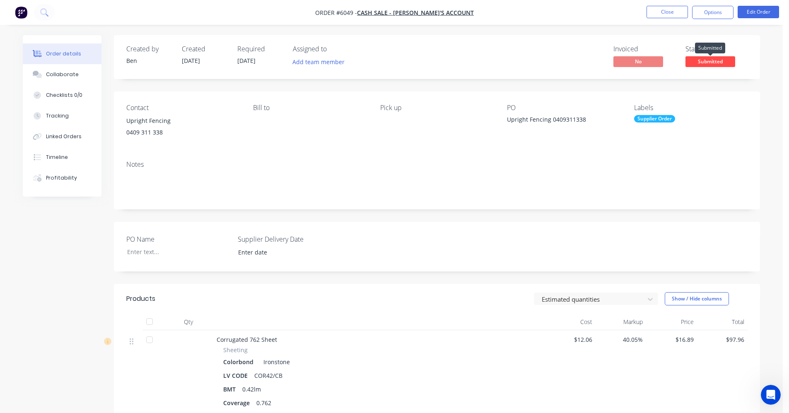
click at [710, 61] on span "Submitted" at bounding box center [710, 61] width 50 height 10
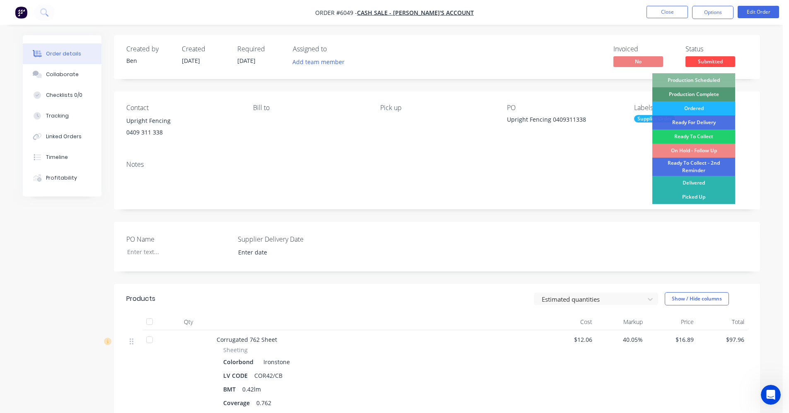
click at [696, 110] on div "Ordered" at bounding box center [693, 108] width 83 height 14
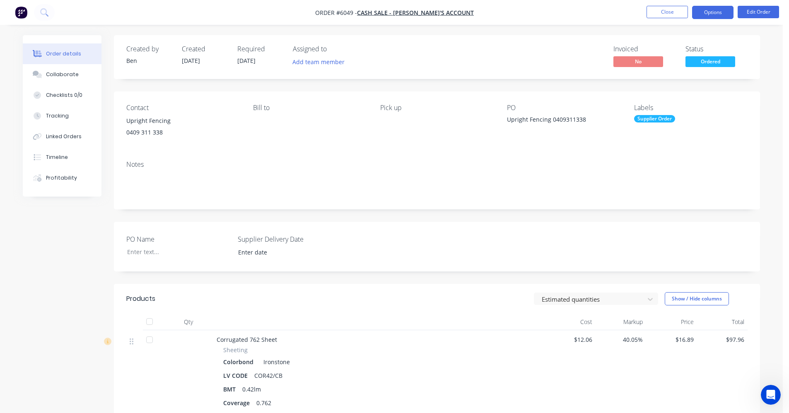
click at [710, 13] on button "Options" at bounding box center [712, 12] width 41 height 13
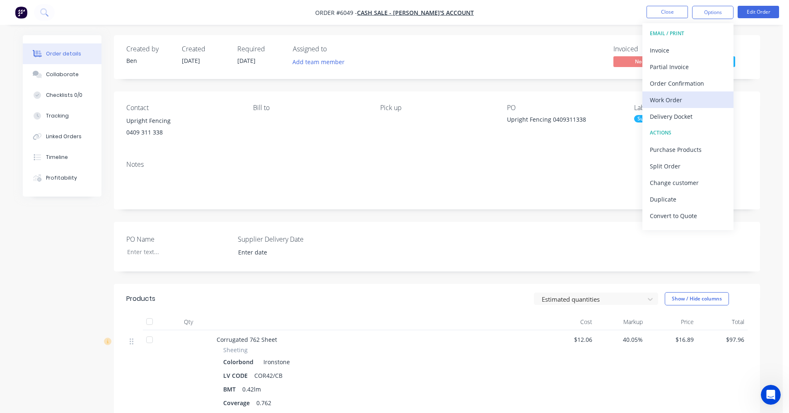
click at [665, 99] on div "Work Order" at bounding box center [688, 100] width 76 height 12
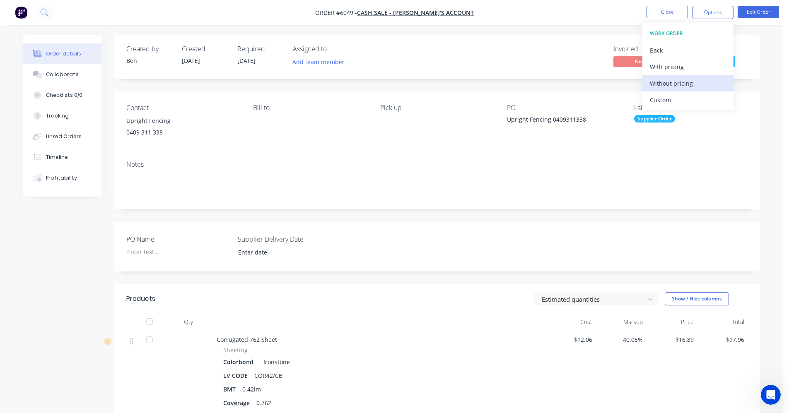
click at [666, 86] on div "Without pricing" at bounding box center [688, 83] width 76 height 12
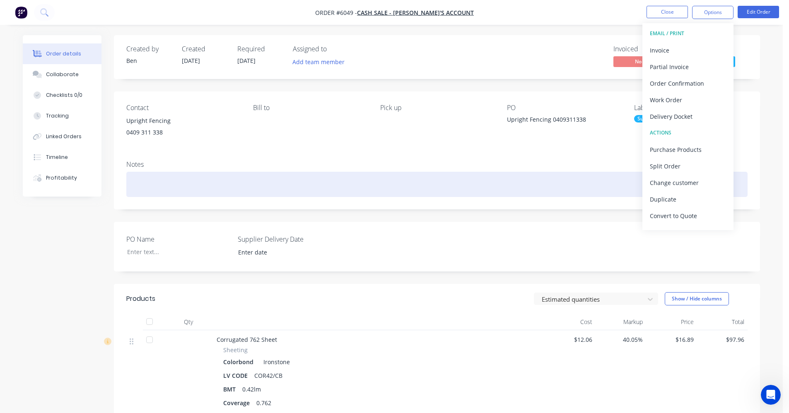
click at [273, 189] on div at bounding box center [436, 184] width 621 height 25
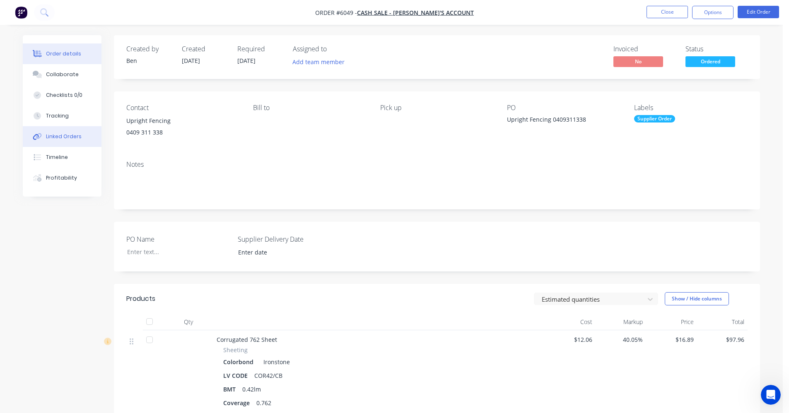
click at [57, 134] on div "Linked Orders" at bounding box center [64, 136] width 36 height 7
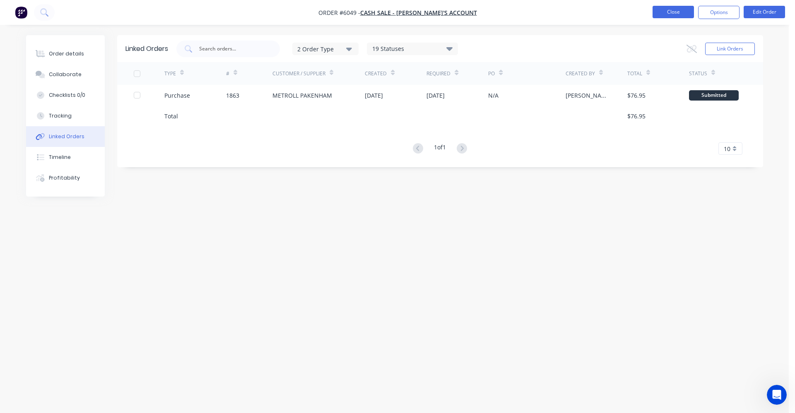
click at [673, 14] on button "Close" at bounding box center [673, 12] width 41 height 12
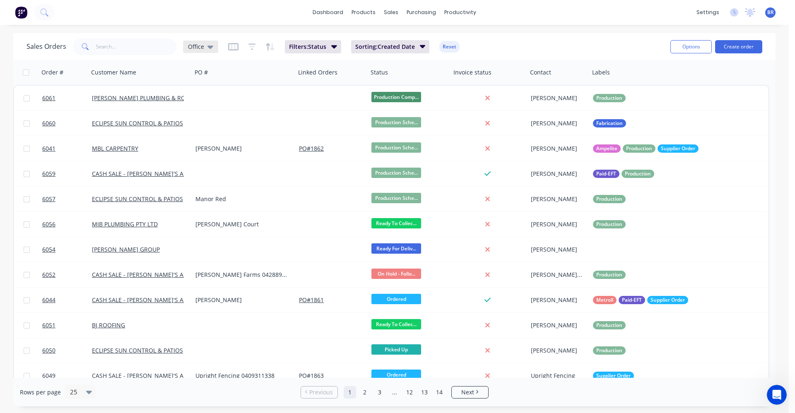
click at [210, 47] on icon at bounding box center [211, 47] width 6 height 3
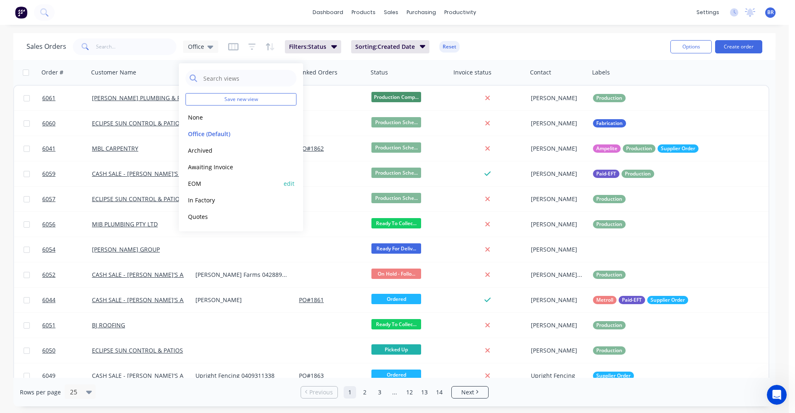
click at [204, 186] on button "EOM" at bounding box center [233, 184] width 94 height 10
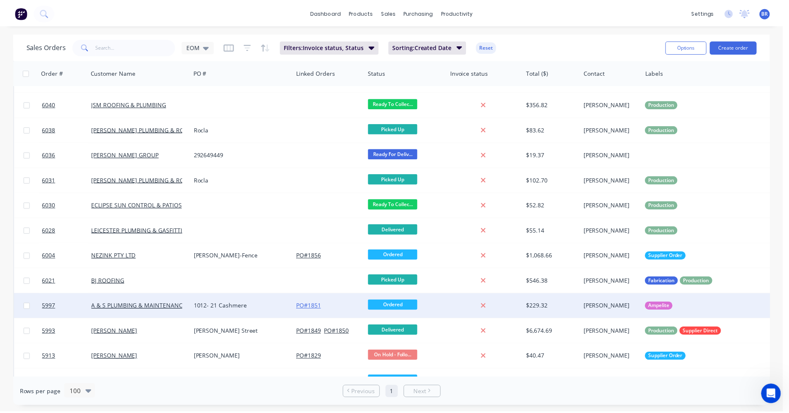
scroll to position [418, 0]
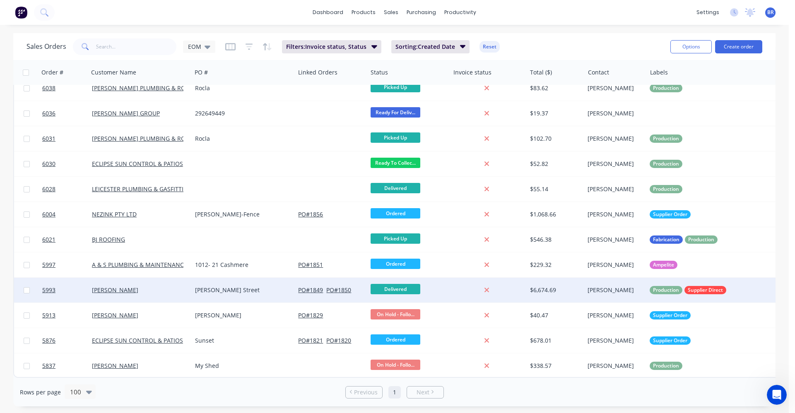
click at [242, 289] on div "Ellen Street" at bounding box center [241, 290] width 92 height 8
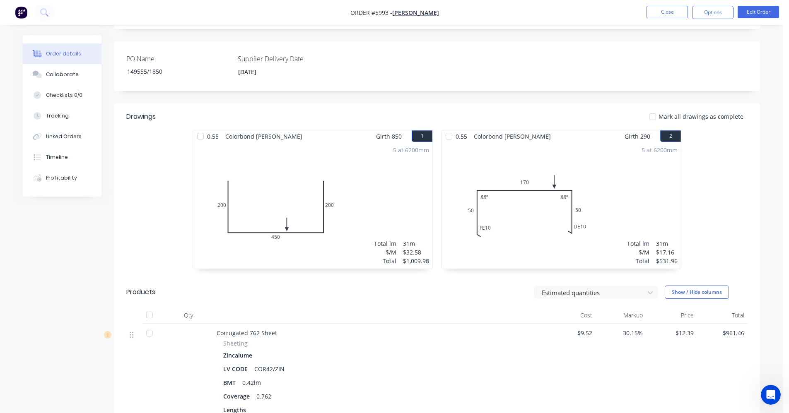
scroll to position [125, 0]
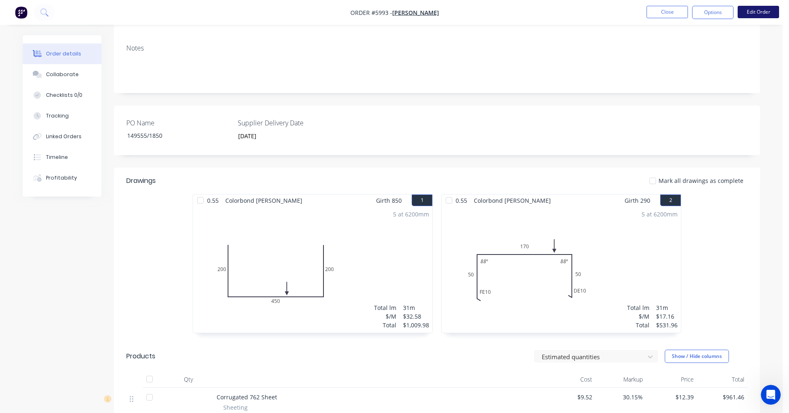
click at [750, 11] on button "Edit Order" at bounding box center [758, 12] width 41 height 12
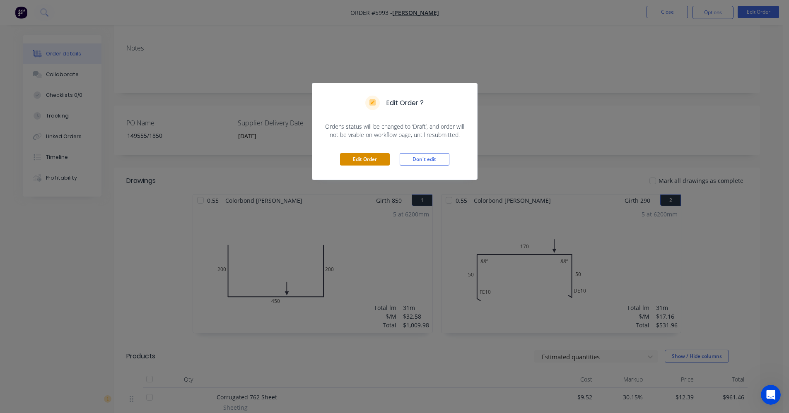
click at [365, 158] on button "Edit Order" at bounding box center [365, 159] width 50 height 12
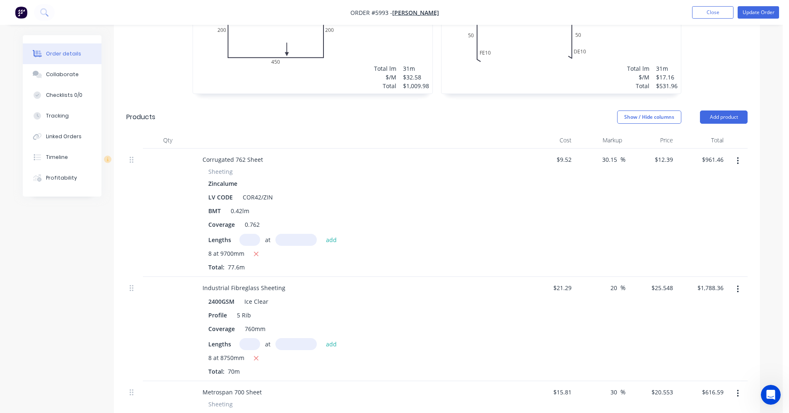
scroll to position [373, 0]
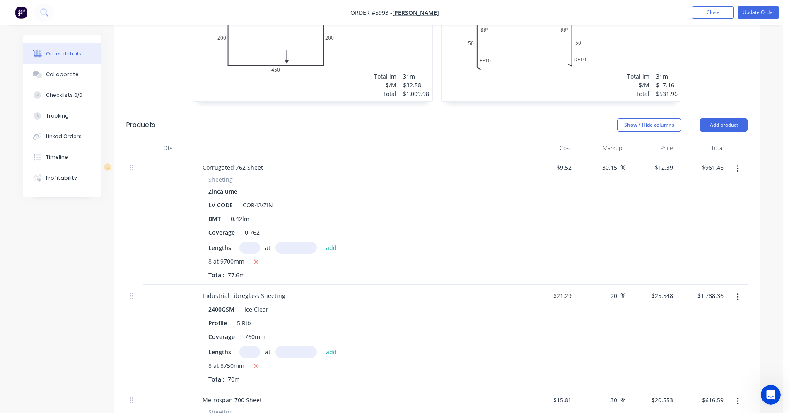
click at [738, 164] on icon "button" at bounding box center [738, 168] width 2 height 9
click at [694, 185] on div "Edit" at bounding box center [708, 191] width 64 height 12
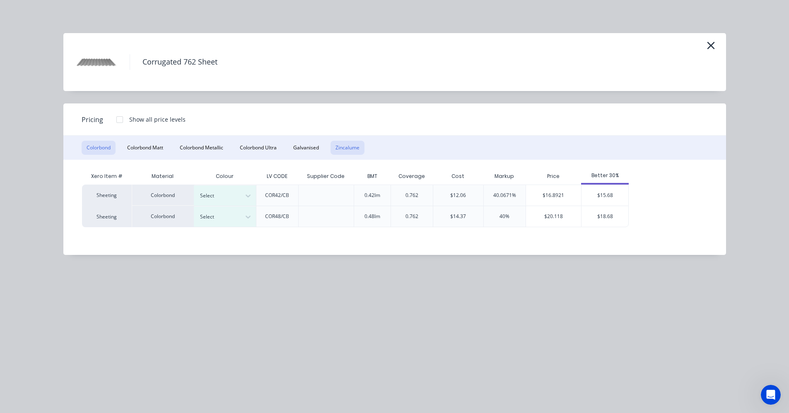
click at [343, 150] on button "Zincalume" at bounding box center [348, 148] width 34 height 14
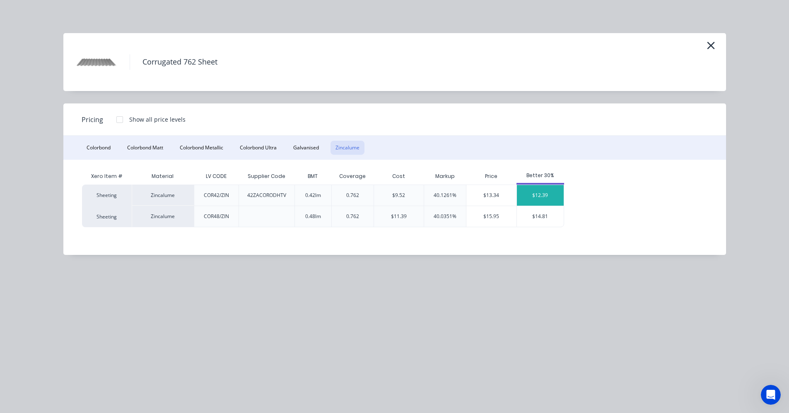
click at [550, 196] on div "$12.39" at bounding box center [540, 195] width 47 height 21
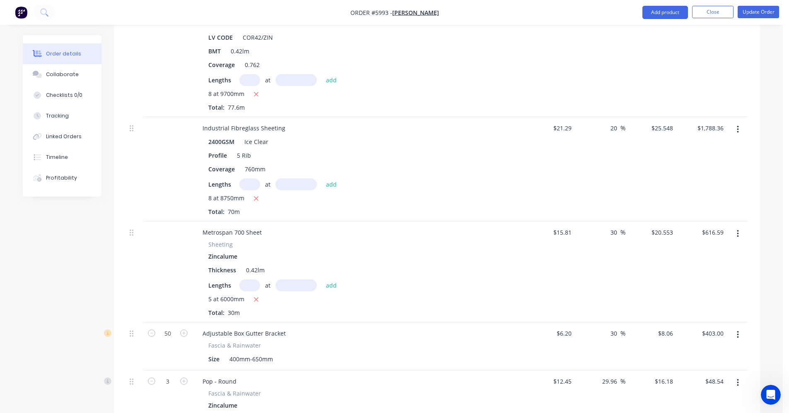
scroll to position [538, 0]
drag, startPoint x: 618, startPoint y: 223, endPoint x: 596, endPoint y: 224, distance: 22.0
click at [596, 224] on div "30 30 %" at bounding box center [600, 274] width 51 height 101
click at [490, 266] on div "Thickness 0.42lm" at bounding box center [356, 272] width 303 height 12
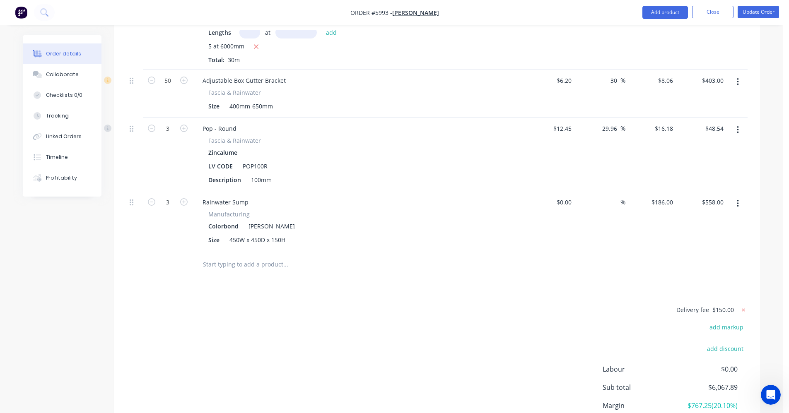
scroll to position [854, 0]
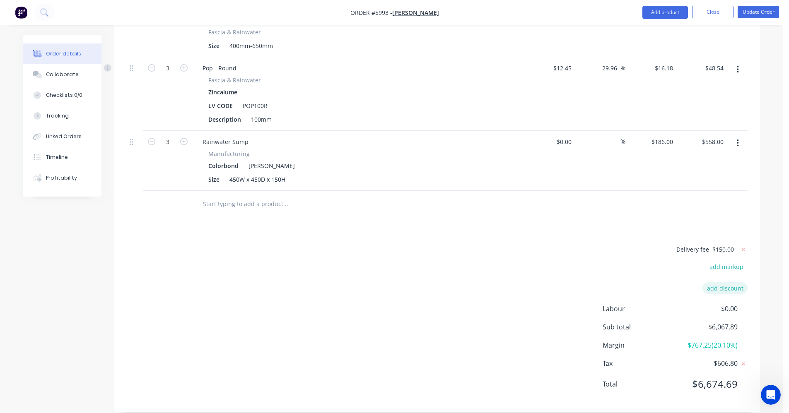
click at [726, 282] on button "add discount" at bounding box center [724, 287] width 45 height 11
type input "Back Charge Credit"
type input "15"
click input "submit" at bounding box center [0, 0] width 0 height 0
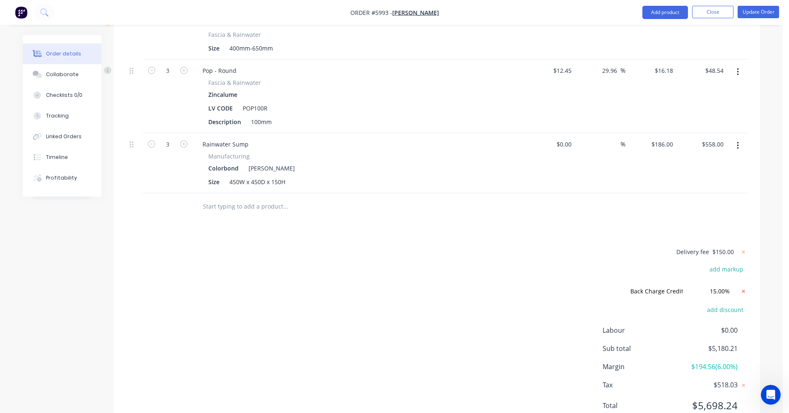
click at [744, 287] on icon at bounding box center [743, 291] width 8 height 8
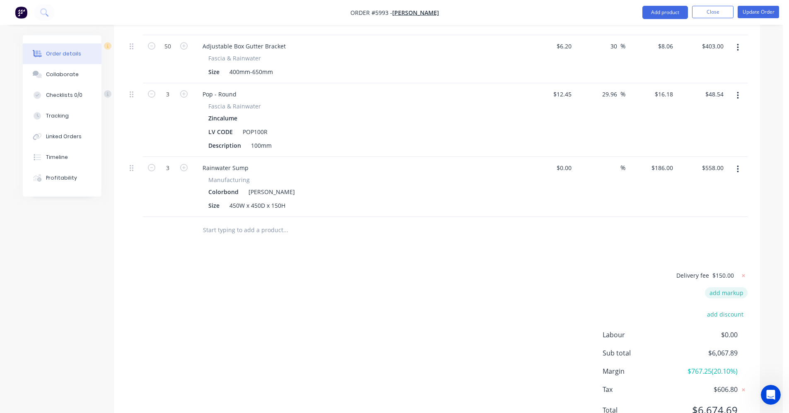
scroll to position [854, 0]
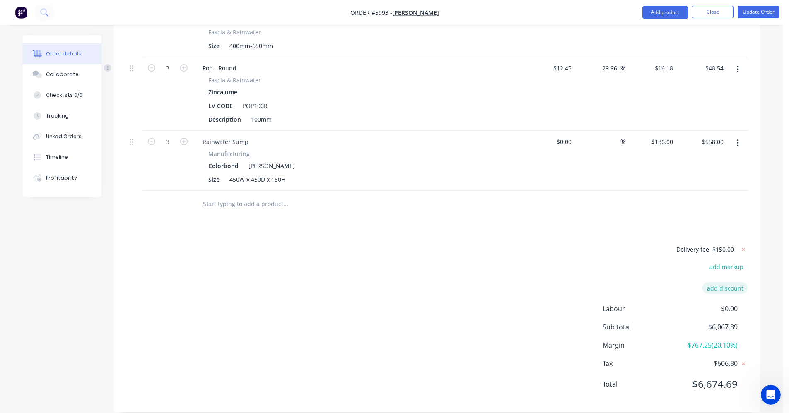
click at [732, 282] on button "add discount" at bounding box center [724, 287] width 45 height 11
click at [714, 285] on input at bounding box center [715, 291] width 37 height 12
type input "15"
click input "submit" at bounding box center [0, 0] width 0 height 0
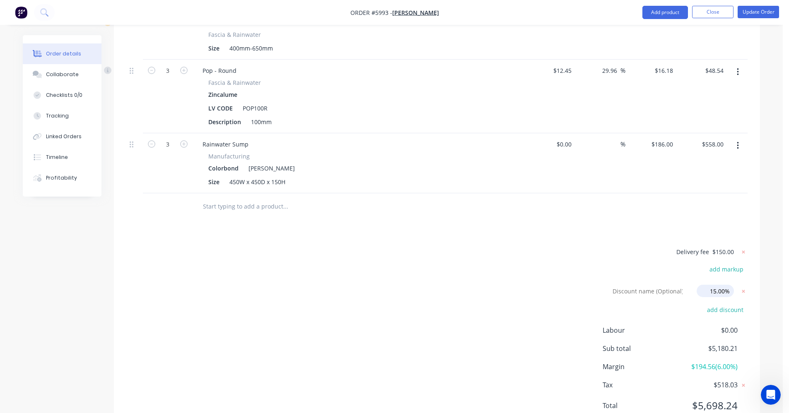
click at [728, 285] on input "15.00%" at bounding box center [715, 291] width 37 height 12
type input "20"
click input "submit" at bounding box center [0, 0] width 0 height 0
click at [743, 290] on icon at bounding box center [743, 291] width 3 height 3
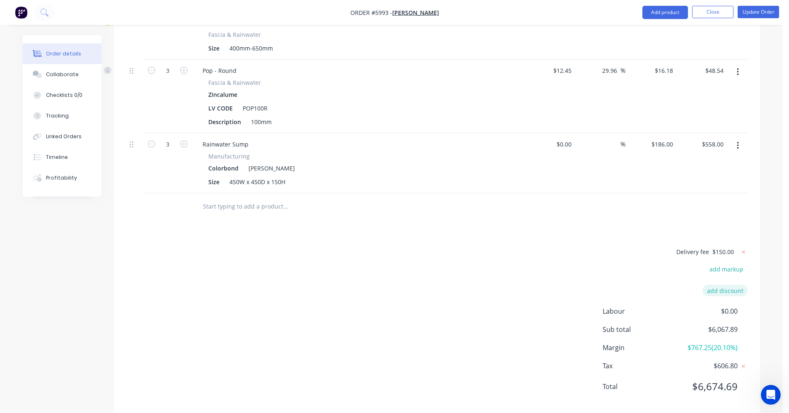
click at [729, 285] on button "add discount" at bounding box center [724, 290] width 45 height 11
click at [717, 285] on input at bounding box center [715, 291] width 37 height 12
type input "20"
click input "submit" at bounding box center [0, 0] width 0 height 0
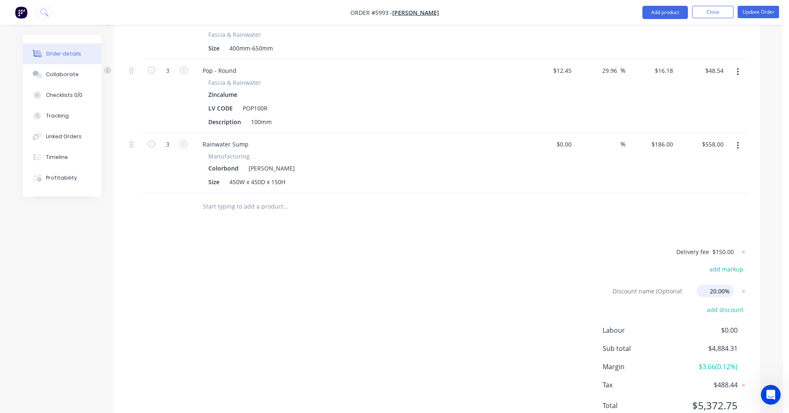
scroll to position [873, 0]
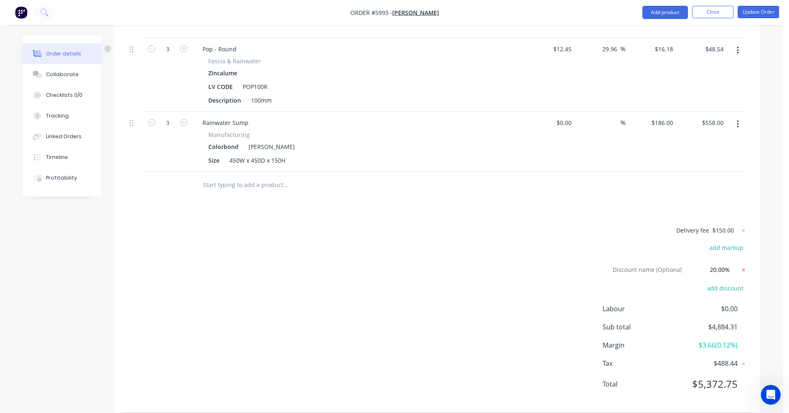
click at [743, 268] on icon at bounding box center [743, 269] width 3 height 3
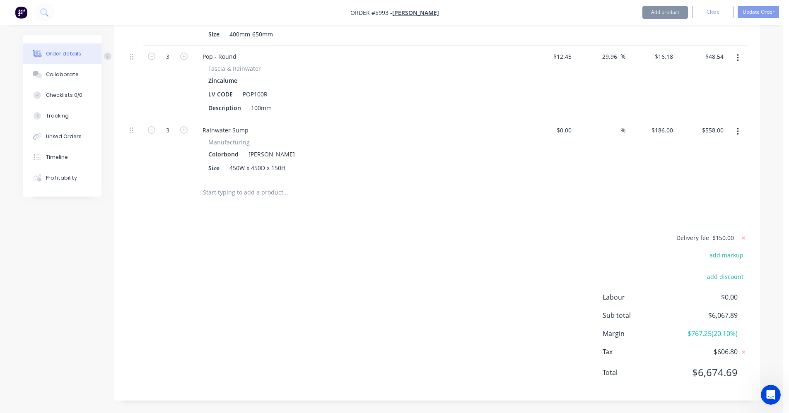
scroll to position [854, 0]
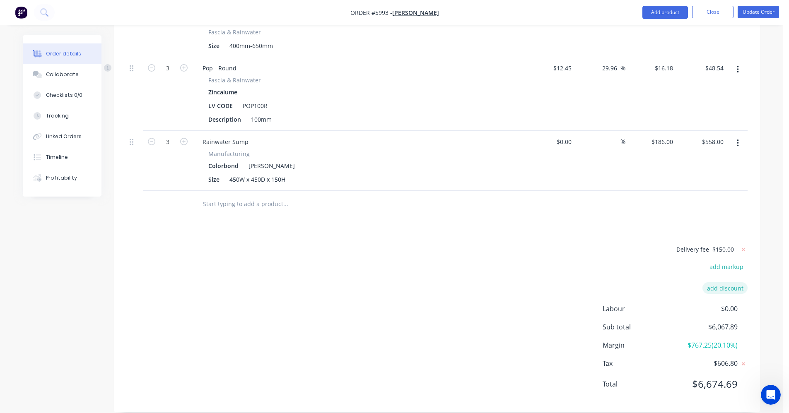
click at [727, 282] on button "add discount" at bounding box center [724, 287] width 45 height 11
click at [719, 285] on input at bounding box center [715, 291] width 37 height 12
type input "25"
click input "submit" at bounding box center [0, 0] width 0 height 0
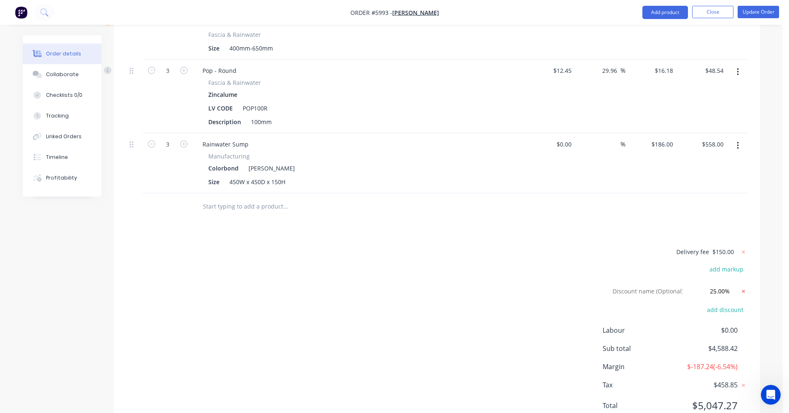
click at [743, 290] on icon at bounding box center [743, 291] width 3 height 3
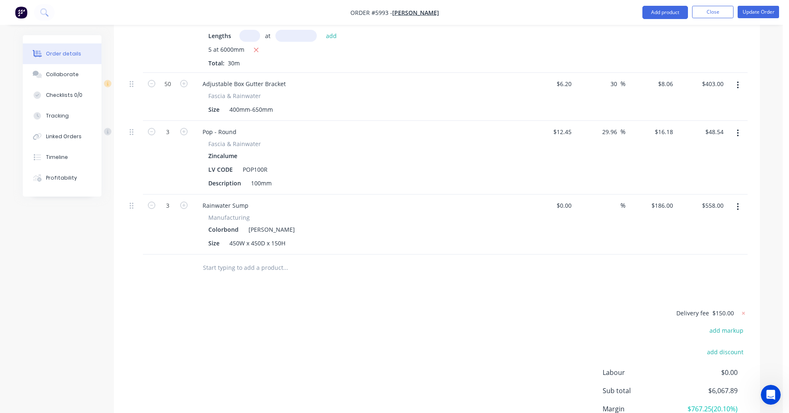
scroll to position [854, 0]
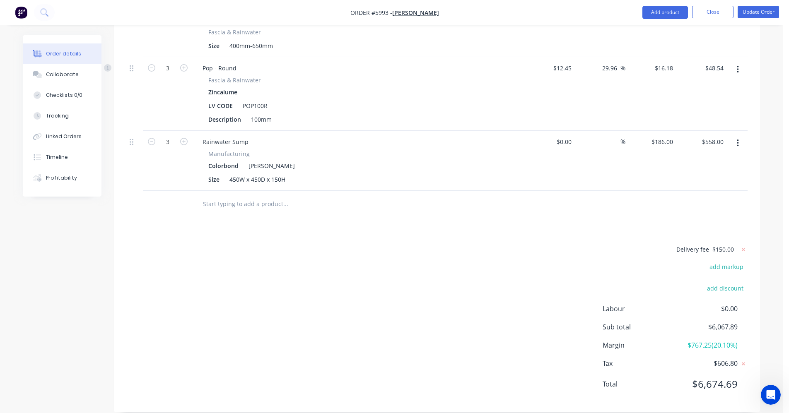
click at [251, 196] on input "text" at bounding box center [286, 204] width 166 height 17
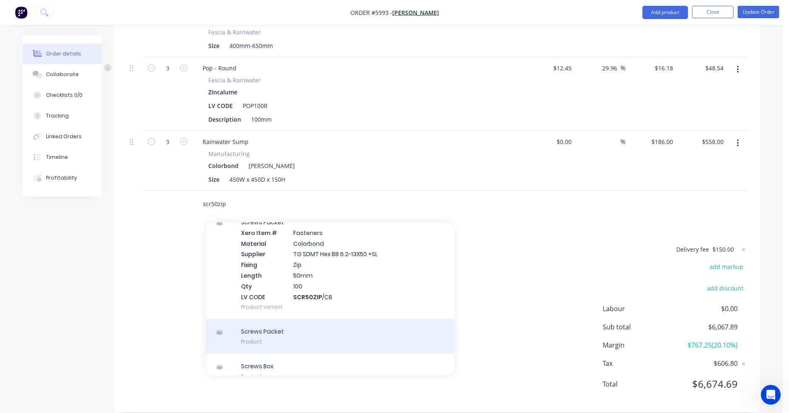
scroll to position [162, 0]
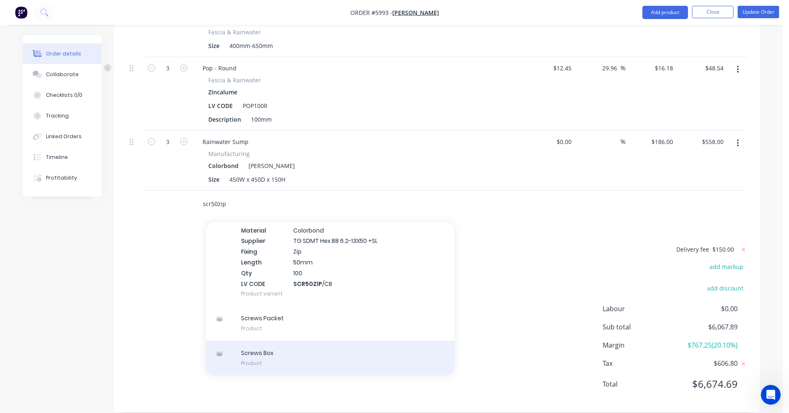
type input "scr50zip"
click at [282, 341] on div "Screws Box Product" at bounding box center [330, 358] width 249 height 35
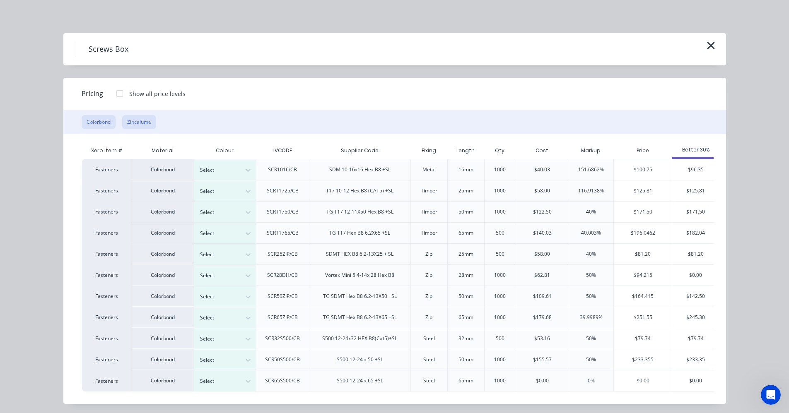
click at [141, 119] on button "Zincalume" at bounding box center [139, 122] width 34 height 14
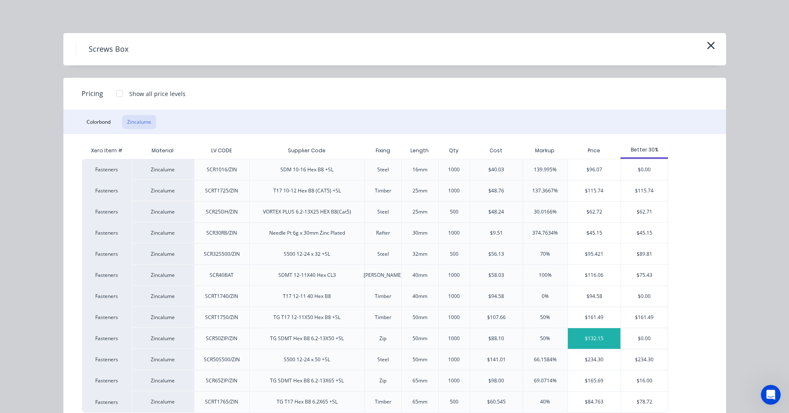
click at [610, 341] on div "$132.15" at bounding box center [594, 338] width 53 height 21
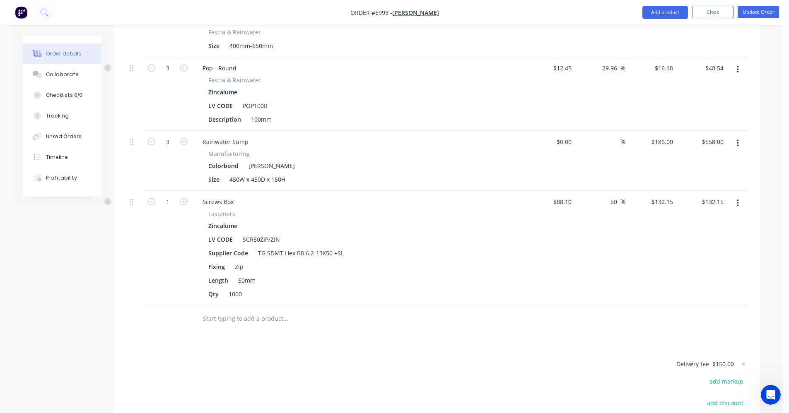
click at [222, 311] on input "text" at bounding box center [286, 319] width 166 height 17
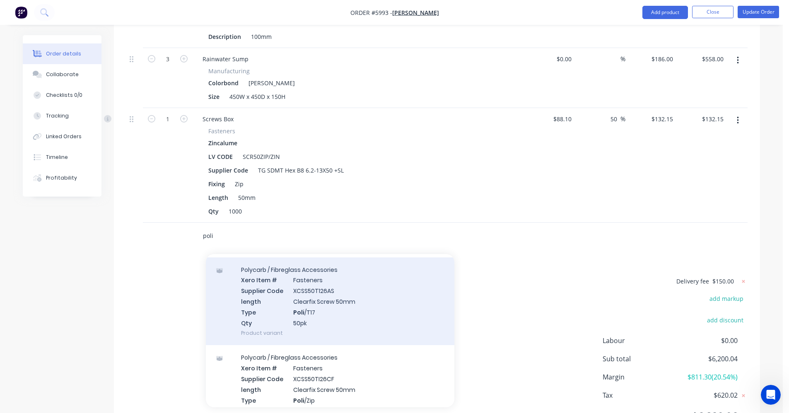
scroll to position [83, 0]
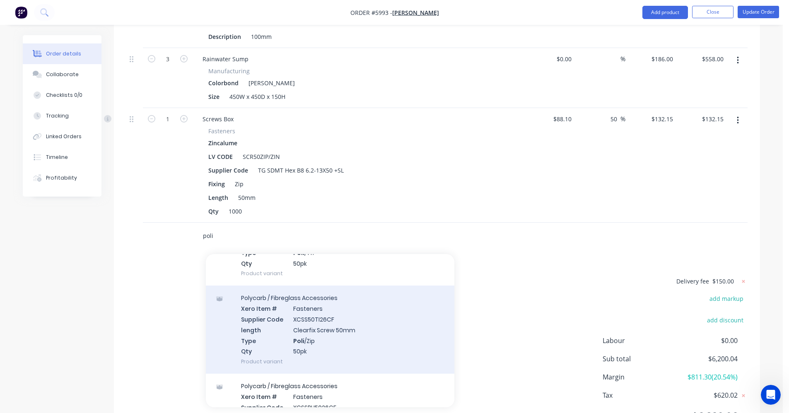
type input "poli"
click at [328, 334] on div "Polycarb / Fibreglass Accessories Xero Item # Fasteners Supplier Code XCSS50TI2…" at bounding box center [330, 330] width 249 height 88
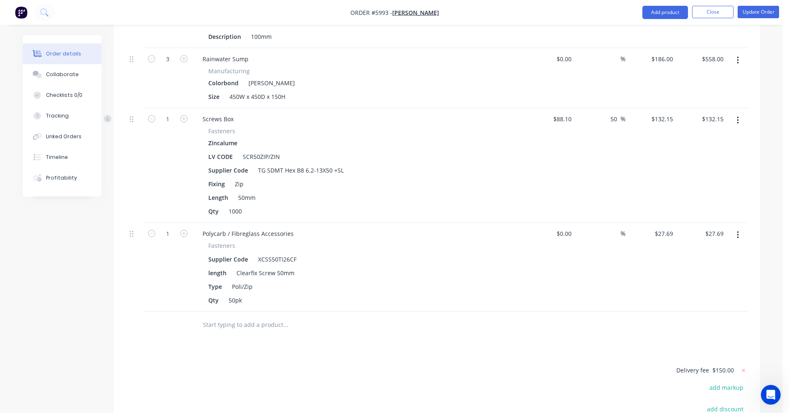
click at [736, 228] on button "button" at bounding box center [737, 235] width 19 height 15
click at [690, 251] on div "Edit" at bounding box center [708, 257] width 64 height 12
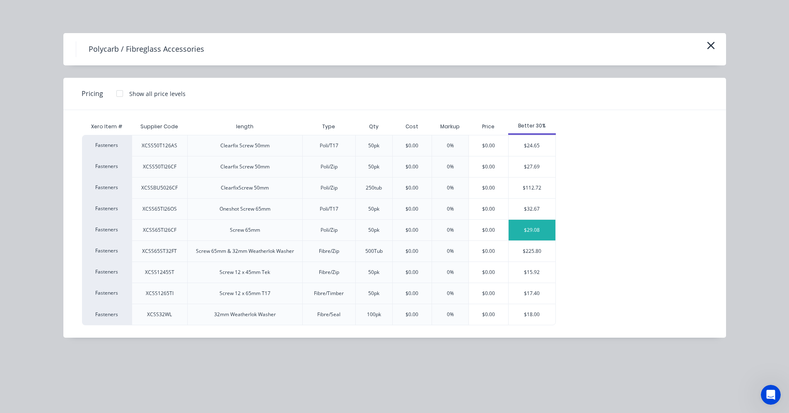
click at [523, 234] on div "$29.08" at bounding box center [532, 230] width 47 height 21
type input "$29.08"
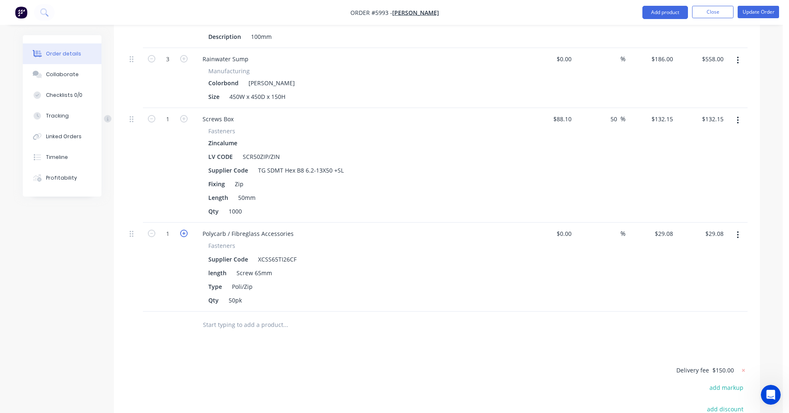
click at [186, 230] on icon "button" at bounding box center [183, 233] width 7 height 7
type input "2"
type input "$58.16"
click at [186, 230] on icon "button" at bounding box center [183, 233] width 7 height 7
type input "3"
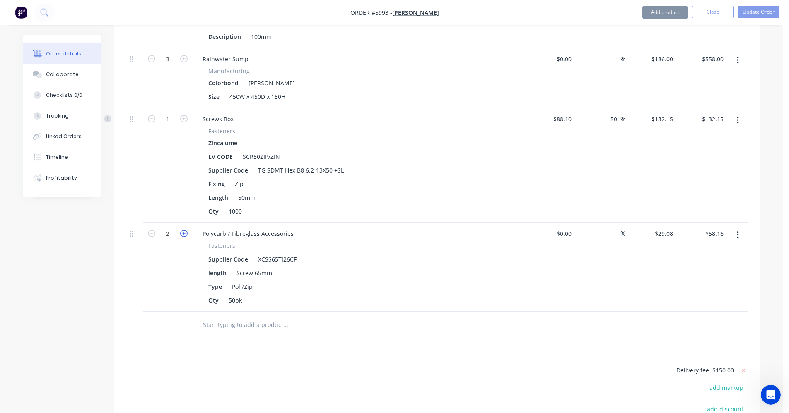
type input "$87.24"
click at [186, 230] on icon "button" at bounding box center [183, 233] width 7 height 7
type input "4"
type input "$116.32"
click at [186, 230] on icon "button" at bounding box center [183, 233] width 7 height 7
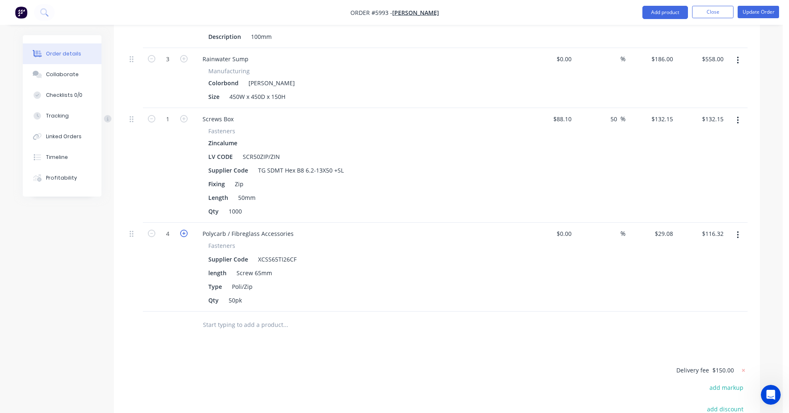
type input "5"
type input "$145.40"
click at [186, 230] on icon "button" at bounding box center [183, 233] width 7 height 7
type input "6"
type input "$174.48"
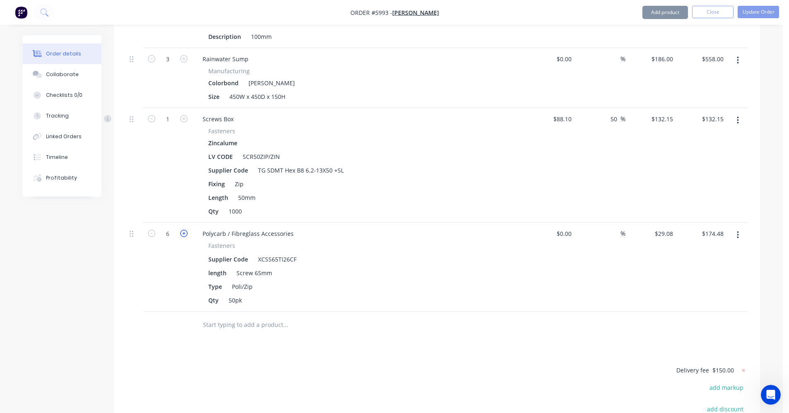
click at [186, 230] on icon "button" at bounding box center [183, 233] width 7 height 7
type input "7"
type input "$203.56"
click at [186, 230] on icon "button" at bounding box center [183, 233] width 7 height 7
type input "8"
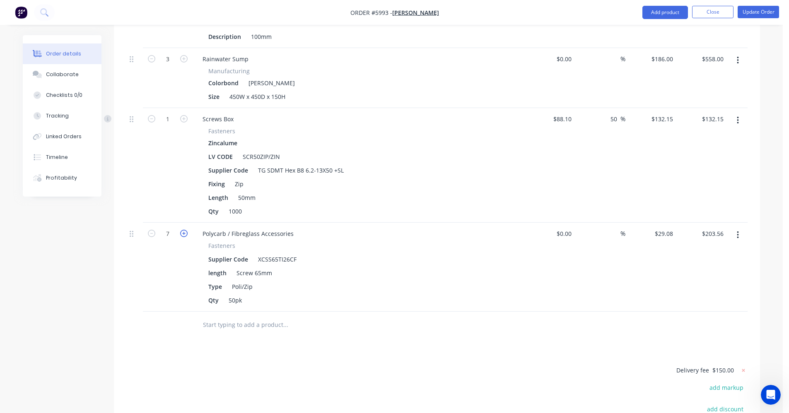
type input "$232.64"
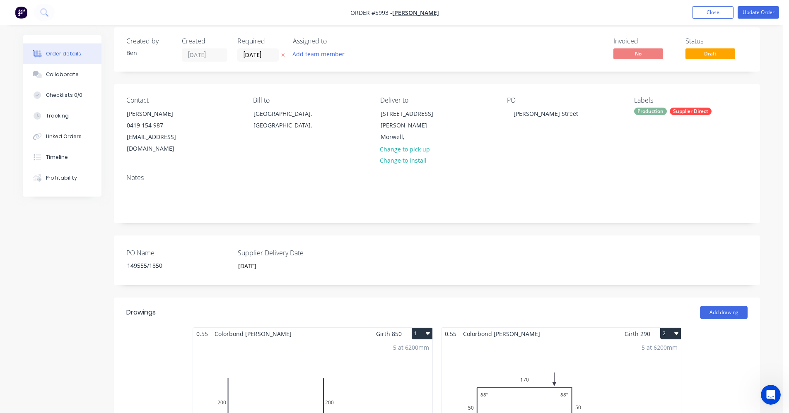
scroll to position [0, 0]
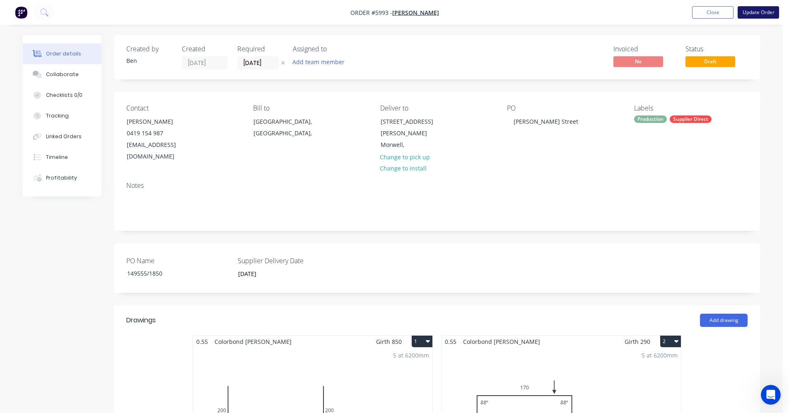
click at [754, 13] on button "Update Order" at bounding box center [758, 12] width 41 height 12
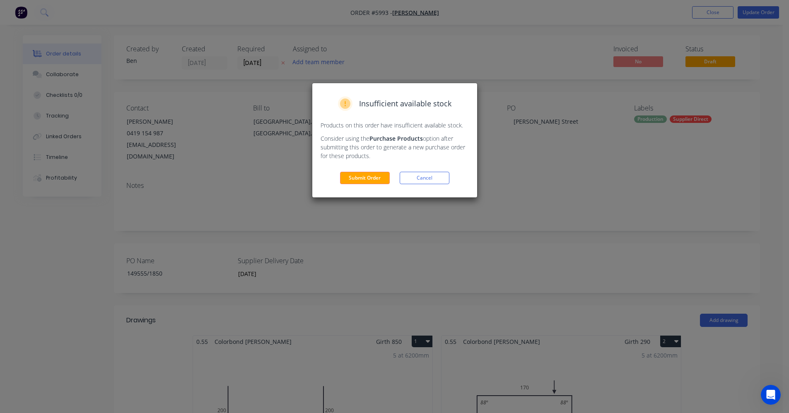
click at [374, 181] on button "Submit Order" at bounding box center [365, 178] width 50 height 12
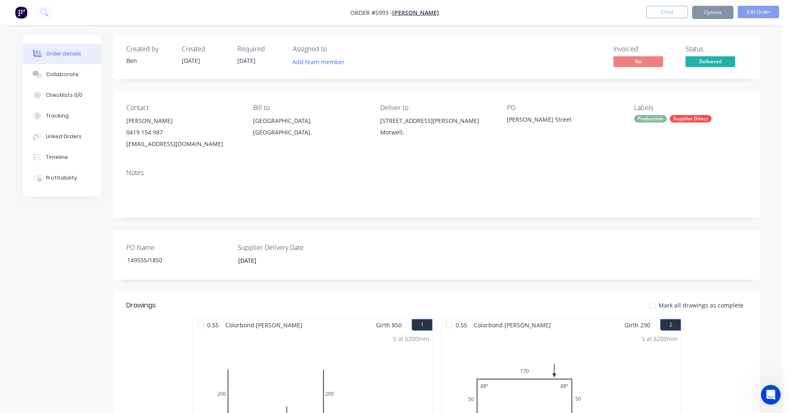
click at [710, 11] on button "Options" at bounding box center [712, 12] width 41 height 13
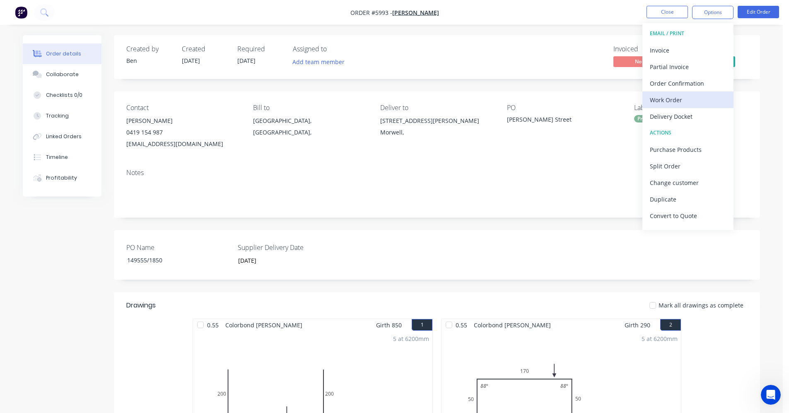
click at [673, 97] on div "Work Order" at bounding box center [688, 100] width 76 height 12
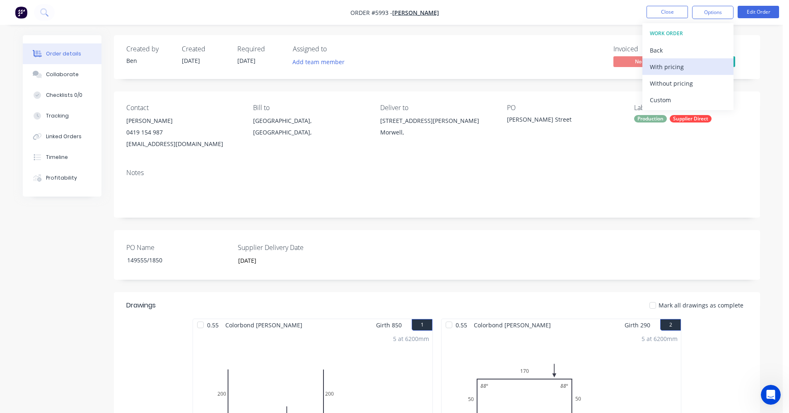
click at [671, 70] on div "With pricing" at bounding box center [688, 67] width 76 height 12
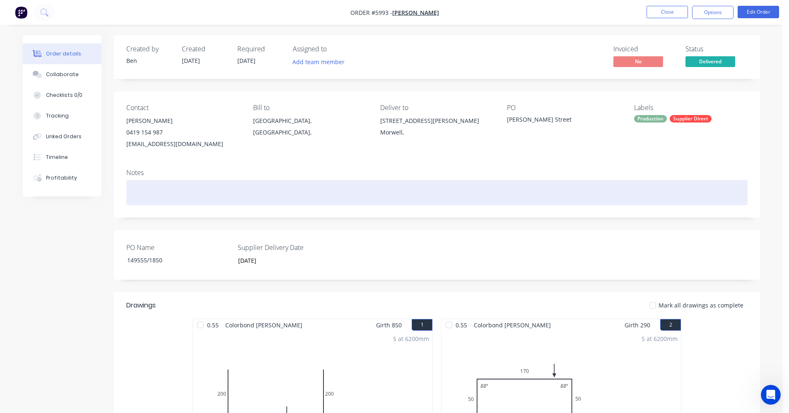
click at [482, 196] on div at bounding box center [436, 192] width 621 height 25
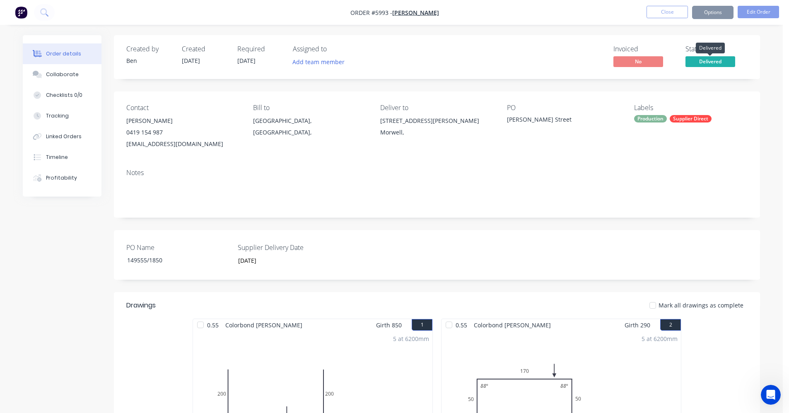
click at [699, 64] on span "Delivered" at bounding box center [710, 61] width 50 height 10
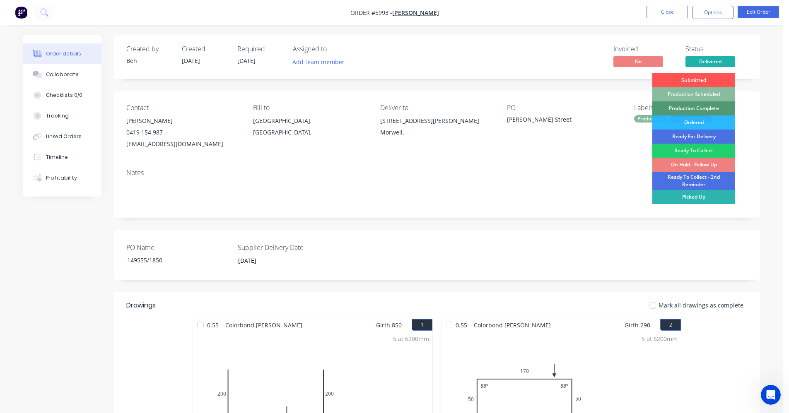
click at [706, 165] on div "On Hold - Follow Up" at bounding box center [693, 165] width 83 height 14
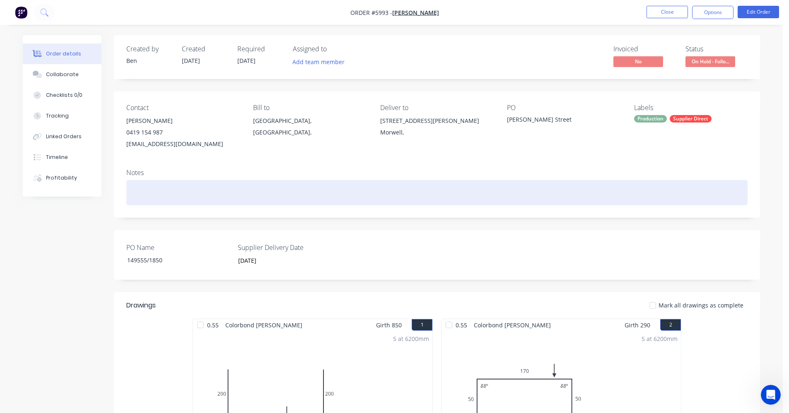
click at [525, 186] on div at bounding box center [436, 192] width 621 height 25
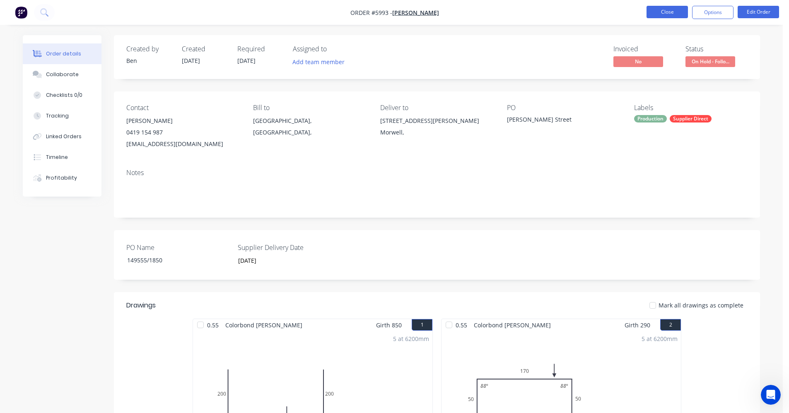
click at [660, 12] on button "Close" at bounding box center [667, 12] width 41 height 12
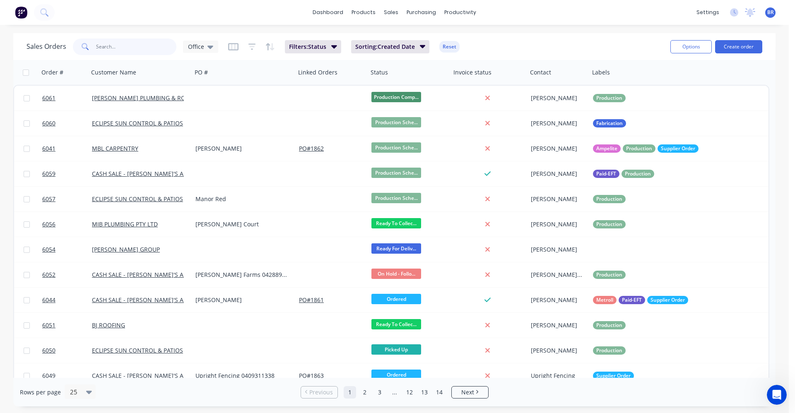
click at [112, 42] on input "text" at bounding box center [136, 47] width 81 height 17
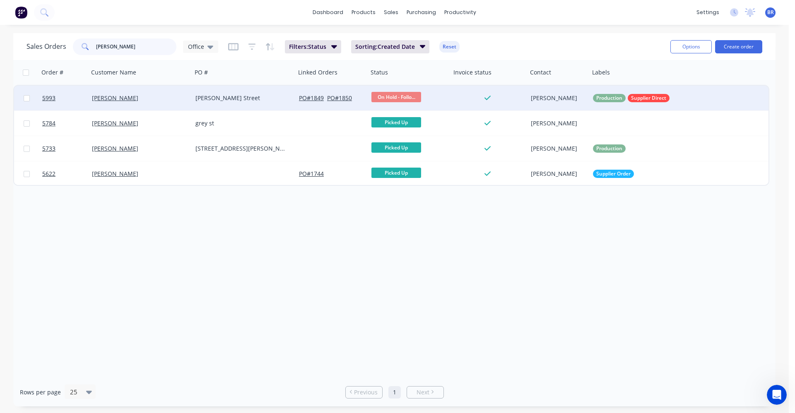
type input "billie"
click at [270, 102] on div "Ellen Street" at bounding box center [241, 98] width 92 height 8
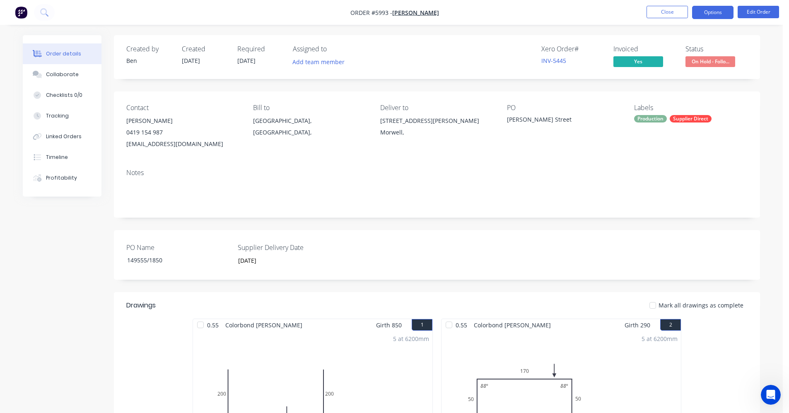
click at [712, 13] on button "Options" at bounding box center [712, 12] width 41 height 13
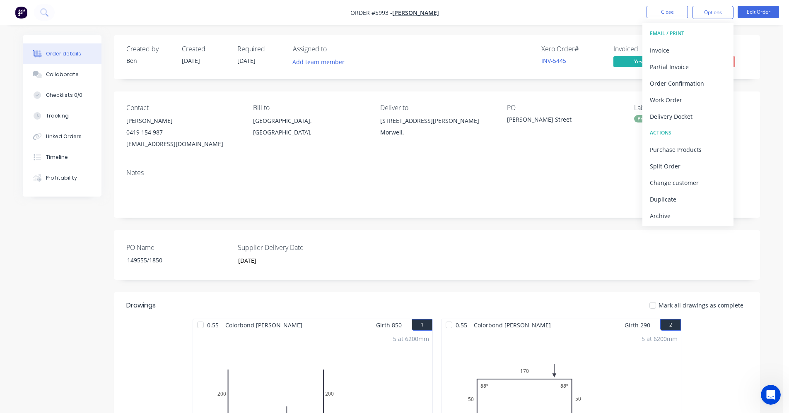
drag, startPoint x: 538, startPoint y: 174, endPoint x: 544, endPoint y: 178, distance: 7.4
click at [537, 174] on div "Notes" at bounding box center [436, 173] width 621 height 8
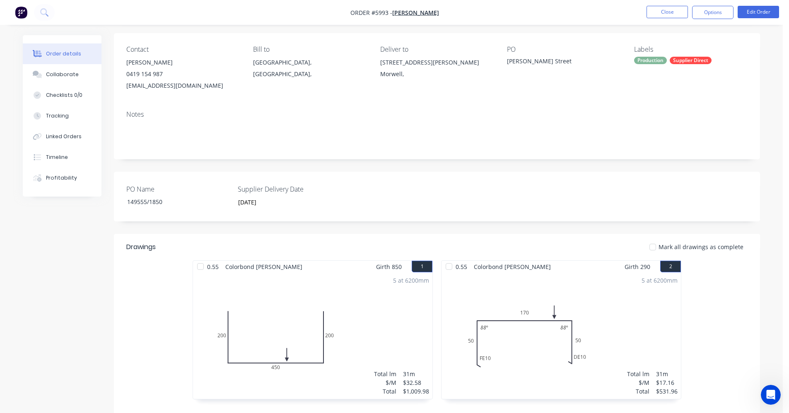
scroll to position [41, 0]
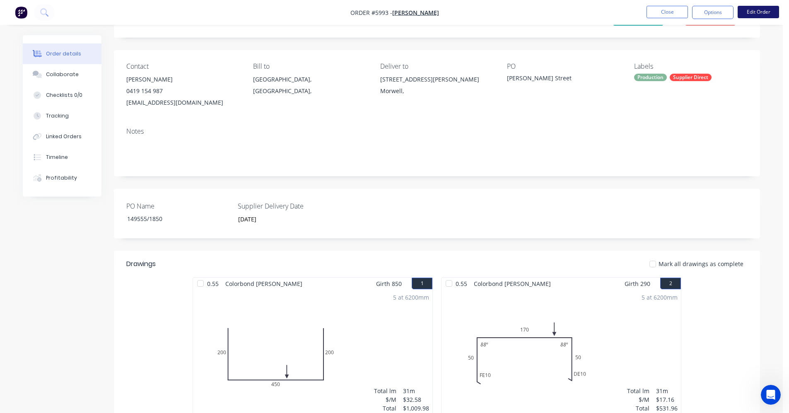
click at [760, 14] on button "Edit Order" at bounding box center [758, 12] width 41 height 12
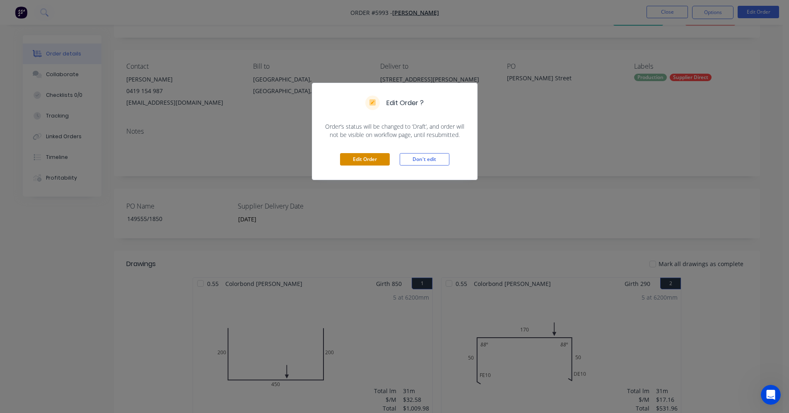
click at [352, 160] on button "Edit Order" at bounding box center [365, 159] width 50 height 12
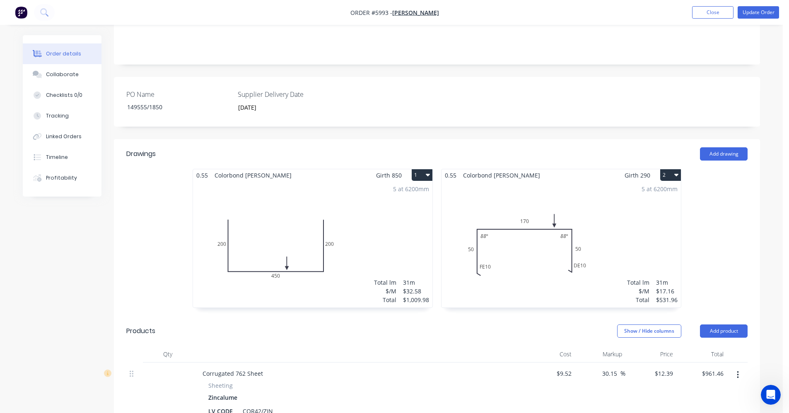
scroll to position [166, 0]
click at [677, 172] on icon "button" at bounding box center [676, 175] width 4 height 7
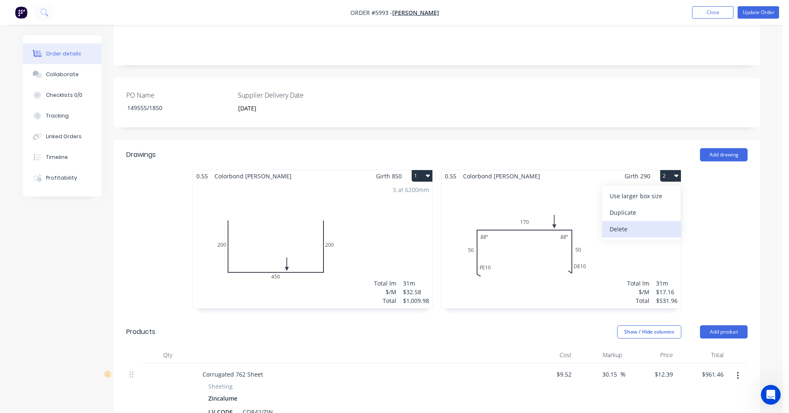
click at [639, 223] on div "Delete" at bounding box center [642, 229] width 64 height 12
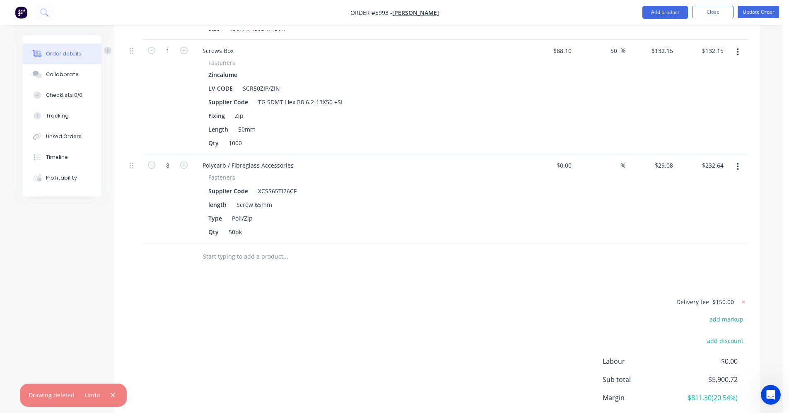
scroll to position [1058, 0]
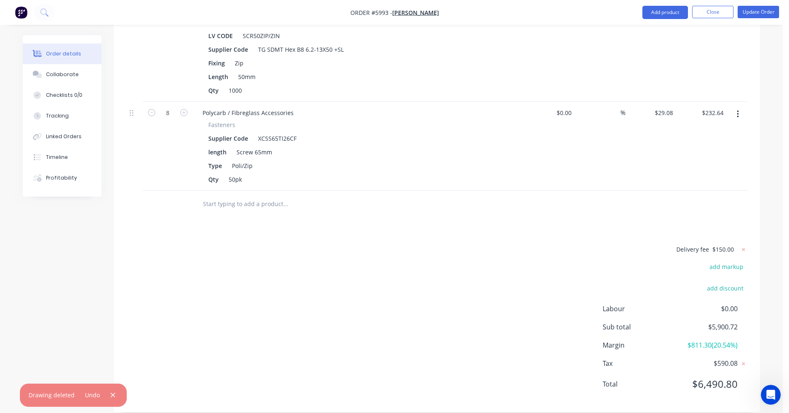
click at [739, 107] on button "button" at bounding box center [737, 114] width 19 height 15
click at [695, 180] on div "Delete" at bounding box center [708, 186] width 64 height 12
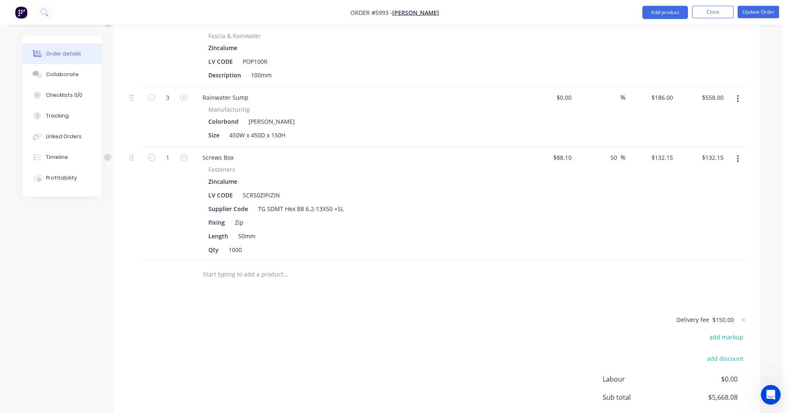
scroll to position [886, 0]
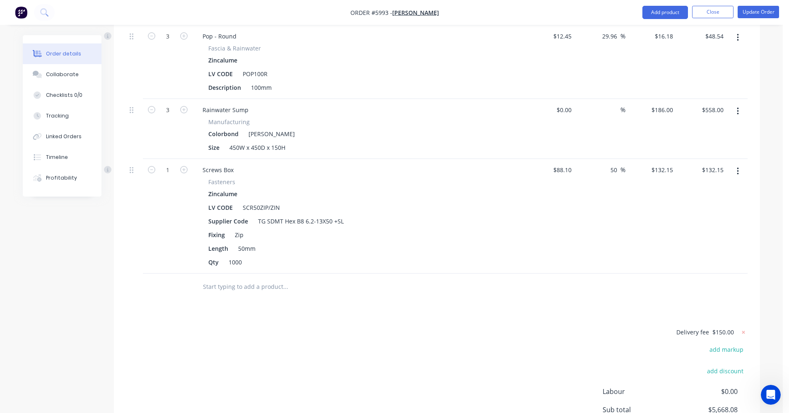
click at [735, 164] on button "button" at bounding box center [737, 171] width 19 height 15
click at [690, 237] on div "Delete" at bounding box center [708, 243] width 64 height 12
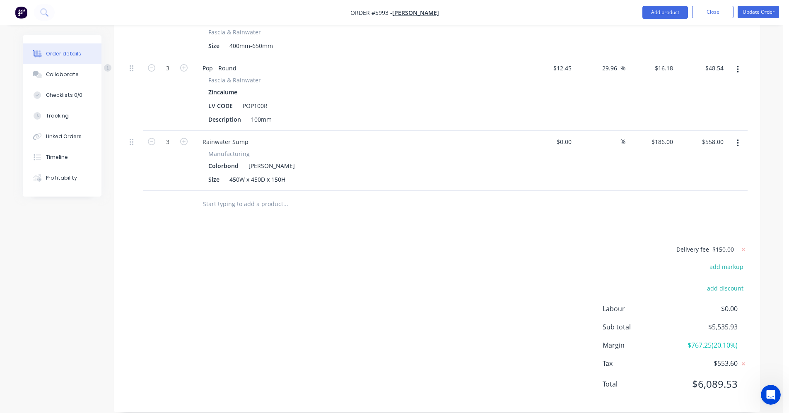
click at [737, 139] on icon "button" at bounding box center [738, 143] width 2 height 9
click at [705, 209] on div "Delete" at bounding box center [708, 215] width 64 height 12
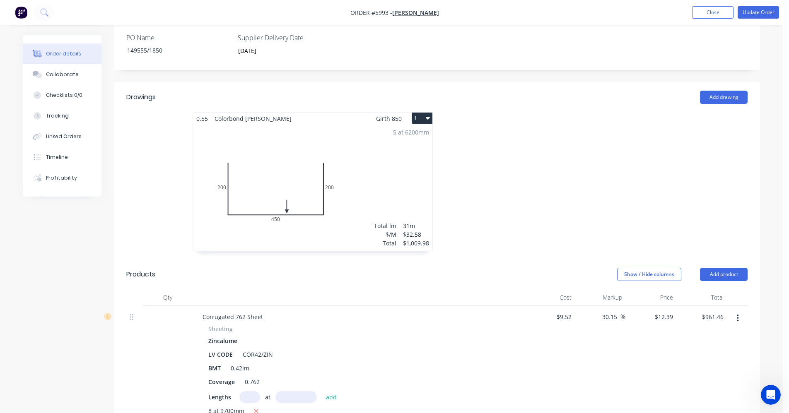
scroll to position [214, 0]
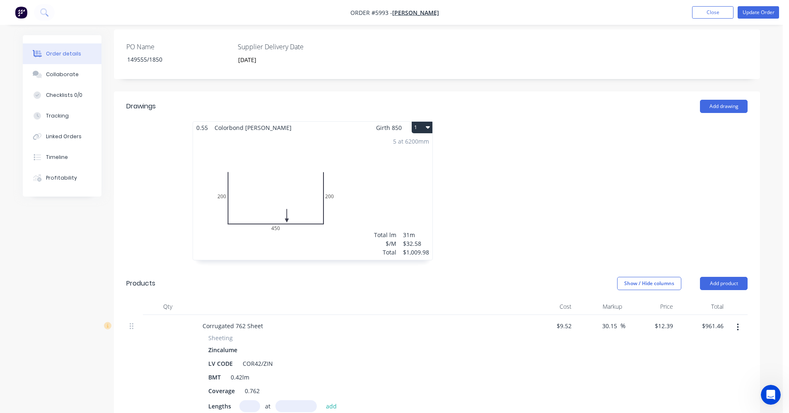
click at [403, 173] on div "5 at 6200mm Total lm $/M Total 31m $32.58 $1,009.98" at bounding box center [312, 197] width 239 height 126
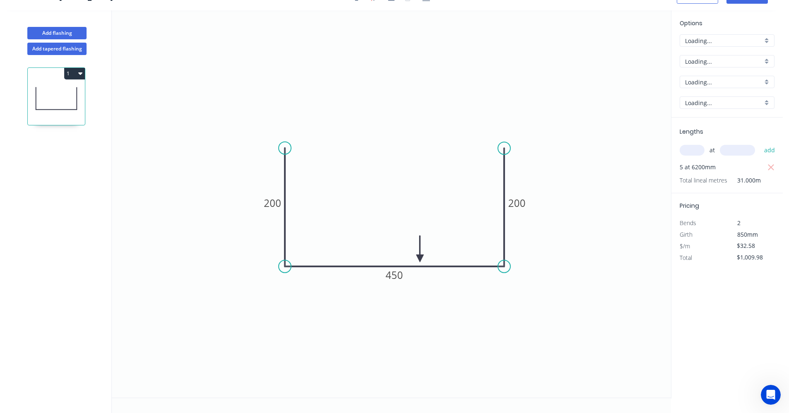
scroll to position [15, 0]
click at [758, 42] on input "B" at bounding box center [723, 40] width 77 height 9
click at [697, 84] on div "C" at bounding box center [727, 85] width 94 height 14
type input "C"
type input "$33.19"
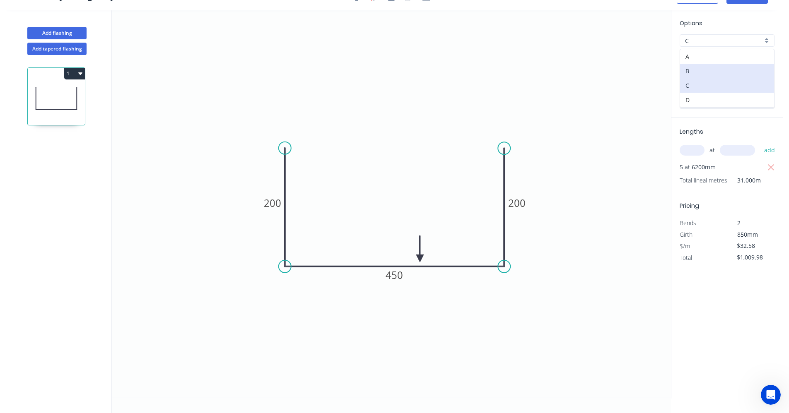
type input "$1,028.89"
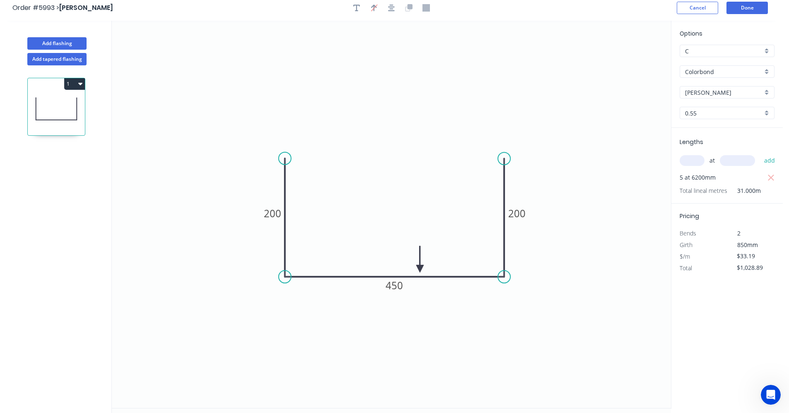
scroll to position [0, 0]
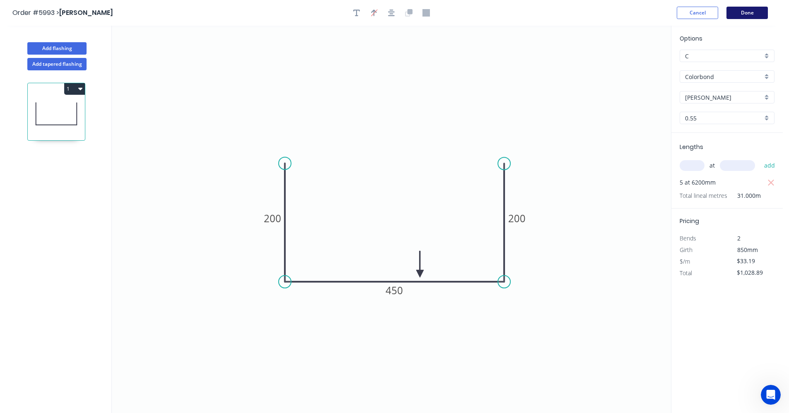
click at [748, 13] on button "Done" at bounding box center [746, 13] width 41 height 12
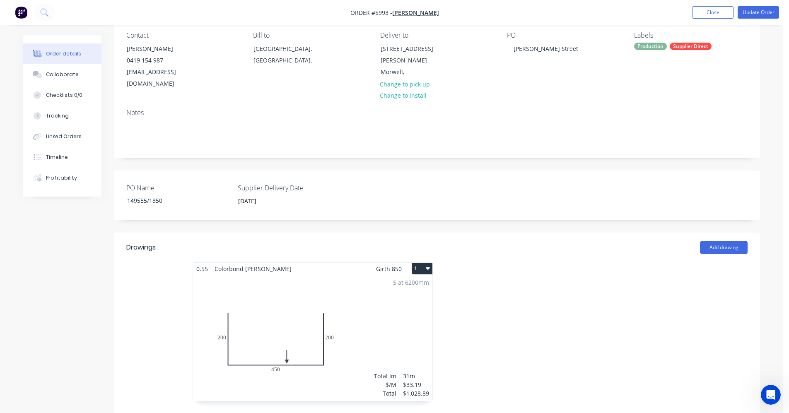
scroll to position [48, 0]
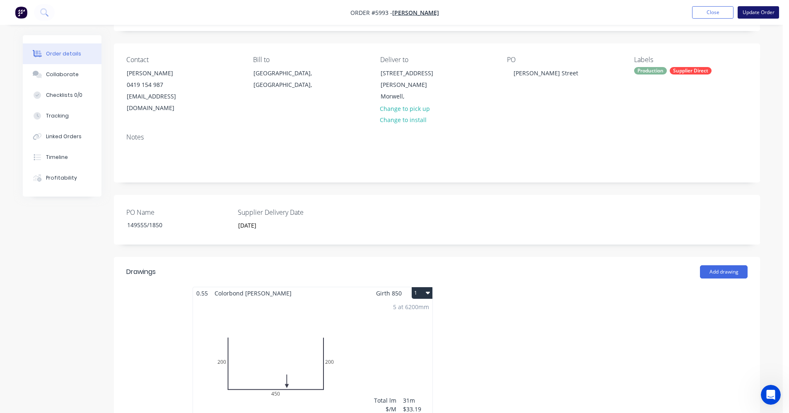
click at [762, 14] on button "Update Order" at bounding box center [758, 12] width 41 height 12
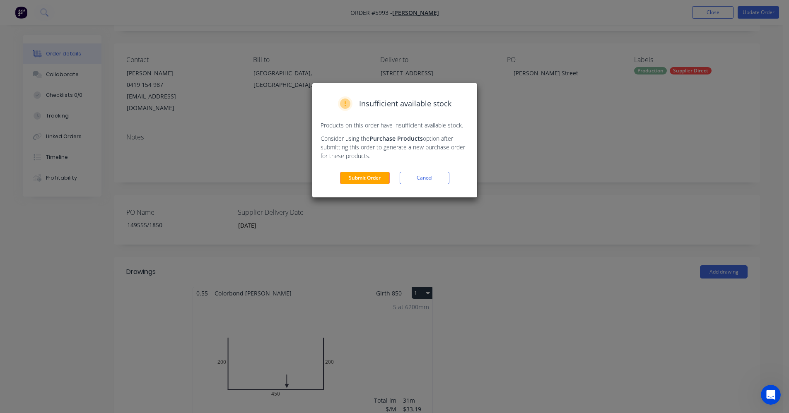
drag, startPoint x: 369, startPoint y: 181, endPoint x: 655, endPoint y: 179, distance: 286.6
click at [369, 180] on button "Submit Order" at bounding box center [365, 178] width 50 height 12
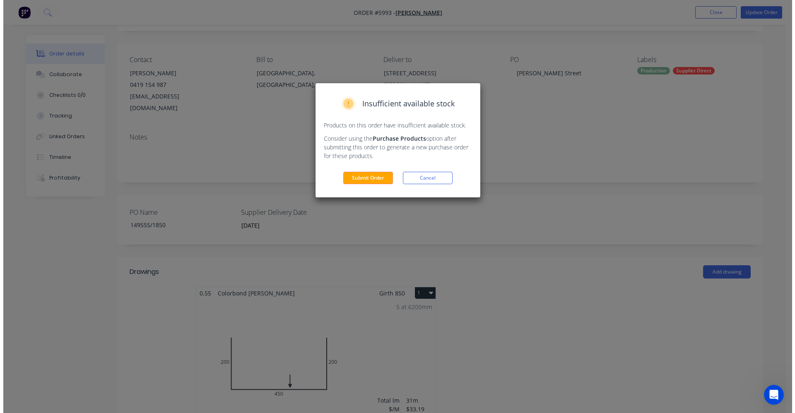
scroll to position [0, 0]
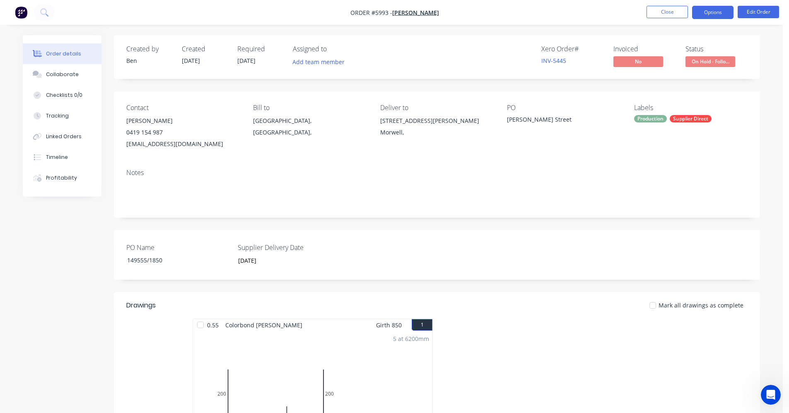
click at [712, 15] on button "Options" at bounding box center [712, 12] width 41 height 13
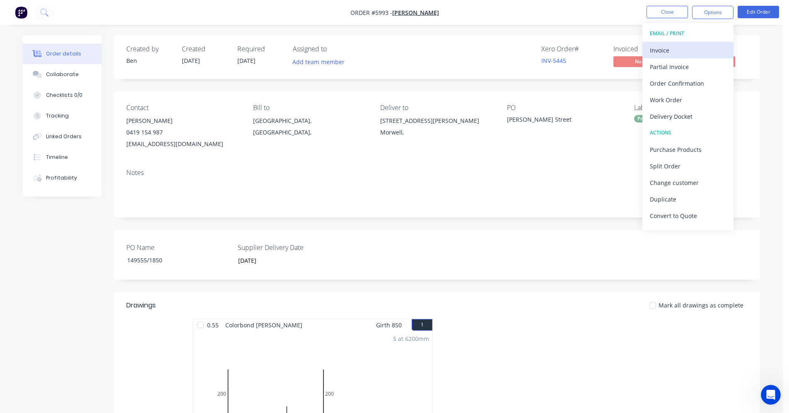
click at [666, 49] on div "Invoice" at bounding box center [688, 50] width 76 height 12
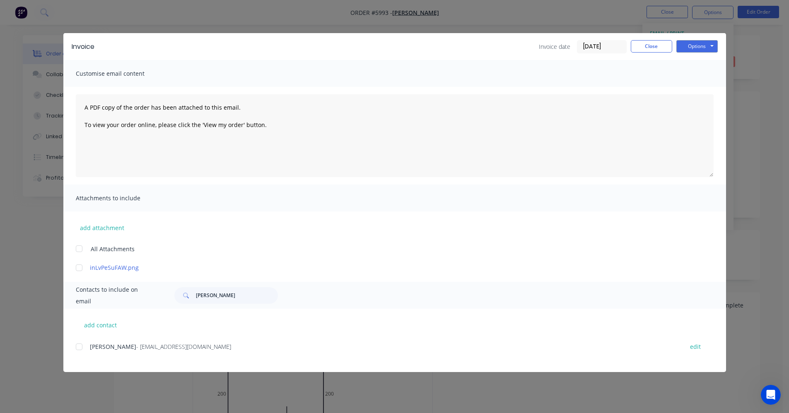
drag, startPoint x: 81, startPoint y: 346, endPoint x: 172, endPoint y: 324, distance: 93.3
click at [82, 345] on div at bounding box center [79, 347] width 17 height 17
click at [716, 49] on button "Options" at bounding box center [696, 46] width 41 height 12
click at [697, 88] on button "Email" at bounding box center [702, 89] width 53 height 14
click at [653, 51] on button "Close" at bounding box center [651, 46] width 41 height 12
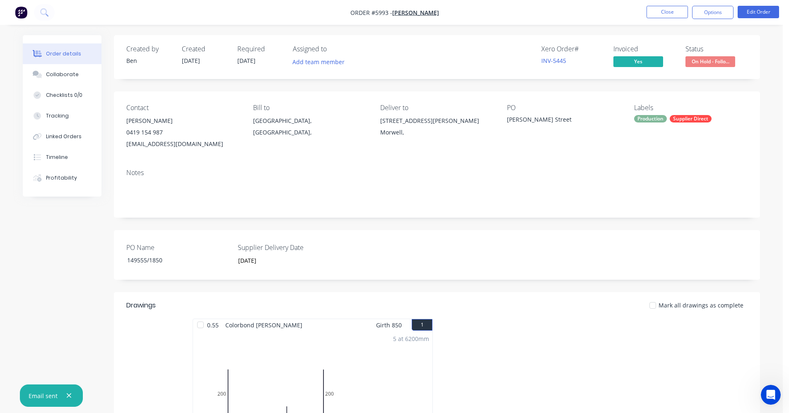
click at [714, 59] on span "On Hold - Follo..." at bounding box center [710, 61] width 50 height 10
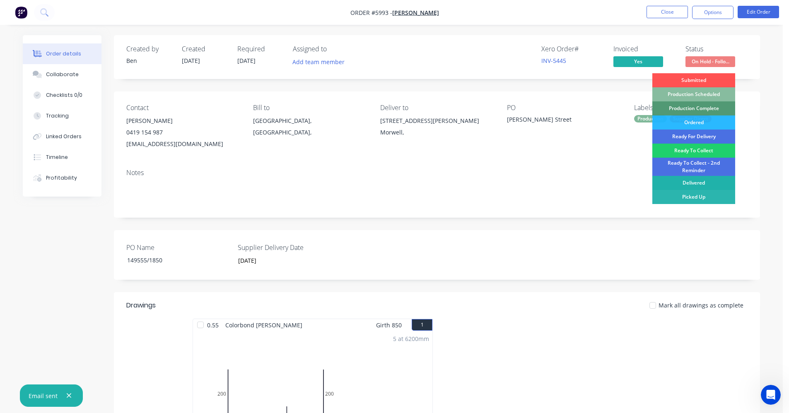
click at [693, 181] on div "Delivered" at bounding box center [693, 183] width 83 height 14
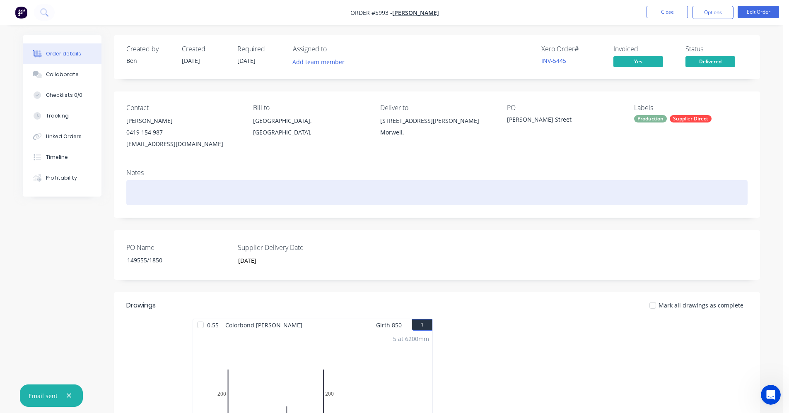
drag, startPoint x: 569, startPoint y: 180, endPoint x: 577, endPoint y: 171, distance: 11.5
click at [570, 180] on div at bounding box center [436, 192] width 621 height 25
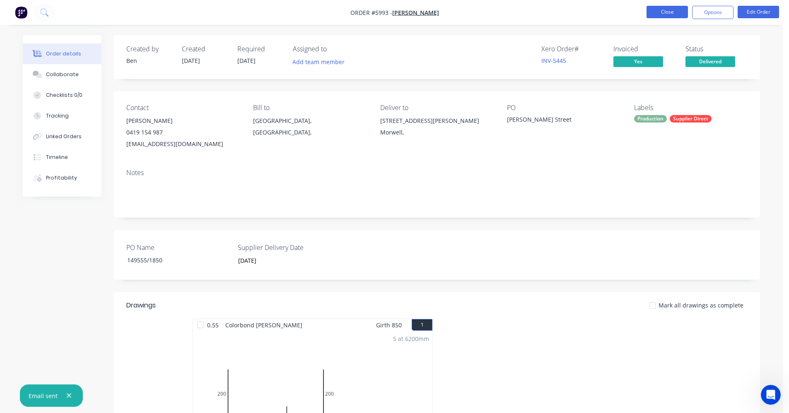
click at [665, 10] on button "Close" at bounding box center [667, 12] width 41 height 12
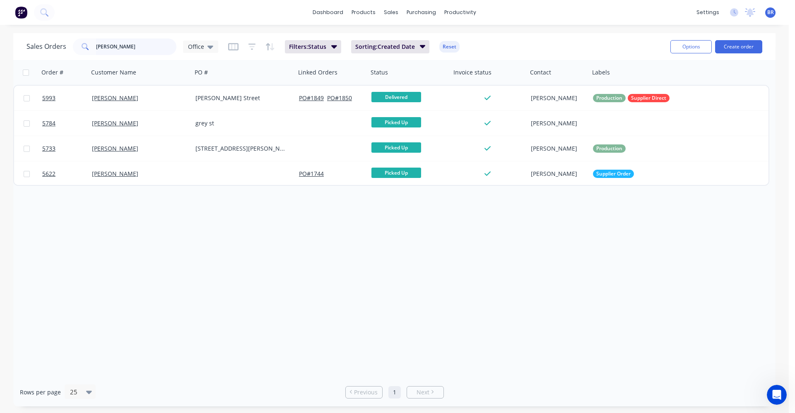
drag, startPoint x: 54, startPoint y: 38, endPoint x: 18, endPoint y: 31, distance: 36.8
click at [22, 32] on div "dashboard products sales purchasing productivity dashboard products Product Cat…" at bounding box center [394, 206] width 789 height 413
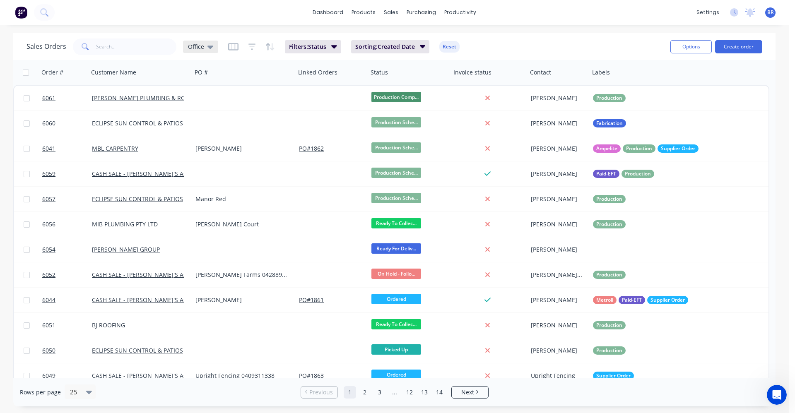
click at [208, 46] on icon at bounding box center [211, 47] width 6 height 3
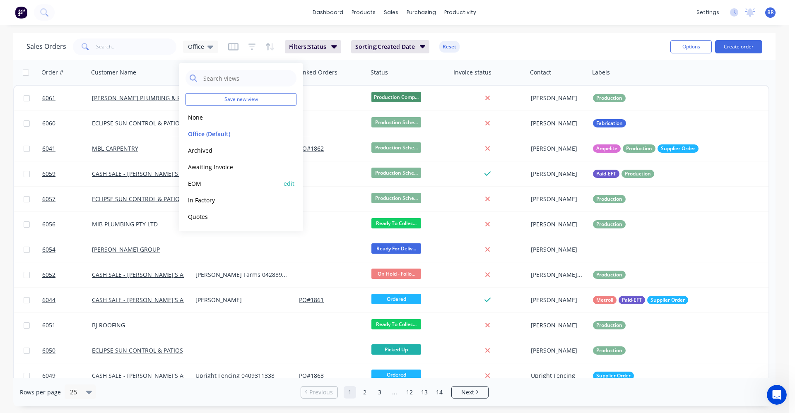
click at [200, 186] on button "EOM" at bounding box center [233, 184] width 94 height 10
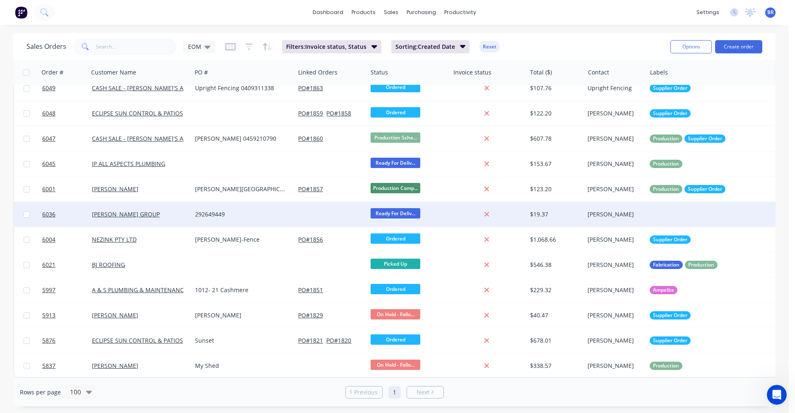
scroll to position [241, 0]
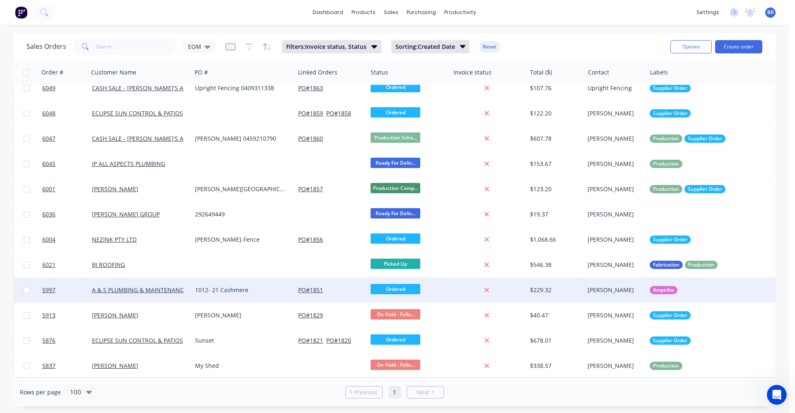
click at [230, 288] on div "1012- 21 Cashmere" at bounding box center [241, 290] width 92 height 8
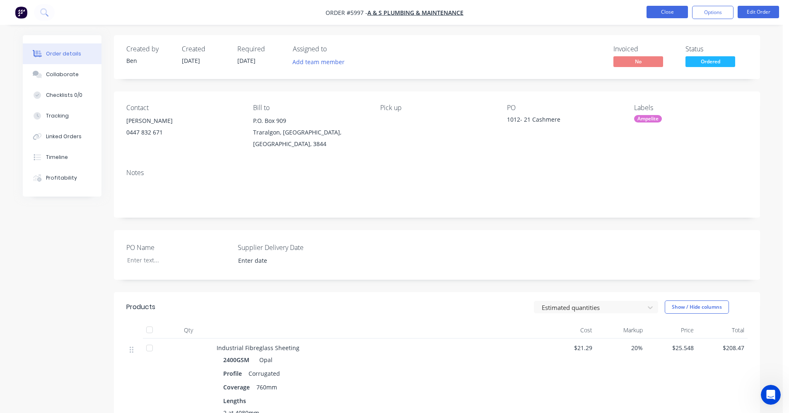
click at [665, 9] on button "Close" at bounding box center [667, 12] width 41 height 12
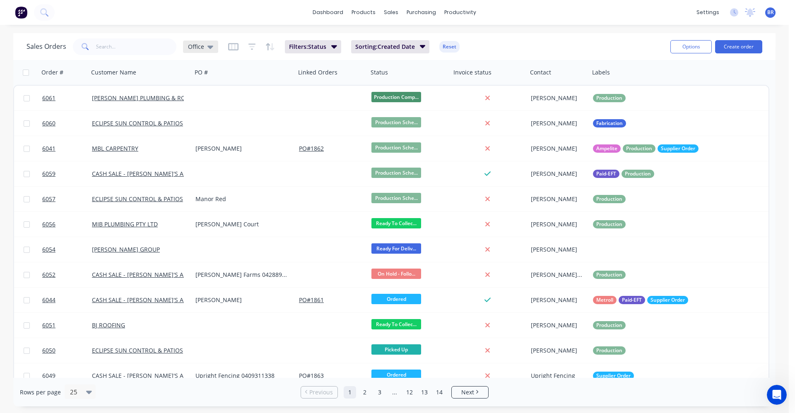
click at [214, 48] on div "Office" at bounding box center [200, 47] width 35 height 12
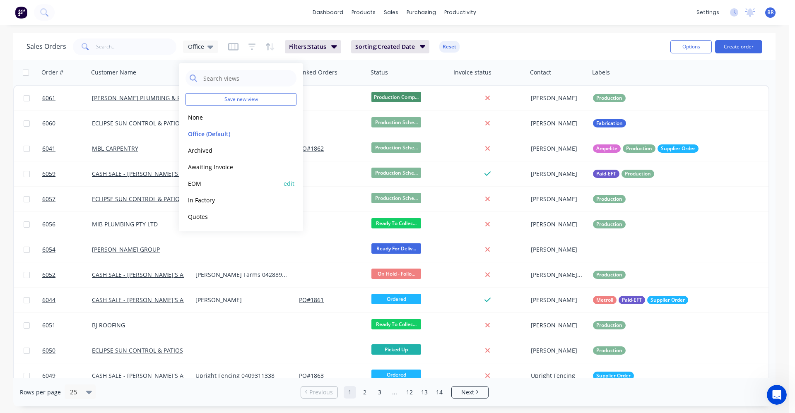
click at [199, 186] on button "EOM" at bounding box center [233, 184] width 94 height 10
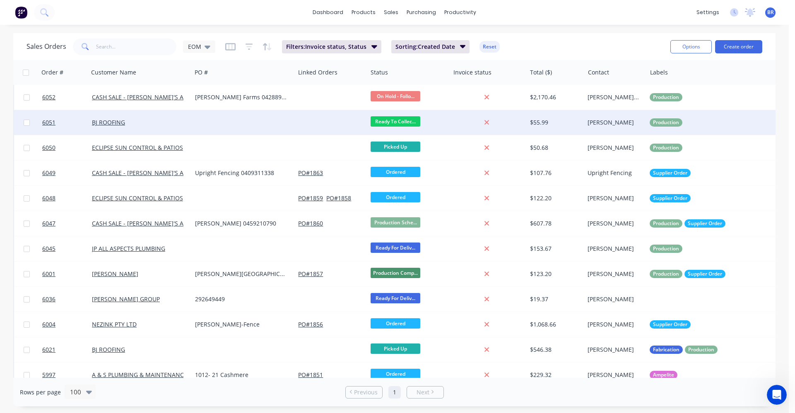
scroll to position [241, 0]
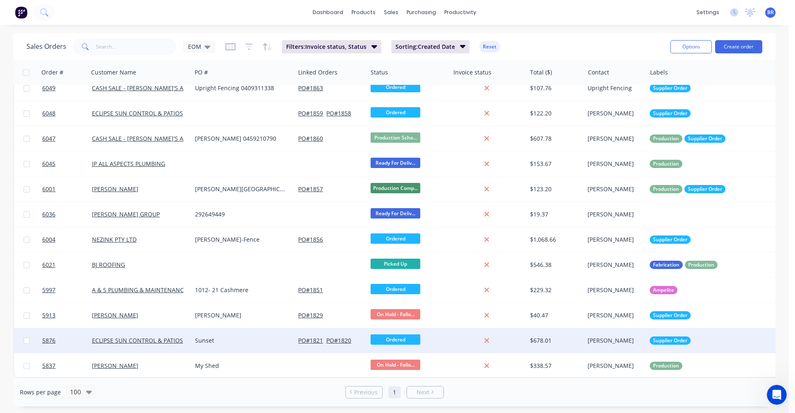
click at [225, 338] on div "Sunset" at bounding box center [241, 341] width 92 height 8
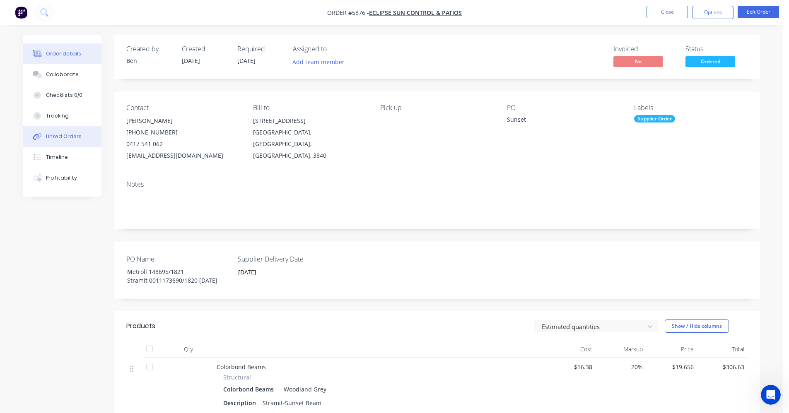
click at [57, 139] on div "Linked Orders" at bounding box center [64, 136] width 36 height 7
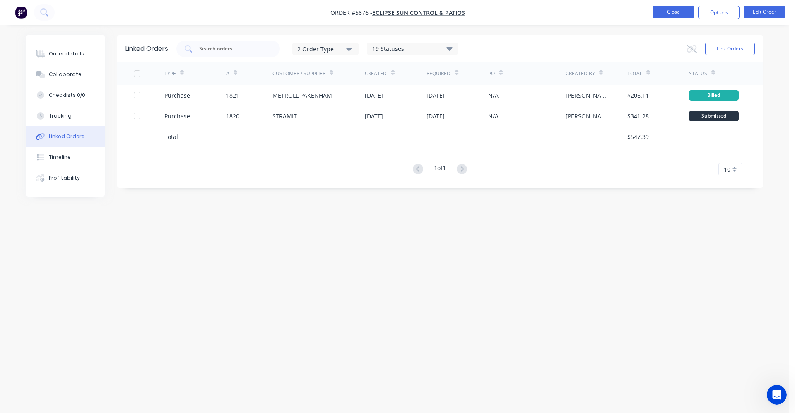
click at [675, 14] on button "Close" at bounding box center [673, 12] width 41 height 12
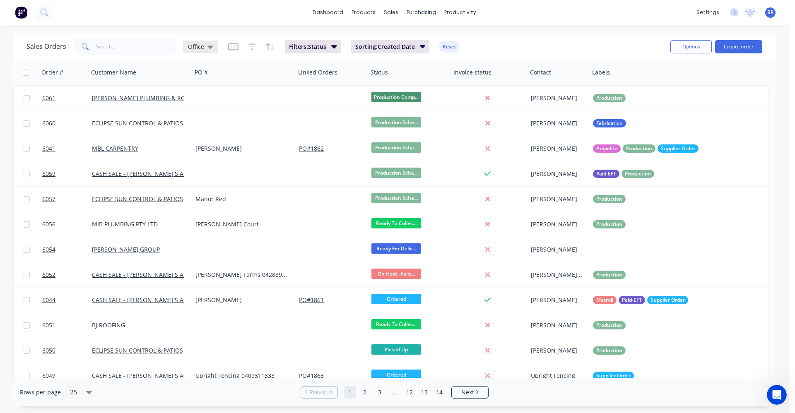
click at [199, 52] on div "Office" at bounding box center [200, 47] width 35 height 12
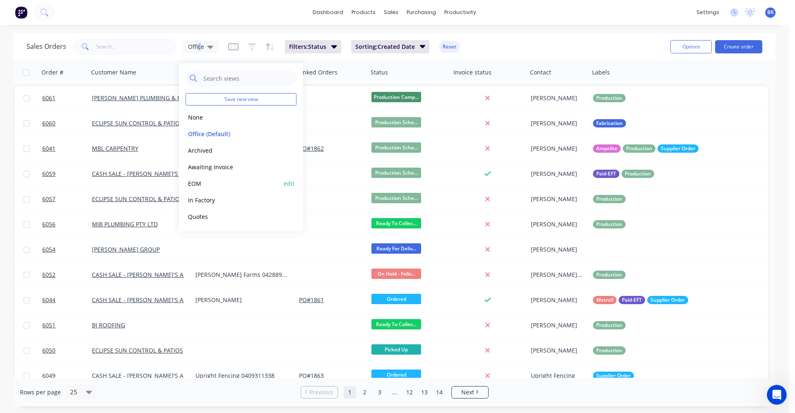
click at [196, 179] on button "EOM" at bounding box center [233, 184] width 94 height 10
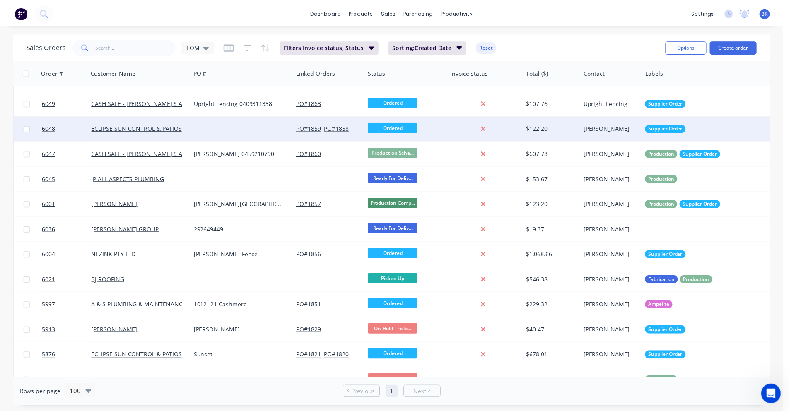
scroll to position [241, 0]
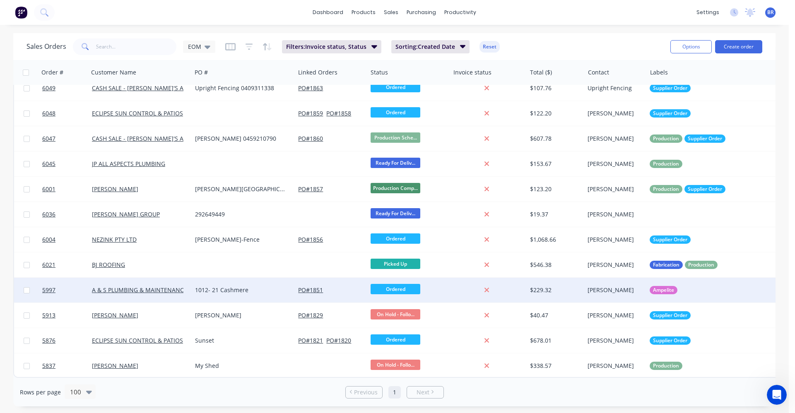
click at [257, 286] on div "1012- 21 Cashmere" at bounding box center [241, 290] width 92 height 8
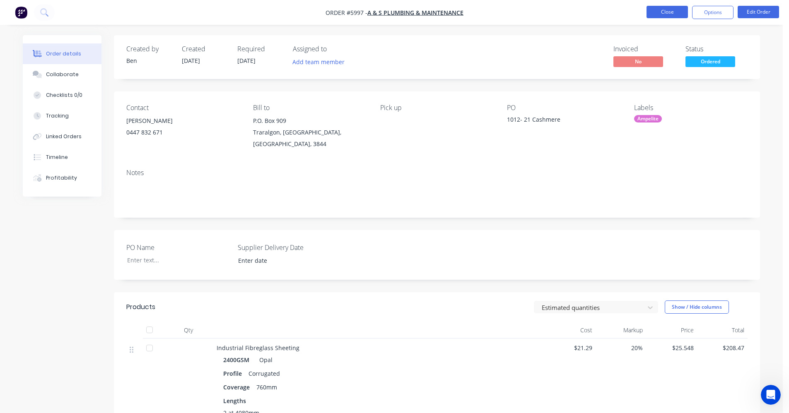
click at [661, 10] on button "Close" at bounding box center [667, 12] width 41 height 12
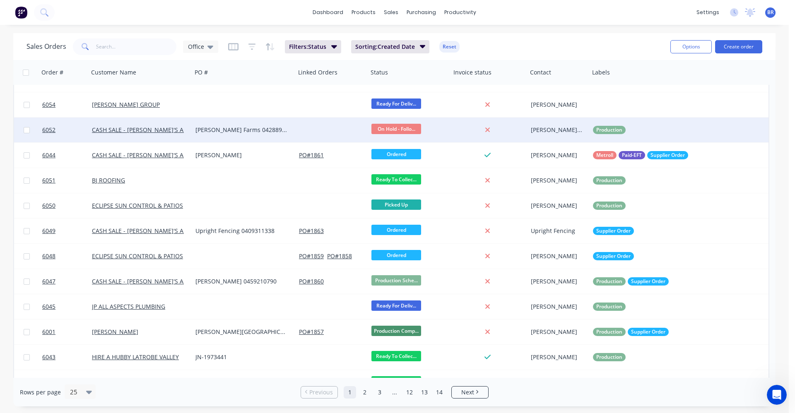
scroll to position [124, 0]
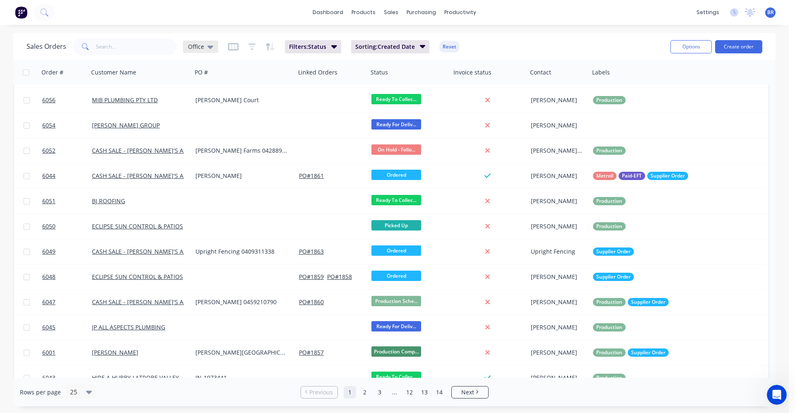
click at [208, 45] on icon at bounding box center [211, 46] width 6 height 9
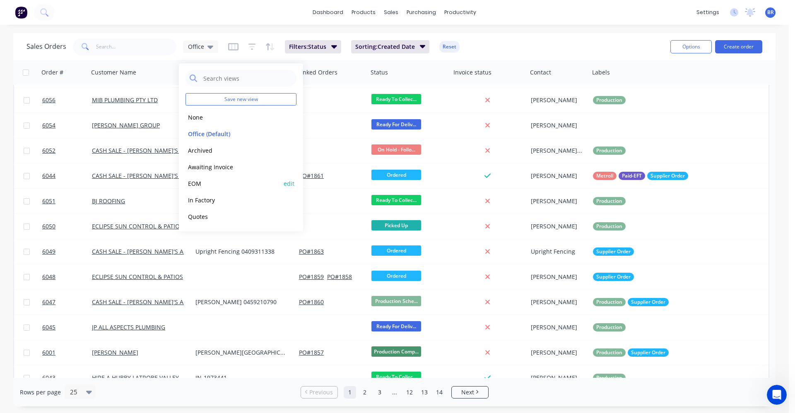
click at [196, 182] on button "EOM" at bounding box center [233, 184] width 94 height 10
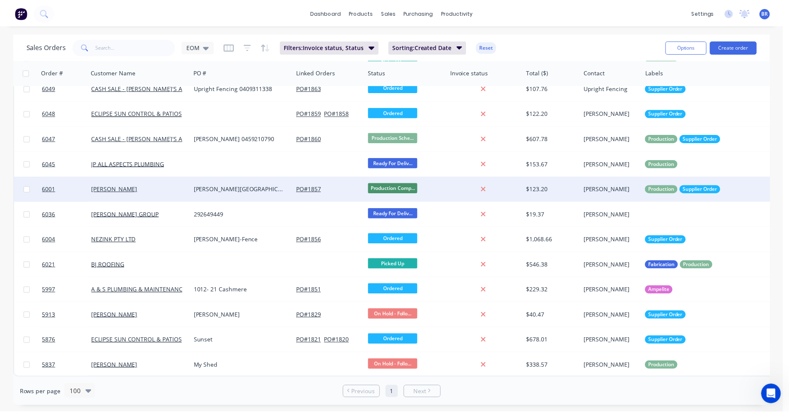
scroll to position [241, 0]
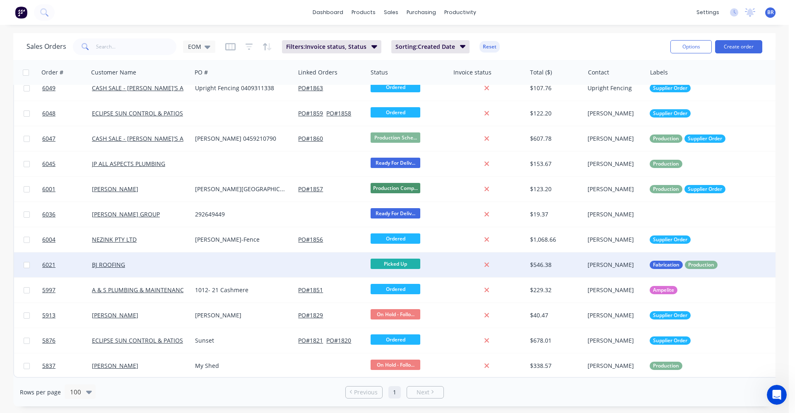
click at [198, 263] on div at bounding box center [243, 265] width 103 height 25
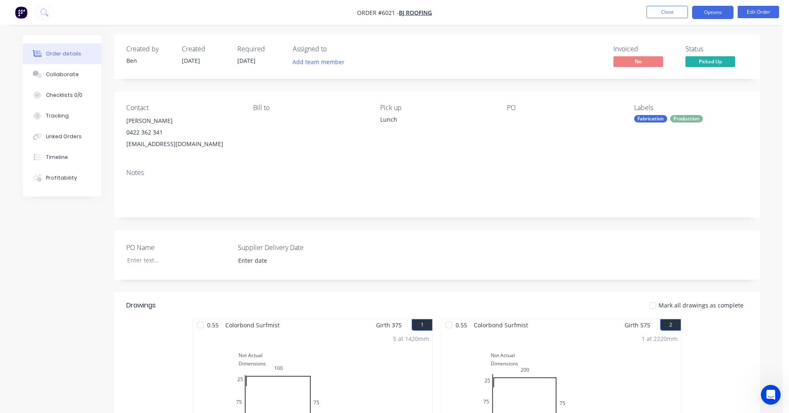
click at [714, 12] on button "Options" at bounding box center [712, 12] width 41 height 13
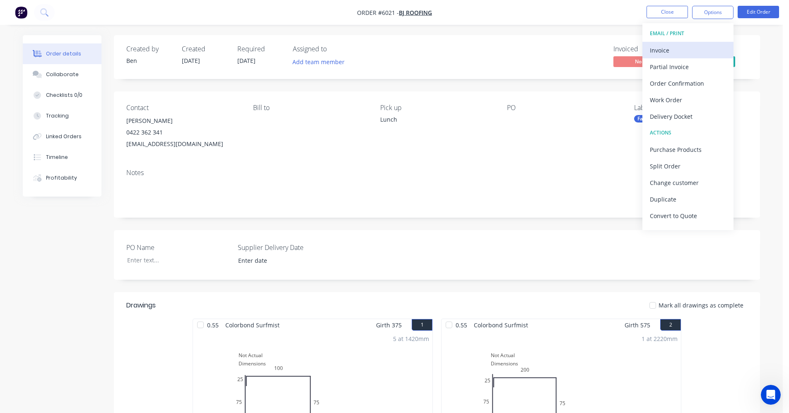
click at [668, 52] on div "Invoice" at bounding box center [688, 50] width 76 height 12
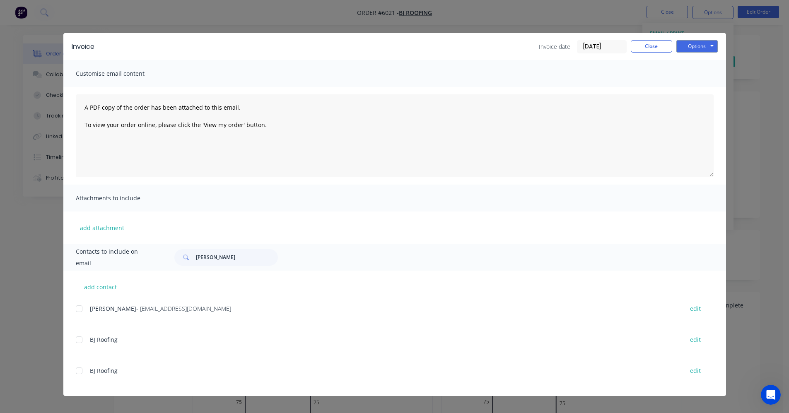
click at [77, 309] on div at bounding box center [79, 309] width 17 height 17
click at [688, 44] on button "Options" at bounding box center [696, 46] width 41 height 12
click at [688, 90] on button "Email" at bounding box center [702, 89] width 53 height 14
click at [649, 53] on div "Invoice date 07/10/25 Close Options Preview Print Email" at bounding box center [628, 46] width 179 height 13
click at [653, 50] on button "Close" at bounding box center [651, 46] width 41 height 12
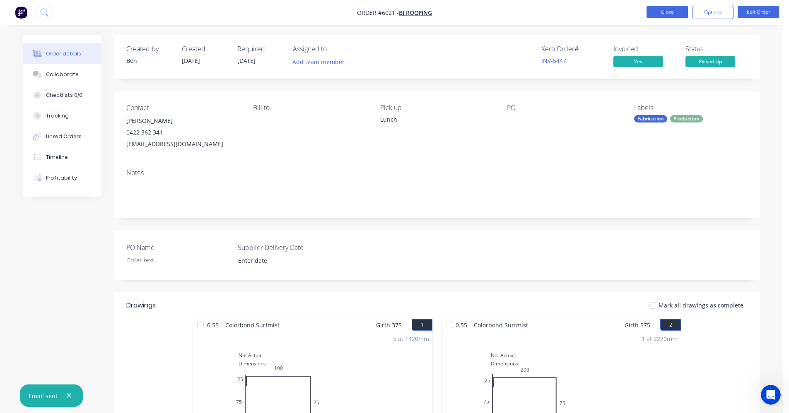
click at [668, 12] on button "Close" at bounding box center [667, 12] width 41 height 12
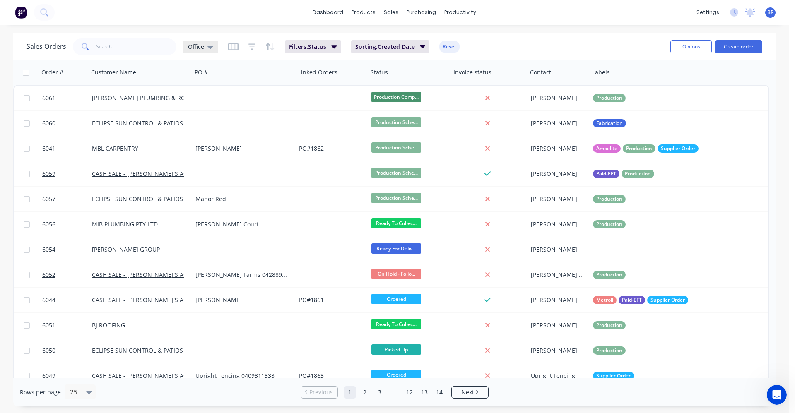
click at [205, 48] on div "Office" at bounding box center [200, 46] width 25 height 7
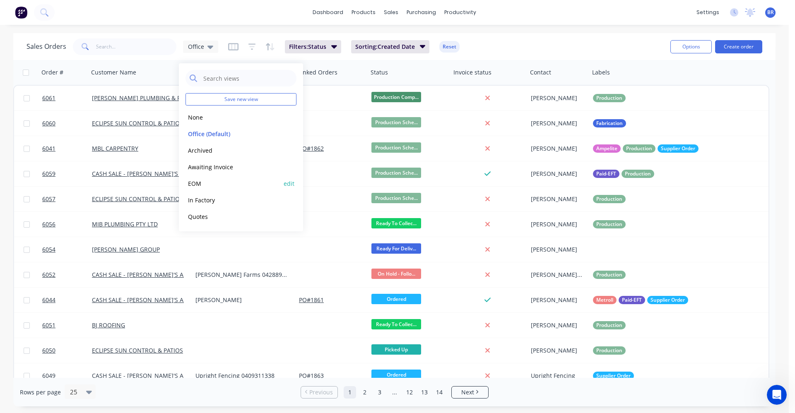
click at [202, 188] on button "EOM" at bounding box center [233, 184] width 94 height 10
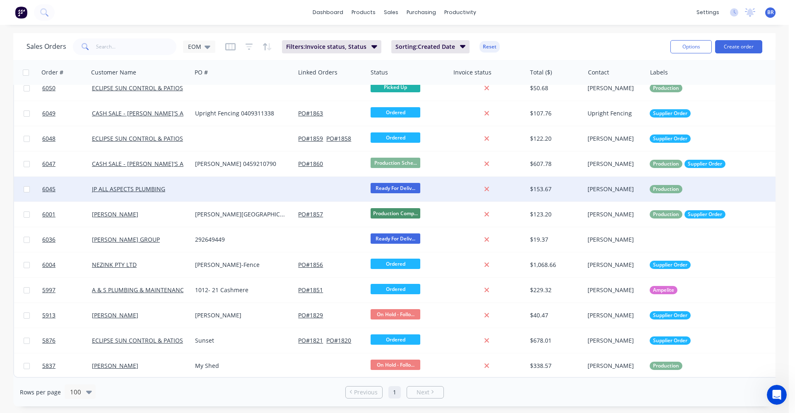
scroll to position [216, 0]
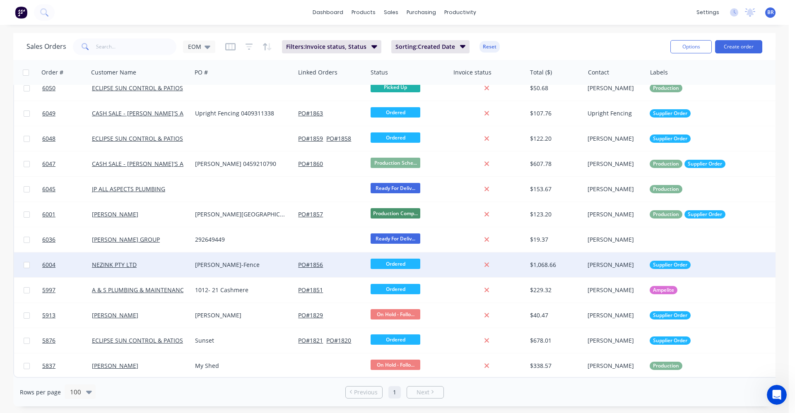
click at [244, 261] on div "Allen-Fence" at bounding box center [241, 265] width 92 height 8
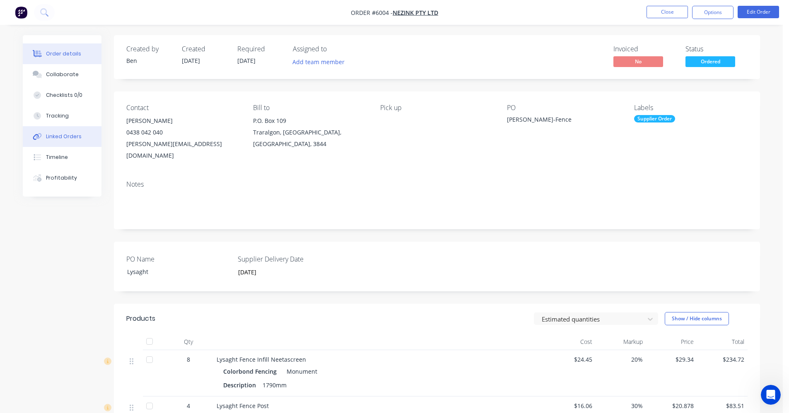
click at [57, 140] on div "Linked Orders" at bounding box center [64, 136] width 36 height 7
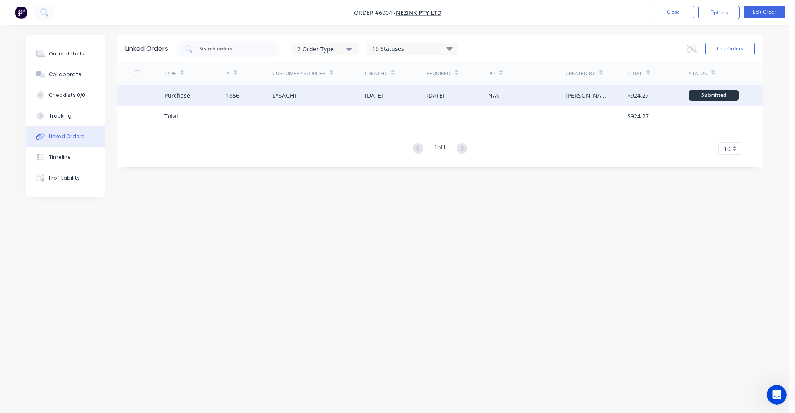
click at [288, 91] on div "LYSAGHT" at bounding box center [285, 95] width 25 height 9
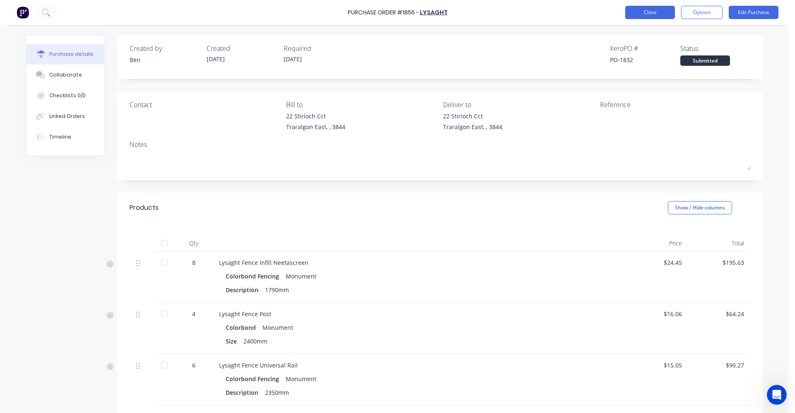
click at [645, 16] on button "Close" at bounding box center [650, 12] width 50 height 13
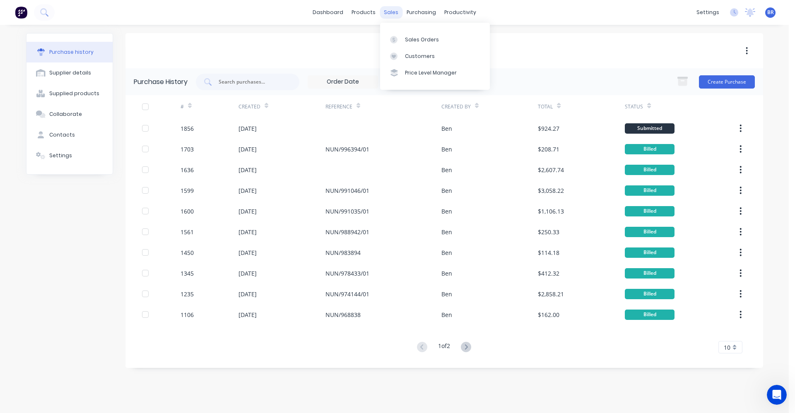
click at [388, 13] on div "sales" at bounding box center [391, 12] width 23 height 12
click at [412, 45] on link "Sales Orders" at bounding box center [435, 39] width 110 height 17
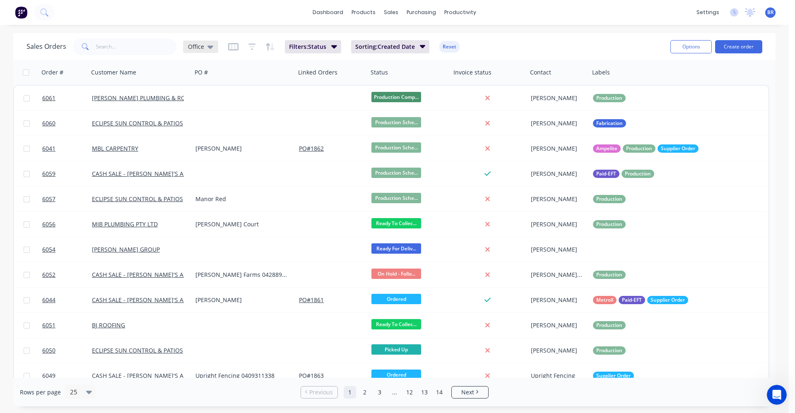
click at [204, 50] on div "Office" at bounding box center [200, 46] width 25 height 7
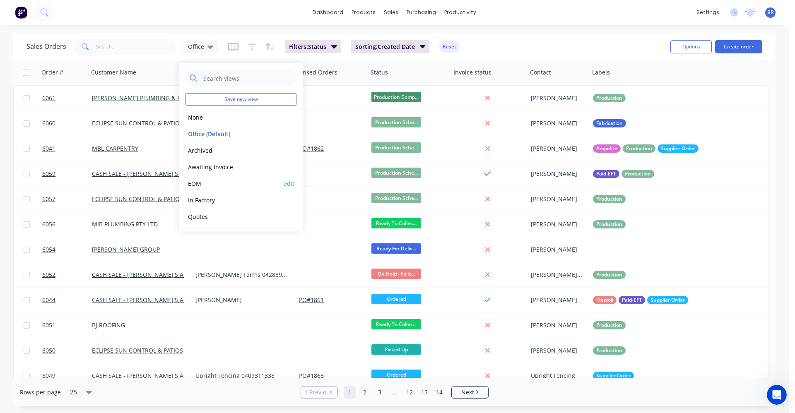
click at [205, 187] on button "EOM" at bounding box center [233, 184] width 94 height 10
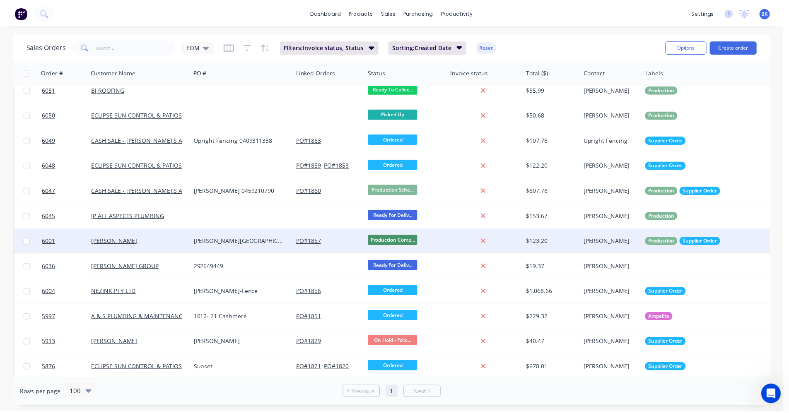
scroll to position [216, 0]
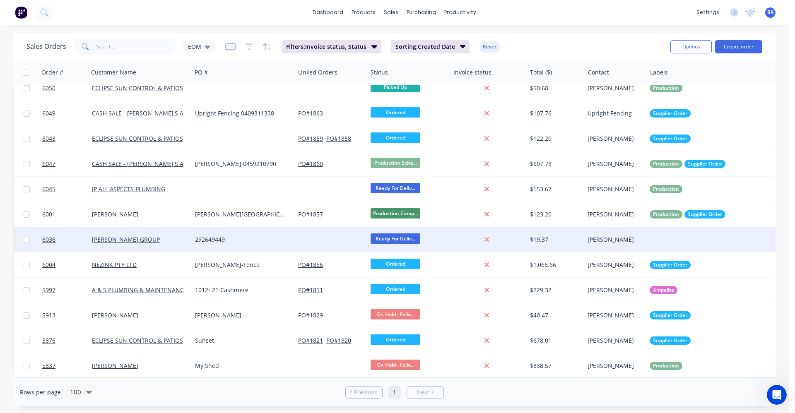
click at [244, 236] on div "292649449" at bounding box center [241, 240] width 92 height 8
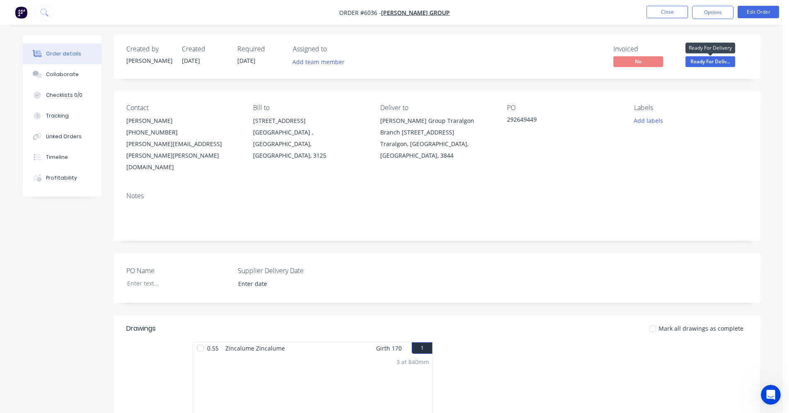
click at [706, 61] on span "Ready For Deliv..." at bounding box center [710, 61] width 50 height 10
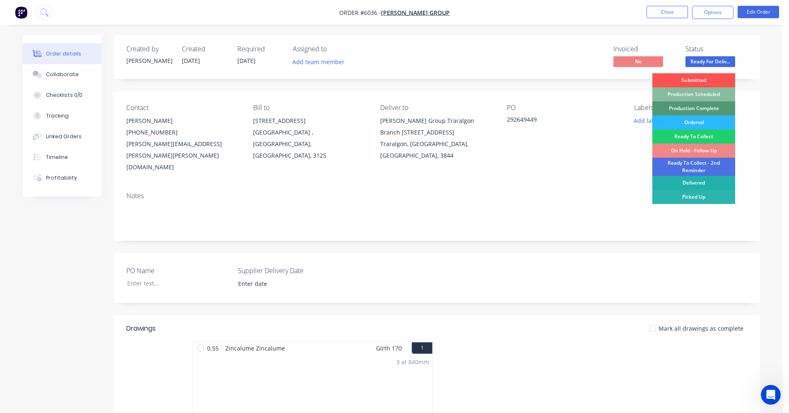
click at [705, 183] on div "Delivered" at bounding box center [693, 183] width 83 height 14
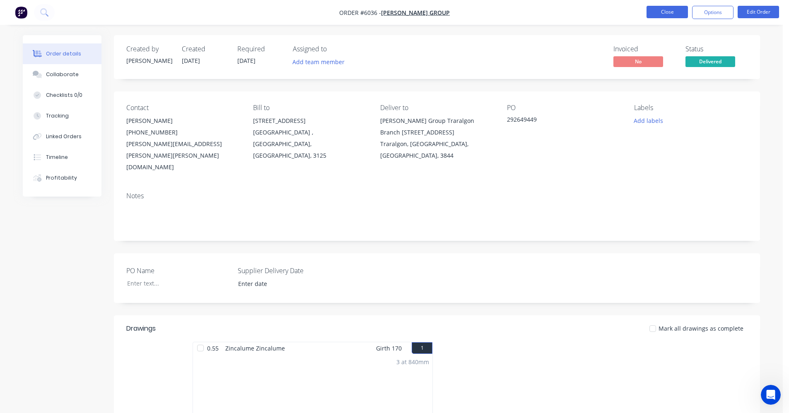
click at [666, 15] on button "Close" at bounding box center [667, 12] width 41 height 12
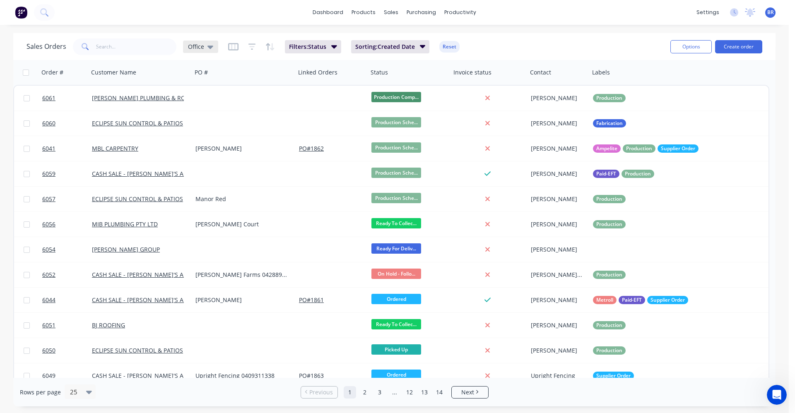
click at [211, 46] on icon at bounding box center [211, 47] width 6 height 3
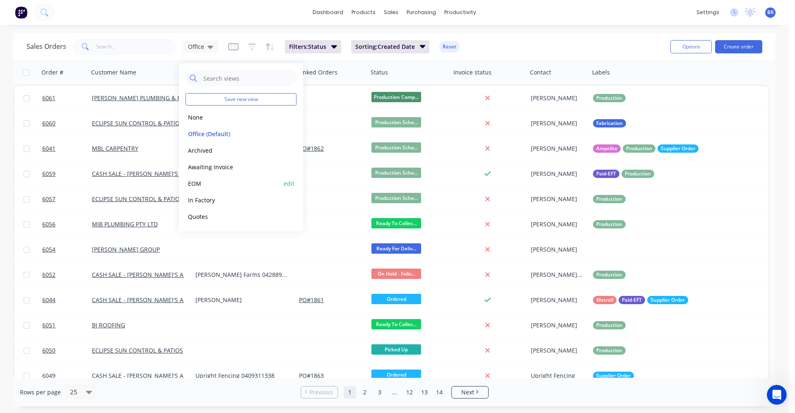
click at [197, 181] on button "EOM" at bounding box center [233, 184] width 94 height 10
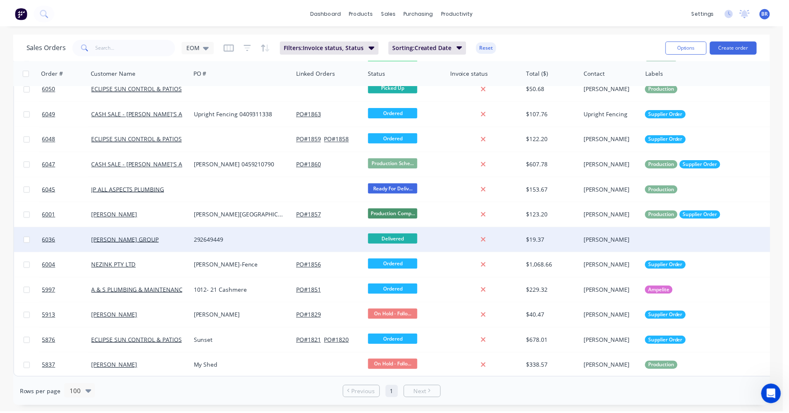
scroll to position [216, 0]
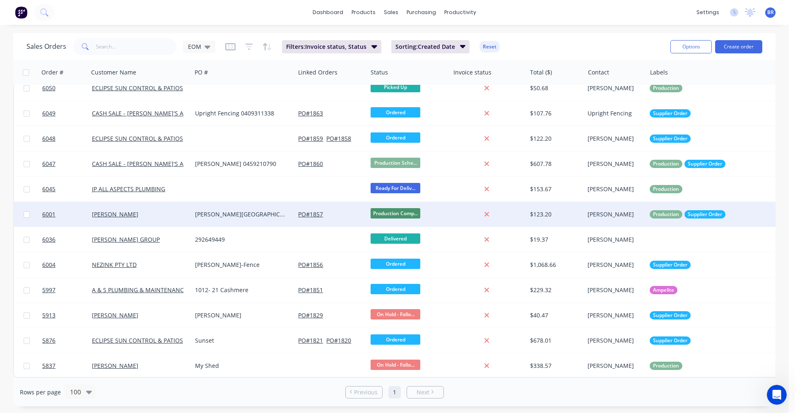
click at [251, 211] on div "Langford Street" at bounding box center [241, 214] width 92 height 8
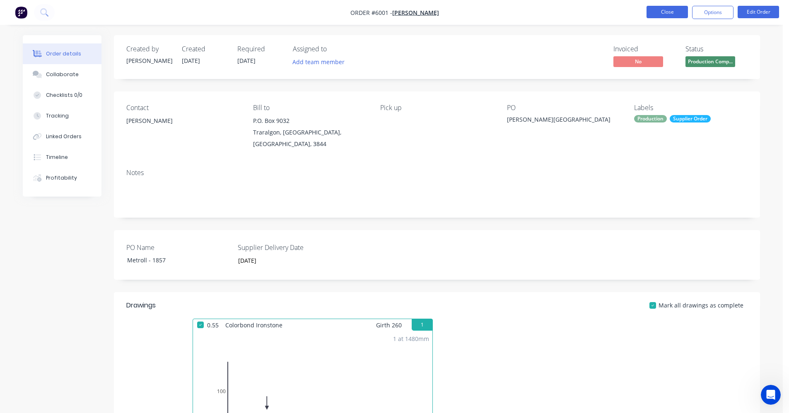
click at [667, 13] on button "Close" at bounding box center [667, 12] width 41 height 12
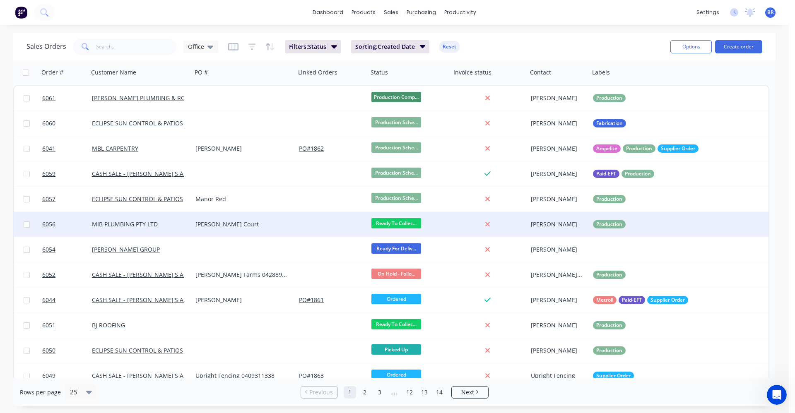
click at [314, 226] on div at bounding box center [332, 224] width 72 height 25
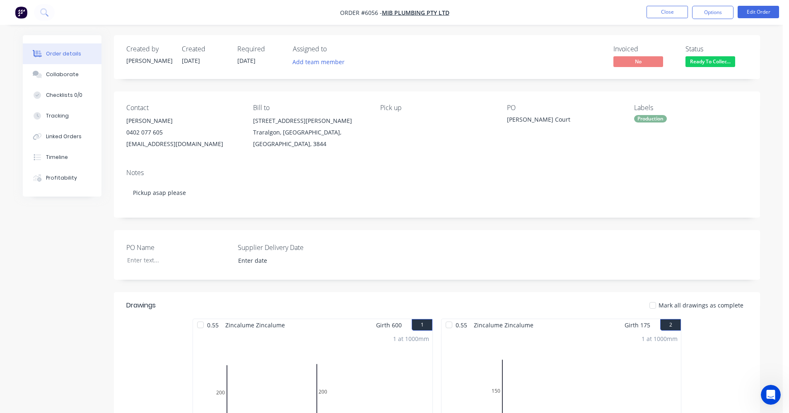
click at [719, 56] on div "Ready To Collect" at bounding box center [710, 48] width 45 height 16
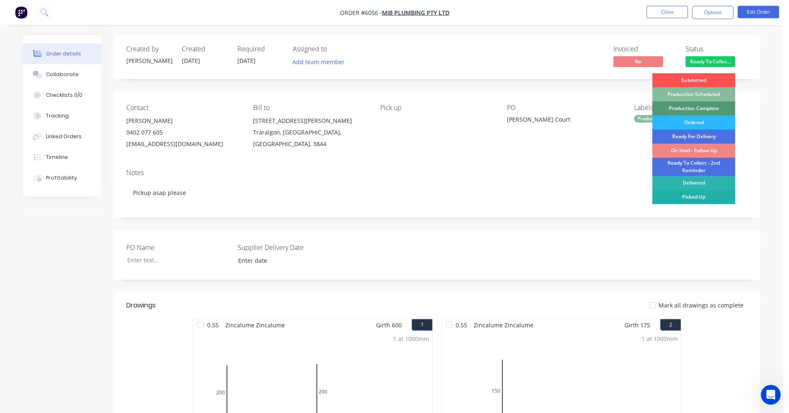
click at [692, 196] on div "Picked Up" at bounding box center [693, 197] width 83 height 14
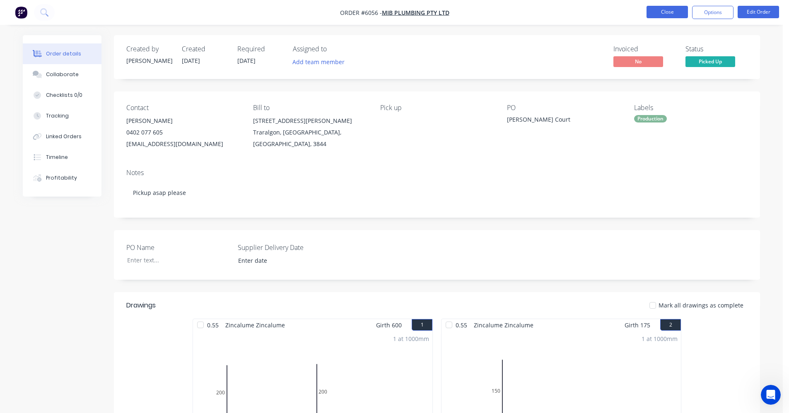
click at [661, 10] on button "Close" at bounding box center [667, 12] width 41 height 12
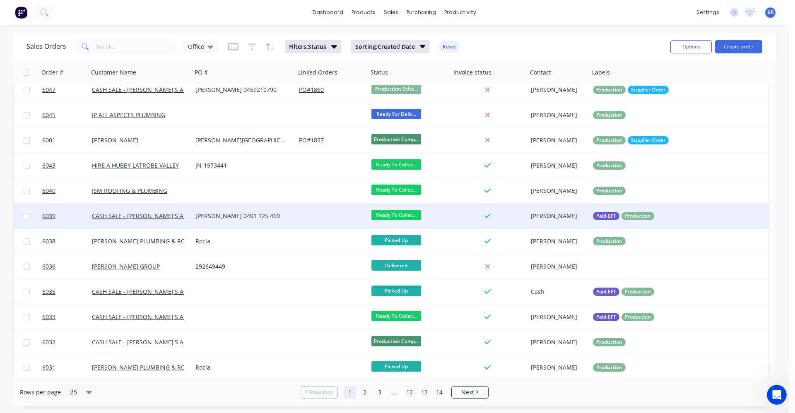
scroll to position [338, 0]
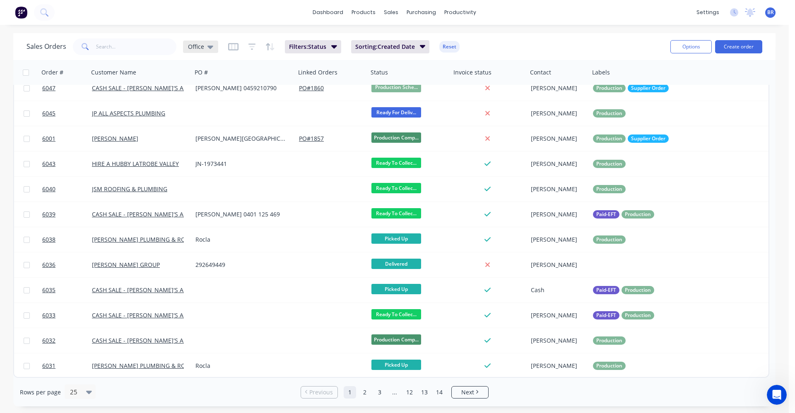
click at [205, 47] on div "Office" at bounding box center [200, 46] width 25 height 7
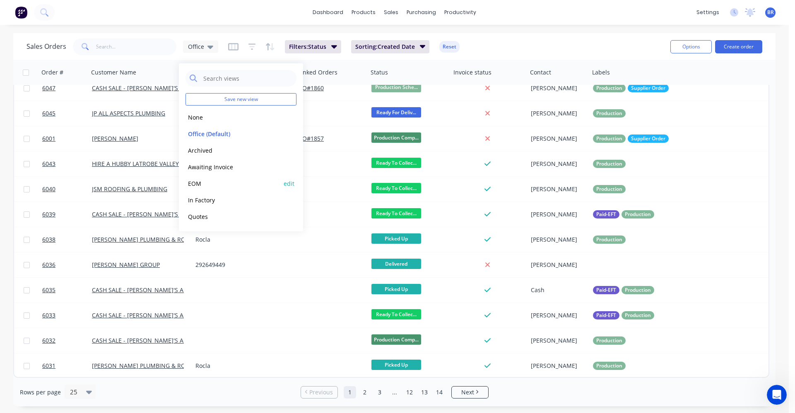
click at [200, 181] on button "EOM" at bounding box center [233, 184] width 94 height 10
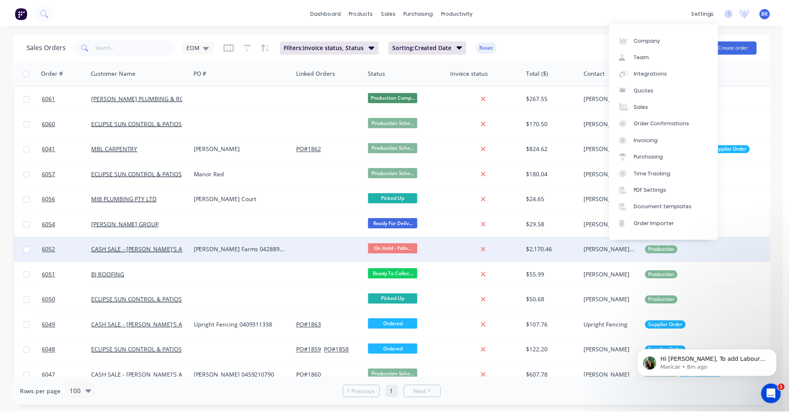
scroll to position [259, 0]
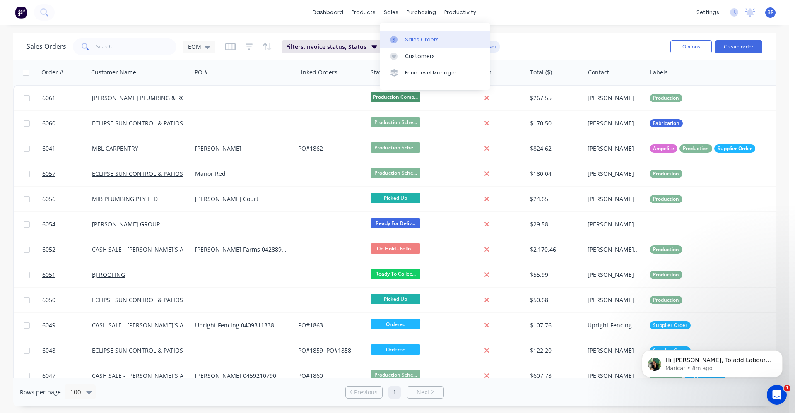
click at [425, 39] on div "Sales Orders" at bounding box center [422, 39] width 34 height 7
click at [134, 46] on input "text" at bounding box center [136, 47] width 81 height 17
click at [739, 49] on button "Create order" at bounding box center [738, 46] width 47 height 13
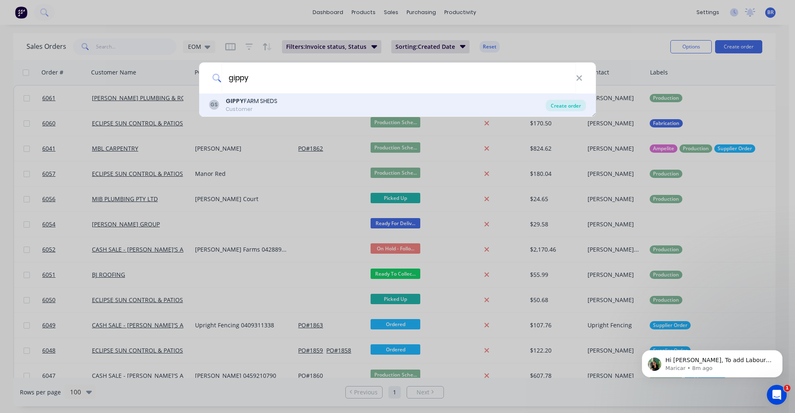
type input "gippy"
click at [572, 105] on div "Create order" at bounding box center [566, 106] width 40 height 12
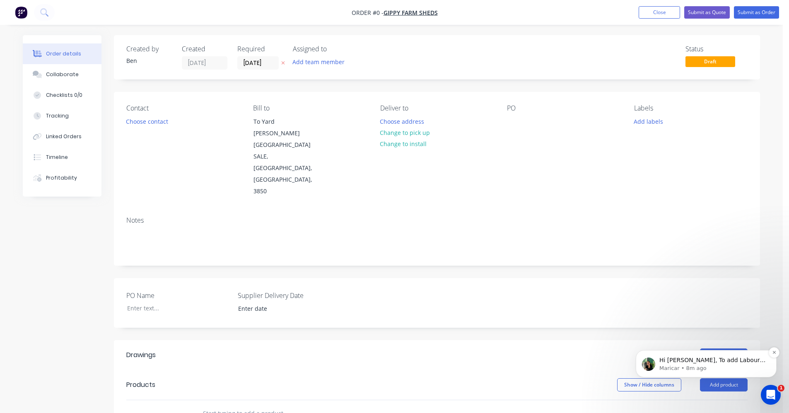
click at [702, 372] on div "Hi Ben, To add Labour to an Order, you’ll first need to make sure it’s been set…" at bounding box center [706, 363] width 141 height 27
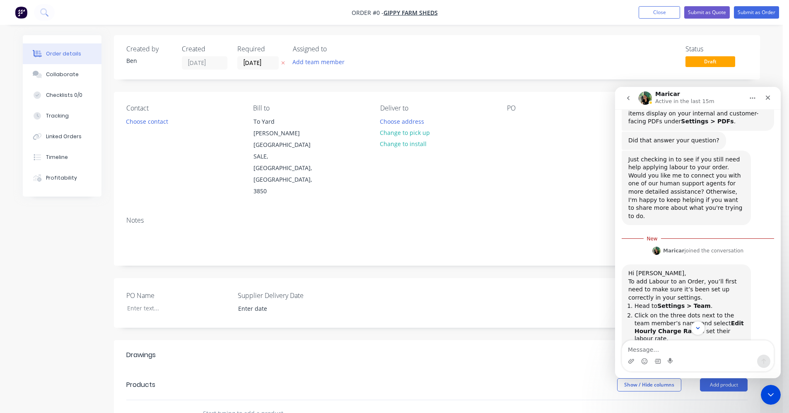
scroll to position [273, 0]
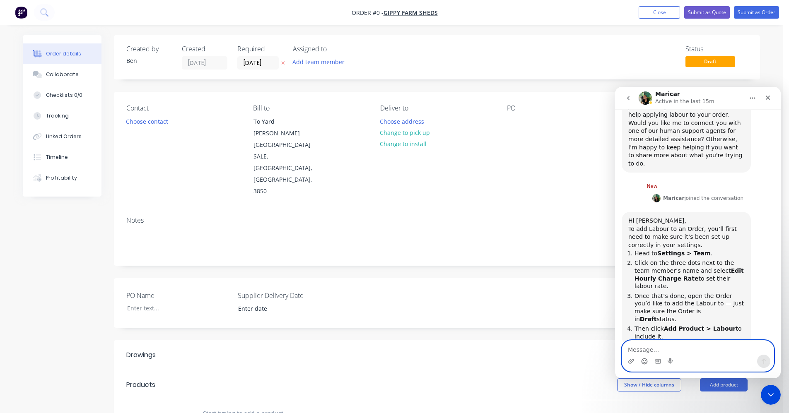
click at [646, 363] on icon "Emoji picker" at bounding box center [644, 361] width 7 height 7
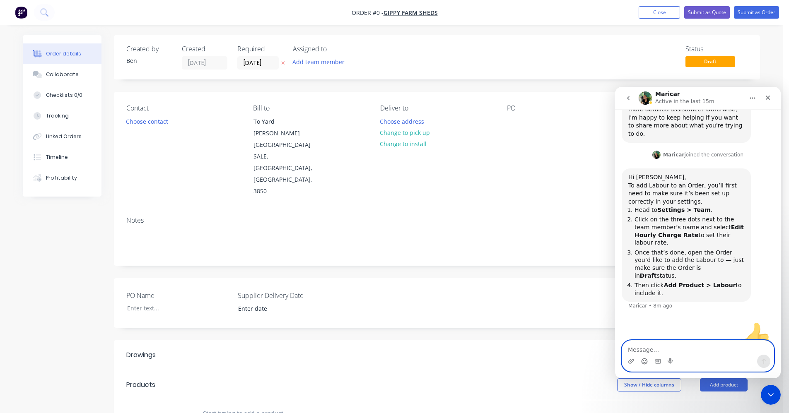
scroll to position [305, 0]
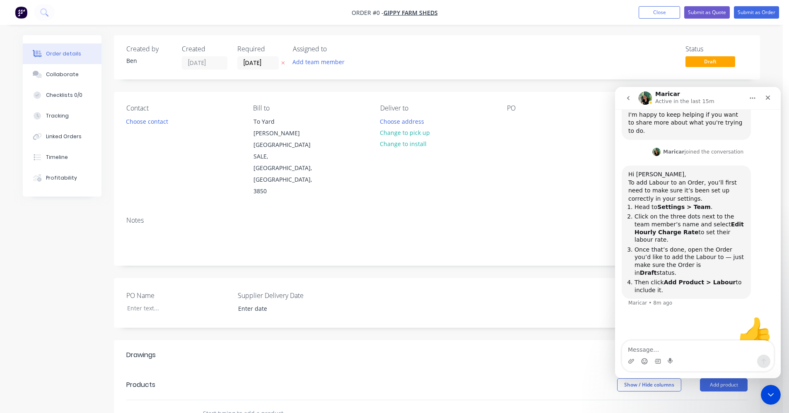
click at [478, 379] on div "Show / Hide columns Add product" at bounding box center [502, 385] width 489 height 13
click at [770, 98] on icon "Close" at bounding box center [768, 97] width 7 height 7
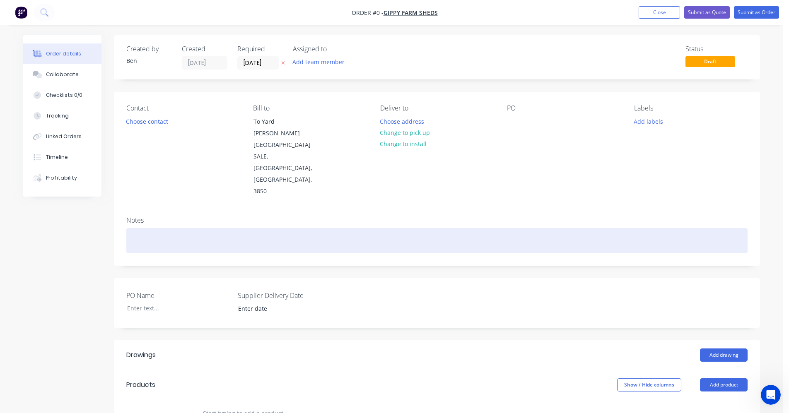
click at [492, 228] on div at bounding box center [436, 240] width 621 height 25
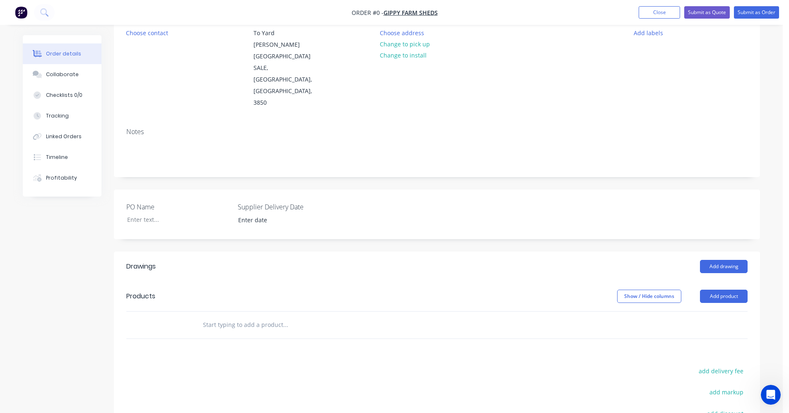
scroll to position [67, 0]
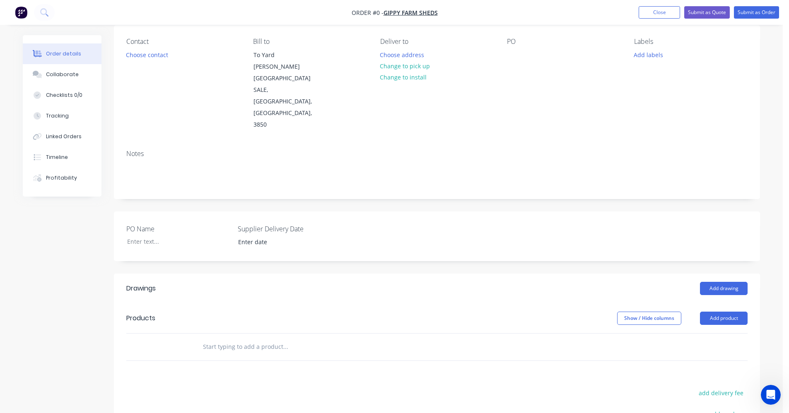
click at [250, 314] on div "Order details Collaborate Checklists 0/0 Tracking Linked Orders Timeline Profit…" at bounding box center [391, 271] width 754 height 604
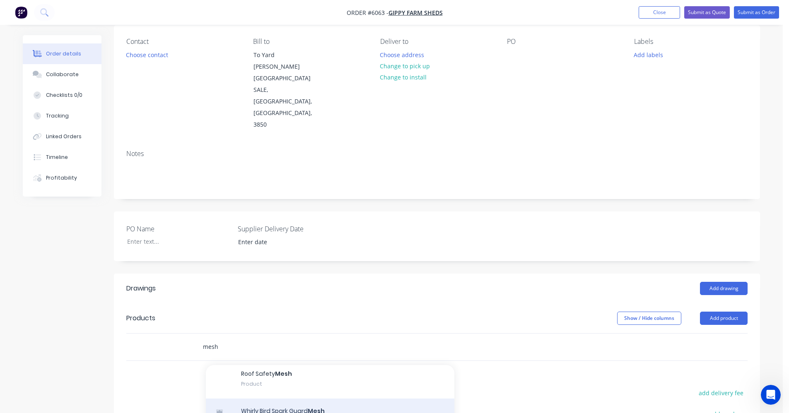
scroll to position [456, 0]
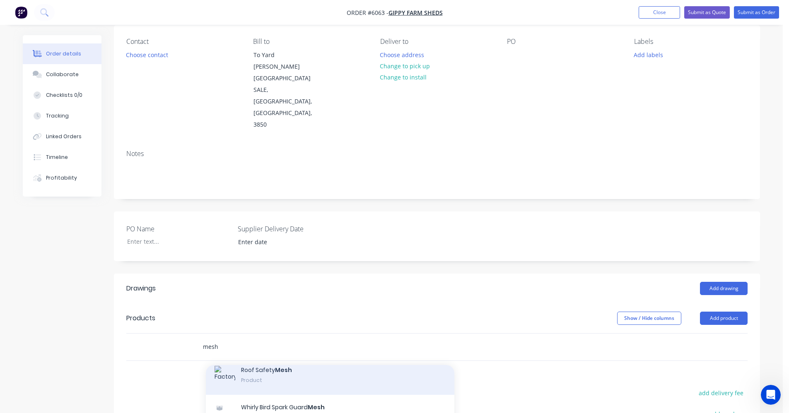
type input "mesh"
click at [260, 358] on div "Roof Safety Mesh Product" at bounding box center [330, 376] width 249 height 37
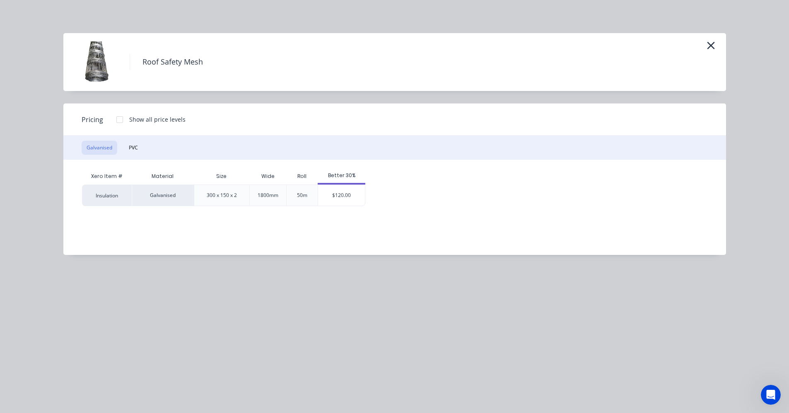
click at [120, 119] on div at bounding box center [119, 119] width 17 height 17
click at [437, 193] on div "$110.00" at bounding box center [434, 195] width 42 height 21
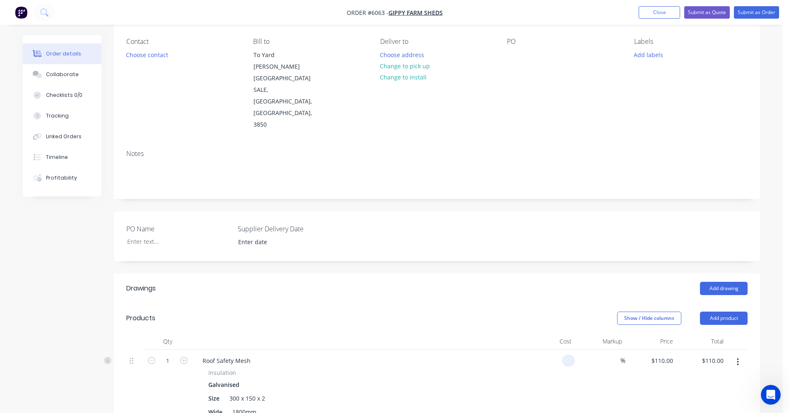
click at [567, 355] on input at bounding box center [570, 361] width 10 height 12
type input "$74.80"
type input "10"
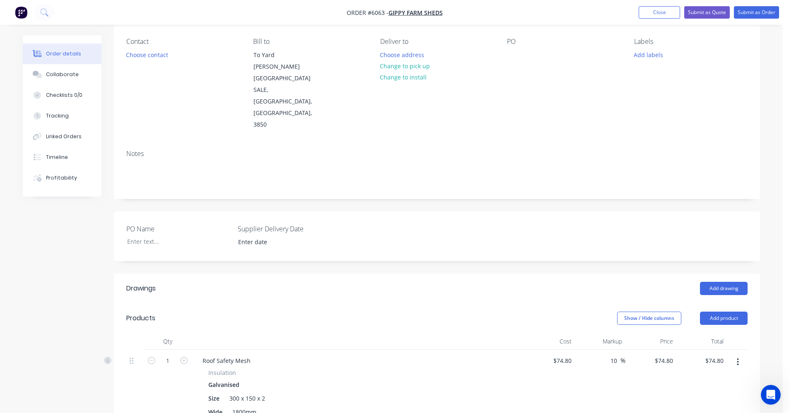
type input "82.28"
type input "$82.28"
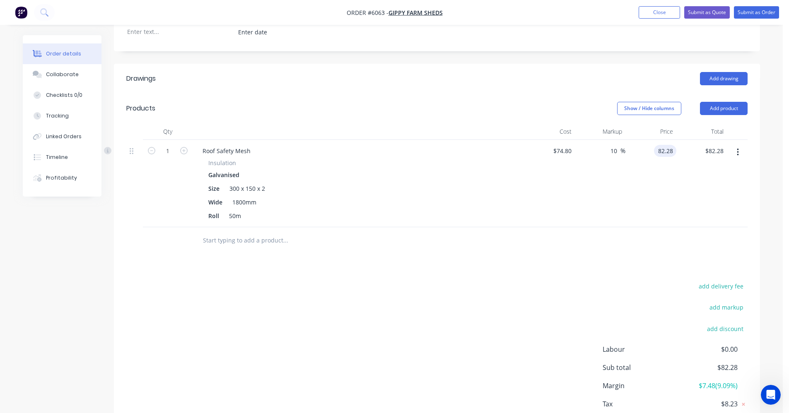
scroll to position [294, 0]
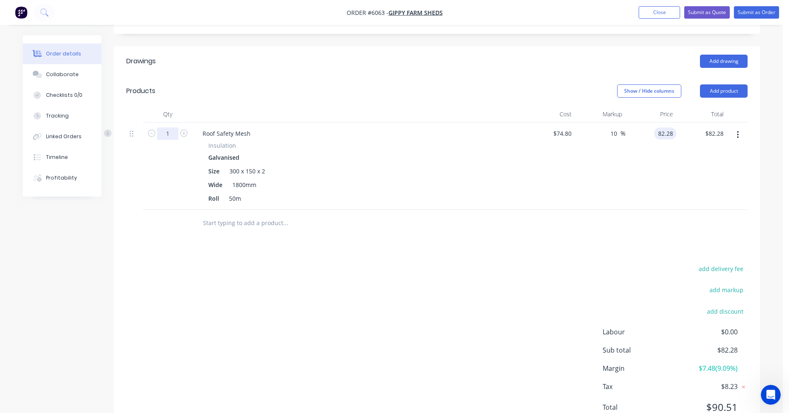
type input "$82.28"
click at [176, 128] on input "1" at bounding box center [168, 134] width 22 height 12
type input "50"
type input "$4,114.00"
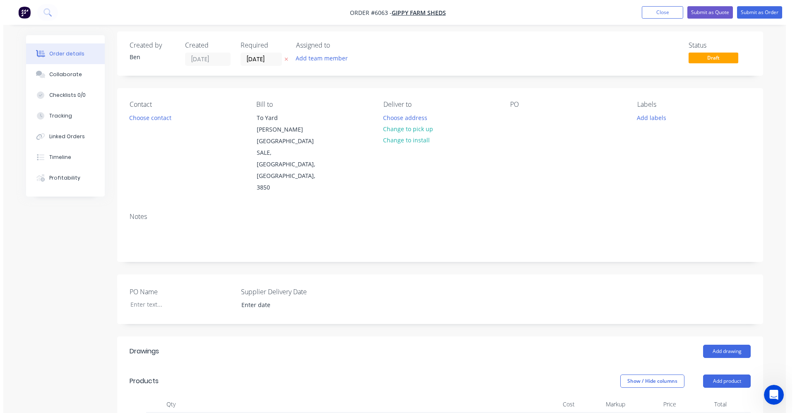
scroll to position [0, 0]
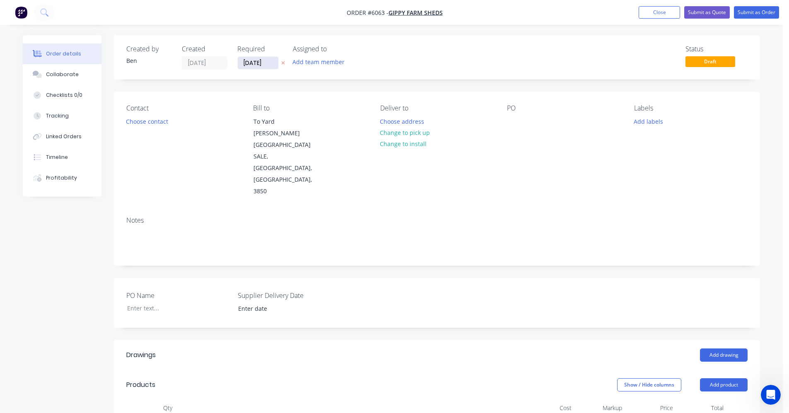
click at [259, 64] on input "07/10/25" at bounding box center [258, 63] width 41 height 12
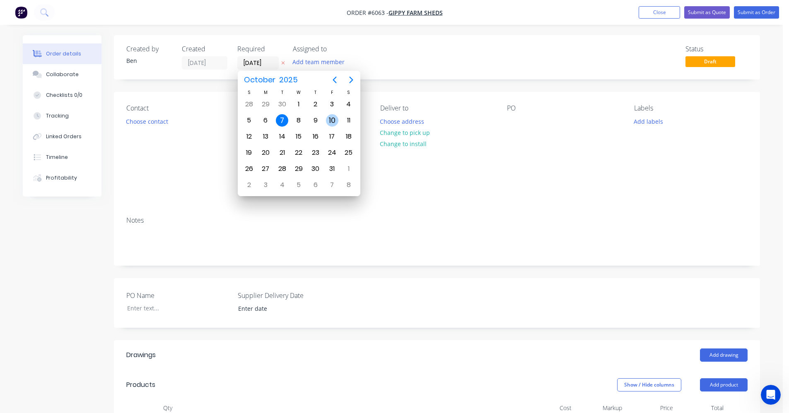
click at [329, 119] on div "10" at bounding box center [332, 120] width 12 height 12
type input "10/10/25"
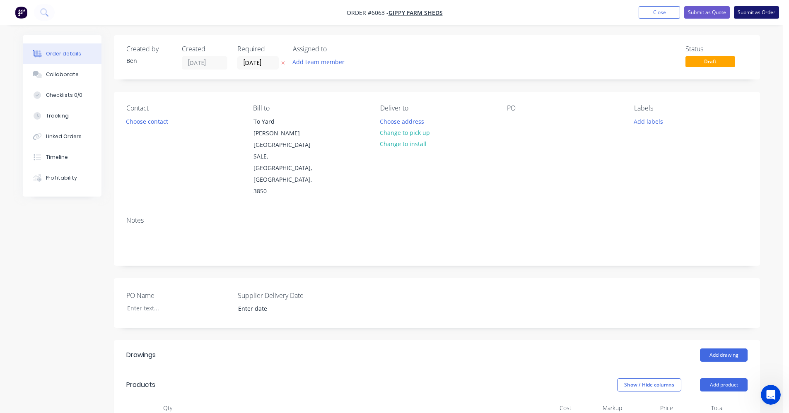
click at [762, 10] on button "Submit as Order" at bounding box center [756, 12] width 45 height 12
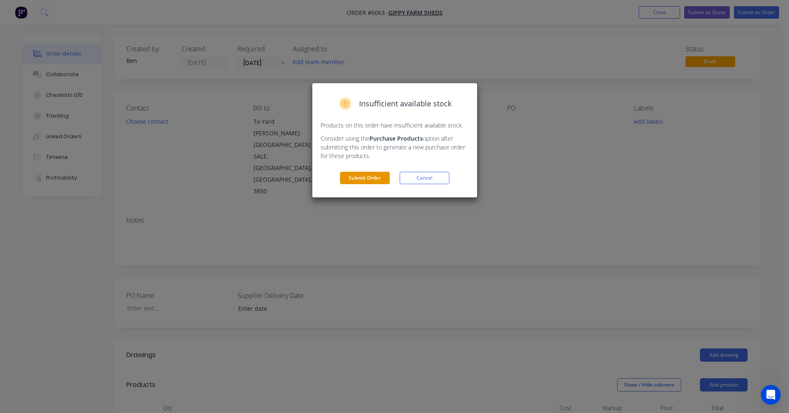
click at [363, 178] on button "Submit Order" at bounding box center [365, 178] width 50 height 12
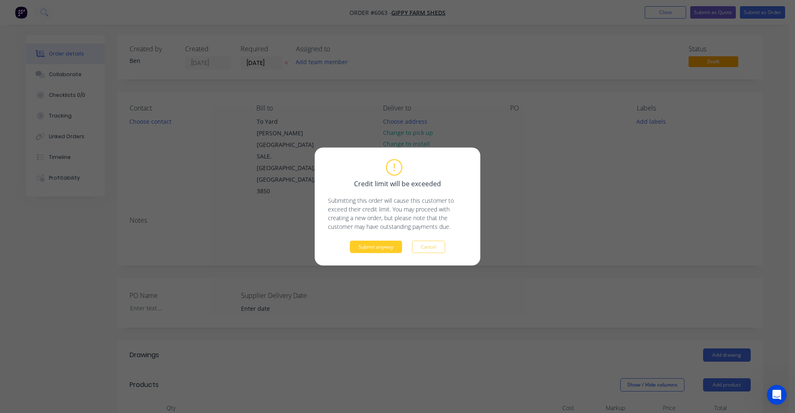
click at [369, 245] on button "Submit anyway" at bounding box center [376, 247] width 52 height 12
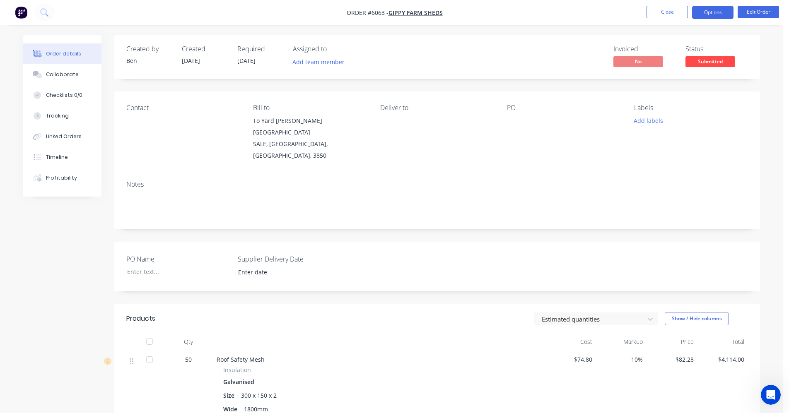
click at [710, 12] on button "Options" at bounding box center [712, 12] width 41 height 13
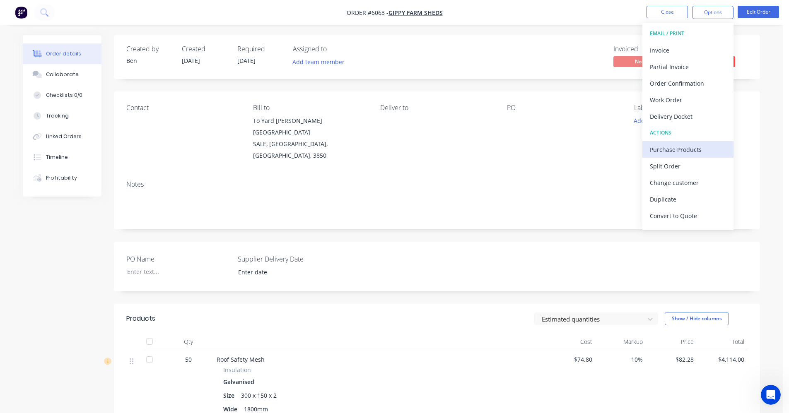
click at [661, 149] on div "Purchase Products" at bounding box center [688, 150] width 76 height 12
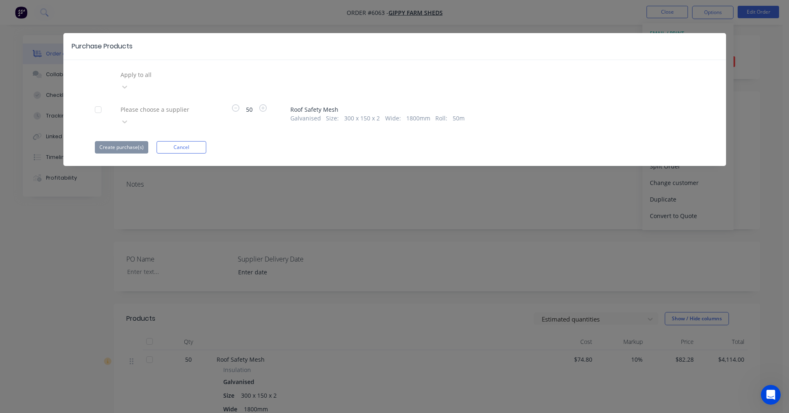
click at [185, 104] on div at bounding box center [179, 109] width 119 height 10
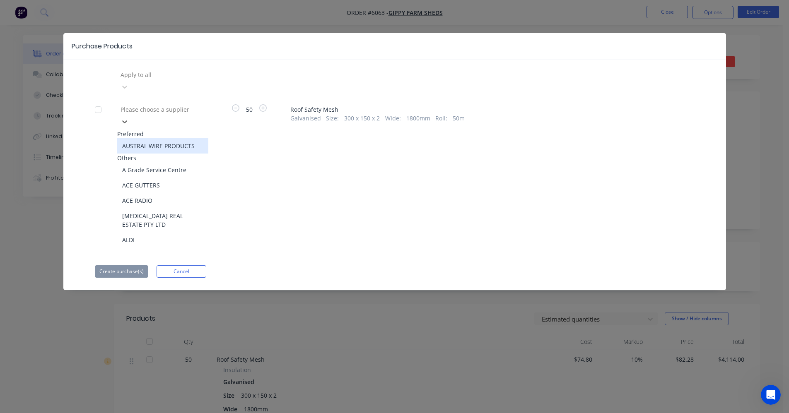
click at [163, 138] on div "AUSTRAL WIRE PRODUCTS" at bounding box center [162, 145] width 91 height 15
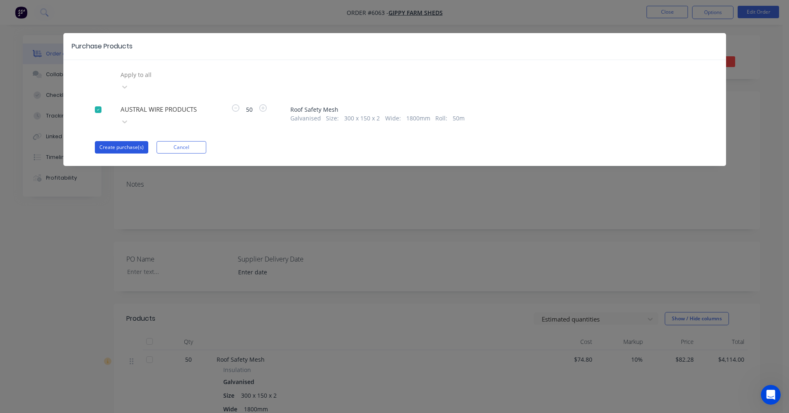
click at [118, 141] on button "Create purchase(s)" at bounding box center [121, 147] width 53 height 12
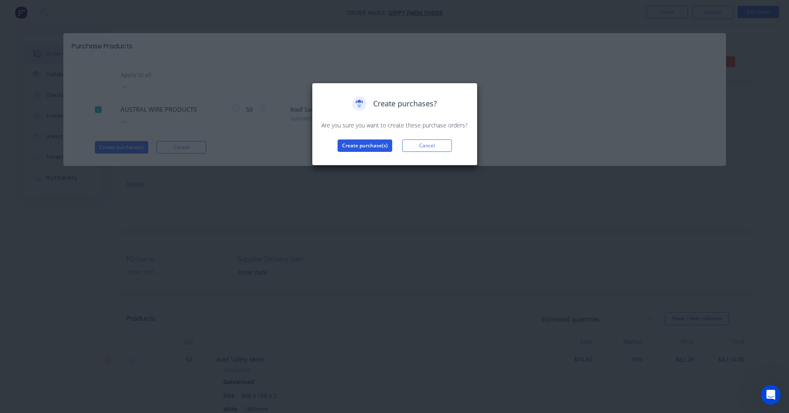
click at [387, 147] on button "Create purchase(s)" at bounding box center [365, 146] width 55 height 12
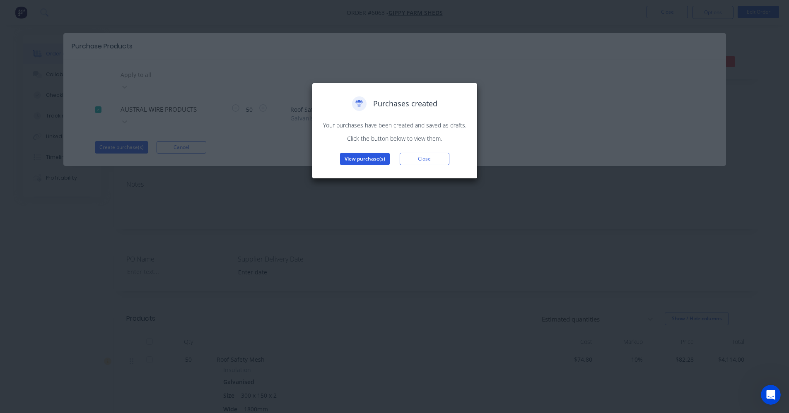
click at [374, 157] on button "View purchase(s)" at bounding box center [365, 159] width 50 height 12
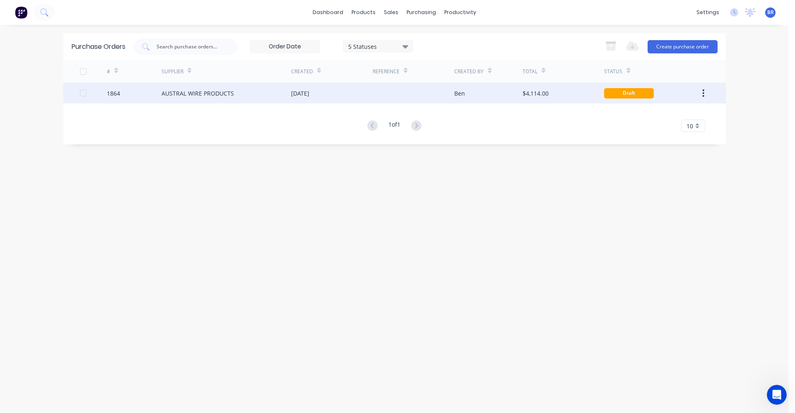
click at [266, 90] on div "AUSTRAL WIRE PRODUCTS" at bounding box center [227, 93] width 130 height 21
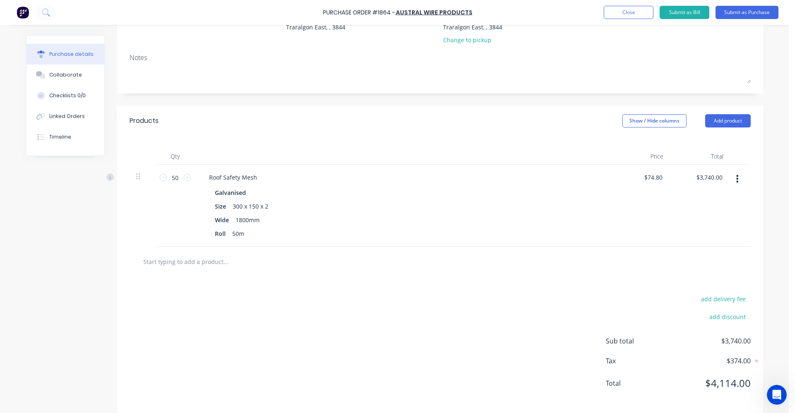
scroll to position [108, 0]
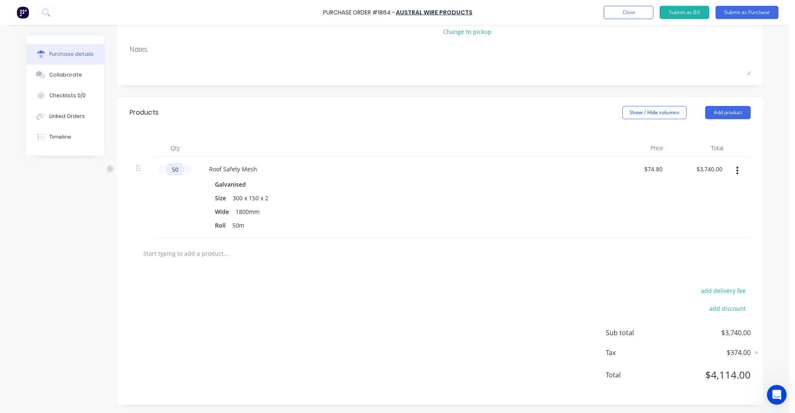
click at [177, 168] on input "50" at bounding box center [175, 169] width 17 height 12
type input "7"
type input "$523.60"
type input "75"
type input "$5,610.00"
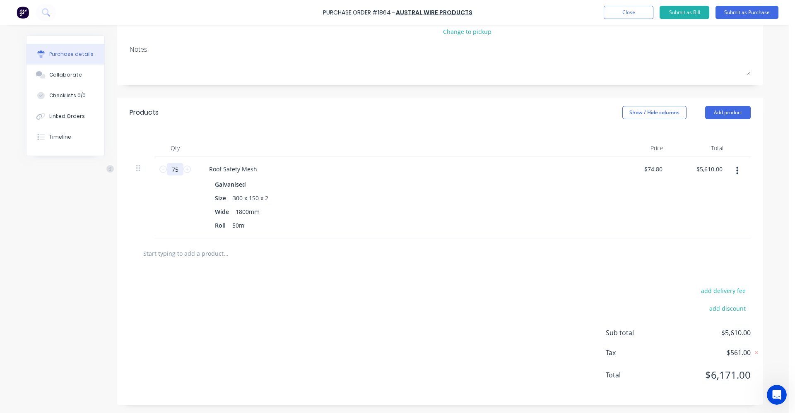
type input "75"
click at [285, 244] on div at bounding box center [440, 254] width 621 height 30
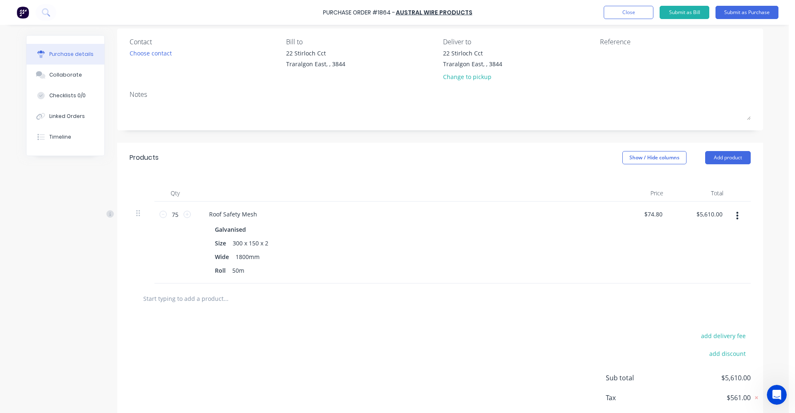
scroll to position [0, 0]
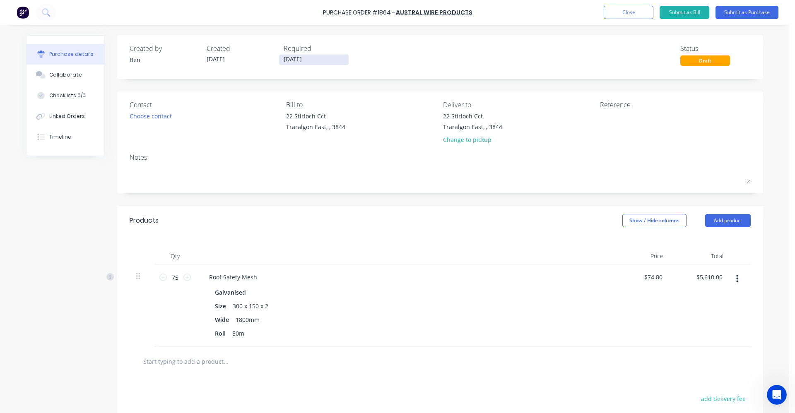
click at [283, 60] on input "07/10/25" at bounding box center [314, 60] width 70 height 10
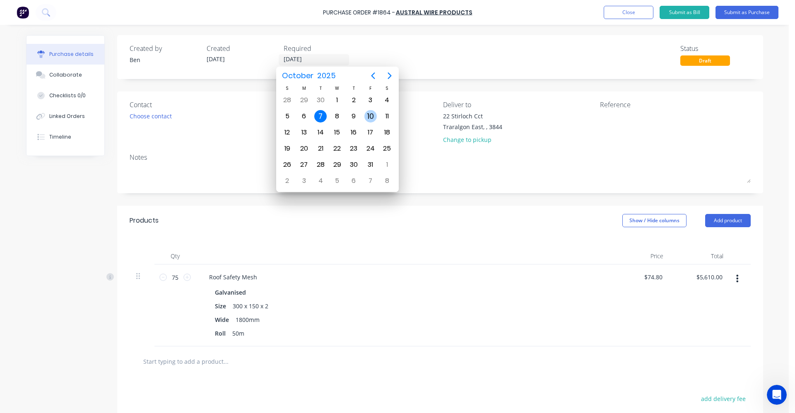
click at [363, 115] on div "10" at bounding box center [370, 117] width 17 height 16
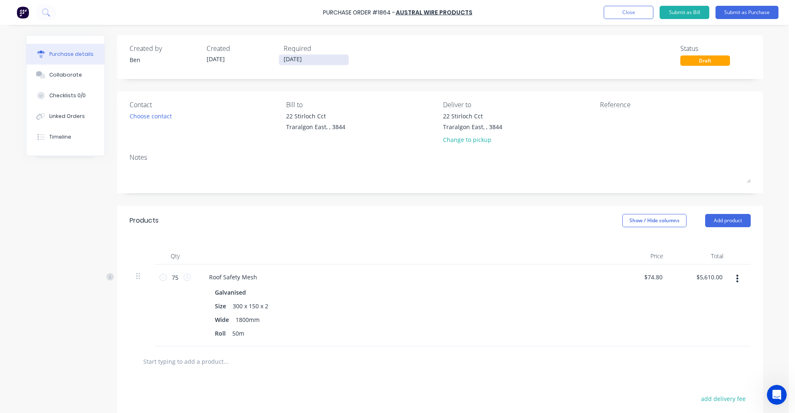
click at [297, 58] on input "10/10/25" at bounding box center [314, 60] width 70 height 10
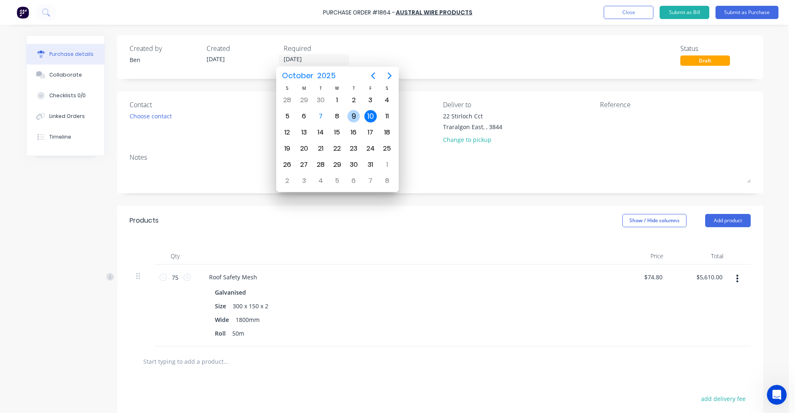
click at [355, 116] on div "9" at bounding box center [353, 116] width 12 height 12
type input "09/10/25"
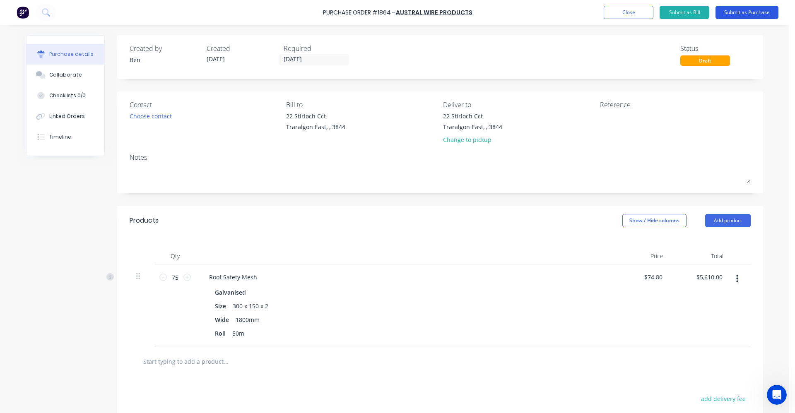
click at [751, 10] on button "Submit as Purchase" at bounding box center [747, 12] width 63 height 13
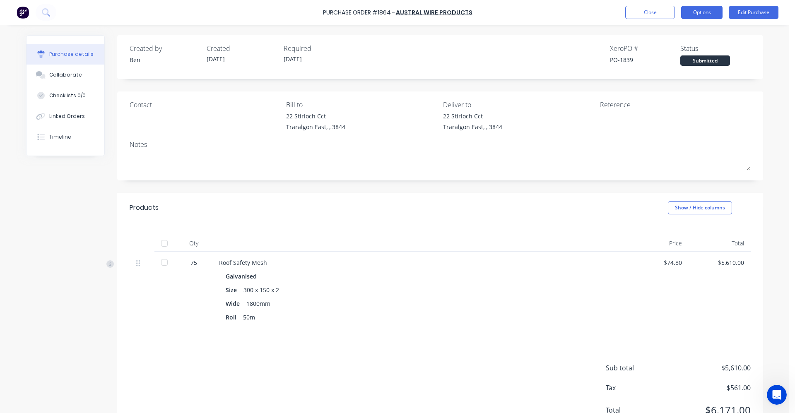
click at [699, 13] on button "Options" at bounding box center [701, 12] width 41 height 13
drag, startPoint x: 517, startPoint y: 56, endPoint x: 534, endPoint y: 55, distance: 17.0
click at [518, 56] on div "Created by Ben Created 07/10/25 Required 09/10/25 Xero PO # PO-1839 Status Subm…" at bounding box center [440, 54] width 621 height 22
click at [708, 14] on button "Options" at bounding box center [701, 12] width 41 height 13
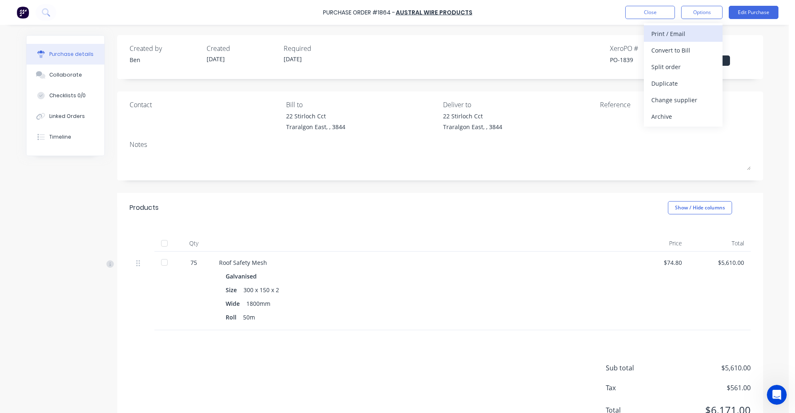
click at [694, 29] on div "Print / Email" at bounding box center [683, 34] width 64 height 12
click at [681, 49] on div "With pricing" at bounding box center [683, 50] width 64 height 12
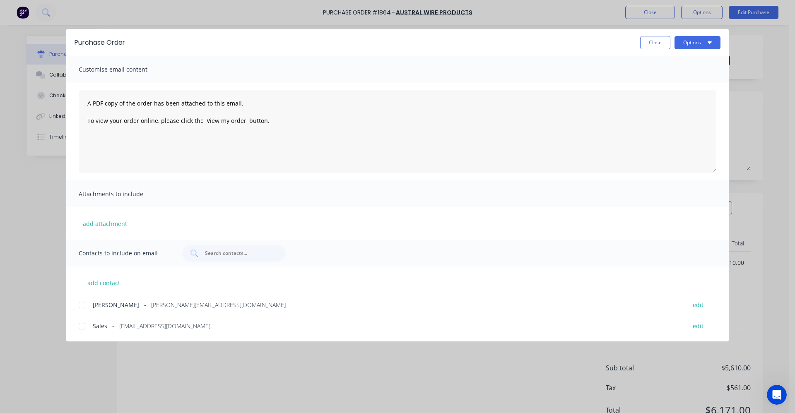
click at [82, 327] on div at bounding box center [82, 326] width 17 height 17
click at [707, 42] on button "Options" at bounding box center [698, 42] width 46 height 13
click at [668, 94] on div "Email" at bounding box center [681, 97] width 64 height 12
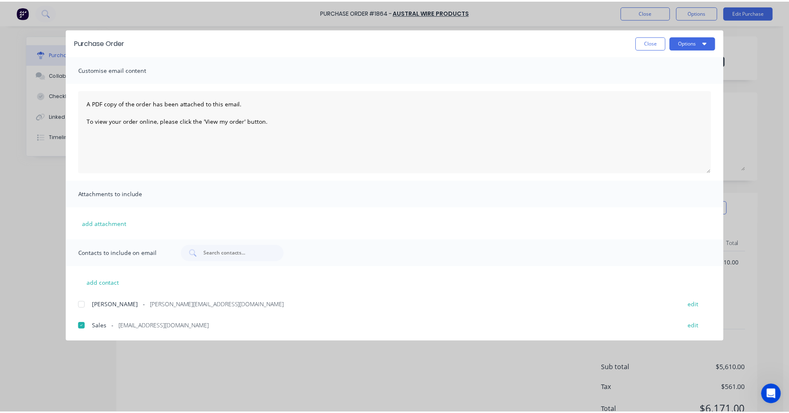
scroll to position [305, 0]
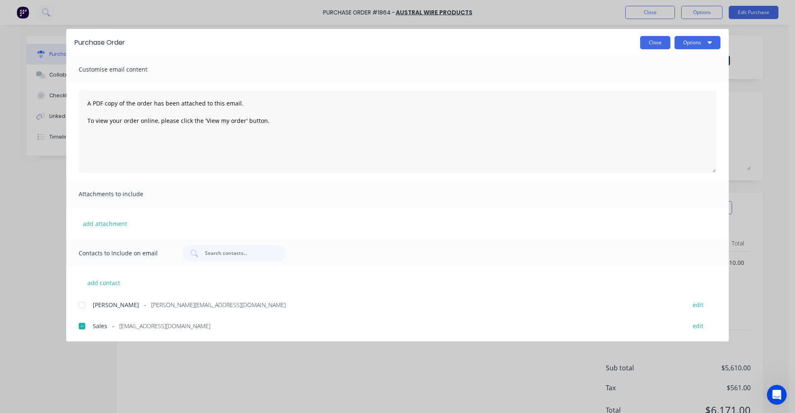
drag, startPoint x: 654, startPoint y: 43, endPoint x: 359, endPoint y: 102, distance: 301.4
click at [653, 43] on button "Close" at bounding box center [655, 42] width 30 height 13
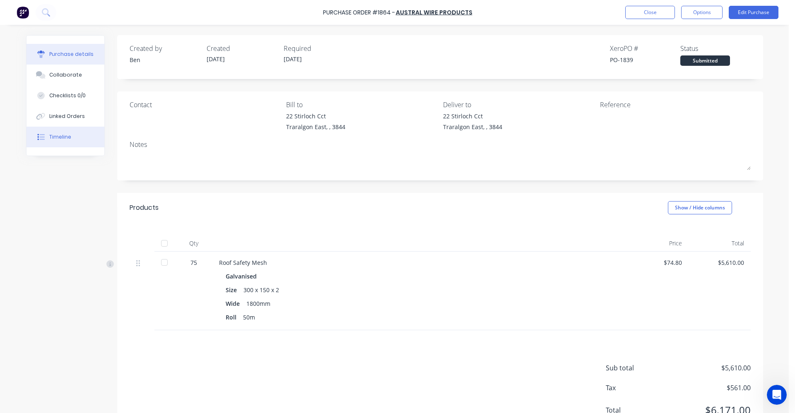
click at [54, 136] on div "Timeline" at bounding box center [60, 136] width 22 height 7
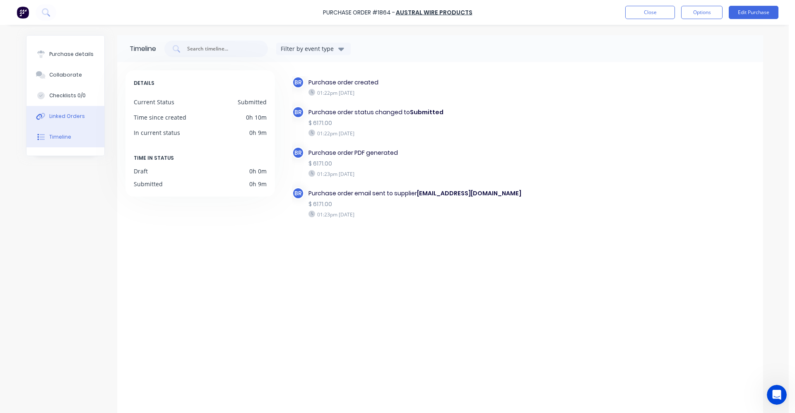
drag, startPoint x: 60, startPoint y: 112, endPoint x: 69, endPoint y: 111, distance: 8.3
click at [62, 113] on button "Linked Orders" at bounding box center [66, 116] width 78 height 21
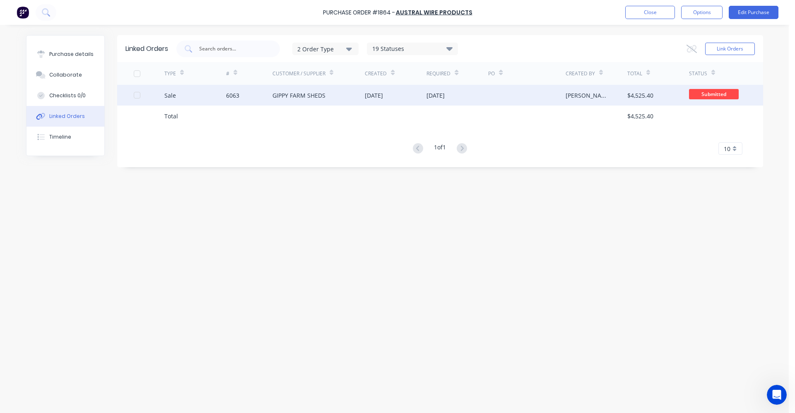
click at [290, 100] on div "GIPPY FARM SHEDS" at bounding box center [319, 95] width 93 height 21
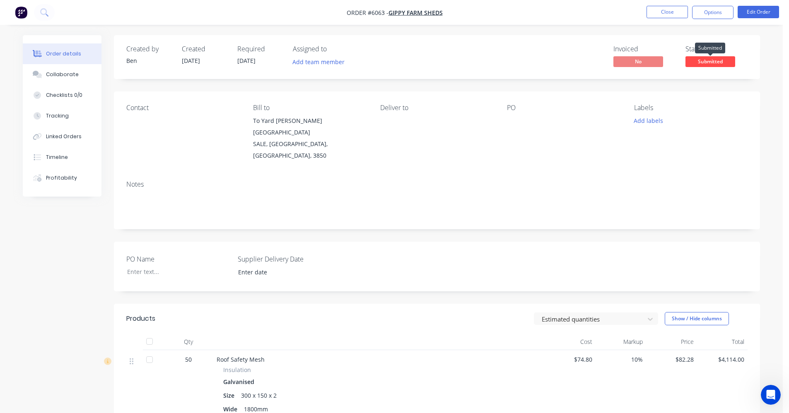
drag, startPoint x: 711, startPoint y: 62, endPoint x: 712, endPoint y: 73, distance: 11.2
click at [711, 63] on span "Submitted" at bounding box center [710, 61] width 50 height 10
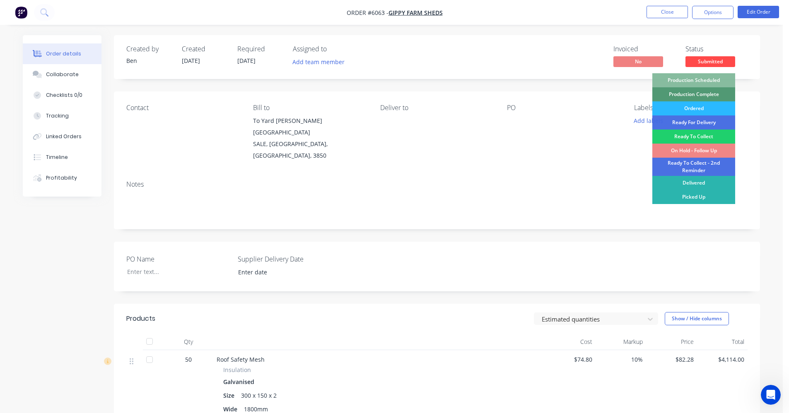
drag, startPoint x: 700, startPoint y: 105, endPoint x: 671, endPoint y: 113, distance: 29.5
click at [696, 107] on div "Ordered" at bounding box center [693, 108] width 83 height 14
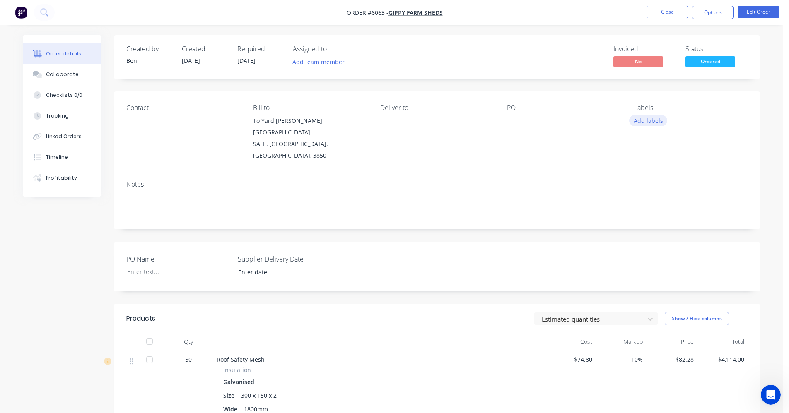
click at [656, 119] on button "Add labels" at bounding box center [648, 120] width 38 height 11
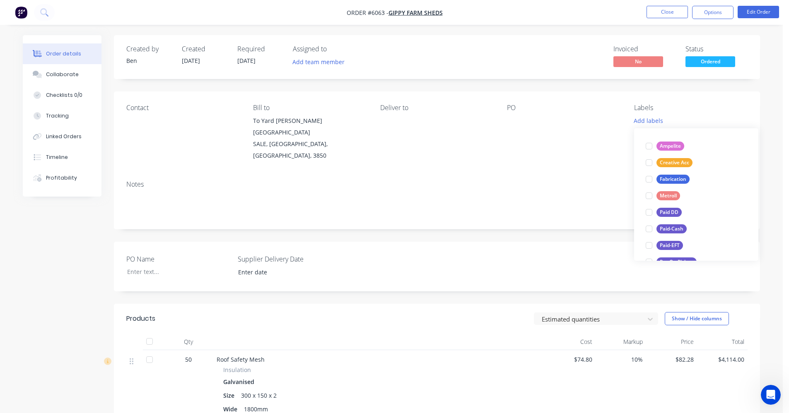
scroll to position [124, 0]
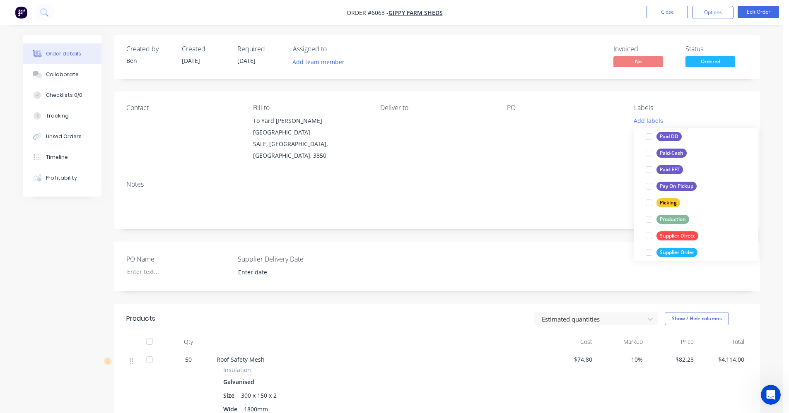
drag, startPoint x: 682, startPoint y: 253, endPoint x: 639, endPoint y: 238, distance: 45.6
click at [682, 253] on div "Supplier Order" at bounding box center [676, 252] width 41 height 9
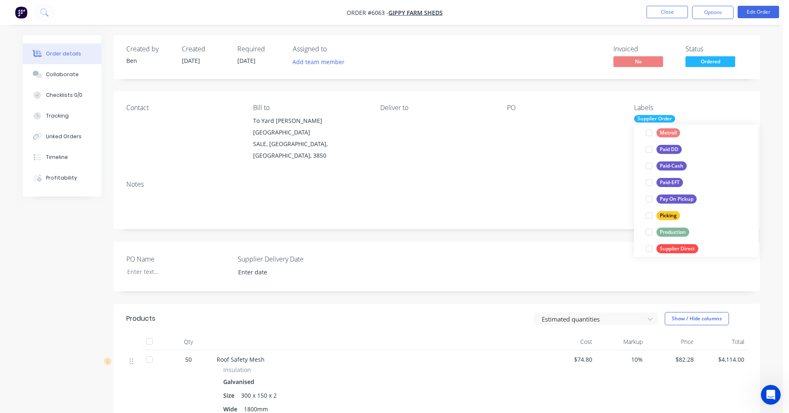
scroll to position [0, 0]
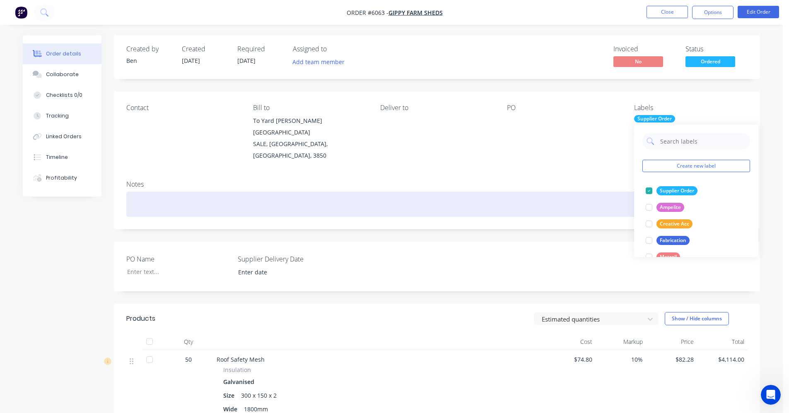
drag, startPoint x: 516, startPoint y: 176, endPoint x: 560, endPoint y: 135, distance: 59.8
click at [516, 192] on div at bounding box center [436, 204] width 621 height 25
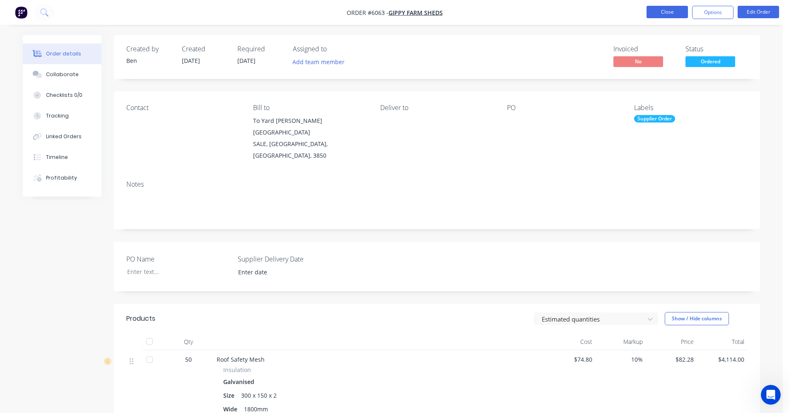
click at [670, 10] on button "Close" at bounding box center [667, 12] width 41 height 12
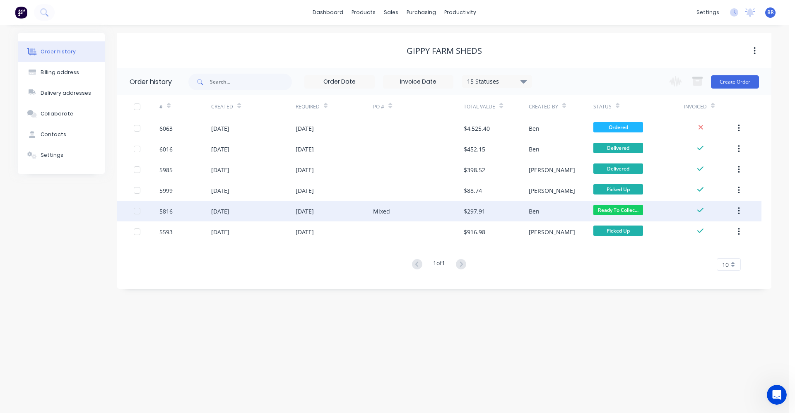
click at [404, 214] on div "Mixed" at bounding box center [418, 211] width 91 height 21
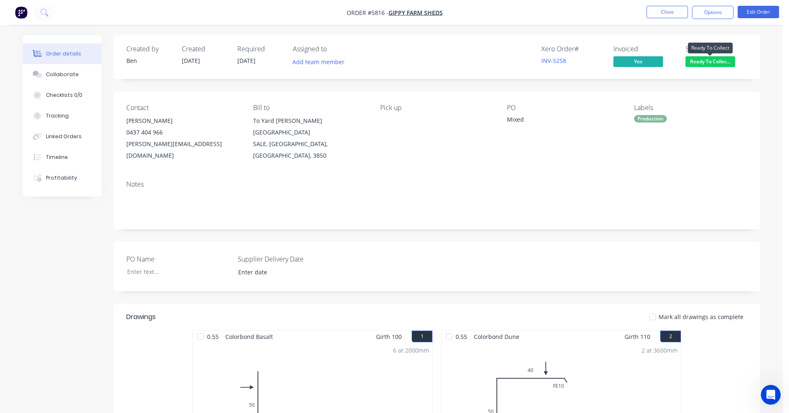
click at [720, 60] on span "Ready To Collec..." at bounding box center [710, 61] width 50 height 10
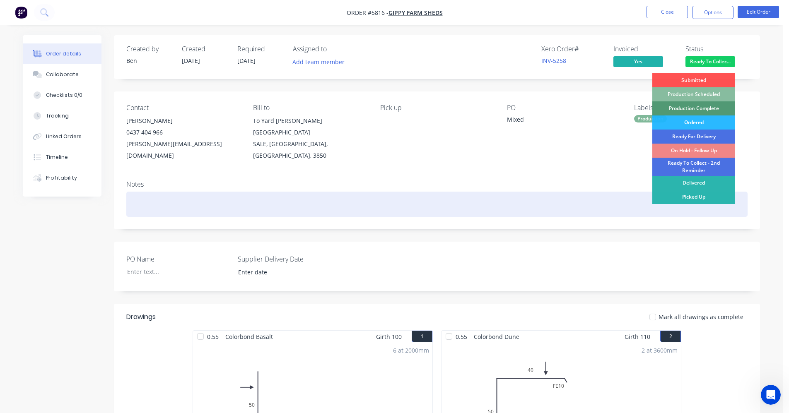
click at [687, 197] on div "Picked Up" at bounding box center [693, 197] width 83 height 14
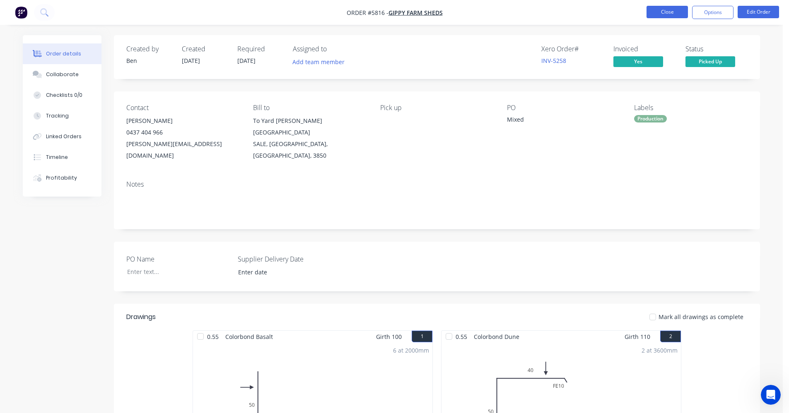
click at [666, 12] on button "Close" at bounding box center [667, 12] width 41 height 12
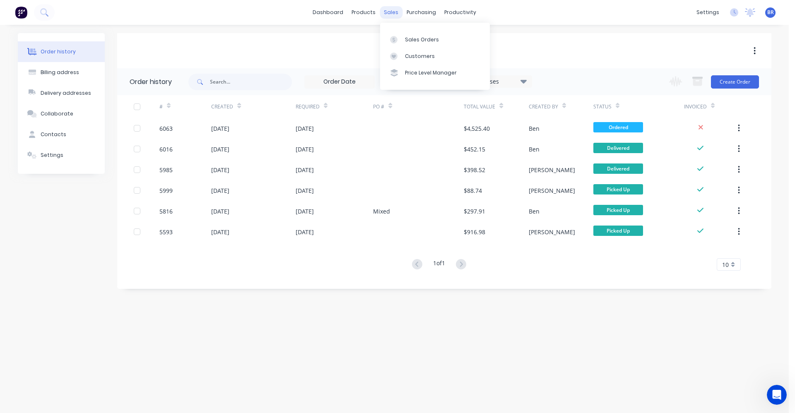
click at [396, 11] on div "sales" at bounding box center [391, 12] width 23 height 12
click at [404, 39] on link "Sales Orders" at bounding box center [435, 39] width 110 height 17
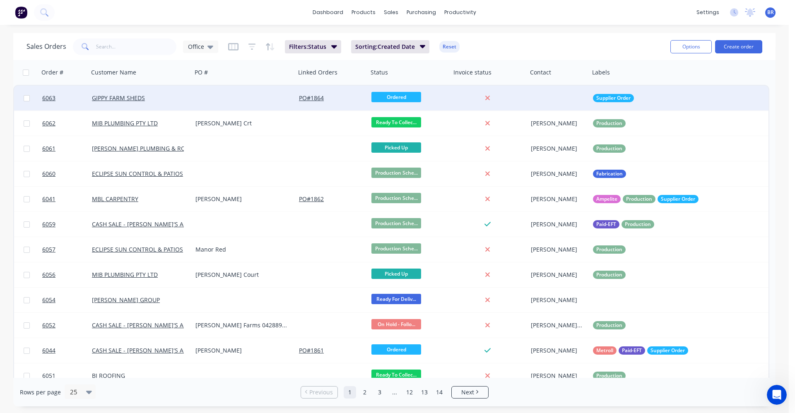
click at [200, 94] on div at bounding box center [244, 98] width 104 height 25
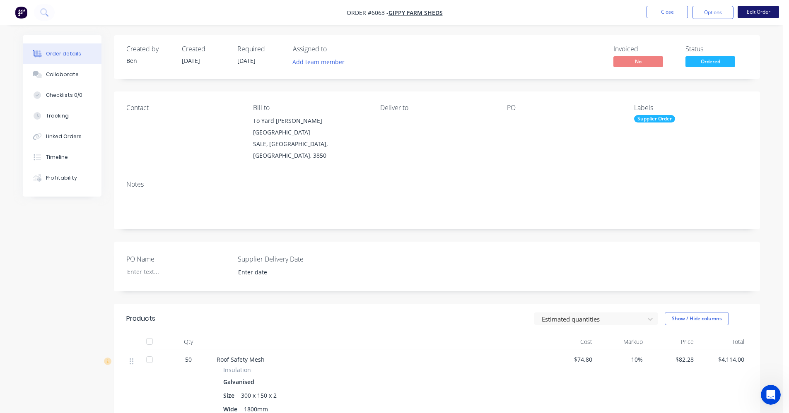
click at [772, 15] on button "Edit Order" at bounding box center [758, 12] width 41 height 12
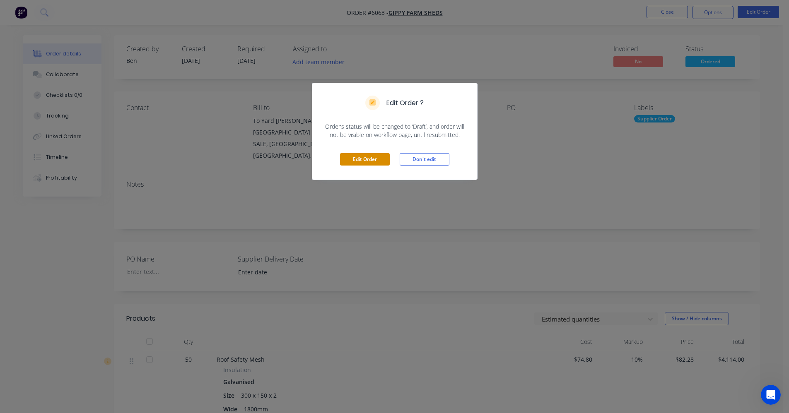
click at [352, 156] on button "Edit Order" at bounding box center [365, 159] width 50 height 12
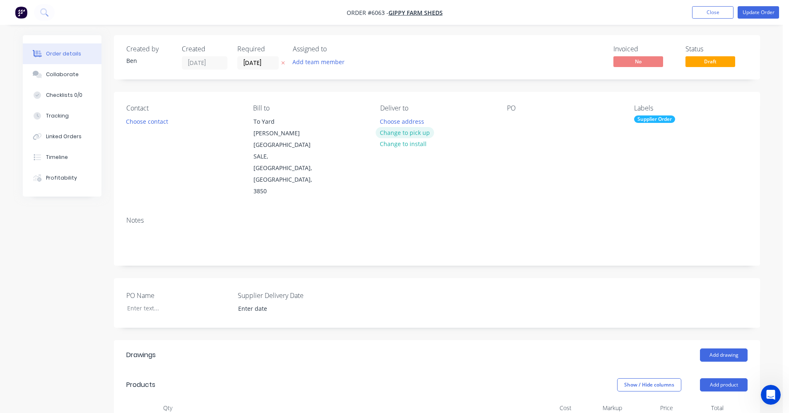
click at [411, 133] on button "Change to pick up" at bounding box center [405, 132] width 59 height 11
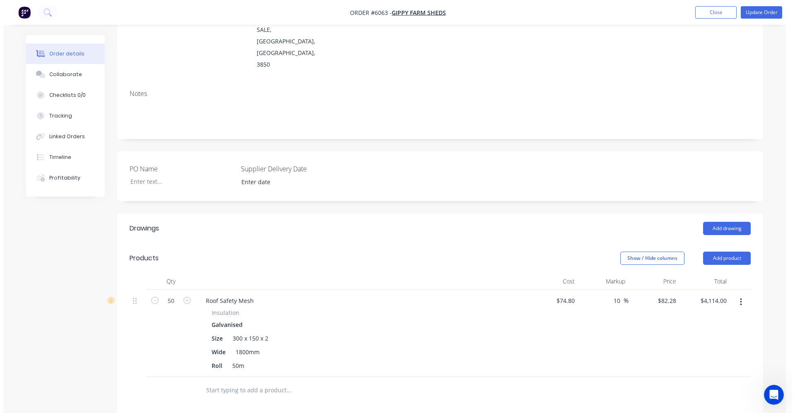
scroll to position [207, 0]
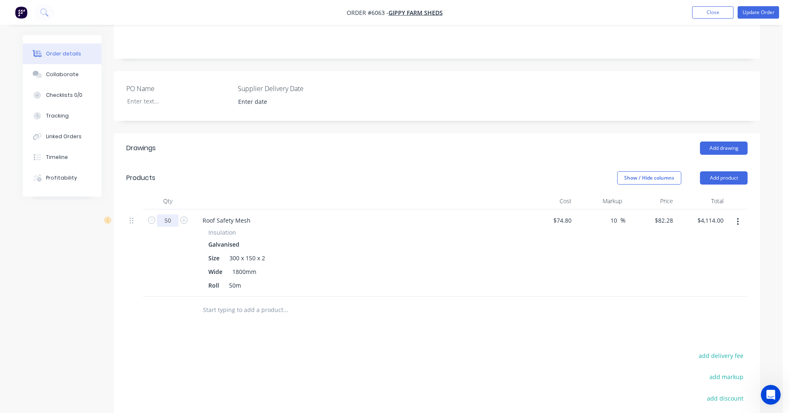
click at [171, 215] on input "50" at bounding box center [168, 221] width 22 height 12
type input "52"
type input "$4,278.56"
click at [276, 302] on input "text" at bounding box center [286, 310] width 166 height 17
click at [726, 171] on button "Add product" at bounding box center [724, 177] width 48 height 13
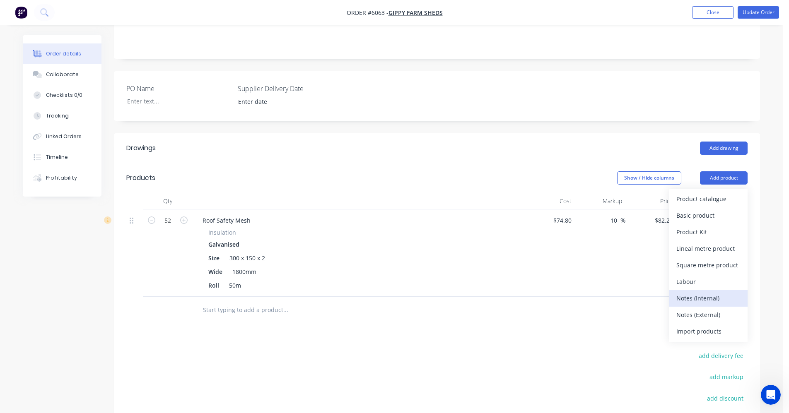
click at [698, 292] on div "Notes (Internal)" at bounding box center [708, 298] width 64 height 12
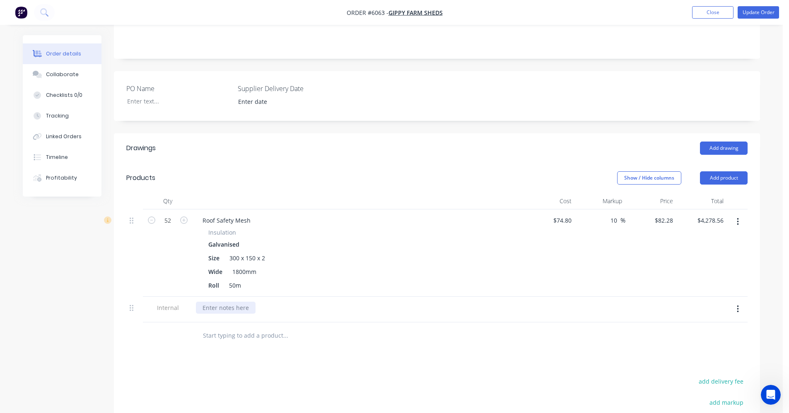
click at [229, 302] on div at bounding box center [226, 308] width 60 height 12
drag, startPoint x: 311, startPoint y: 323, endPoint x: 347, endPoint y: 324, distance: 36.5
click at [312, 324] on div "Drawings Add drawing Products Show / Hide columns Add product Qty Cost Markup P…" at bounding box center [437, 340] width 646 height 415
click at [769, 15] on button "Update Order" at bounding box center [758, 12] width 41 height 12
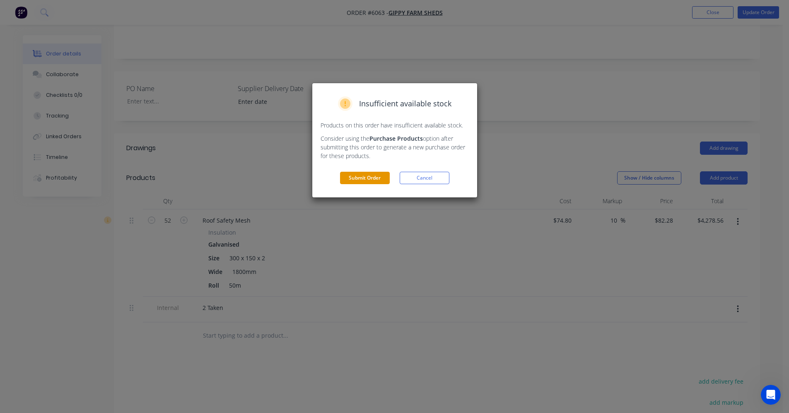
click at [367, 180] on button "Submit Order" at bounding box center [365, 178] width 50 height 12
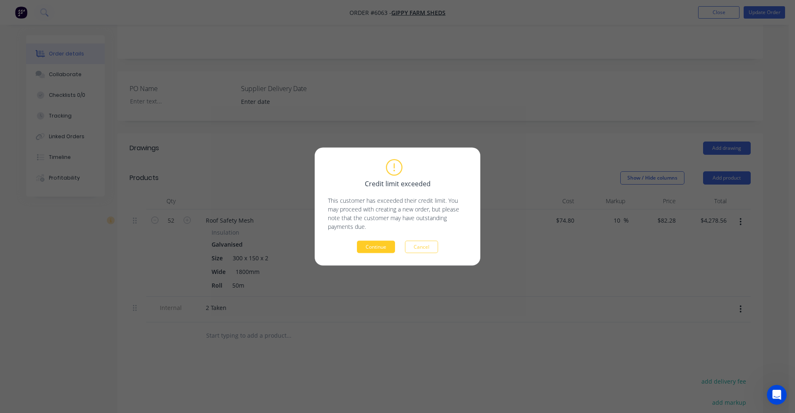
click at [374, 245] on button "Continue" at bounding box center [376, 247] width 38 height 12
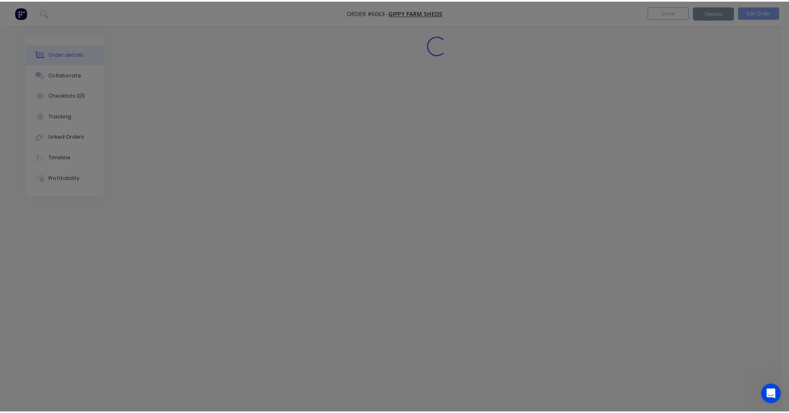
scroll to position [0, 0]
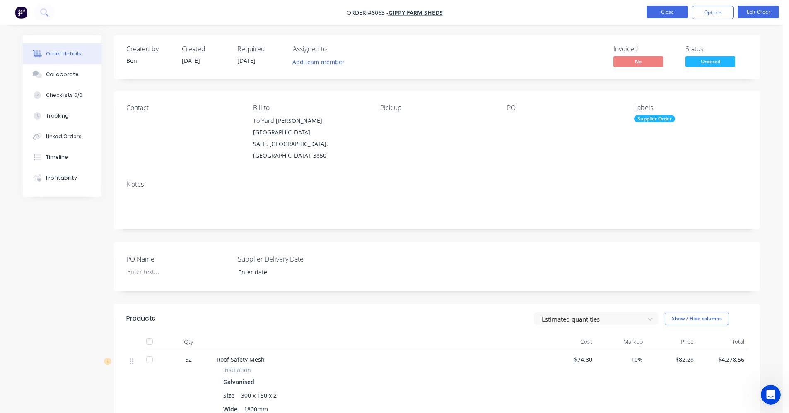
click at [670, 13] on button "Close" at bounding box center [667, 12] width 41 height 12
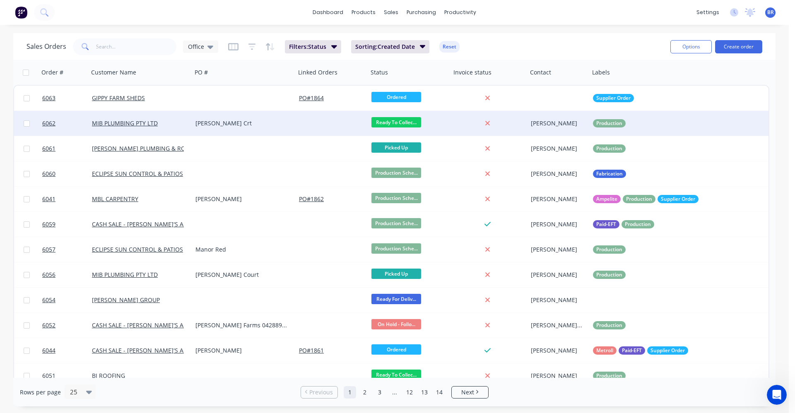
click at [300, 129] on div at bounding box center [332, 123] width 72 height 25
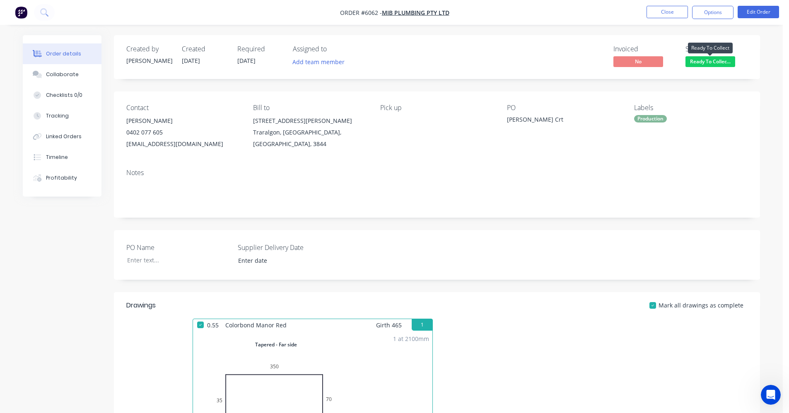
click at [709, 63] on span "Ready To Collec..." at bounding box center [710, 61] width 50 height 10
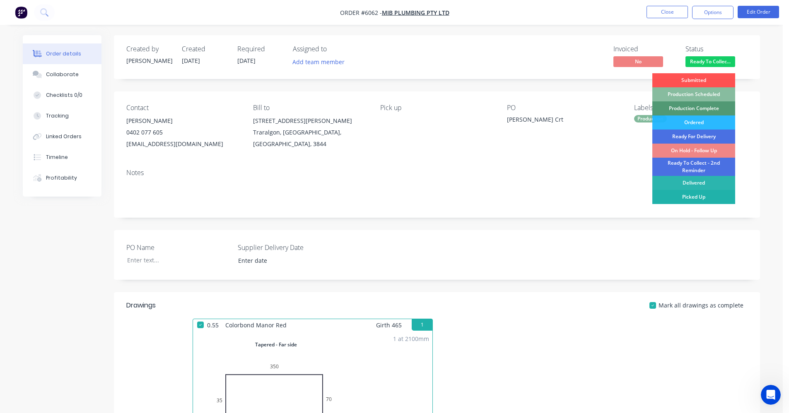
click at [694, 195] on div "Picked Up" at bounding box center [693, 197] width 83 height 14
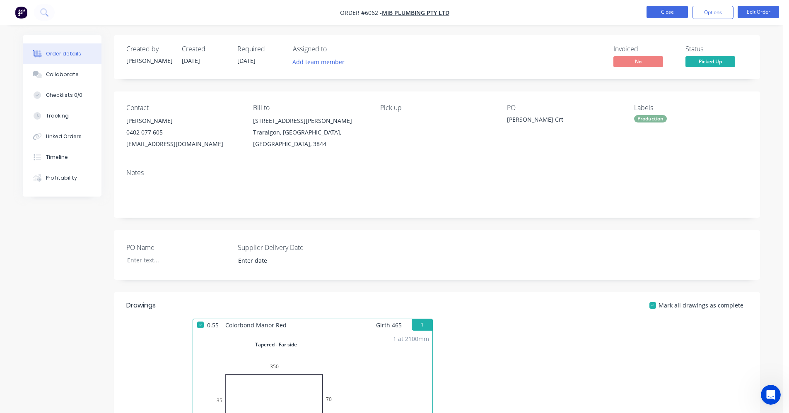
click at [668, 15] on button "Close" at bounding box center [667, 12] width 41 height 12
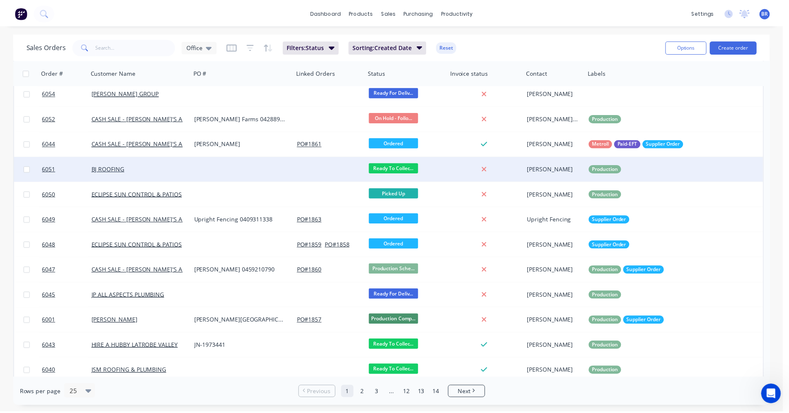
scroll to position [249, 0]
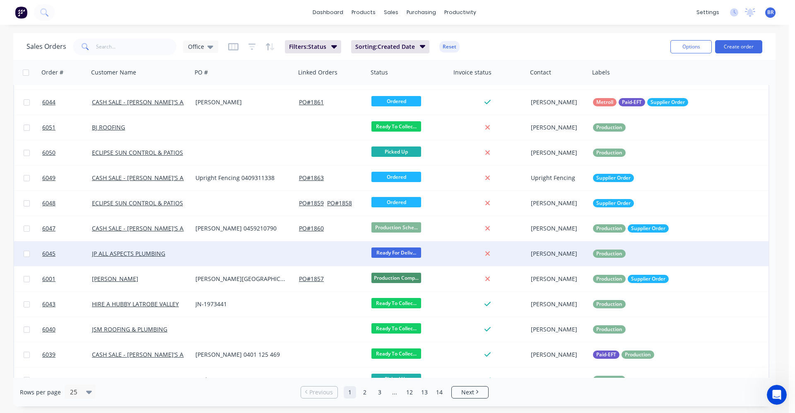
click at [316, 255] on div at bounding box center [332, 253] width 72 height 25
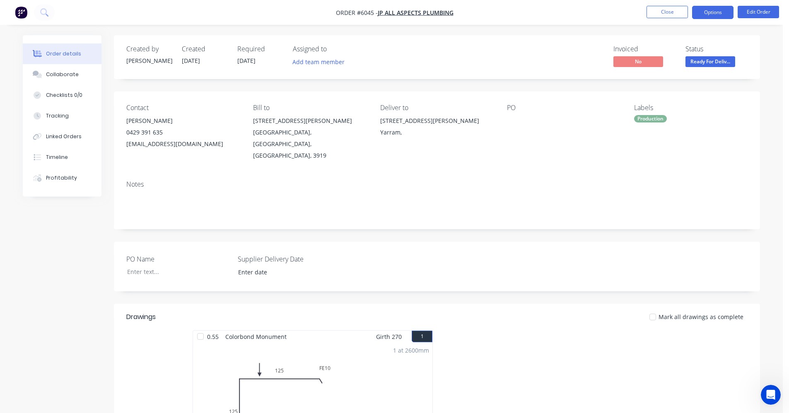
click at [717, 16] on button "Options" at bounding box center [712, 12] width 41 height 13
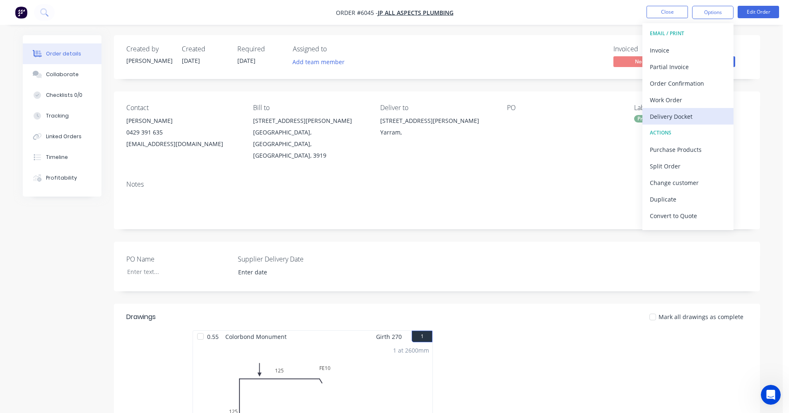
click at [688, 118] on div "Delivery Docket" at bounding box center [688, 117] width 76 height 12
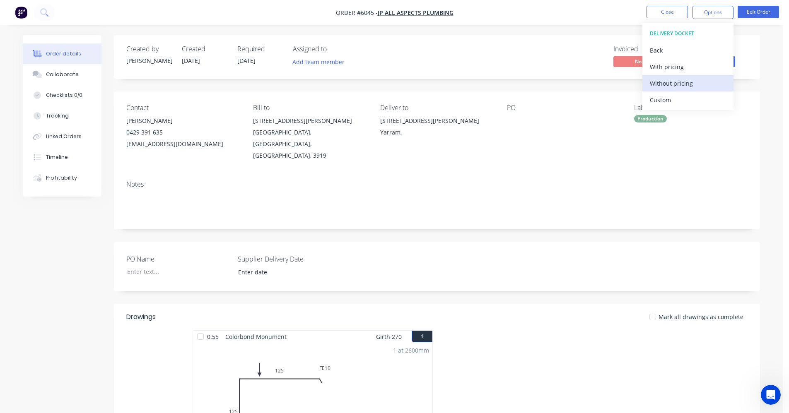
click at [677, 84] on div "Without pricing" at bounding box center [688, 83] width 76 height 12
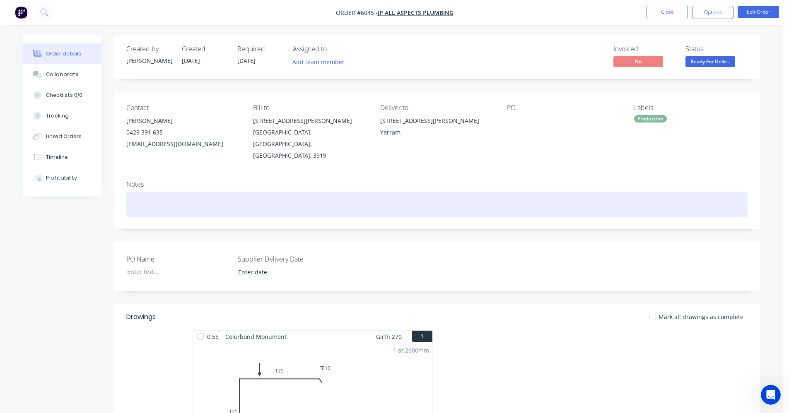
drag, startPoint x: 401, startPoint y: 186, endPoint x: 498, endPoint y: 161, distance: 100.7
click at [408, 192] on div at bounding box center [436, 204] width 621 height 25
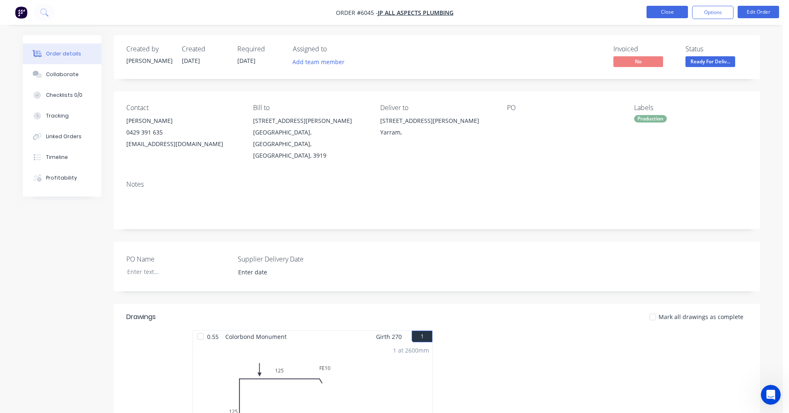
click at [668, 13] on button "Close" at bounding box center [667, 12] width 41 height 12
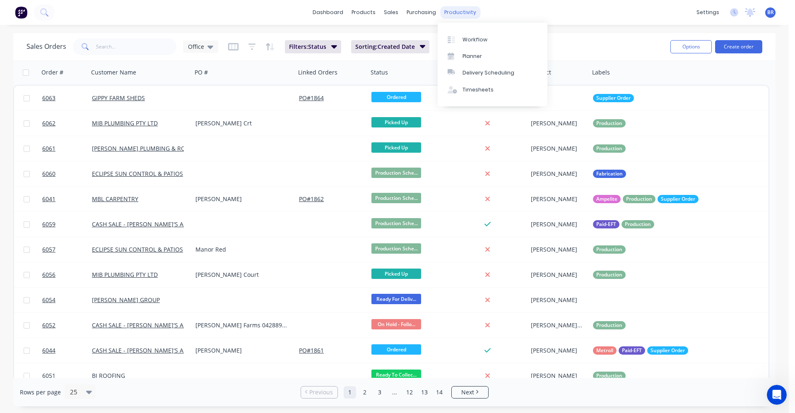
click at [466, 14] on div "productivity" at bounding box center [460, 12] width 40 height 12
drag, startPoint x: 466, startPoint y: 14, endPoint x: 469, endPoint y: 74, distance: 60.1
click at [469, 74] on div "Delivery Scheduling" at bounding box center [489, 72] width 52 height 7
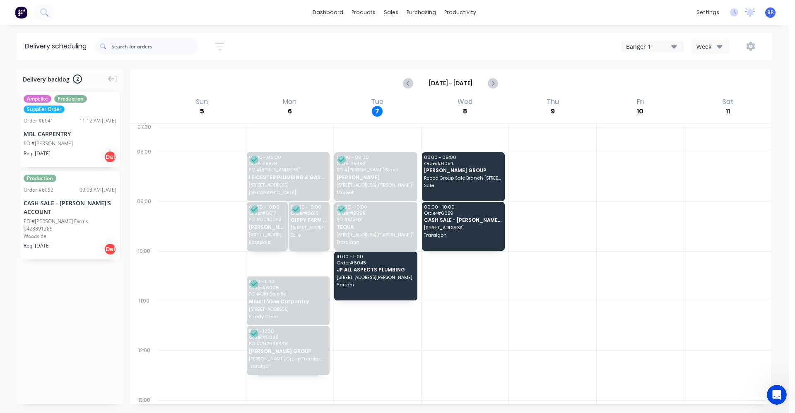
click at [68, 146] on div "PO #Matthew" at bounding box center [70, 143] width 93 height 7
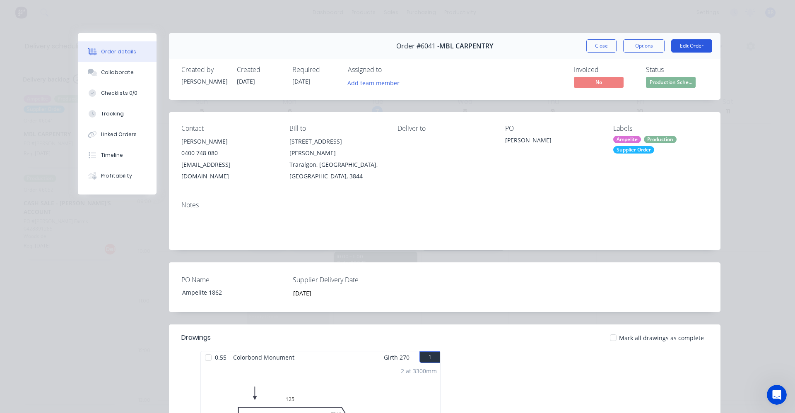
click at [686, 45] on button "Edit Order" at bounding box center [691, 45] width 41 height 13
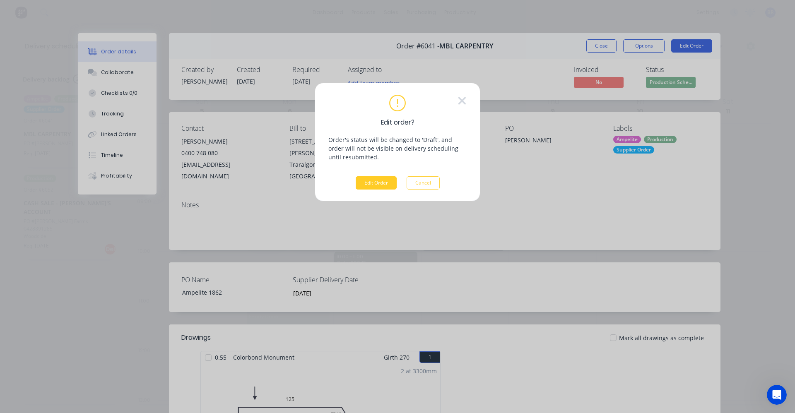
click at [382, 187] on button "Edit Order" at bounding box center [376, 182] width 41 height 13
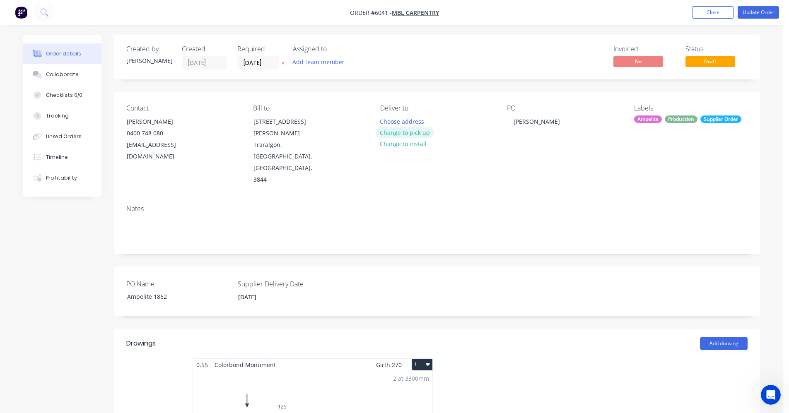
click at [419, 135] on button "Change to pick up" at bounding box center [405, 132] width 59 height 11
click at [775, 10] on button "Update Order" at bounding box center [758, 12] width 41 height 12
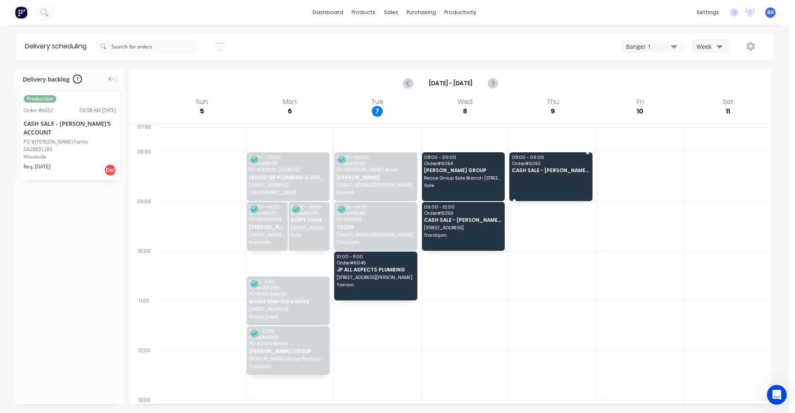
drag, startPoint x: 50, startPoint y: 135, endPoint x: 575, endPoint y: 166, distance: 526.1
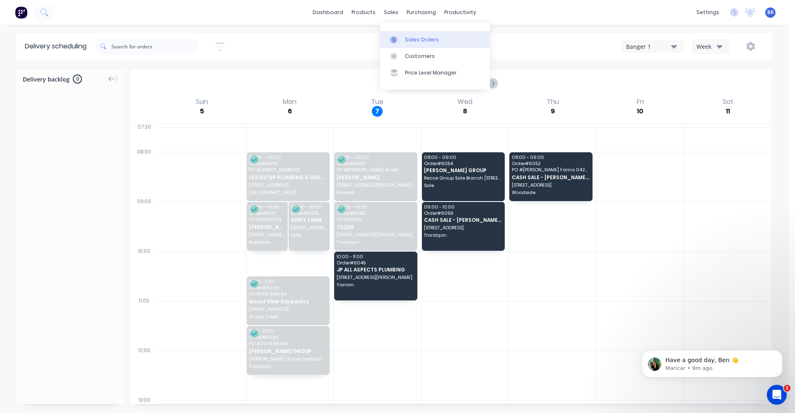
click at [405, 34] on link "Sales Orders" at bounding box center [435, 39] width 110 height 17
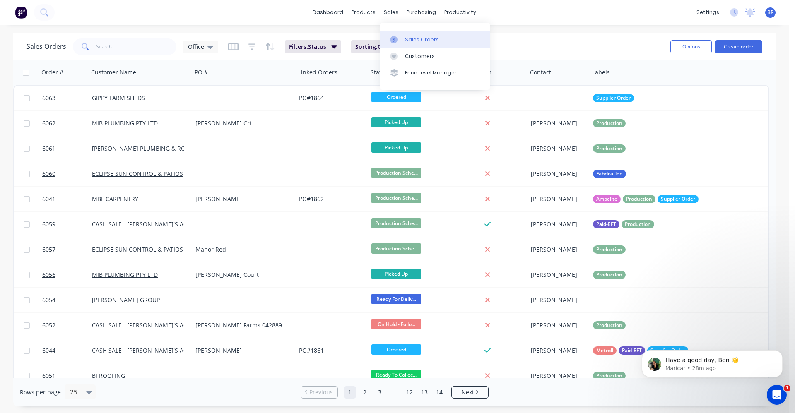
click at [412, 39] on div "Sales Orders" at bounding box center [422, 39] width 34 height 7
click at [390, 12] on div "sales" at bounding box center [391, 12] width 23 height 12
click at [383, 10] on div "sales" at bounding box center [391, 12] width 23 height 12
click at [408, 41] on div "Sales Orders" at bounding box center [422, 39] width 34 height 7
click at [402, 33] on link "Sales Orders" at bounding box center [435, 39] width 110 height 17
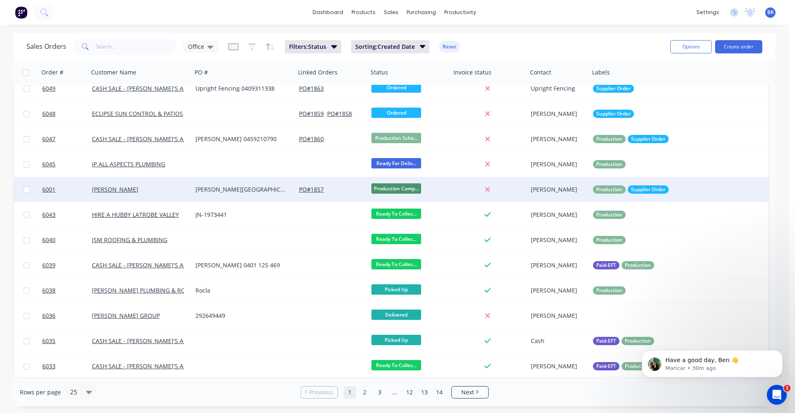
scroll to position [338, 0]
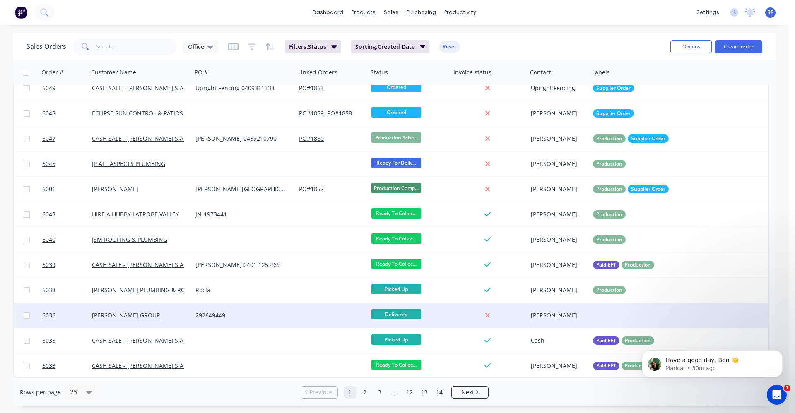
click at [302, 318] on div at bounding box center [332, 315] width 72 height 25
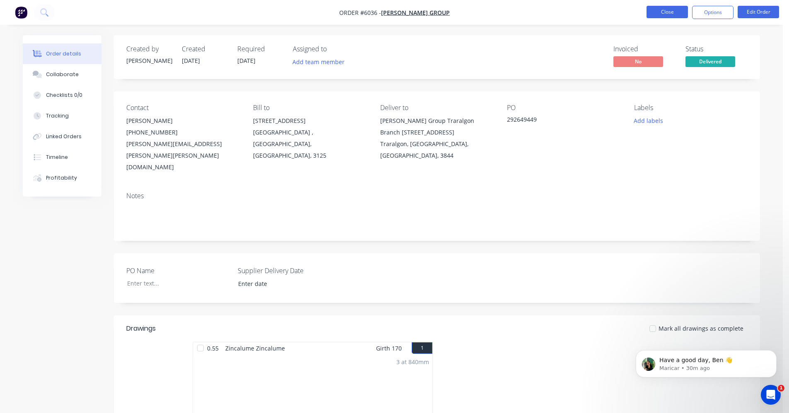
click at [669, 12] on button "Close" at bounding box center [667, 12] width 41 height 12
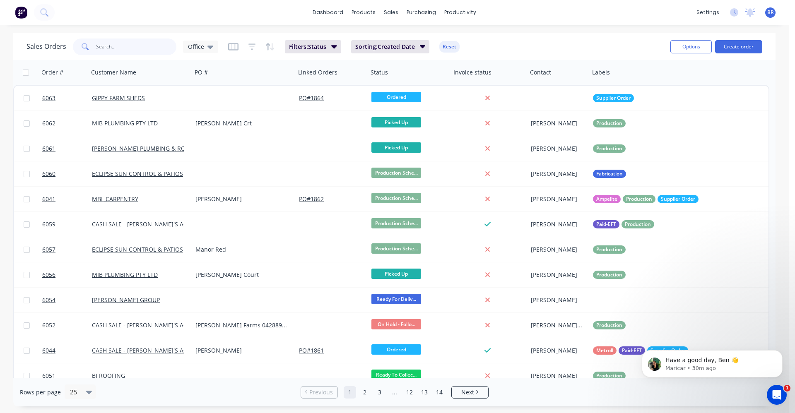
click at [118, 48] on input "text" at bounding box center [136, 47] width 81 height 17
type input "reece"
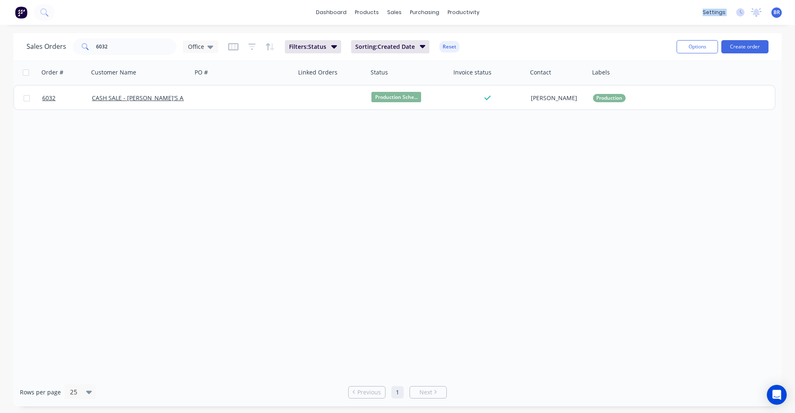
drag, startPoint x: 540, startPoint y: 0, endPoint x: 1169, endPoint y: -14, distance: 629.3
click at [795, 0] on html "dashboard products sales purchasing productivity dashboard products Product Cat…" at bounding box center [397, 206] width 795 height 413
click at [718, 203] on div "Order # Customer Name PO # Linked Orders Status Invoice status Contact Labels 6…" at bounding box center [397, 219] width 769 height 318
click at [714, 5] on div "dashboard products sales purchasing productivity dashboard products Product Cat…" at bounding box center [397, 12] width 795 height 25
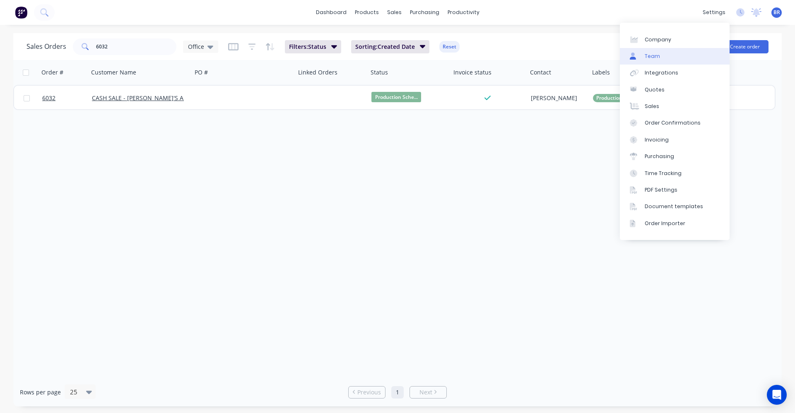
click at [651, 58] on div "Team" at bounding box center [652, 56] width 15 height 7
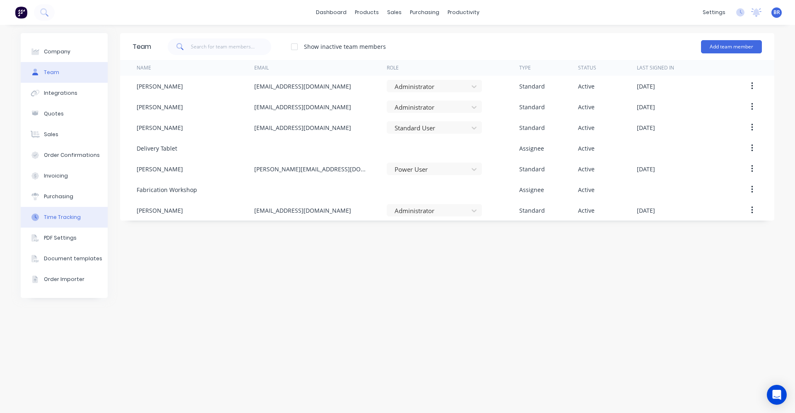
click at [63, 215] on div "Time Tracking" at bounding box center [62, 217] width 37 height 7
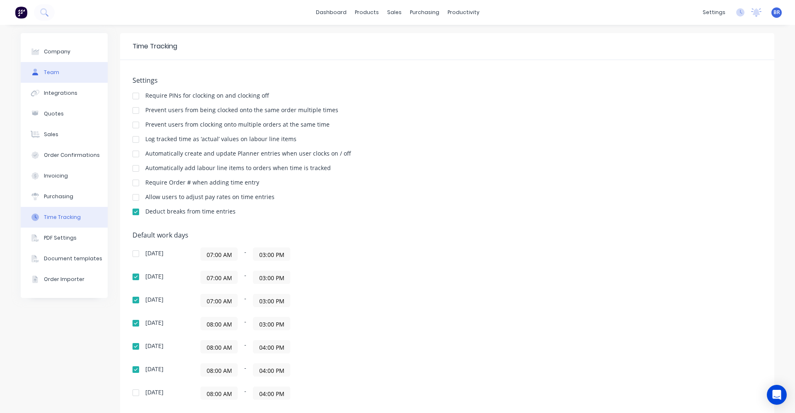
click at [54, 72] on div "Team" at bounding box center [51, 72] width 15 height 7
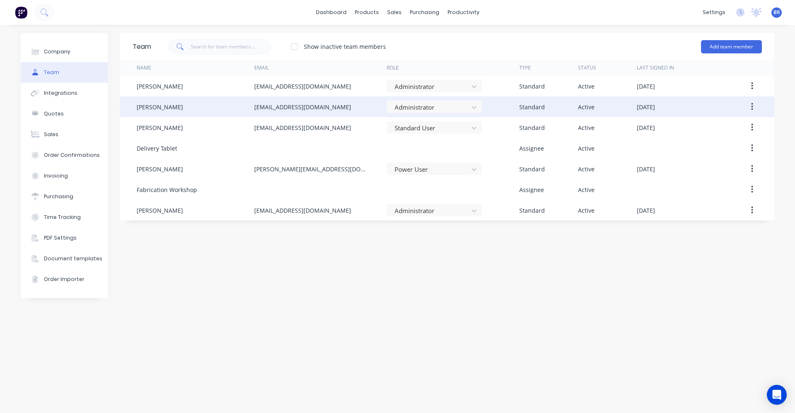
click at [755, 106] on button "button" at bounding box center [752, 106] width 19 height 15
click at [714, 125] on div "Edit" at bounding box center [723, 129] width 64 height 12
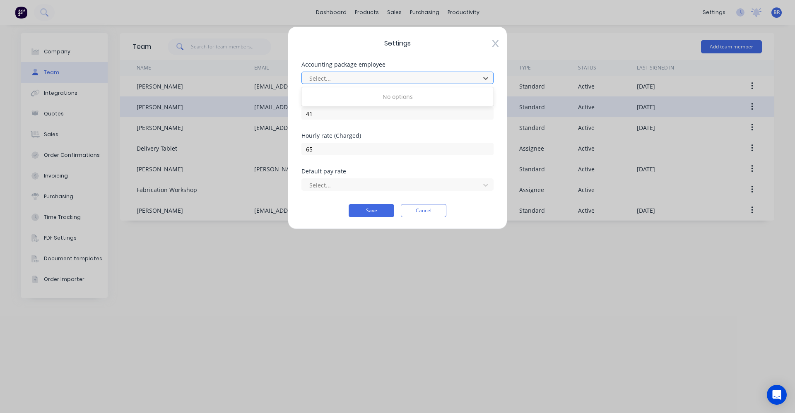
click at [379, 76] on div at bounding box center [392, 78] width 167 height 10
click at [364, 180] on div at bounding box center [392, 185] width 167 height 10
click at [370, 163] on div "Hourly rate (Charged) 65" at bounding box center [398, 151] width 192 height 36
click at [429, 214] on button "Cancel" at bounding box center [424, 210] width 46 height 13
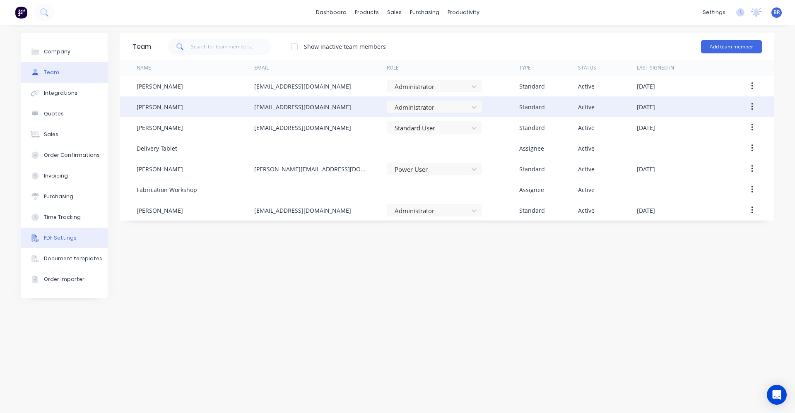
click at [60, 237] on div "PDF Settings" at bounding box center [60, 237] width 33 height 7
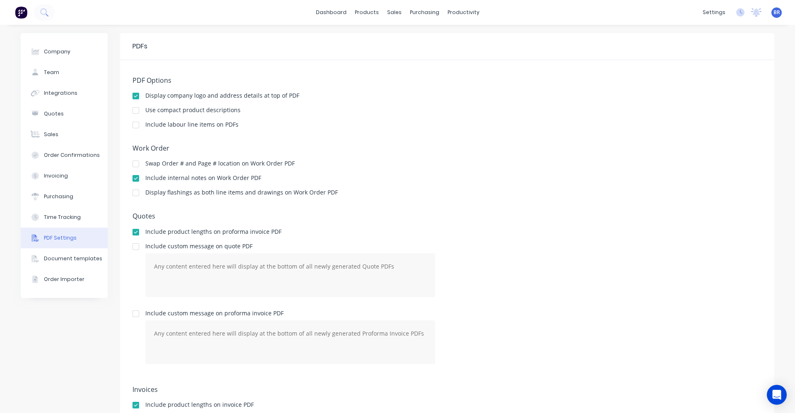
click at [131, 128] on div at bounding box center [136, 125] width 17 height 17
click at [135, 126] on div at bounding box center [136, 125] width 17 height 17
click at [61, 216] on div "Time Tracking" at bounding box center [62, 217] width 37 height 7
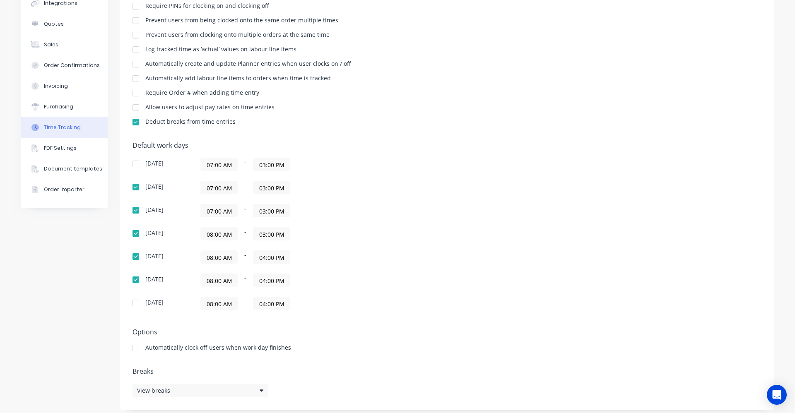
scroll to position [95, 0]
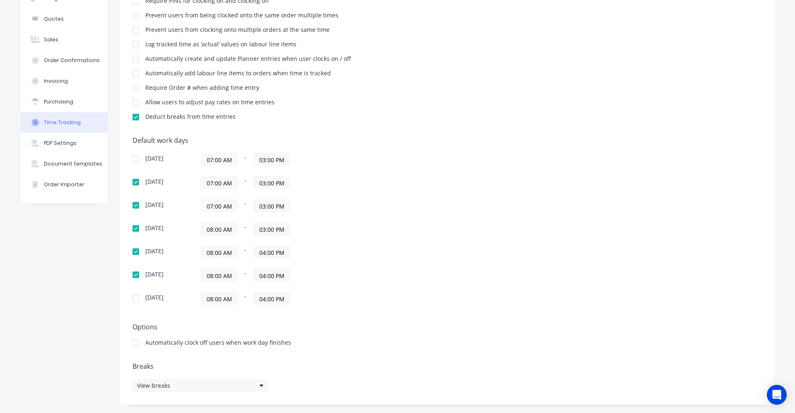
click at [132, 344] on div at bounding box center [136, 343] width 17 height 17
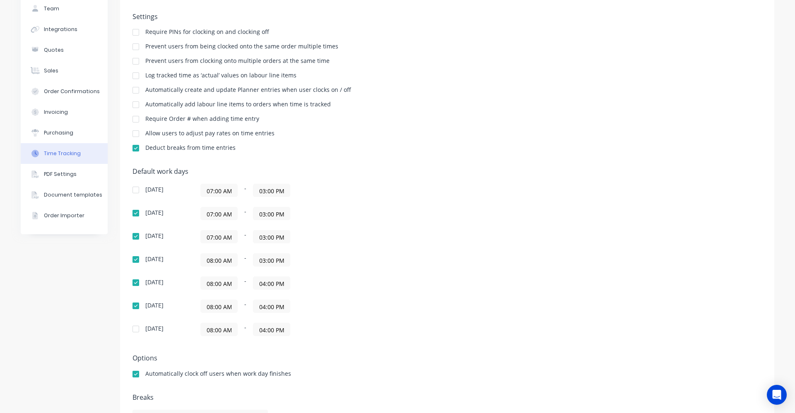
scroll to position [0, 0]
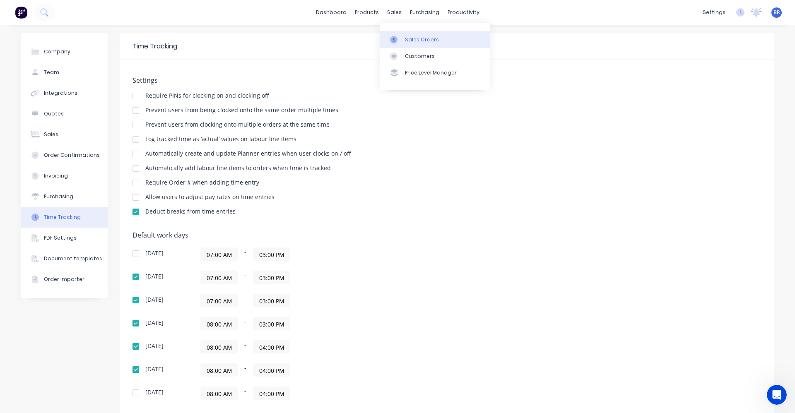
click at [405, 33] on link "Sales Orders" at bounding box center [435, 39] width 110 height 17
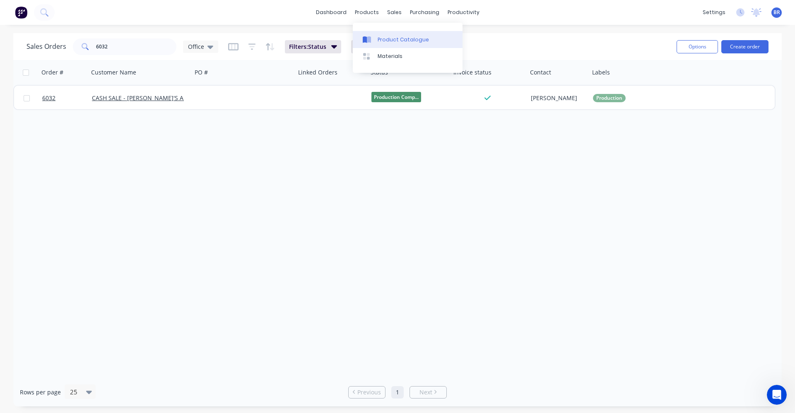
click at [372, 39] on div at bounding box center [369, 39] width 12 height 7
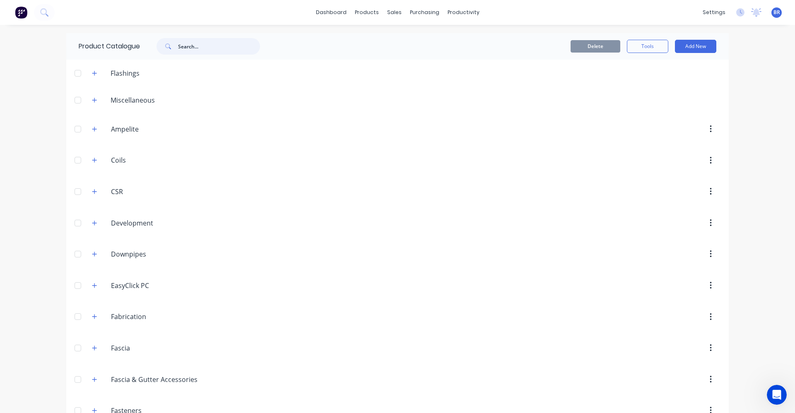
click at [181, 52] on input "text" at bounding box center [219, 46] width 82 height 17
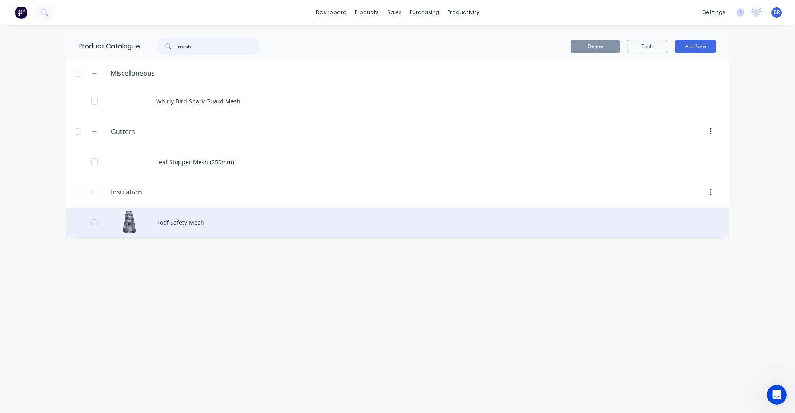
type input "mesh"
click at [156, 220] on div "Roof Safety Mesh" at bounding box center [397, 222] width 663 height 29
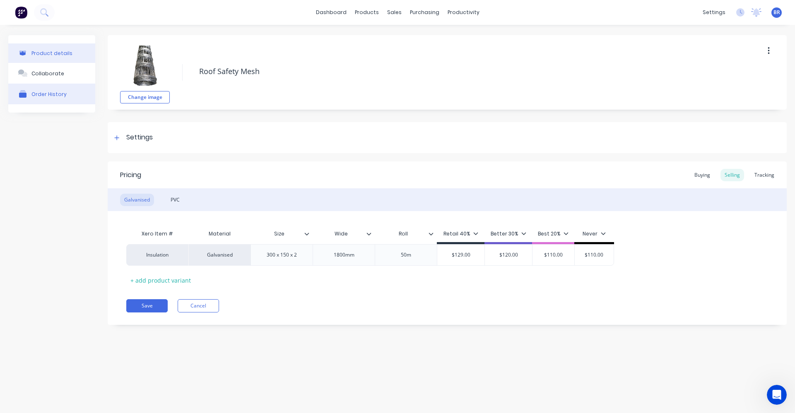
click at [51, 94] on div "Order History" at bounding box center [48, 94] width 35 height 6
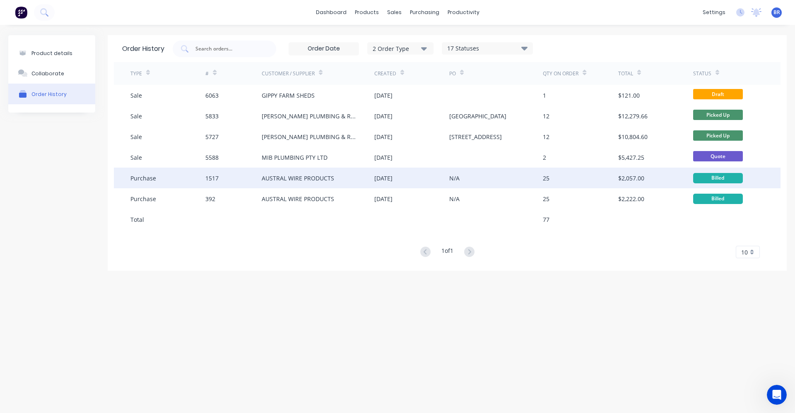
click at [289, 181] on div "AUSTRAL WIRE PRODUCTS" at bounding box center [298, 178] width 72 height 9
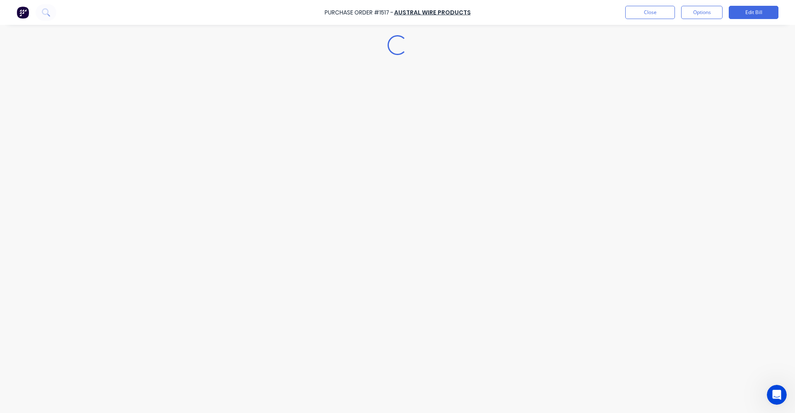
type textarea "x"
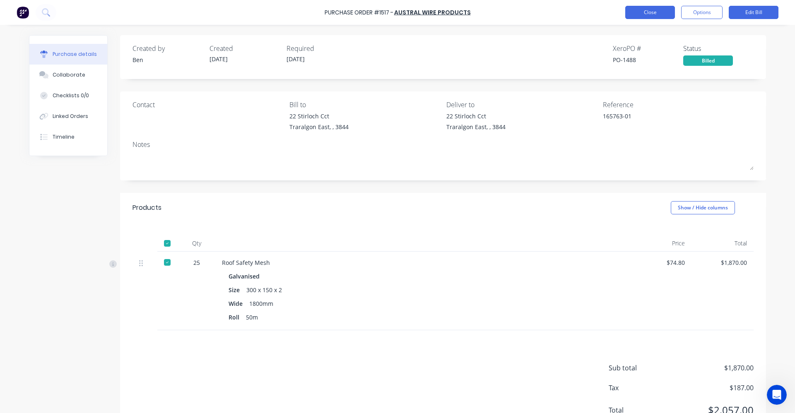
click at [645, 14] on button "Close" at bounding box center [650, 12] width 50 height 13
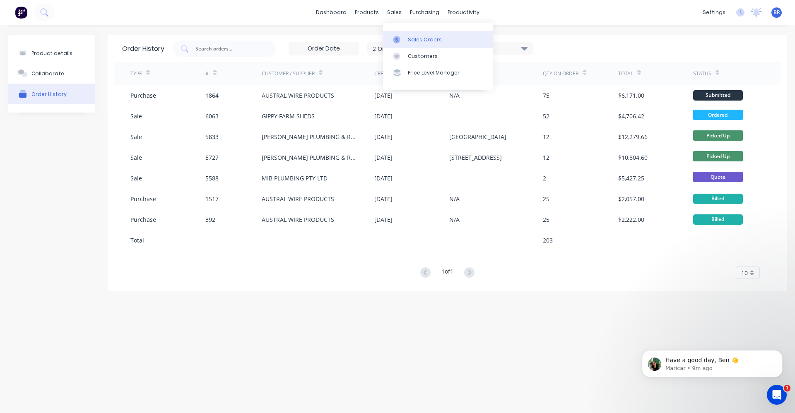
click at [405, 35] on link "Sales Orders" at bounding box center [438, 39] width 110 height 17
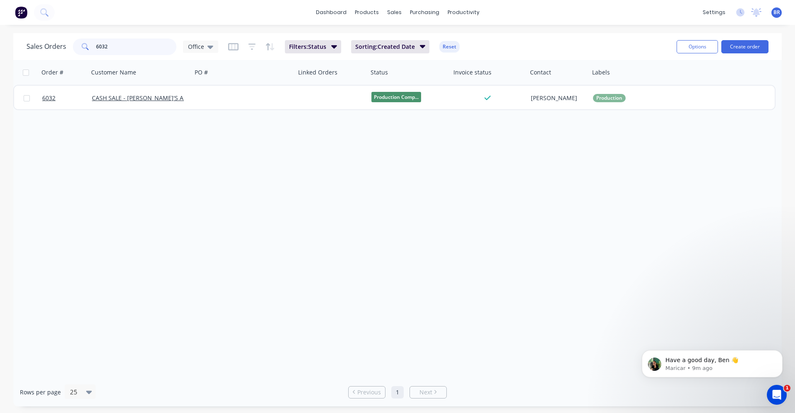
drag, startPoint x: 47, startPoint y: 35, endPoint x: 37, endPoint y: 35, distance: 9.5
click at [43, 34] on div "Sales Orders 6032 Office Filters: Status Sorting: Created Date Reset Options Cr…" at bounding box center [397, 46] width 769 height 27
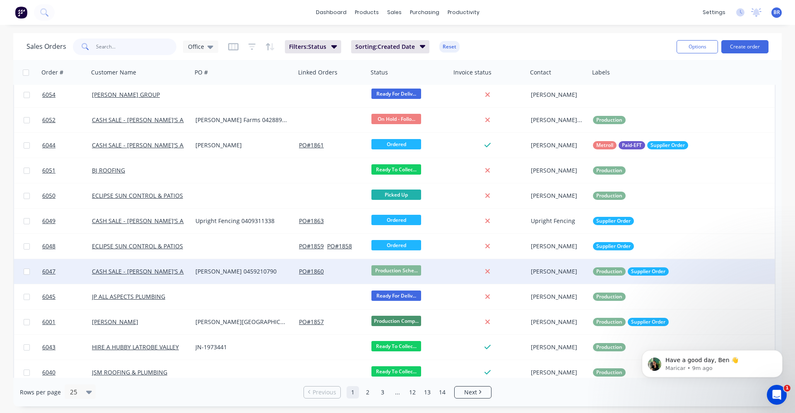
scroll to position [338, 0]
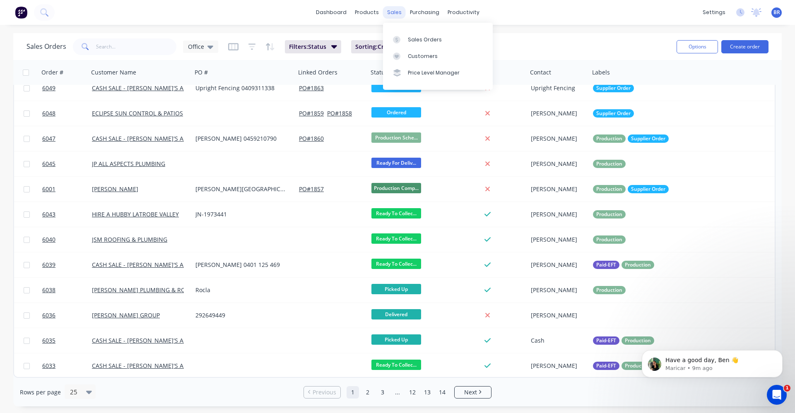
drag, startPoint x: 398, startPoint y: 12, endPoint x: 403, endPoint y: 23, distance: 12.0
click at [398, 12] on div "sales" at bounding box center [394, 12] width 23 height 12
click at [415, 39] on div "Sales Orders" at bounding box center [425, 39] width 34 height 7
click at [118, 43] on input "text" at bounding box center [136, 47] width 81 height 17
type input "b"
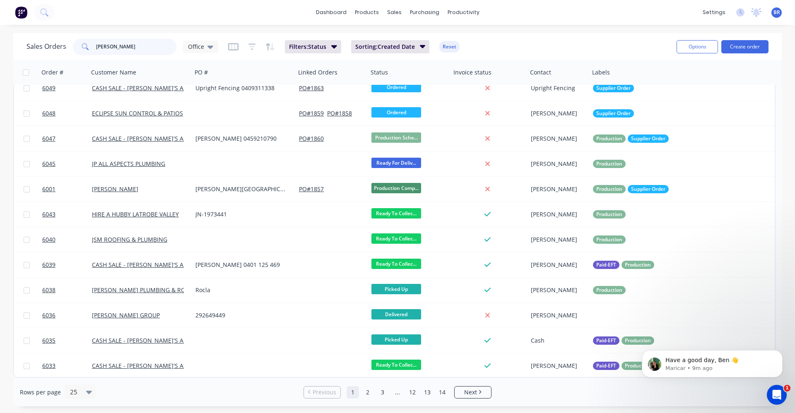
type input "bosse"
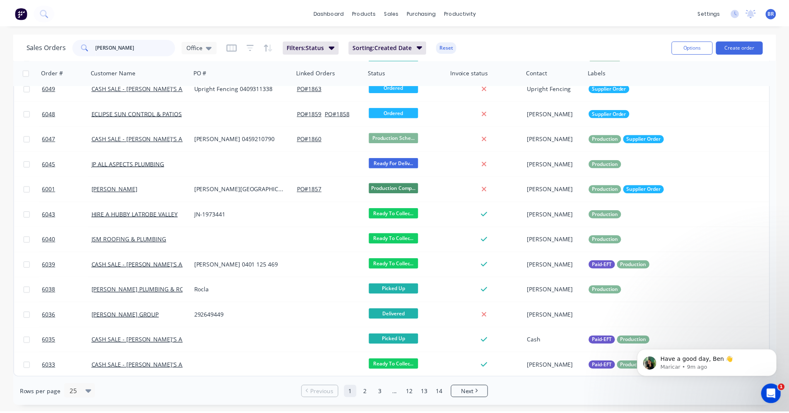
scroll to position [0, 0]
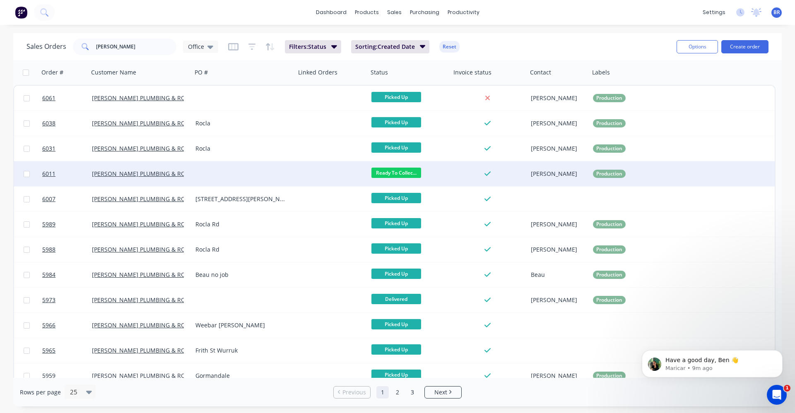
click at [233, 176] on div at bounding box center [244, 174] width 104 height 25
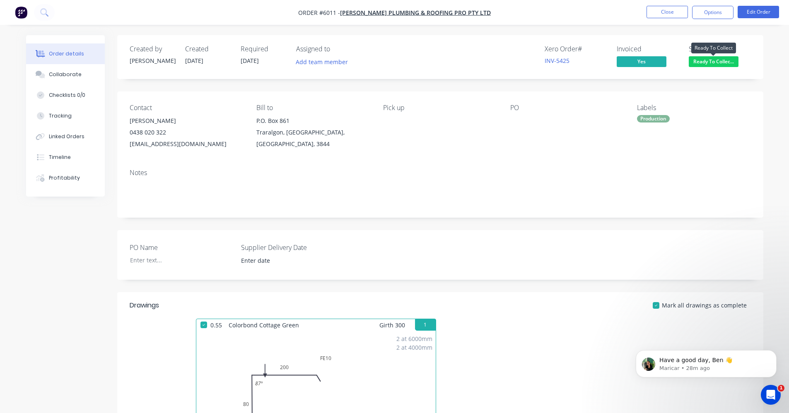
click at [709, 63] on span "Ready To Collec..." at bounding box center [714, 61] width 50 height 10
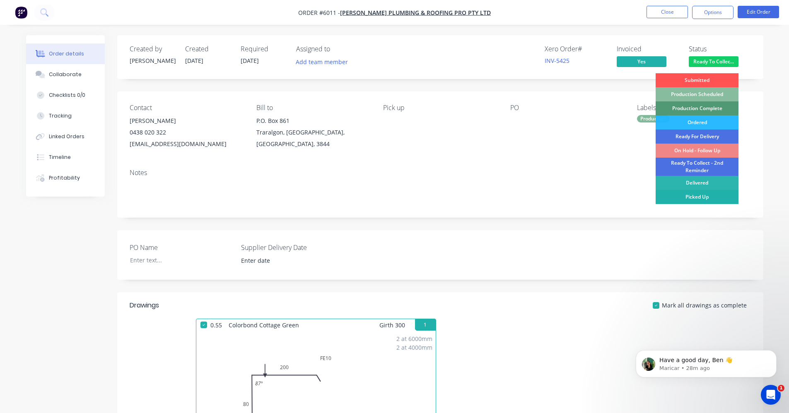
click at [709, 199] on div "Picked Up" at bounding box center [697, 197] width 83 height 14
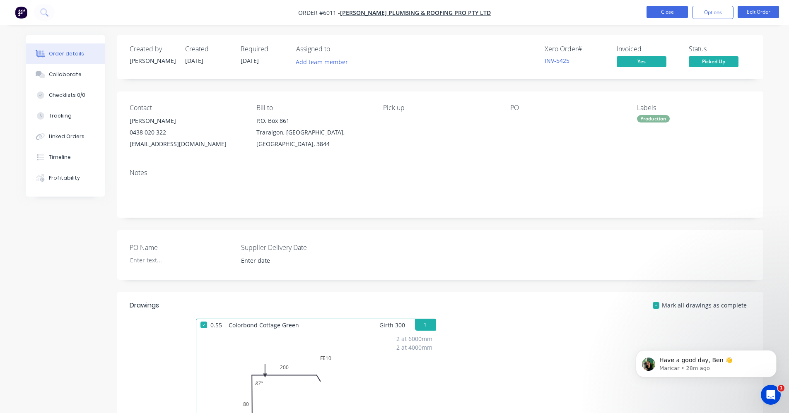
click at [668, 16] on button "Close" at bounding box center [667, 12] width 41 height 12
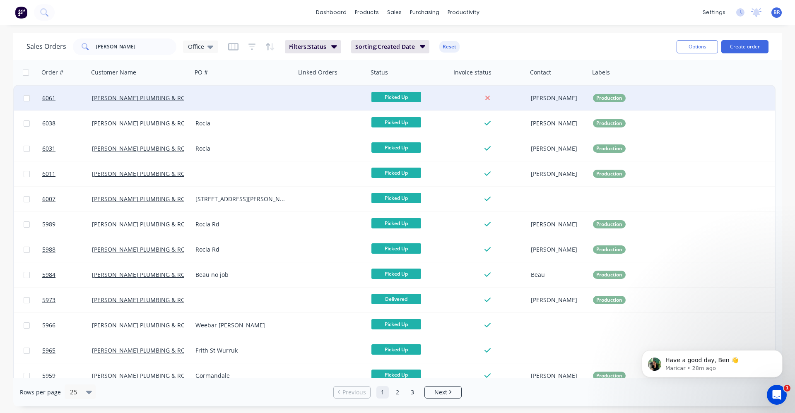
click at [270, 100] on div at bounding box center [244, 98] width 104 height 25
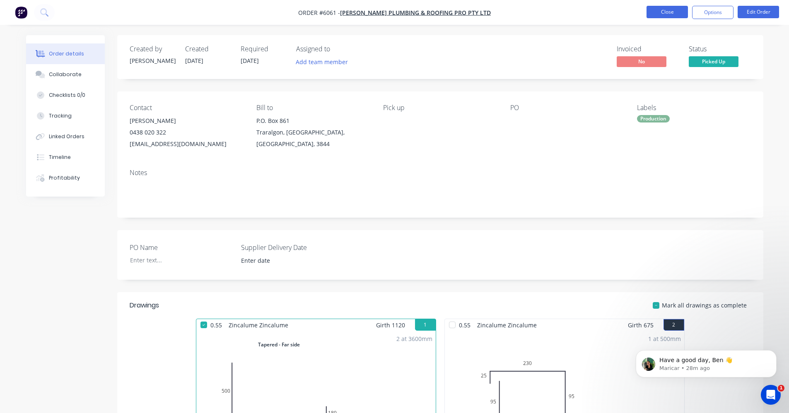
click at [670, 13] on button "Close" at bounding box center [667, 12] width 41 height 12
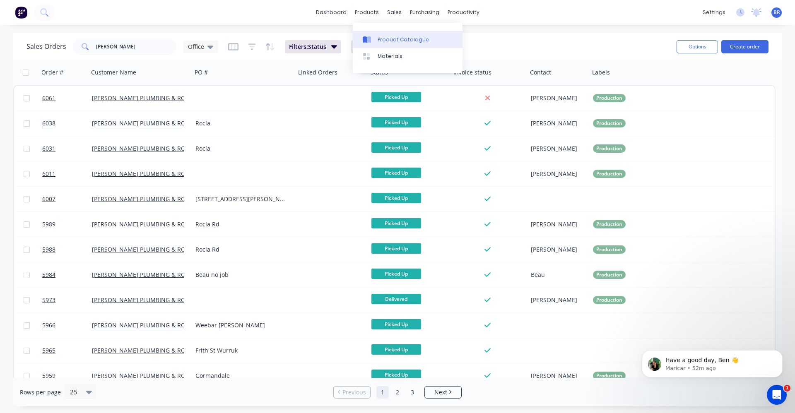
click at [379, 36] on link "Product Catalogue" at bounding box center [408, 39] width 110 height 17
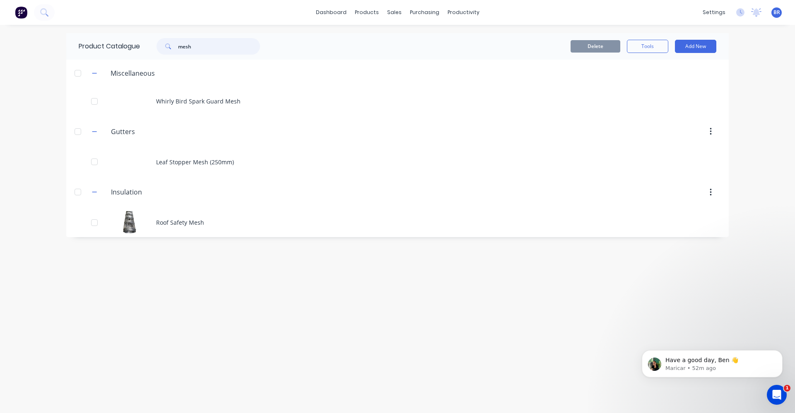
drag, startPoint x: 211, startPoint y: 48, endPoint x: 130, endPoint y: 48, distance: 80.8
click at [127, 47] on div "Product Catalogue mesh" at bounding box center [173, 46] width 215 height 27
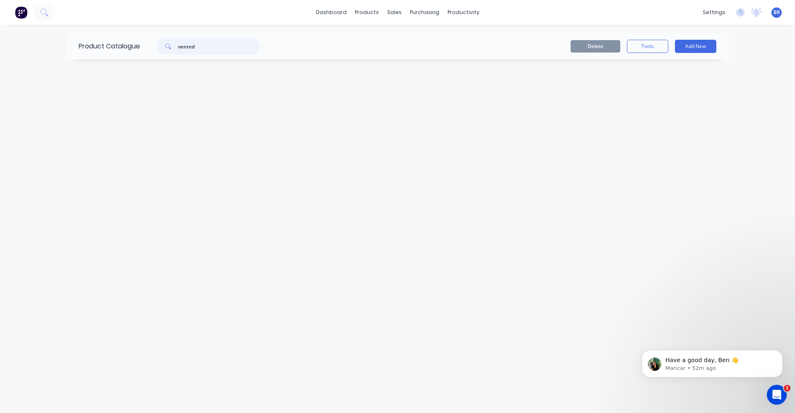
drag, startPoint x: 199, startPoint y: 48, endPoint x: 111, endPoint y: 42, distance: 88.4
click at [111, 42] on div "Product Catalogue vented" at bounding box center [173, 46] width 215 height 27
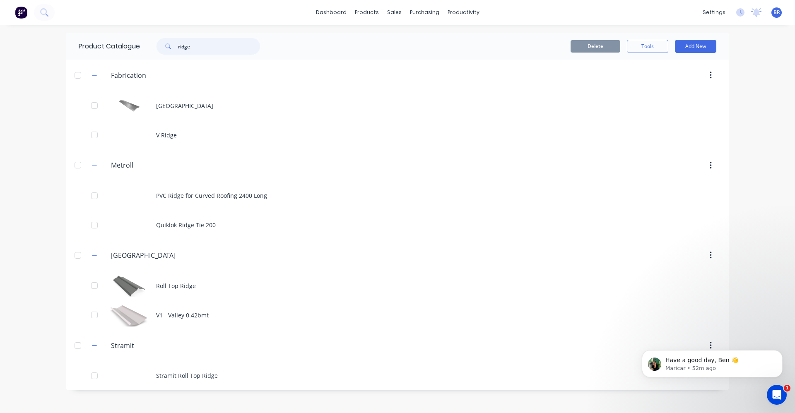
type input "ridge"
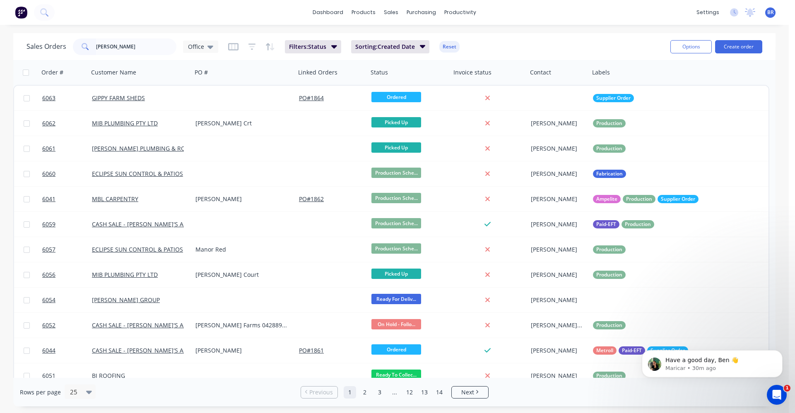
scroll to position [1, 0]
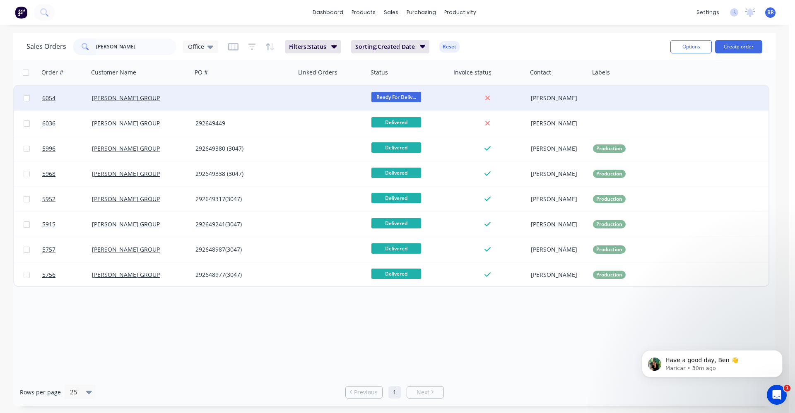
type input "[PERSON_NAME]"
click at [224, 99] on div at bounding box center [244, 98] width 104 height 25
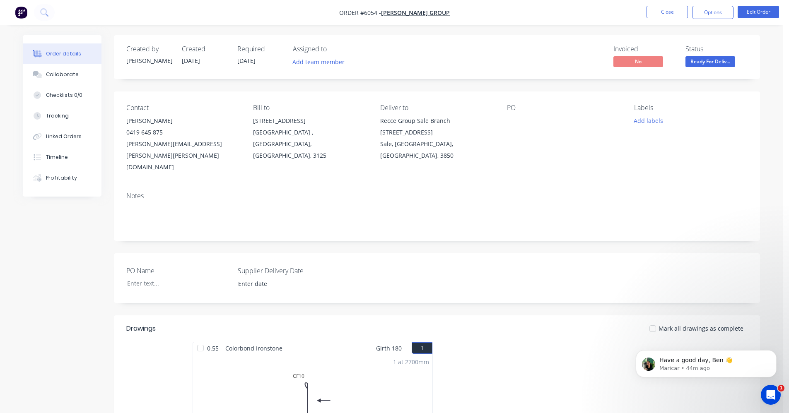
click at [709, 5] on nav "Order #6054 - REECE GROUP Close Options Edit Order" at bounding box center [394, 12] width 789 height 25
click at [708, 14] on button "Options" at bounding box center [712, 12] width 41 height 13
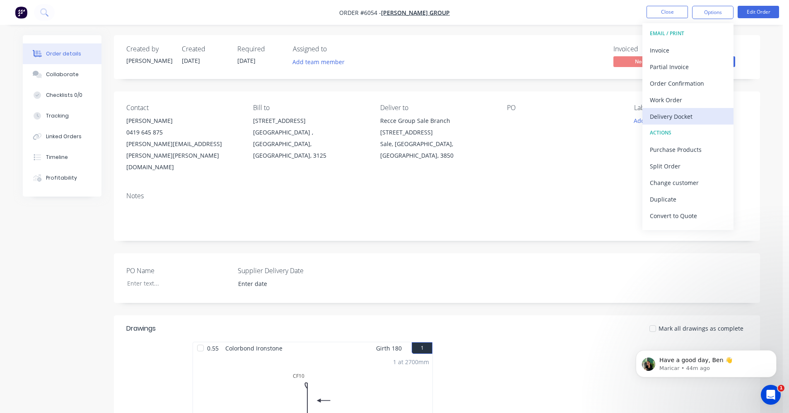
click at [674, 114] on div "Delivery Docket" at bounding box center [688, 117] width 76 height 12
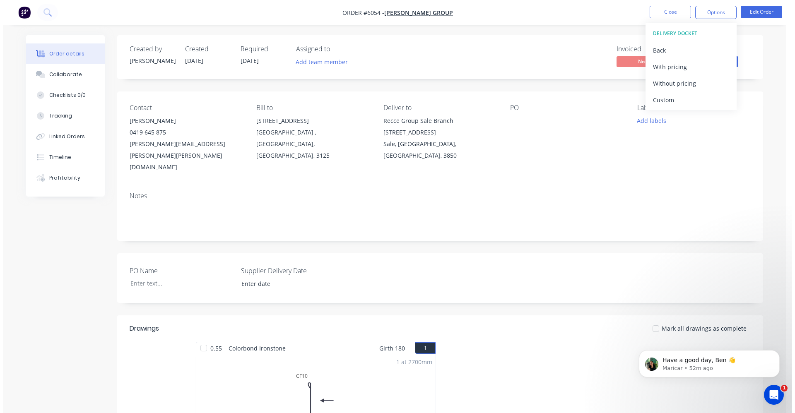
scroll to position [330, 0]
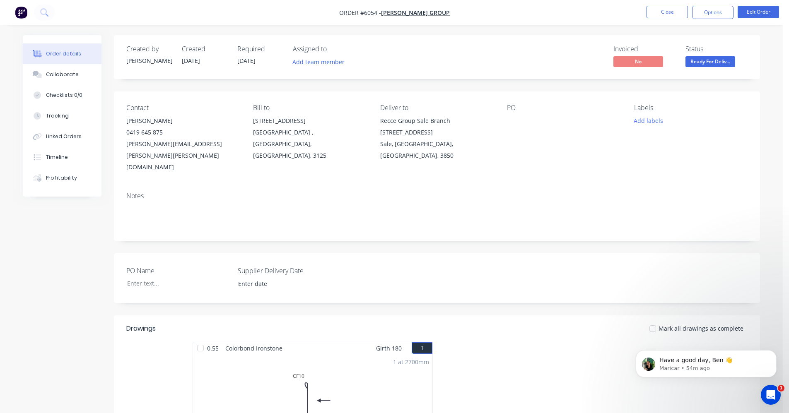
click at [527, 259] on div "PO Name Supplier Delivery Date" at bounding box center [437, 278] width 646 height 50
click at [662, 15] on button "Close" at bounding box center [667, 12] width 41 height 12
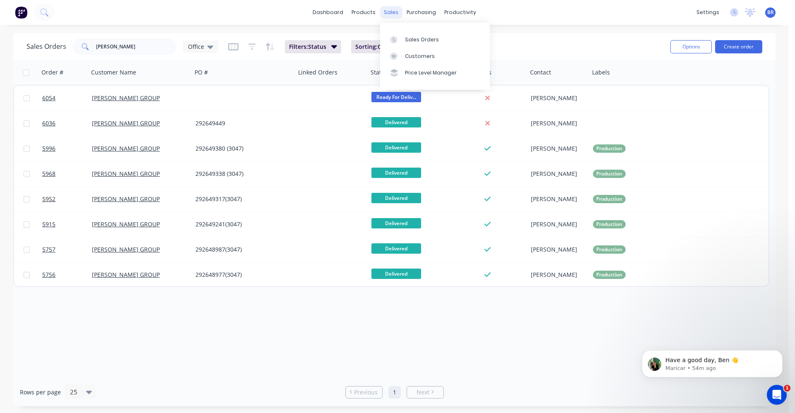
click at [390, 16] on div "sales" at bounding box center [391, 12] width 23 height 12
click at [413, 37] on div "Sales Orders" at bounding box center [422, 39] width 34 height 7
click at [396, 14] on div "sales" at bounding box center [391, 12] width 23 height 12
click at [422, 36] on div "Sales Orders" at bounding box center [422, 39] width 34 height 7
drag, startPoint x: 483, startPoint y: 345, endPoint x: 492, endPoint y: 343, distance: 9.3
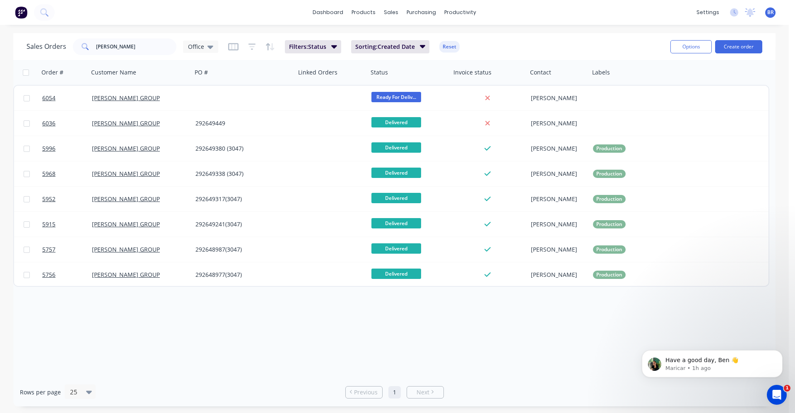
click at [484, 345] on div "Order # Customer Name PO # Linked Orders Status Invoice status Contact Labels 6…" at bounding box center [394, 219] width 762 height 318
drag, startPoint x: 409, startPoint y: 43, endPoint x: 375, endPoint y: 50, distance: 34.7
click at [409, 43] on div "Sales Orders" at bounding box center [422, 39] width 34 height 7
drag, startPoint x: 135, startPoint y: 44, endPoint x: 15, endPoint y: 31, distance: 120.8
click at [15, 31] on div "dashboard products sales purchasing productivity dashboard products Product Cat…" at bounding box center [394, 206] width 789 height 413
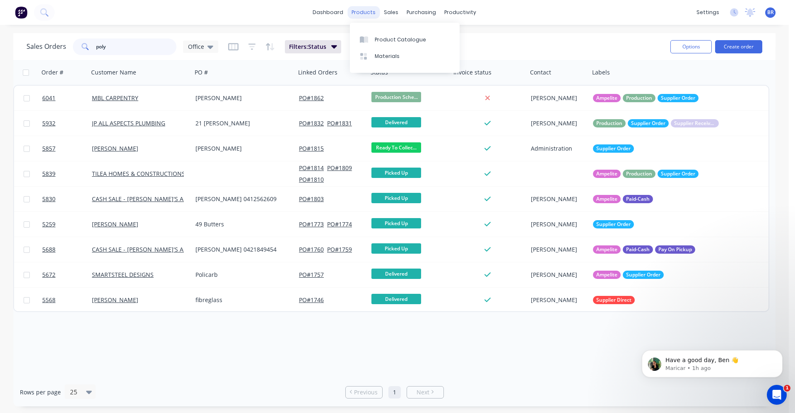
type input "poly"
drag, startPoint x: 362, startPoint y: 12, endPoint x: 399, endPoint y: 39, distance: 45.7
click at [362, 12] on div "products" at bounding box center [363, 12] width 32 height 12
drag, startPoint x: 361, startPoint y: 10, endPoint x: 364, endPoint y: 16, distance: 6.5
click at [361, 11] on div "products" at bounding box center [363, 12] width 32 height 12
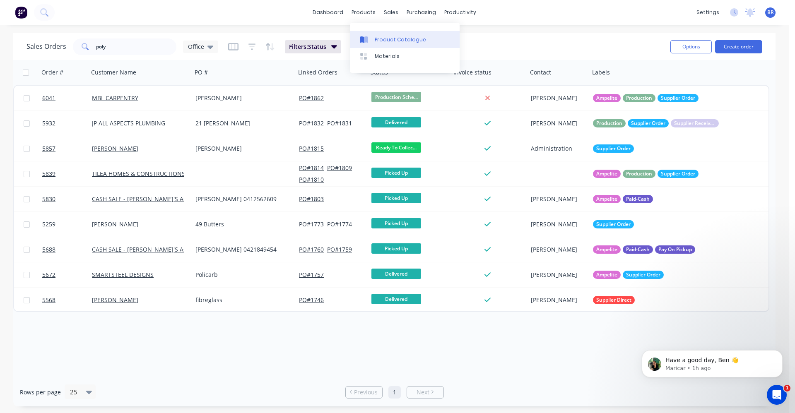
click at [383, 36] on div "Product Catalogue" at bounding box center [400, 39] width 51 height 7
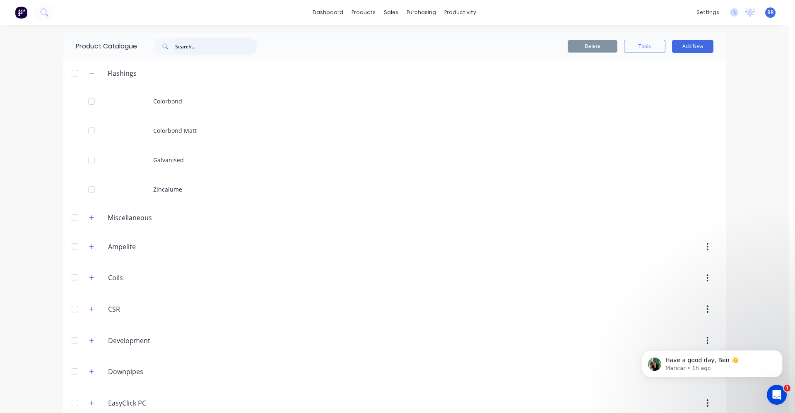
click at [191, 46] on input "text" at bounding box center [216, 46] width 82 height 17
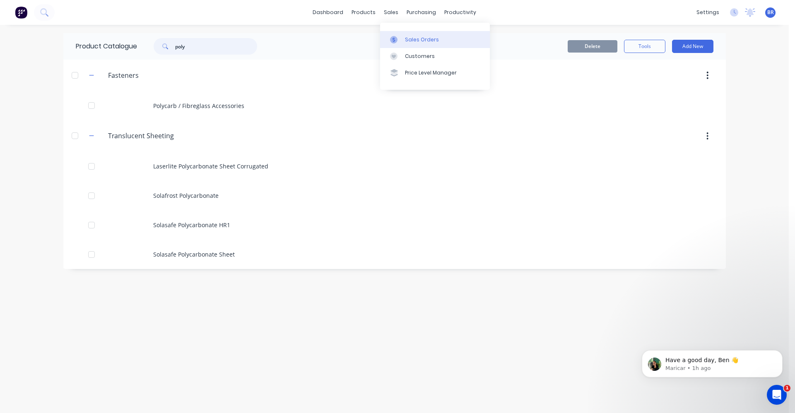
type input "poly"
click at [413, 36] on div "Sales Orders" at bounding box center [422, 39] width 34 height 7
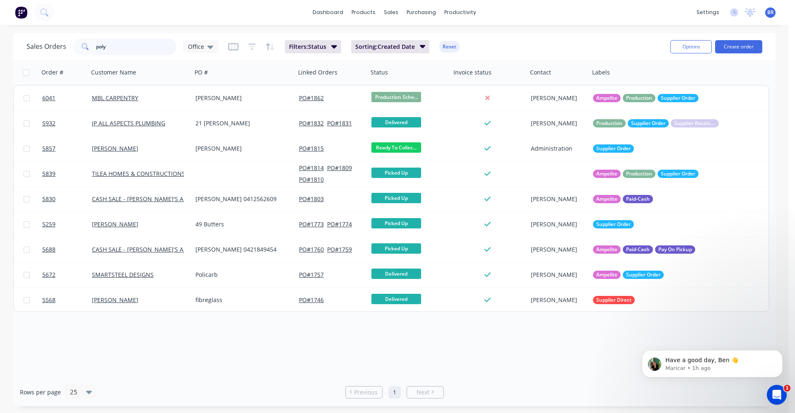
drag, startPoint x: 120, startPoint y: 45, endPoint x: 12, endPoint y: 33, distance: 107.9
click at [13, 33] on div "Sales Orders poly Office Filters: Status Sorting: Created Date Reset Options Cr…" at bounding box center [394, 220] width 789 height 374
click at [424, 53] on link "Suppliers" at bounding box center [456, 56] width 110 height 17
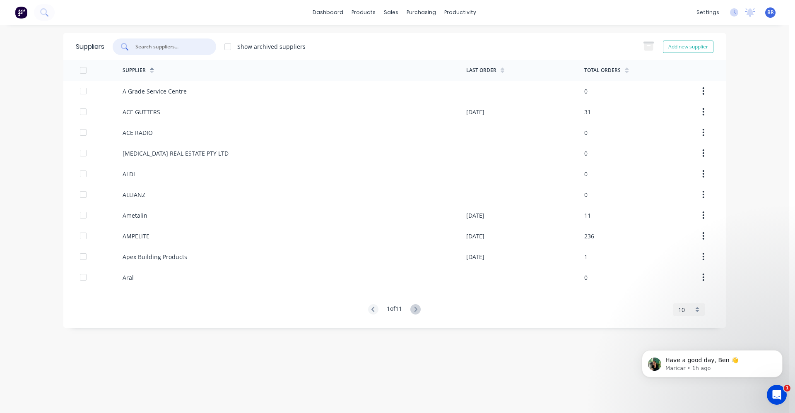
click at [178, 50] on input "text" at bounding box center [169, 47] width 69 height 8
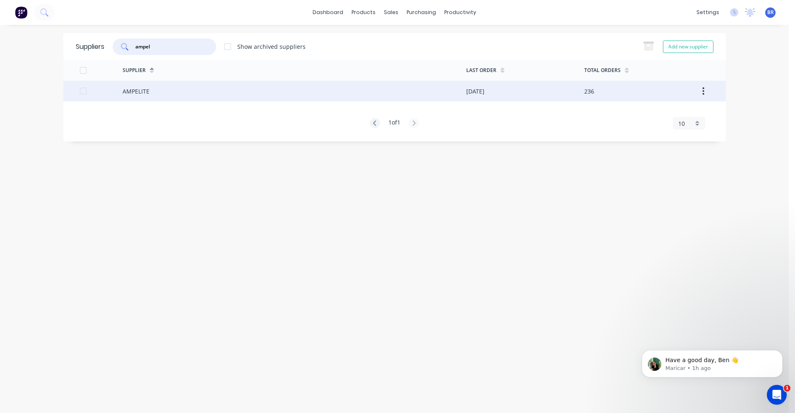
type input "ampel"
click at [179, 92] on div "AMPELITE" at bounding box center [295, 91] width 344 height 21
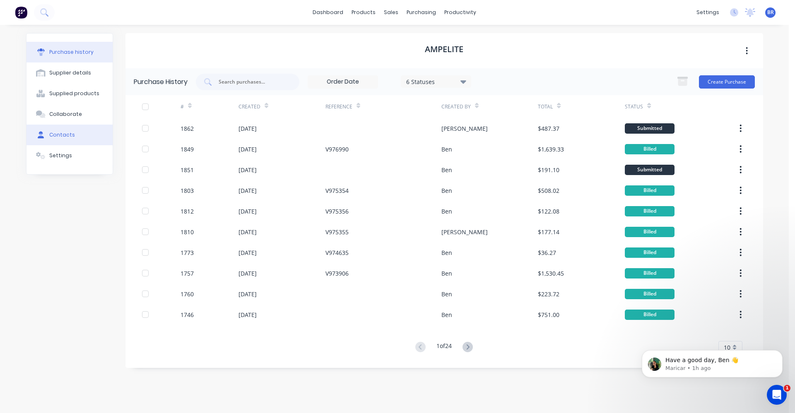
click at [68, 138] on div "Contacts" at bounding box center [62, 134] width 26 height 7
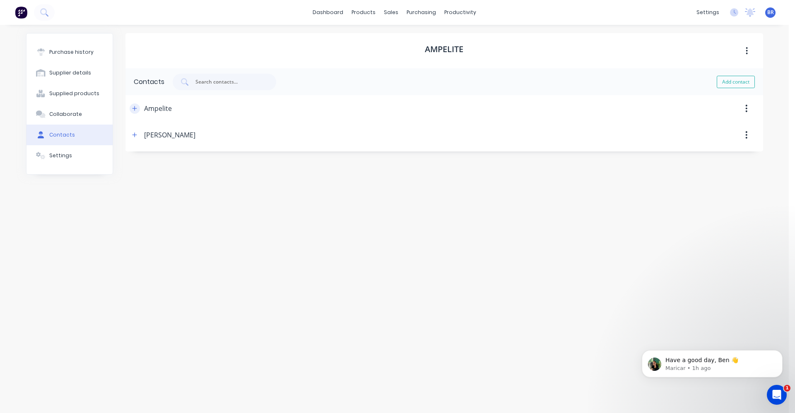
click at [137, 112] on button "button" at bounding box center [135, 109] width 10 height 10
